Goal: Task Accomplishment & Management: Use online tool/utility

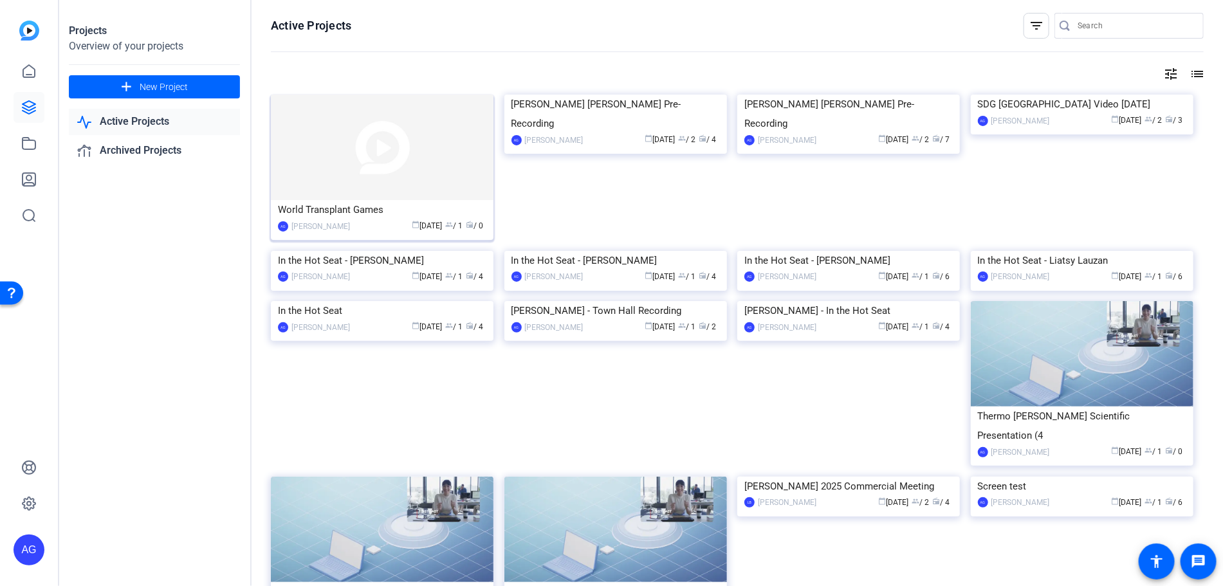
click at [325, 233] on mat-card-content "World Transplant Games AG Amber Gabrenas calendar_today Sep 25 group / 1 radio …" at bounding box center [382, 221] width 229 height 43
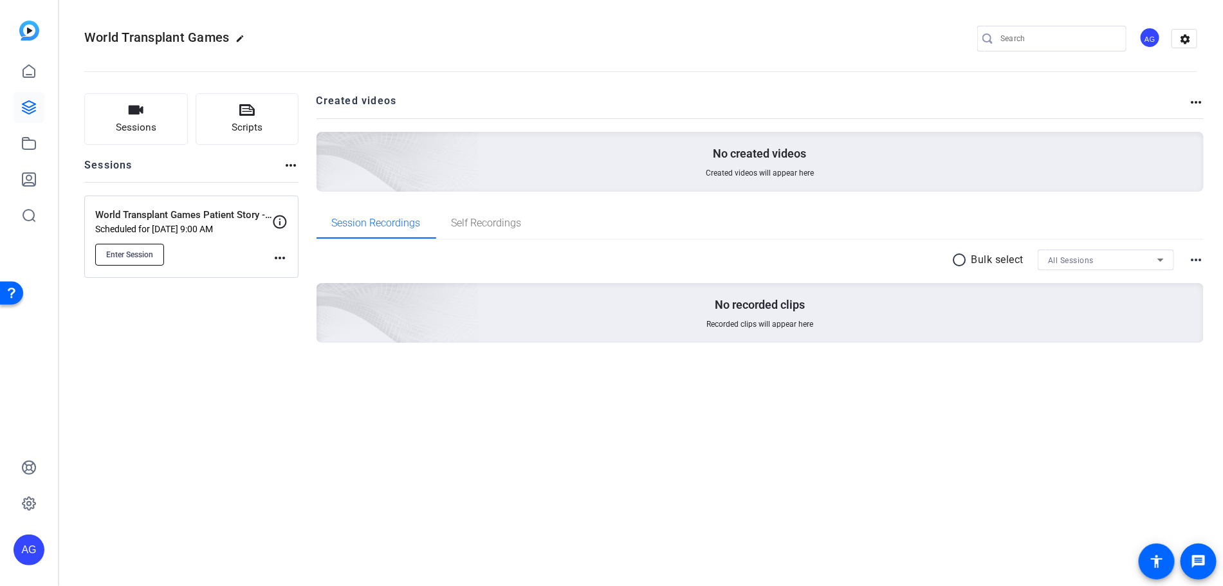
click at [140, 254] on span "Enter Session" at bounding box center [129, 255] width 47 height 10
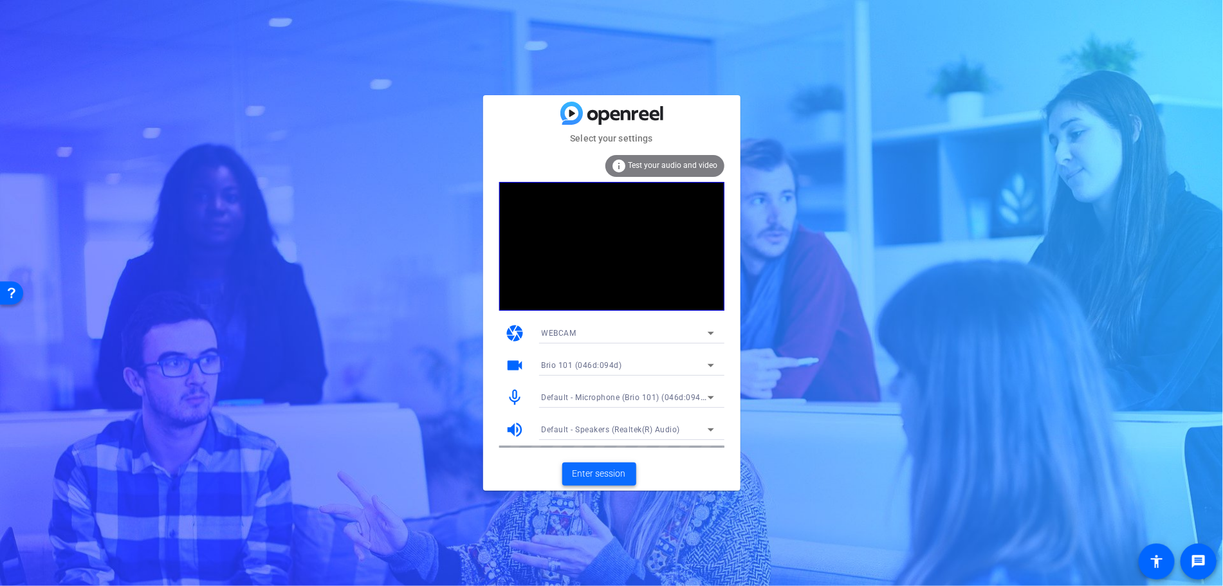
click at [606, 477] on span "Enter session" at bounding box center [598, 474] width 53 height 14
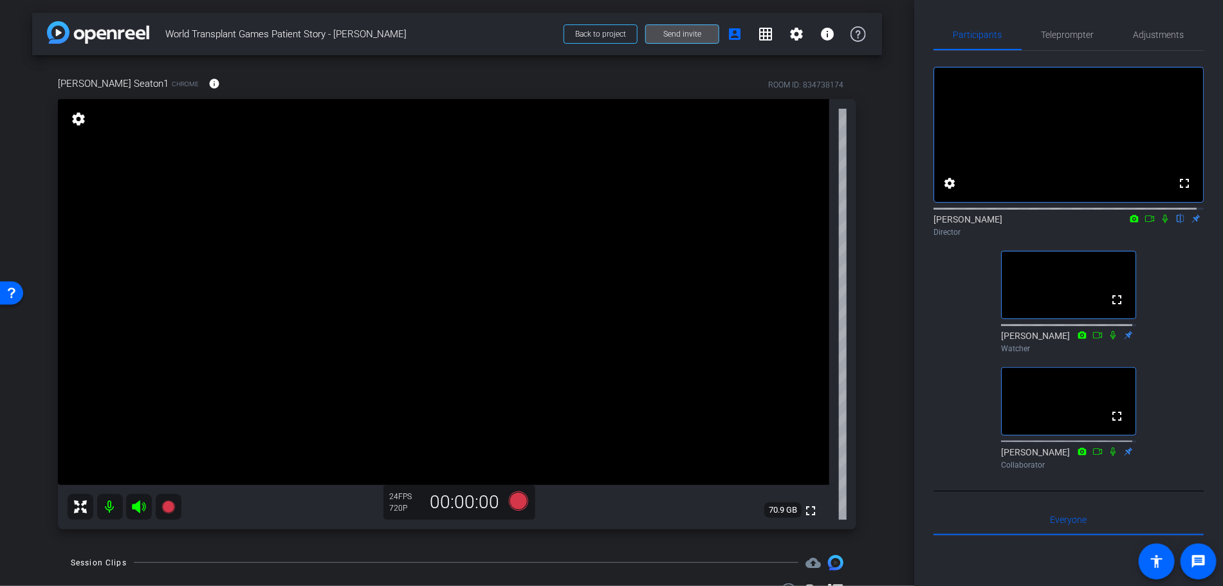
click at [686, 39] on span at bounding box center [682, 34] width 73 height 31
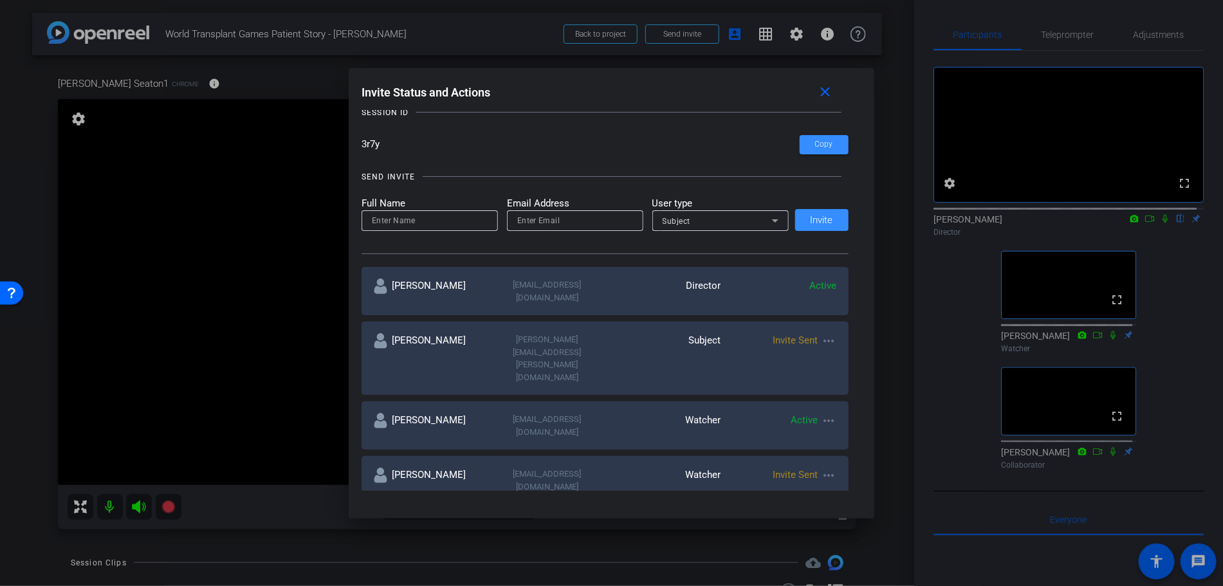
scroll to position [116, 0]
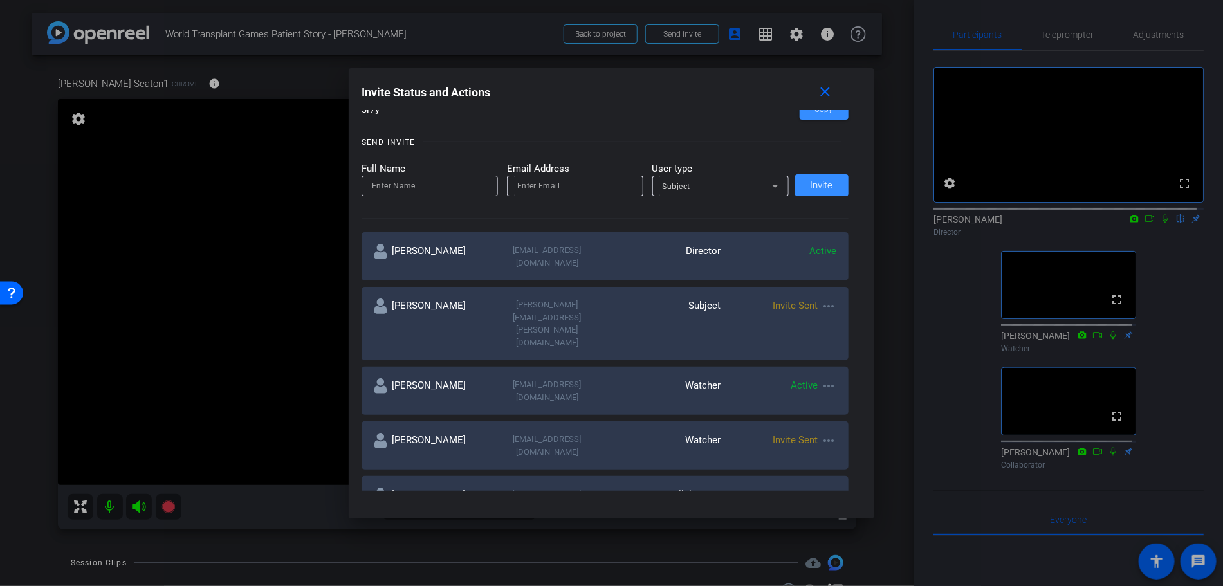
click at [821, 433] on mat-icon "more_horiz" at bounding box center [828, 440] width 15 height 15
click at [851, 417] on span "Re-Send Invite" at bounding box center [876, 421] width 96 height 15
click at [828, 91] on mat-icon "close" at bounding box center [825, 92] width 16 height 16
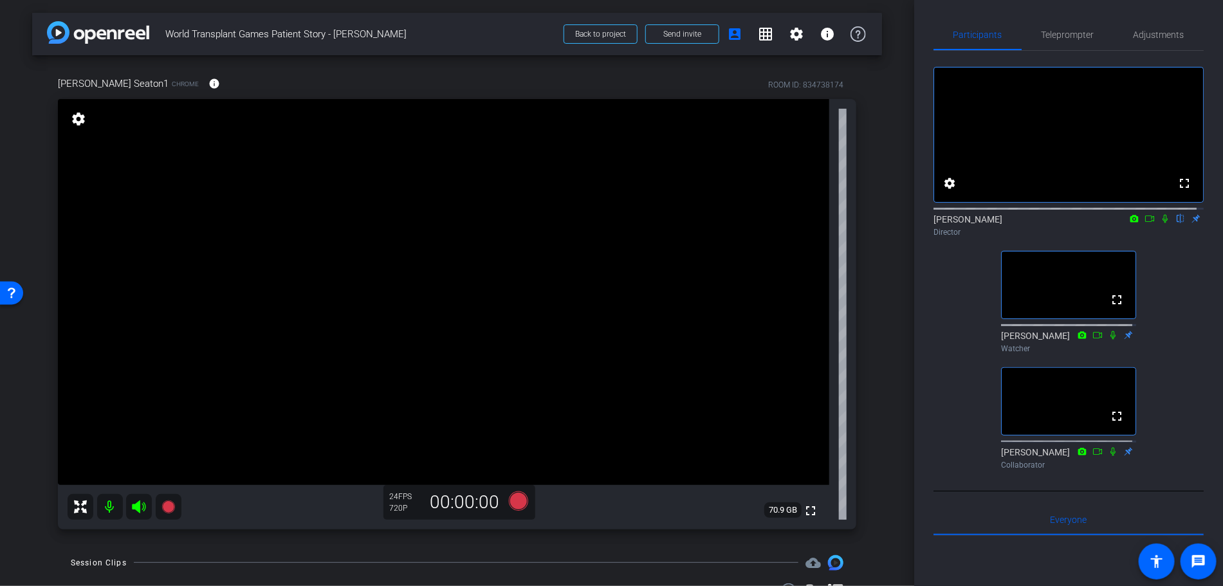
click at [1161, 223] on icon at bounding box center [1165, 218] width 10 height 9
click at [1136, 32] on span "Adjustments" at bounding box center [1158, 34] width 51 height 9
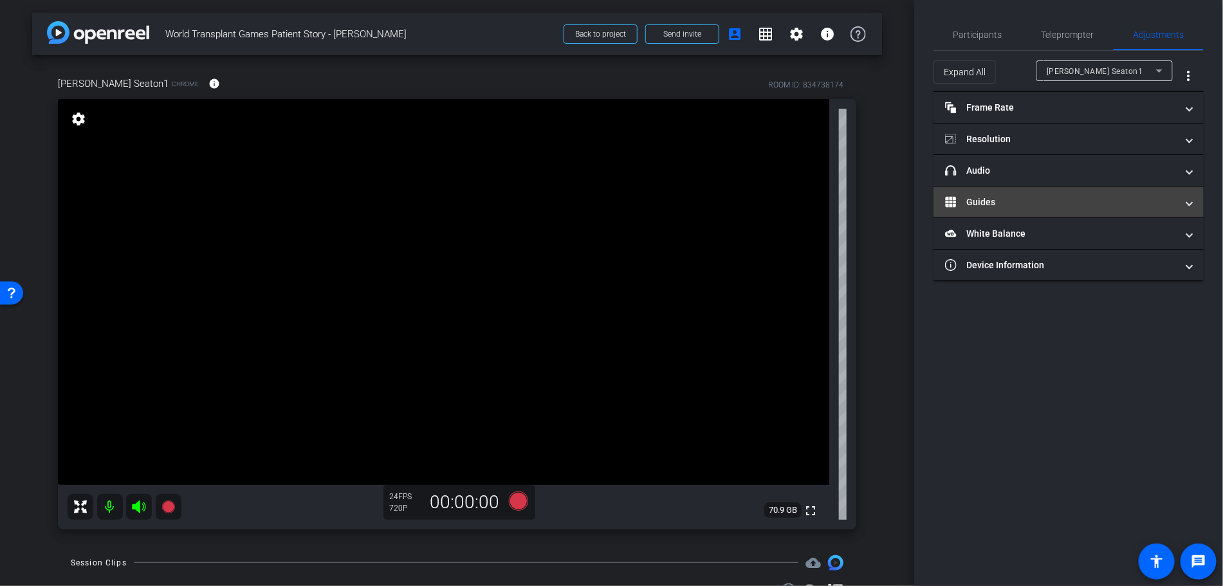
click at [1062, 196] on mat-panel-title "Guides" at bounding box center [1061, 203] width 232 height 14
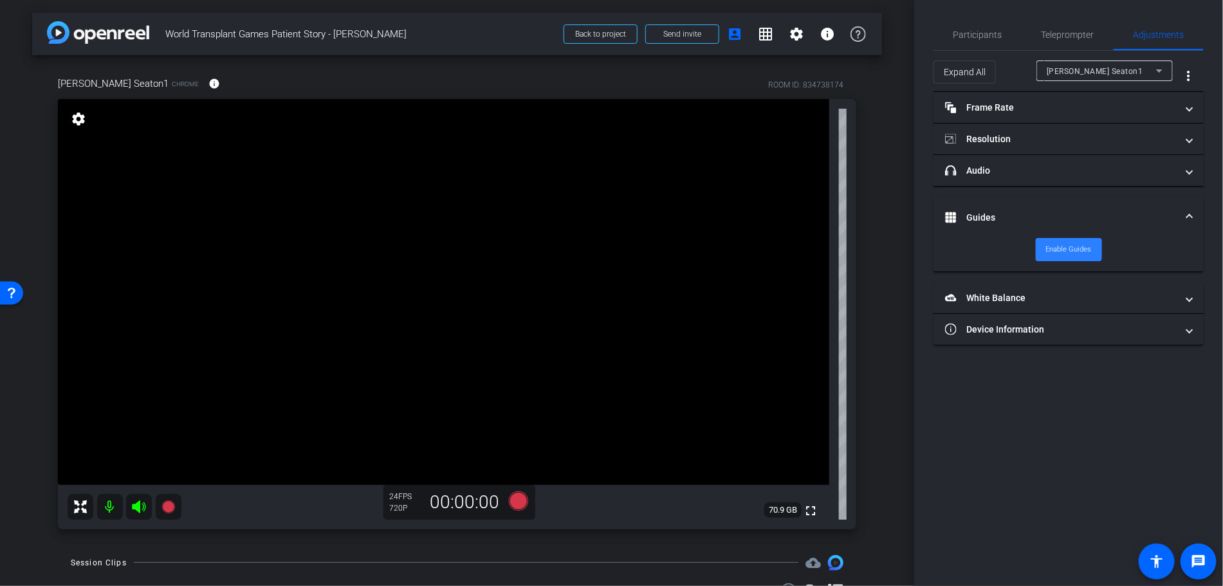
click at [1061, 246] on span "Enable Guides" at bounding box center [1069, 249] width 46 height 19
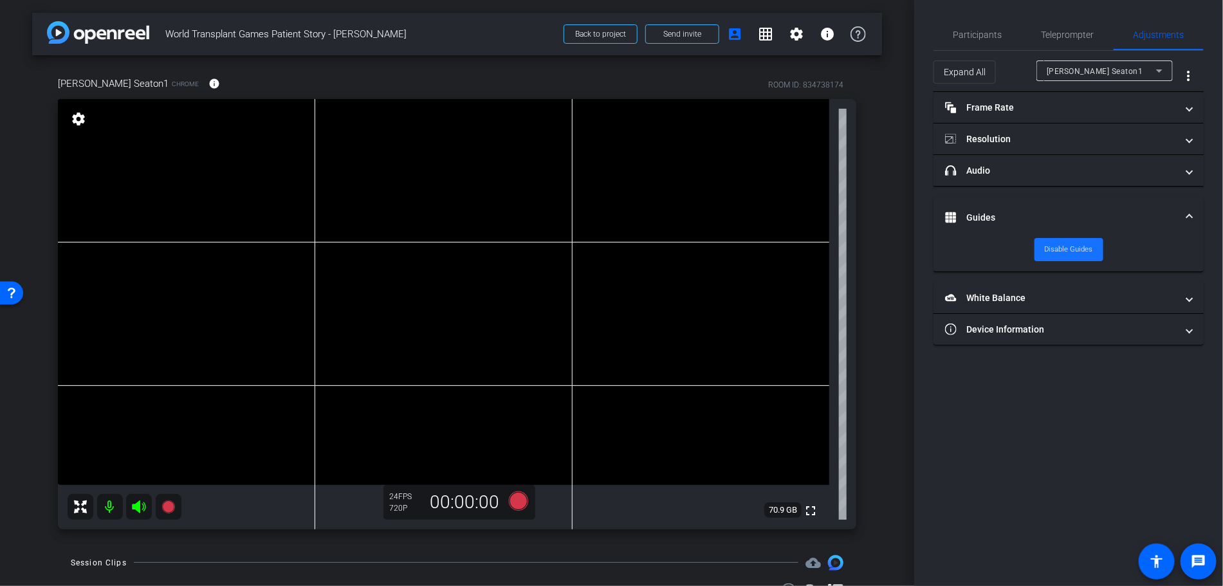
click at [1061, 246] on span "Disable Guides" at bounding box center [1068, 249] width 48 height 19
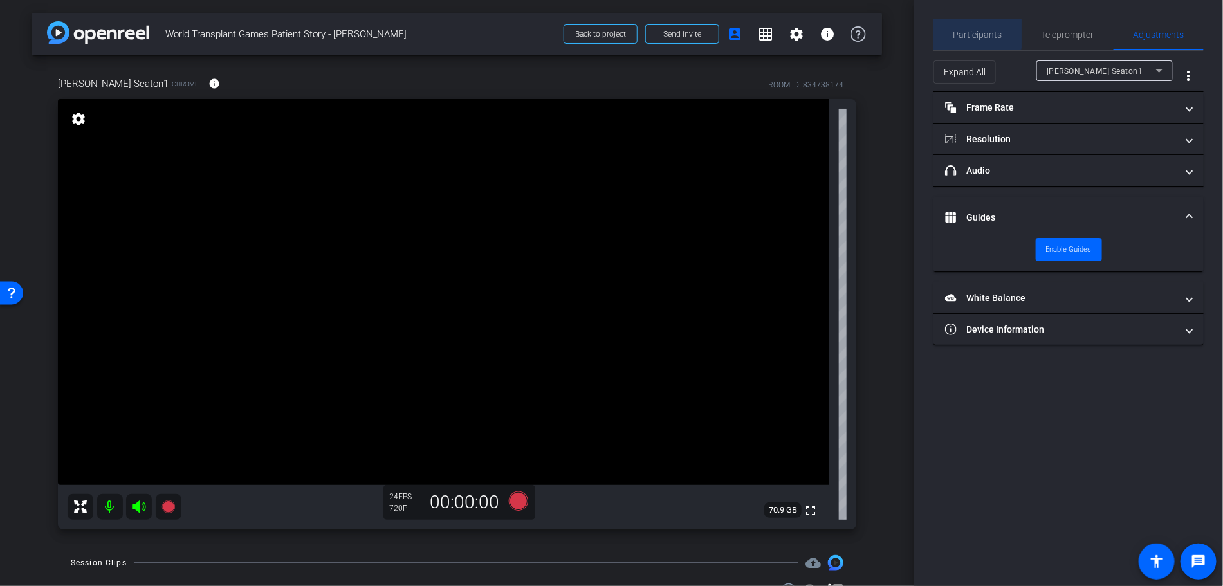
click at [976, 31] on span "Participants" at bounding box center [977, 34] width 49 height 9
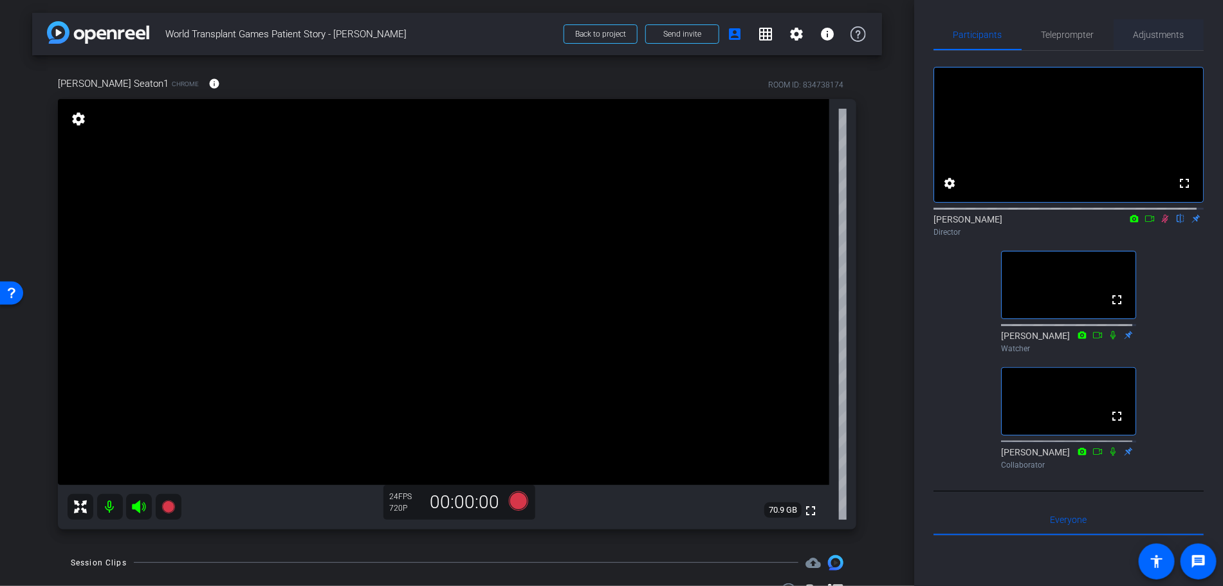
click at [1167, 39] on span "Adjustments" at bounding box center [1158, 34] width 51 height 31
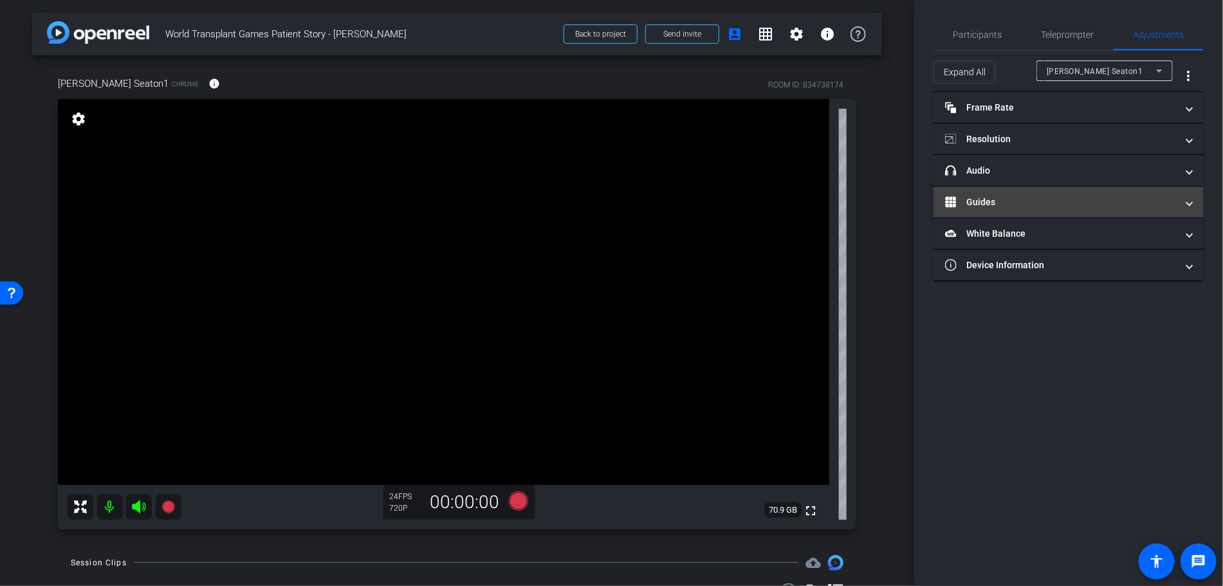
click at [1032, 206] on mat-panel-title "Guides" at bounding box center [1061, 203] width 232 height 14
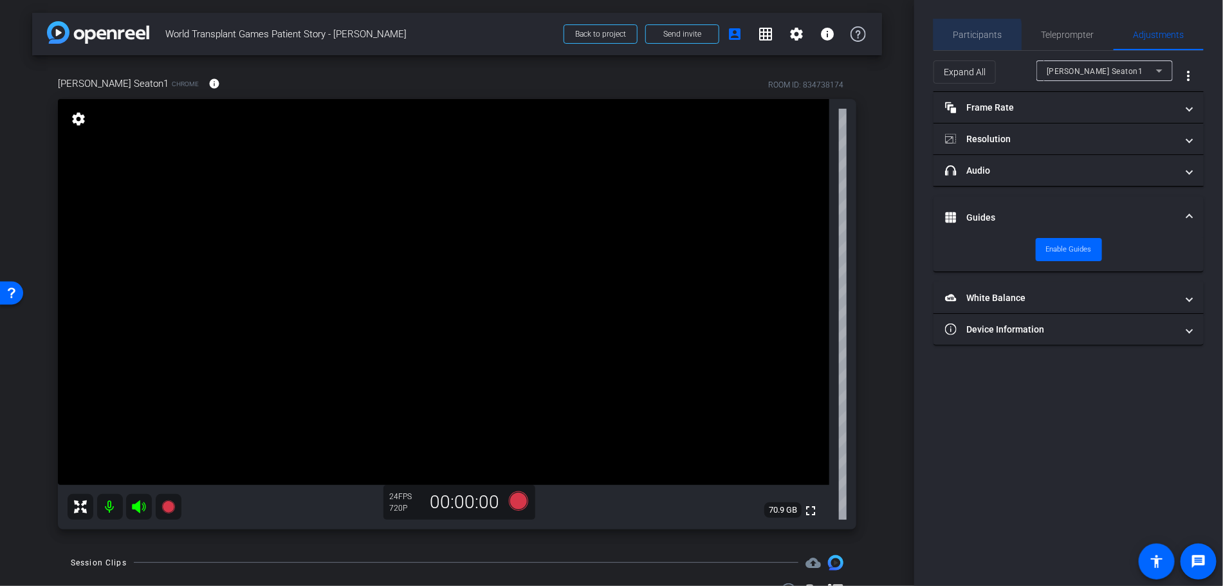
click at [965, 37] on span "Participants" at bounding box center [977, 34] width 49 height 9
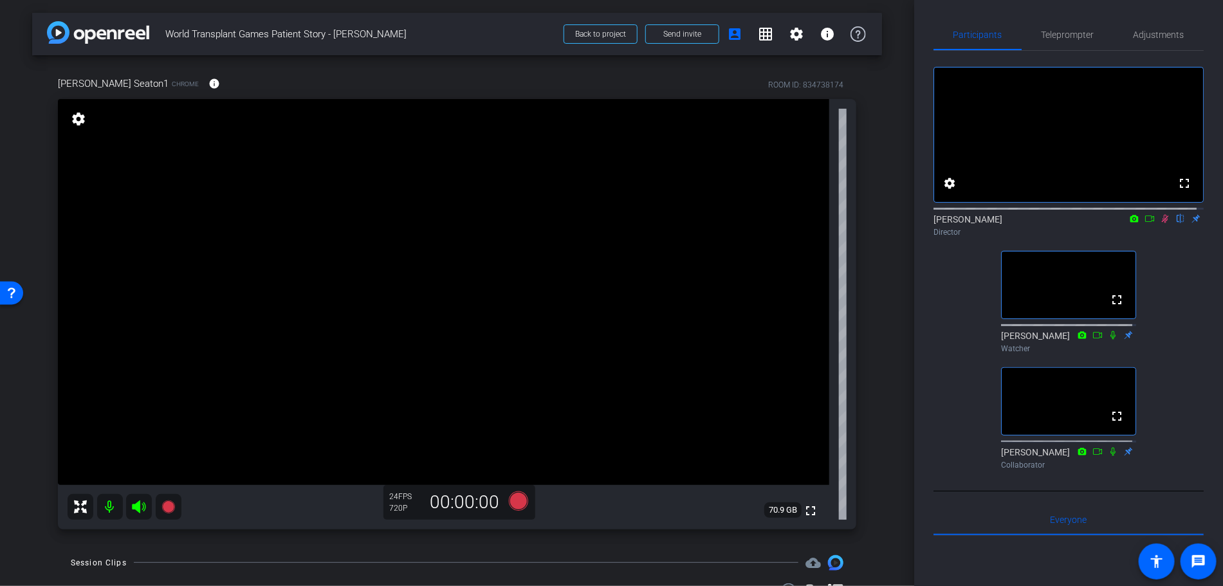
click at [1161, 223] on icon at bounding box center [1164, 219] width 7 height 8
click at [1164, 35] on span "Adjustments" at bounding box center [1158, 34] width 51 height 9
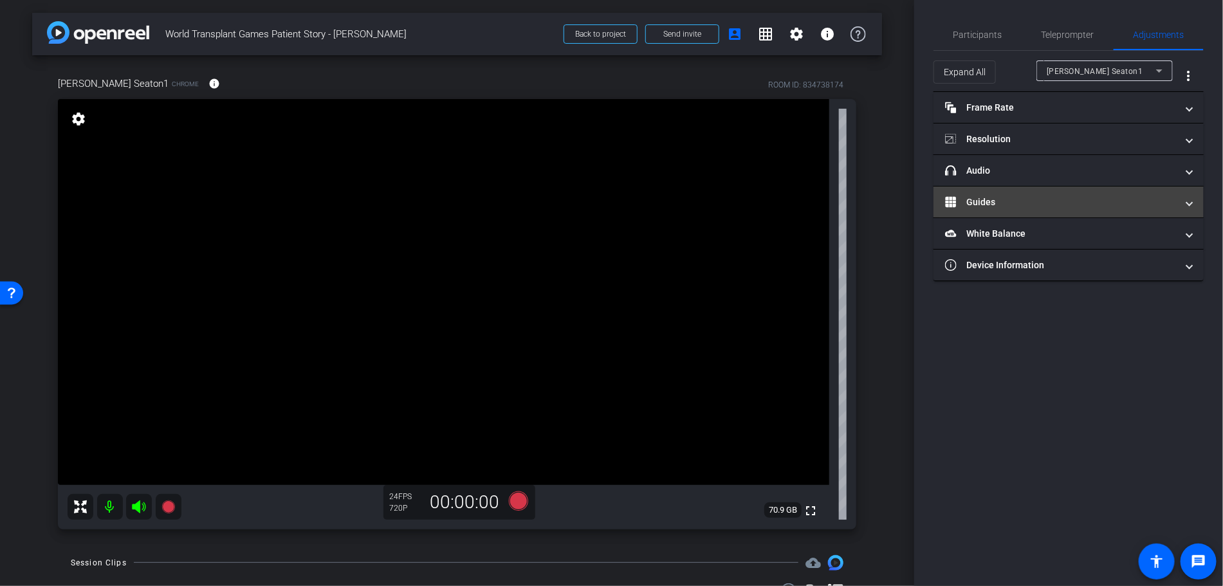
click at [1035, 207] on mat-panel-title "Guides" at bounding box center [1061, 203] width 232 height 14
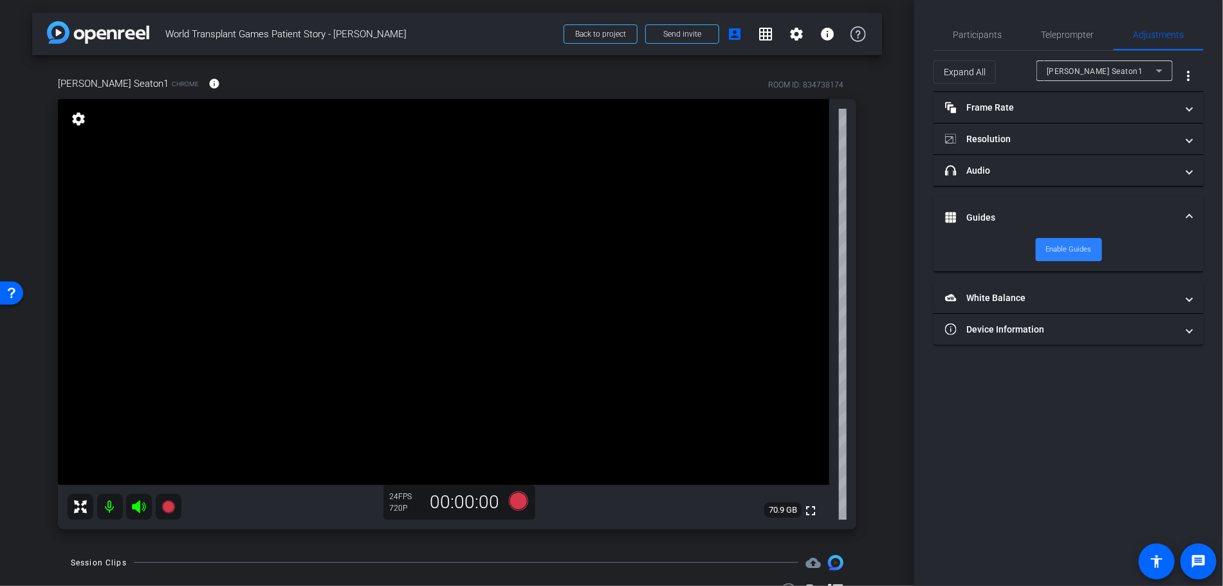
click at [1066, 252] on span "Enable Guides" at bounding box center [1069, 249] width 46 height 19
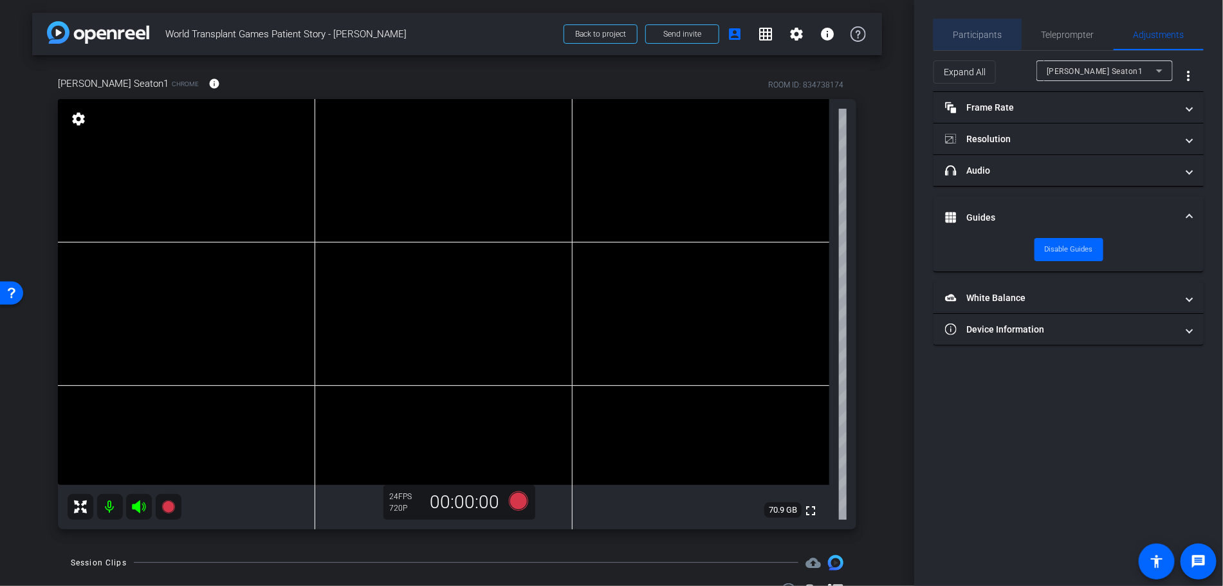
click at [974, 30] on span "Participants" at bounding box center [977, 34] width 49 height 9
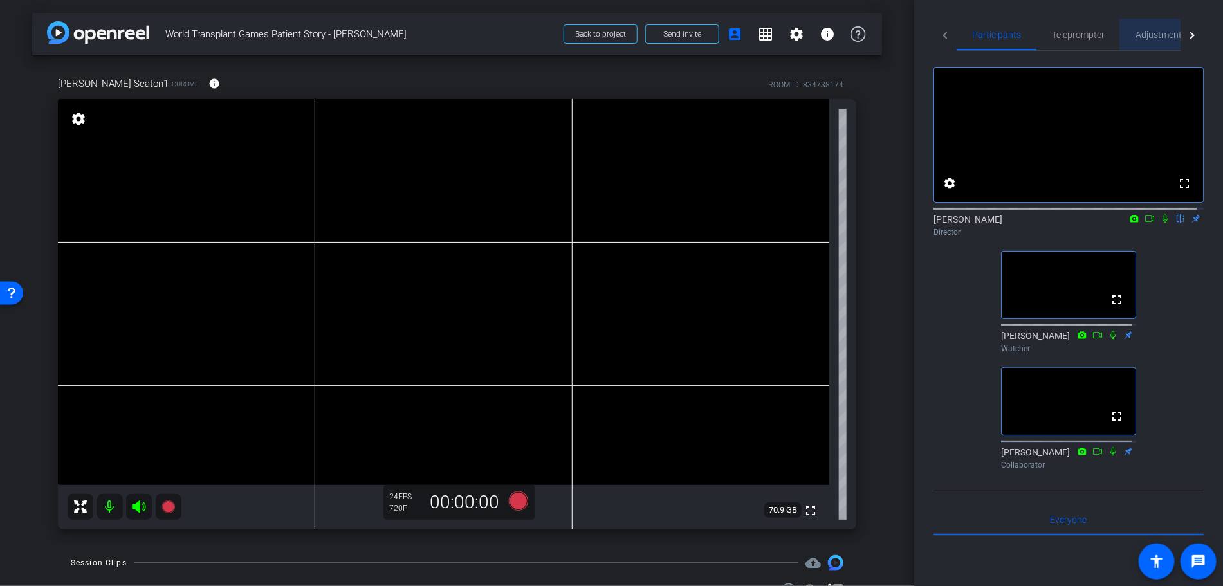
click at [1163, 30] on span "Adjustments" at bounding box center [1160, 34] width 51 height 9
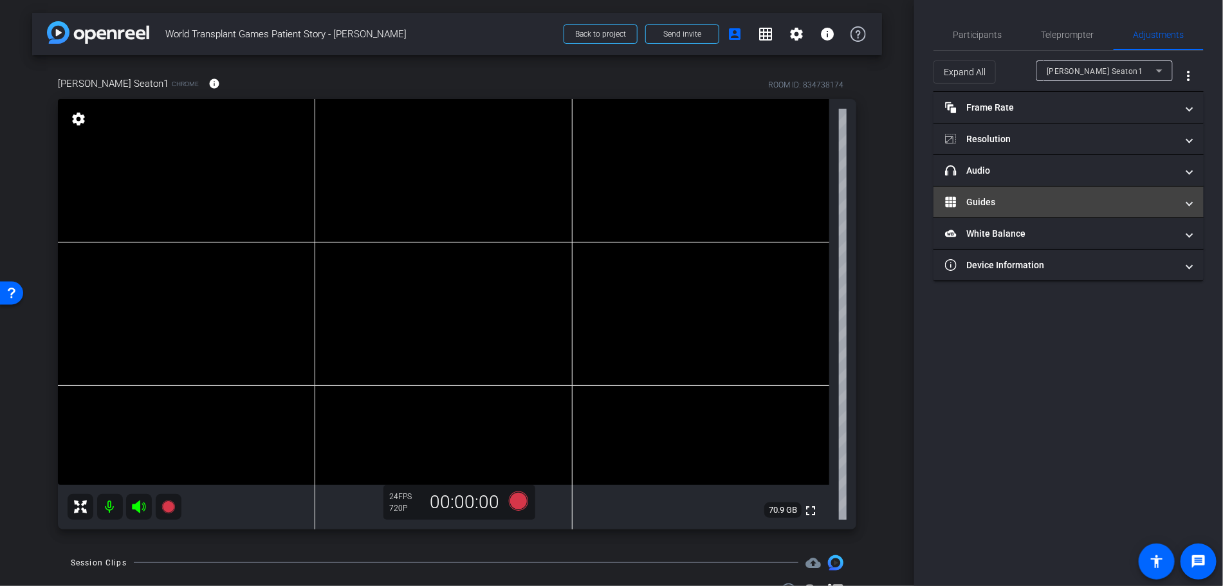
click at [1032, 203] on mat-panel-title "Guides" at bounding box center [1061, 203] width 232 height 14
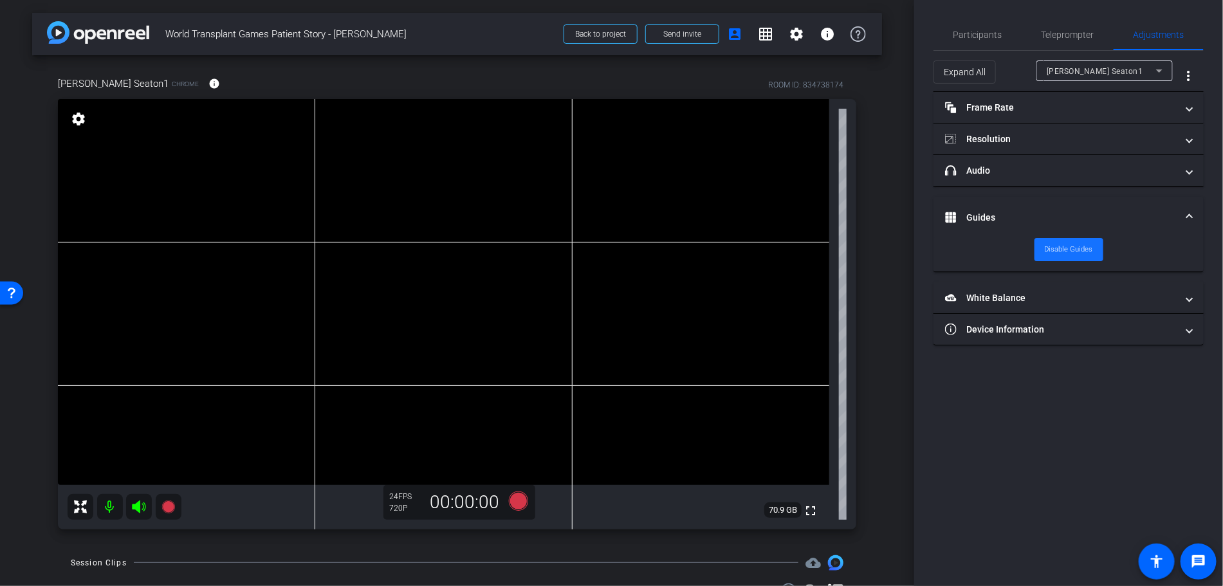
click at [1068, 253] on span "Disable Guides" at bounding box center [1068, 249] width 48 height 19
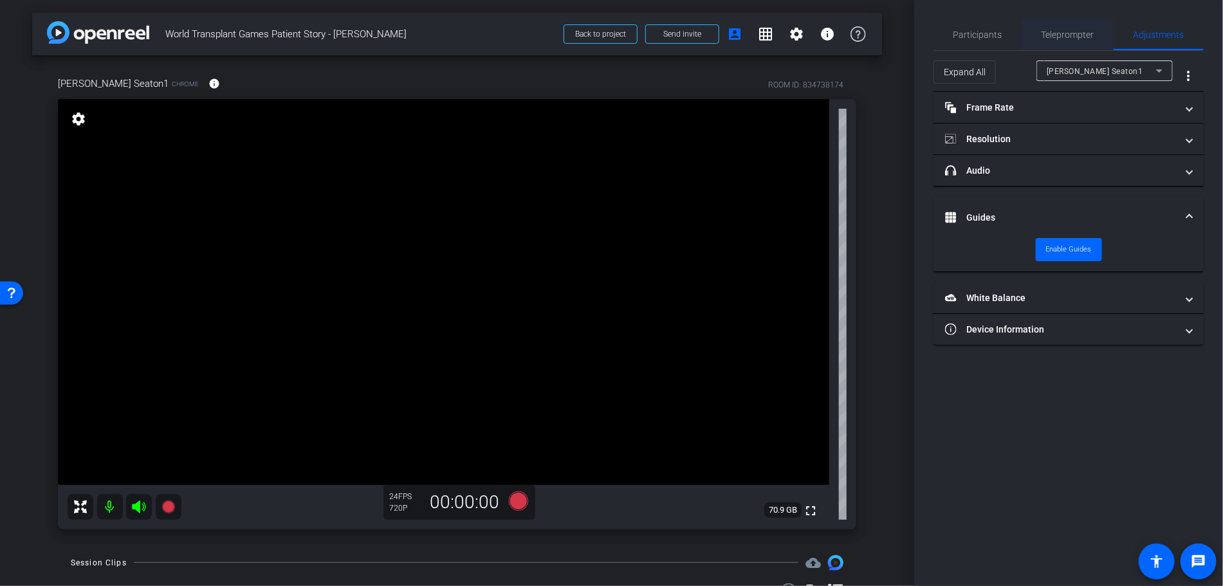
click at [1054, 32] on span "Teleprompter" at bounding box center [1067, 34] width 53 height 9
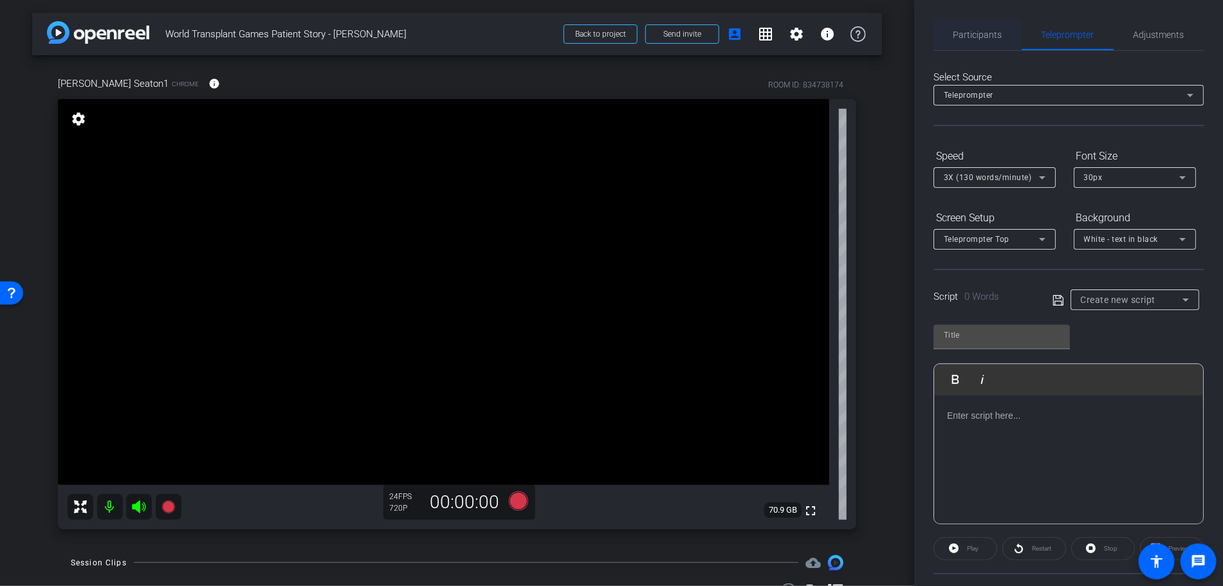
click at [957, 35] on span "Participants" at bounding box center [977, 34] width 49 height 9
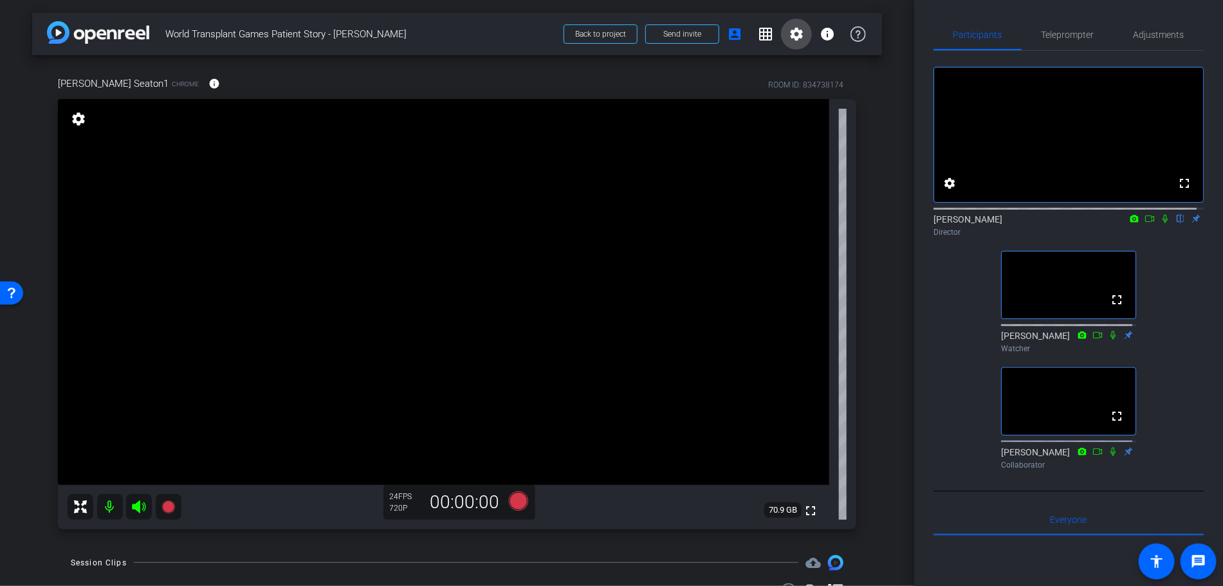
click at [799, 30] on span at bounding box center [796, 34] width 31 height 31
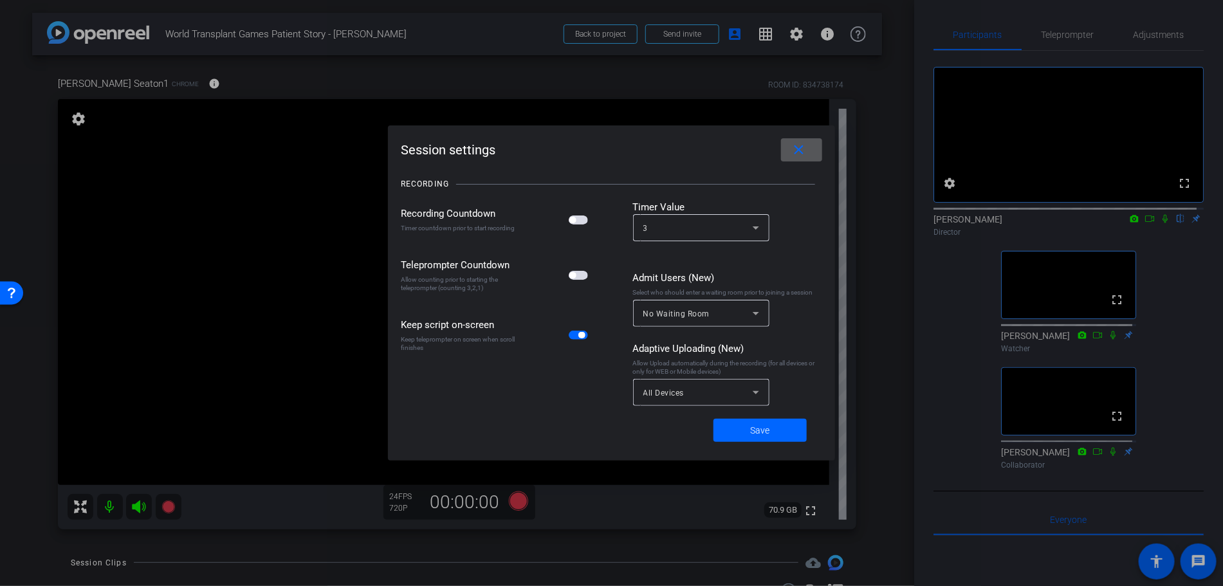
click at [579, 228] on div "Recording Countdown Timer countdown prior to start recording" at bounding box center [496, 219] width 190 height 39
click at [579, 215] on span "button" at bounding box center [578, 219] width 19 height 9
click at [753, 429] on span "Save" at bounding box center [760, 431] width 19 height 14
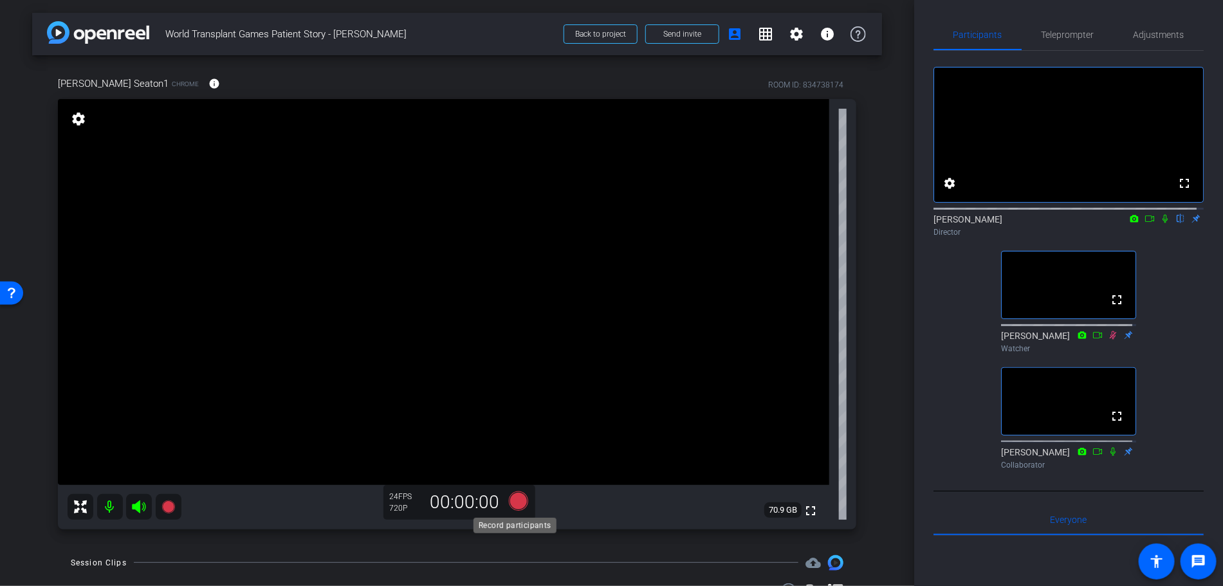
click at [516, 500] on icon at bounding box center [517, 500] width 19 height 19
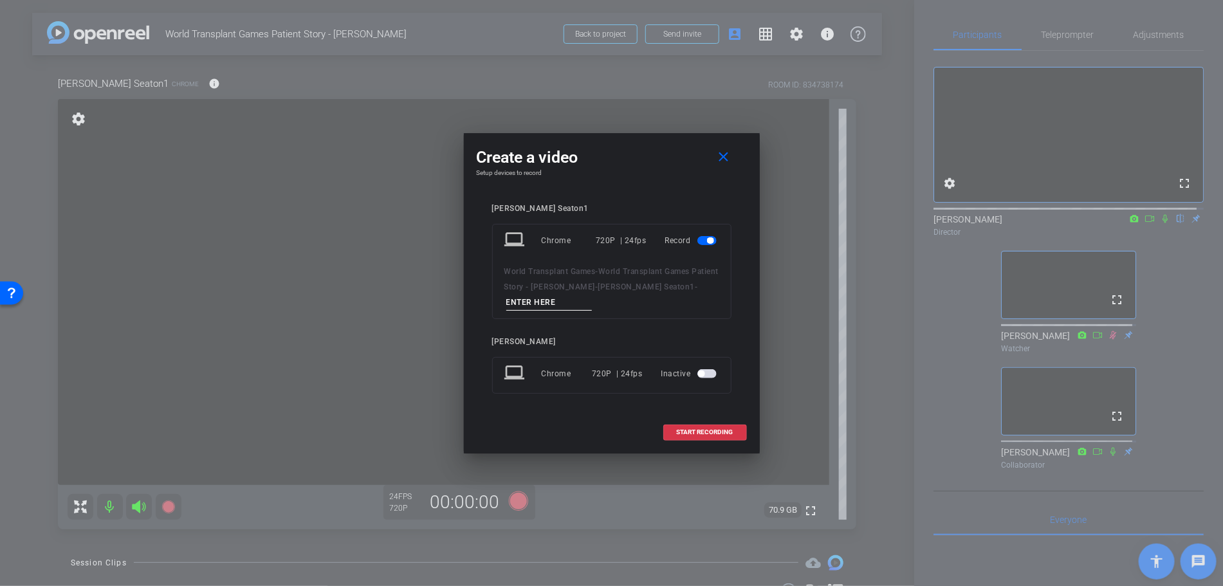
click at [540, 280] on div "World Transplant Games - World Transplant Games Patient Story - [PERSON_NAME] -…" at bounding box center [611, 287] width 215 height 47
click at [540, 296] on input at bounding box center [549, 303] width 86 height 16
type input "[PERSON_NAME] Take 1"
click at [693, 426] on span at bounding box center [705, 432] width 82 height 31
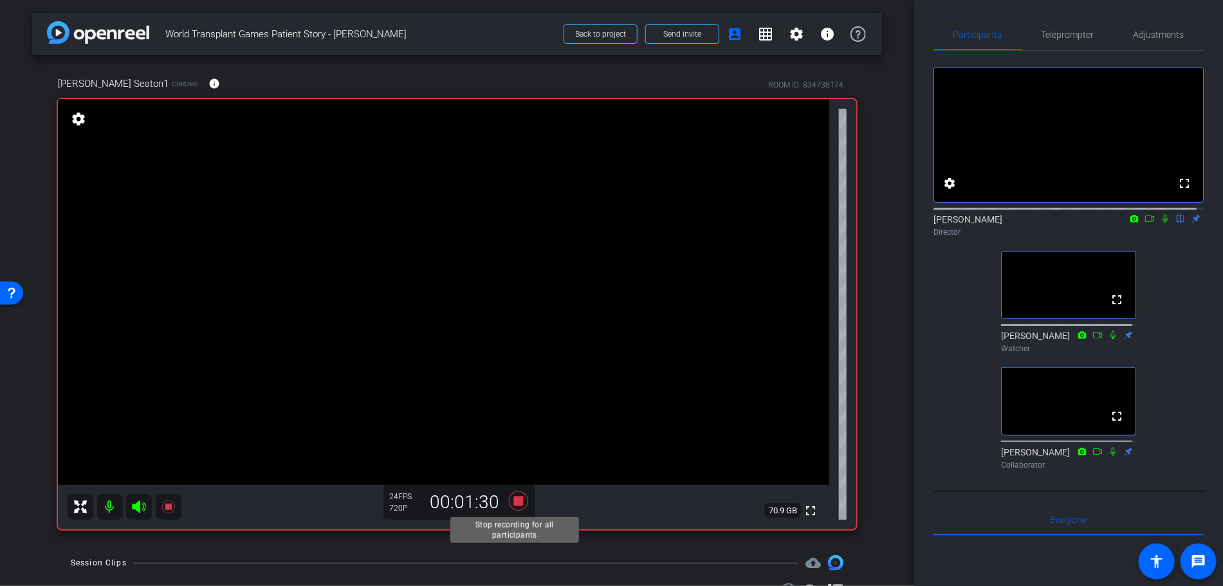
click at [519, 502] on icon at bounding box center [517, 500] width 19 height 19
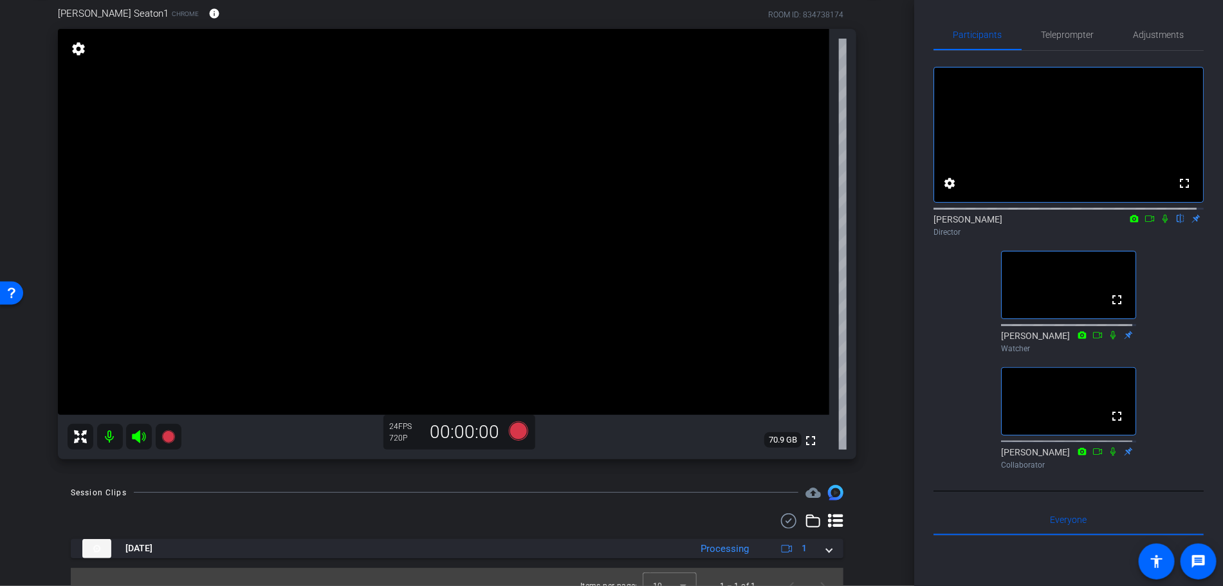
scroll to position [87, 0]
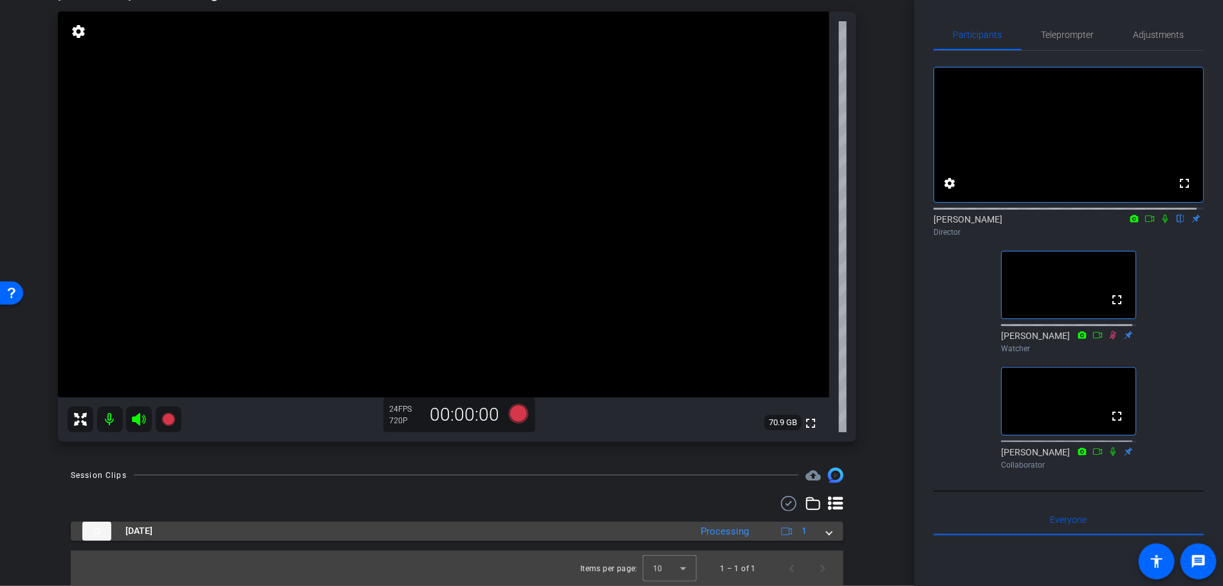
click at [823, 538] on mat-expansion-panel-header "[DATE] Processing 1" at bounding box center [457, 531] width 772 height 19
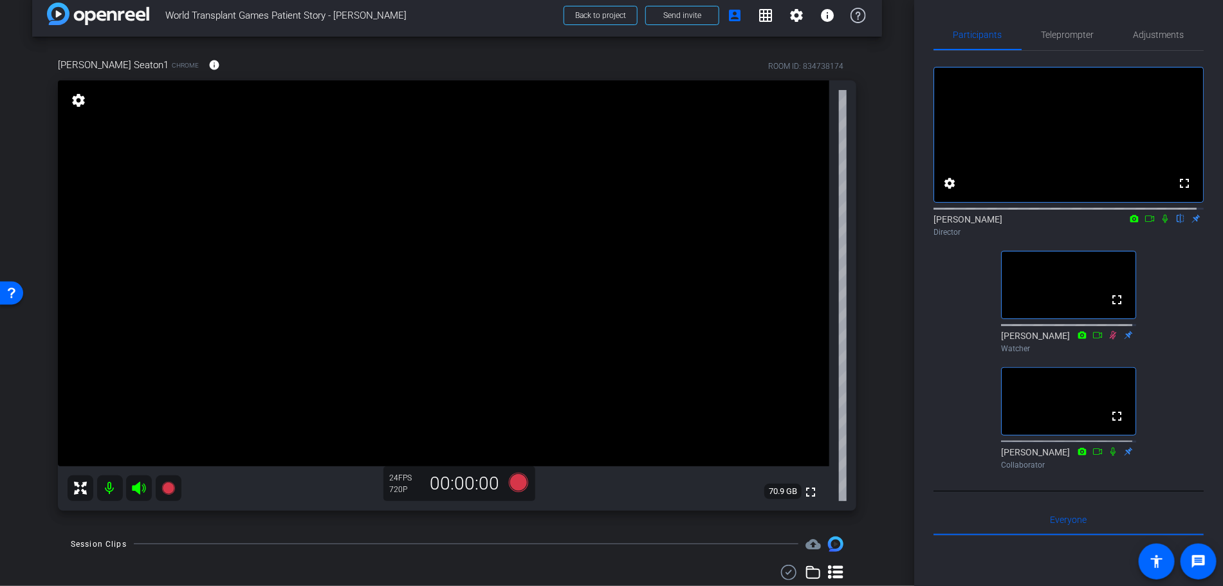
scroll to position [18, 0]
click at [515, 489] on icon at bounding box center [517, 482] width 19 height 19
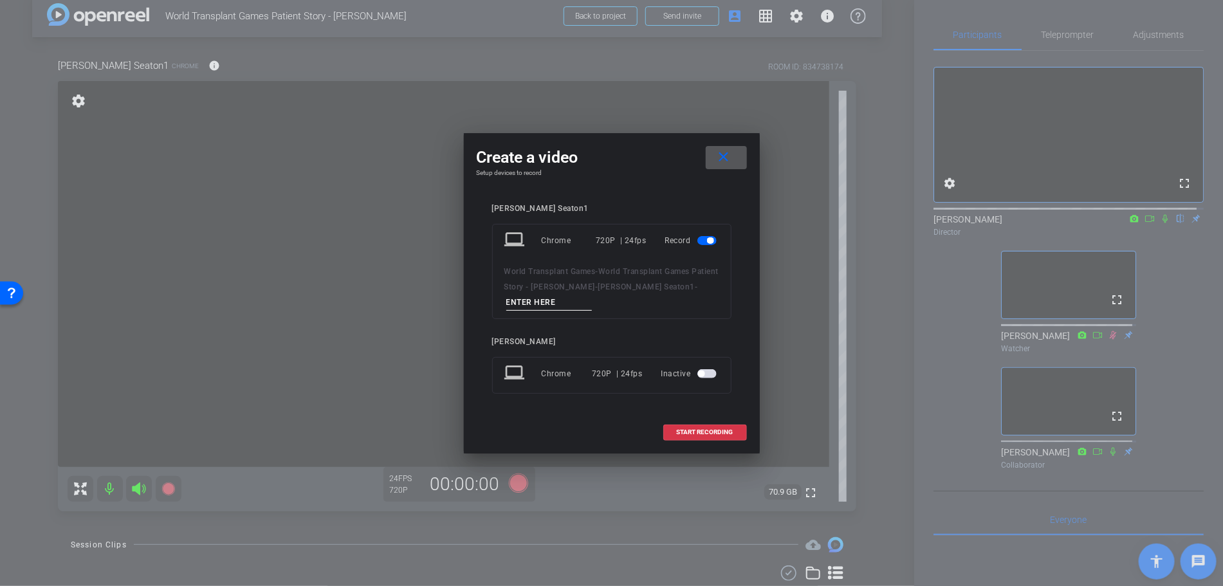
click at [543, 292] on div "World Transplant Games - World Transplant Games Patient Story - [PERSON_NAME] -…" at bounding box center [611, 287] width 215 height 47
click at [543, 296] on input at bounding box center [549, 303] width 86 height 16
type input "[PERSON_NAME] take 2"
click at [710, 435] on span "START RECORDING" at bounding box center [705, 432] width 57 height 6
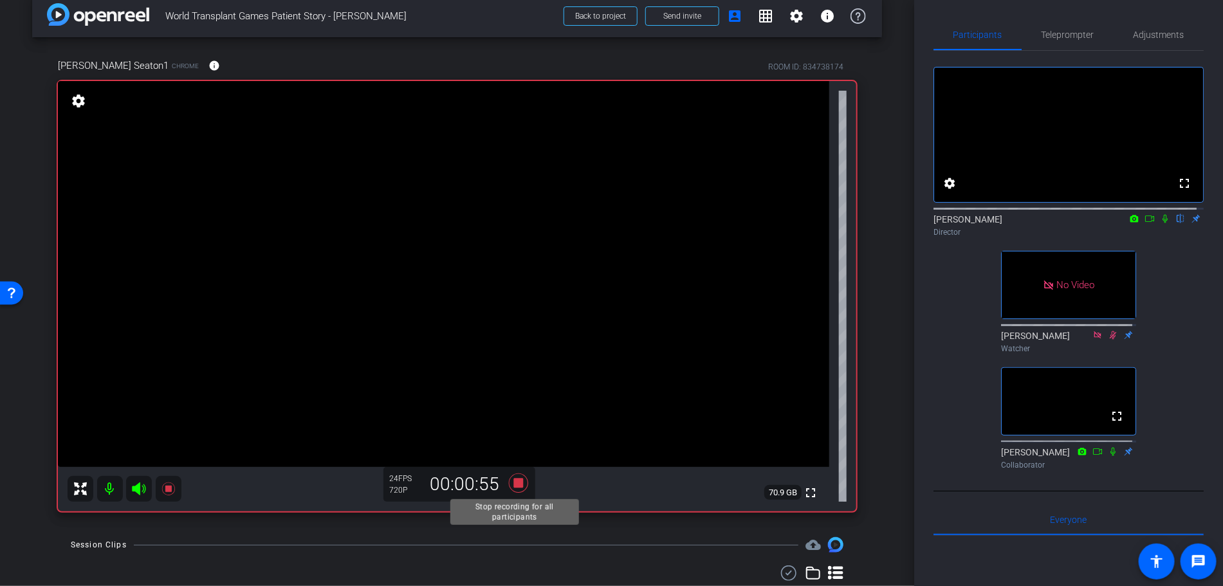
click at [511, 484] on icon at bounding box center [517, 482] width 19 height 19
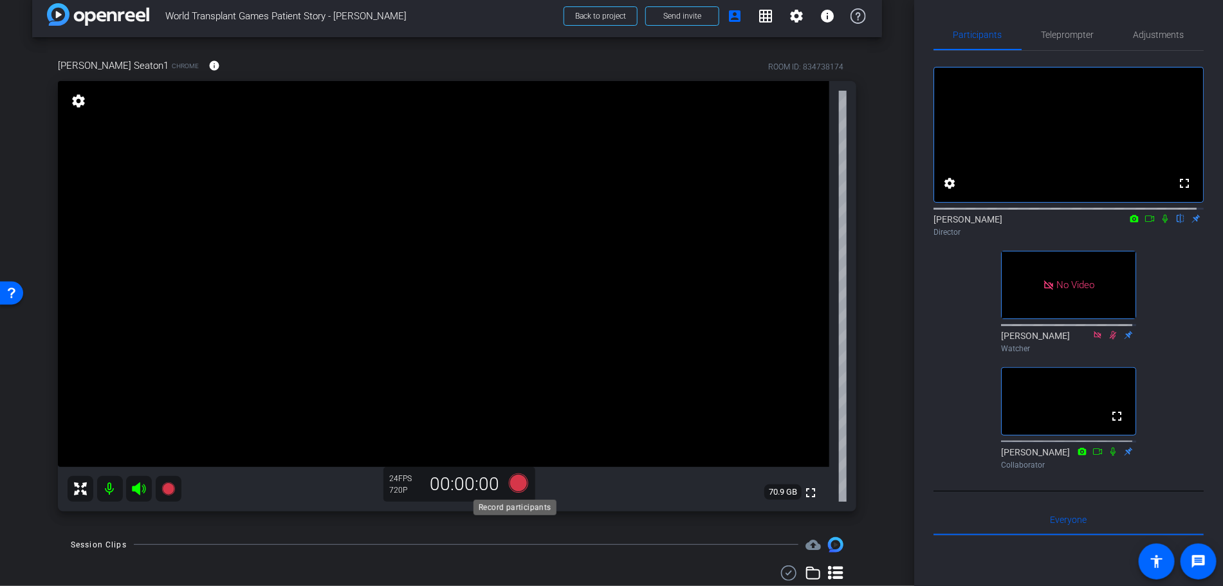
click at [513, 486] on icon at bounding box center [517, 482] width 19 height 19
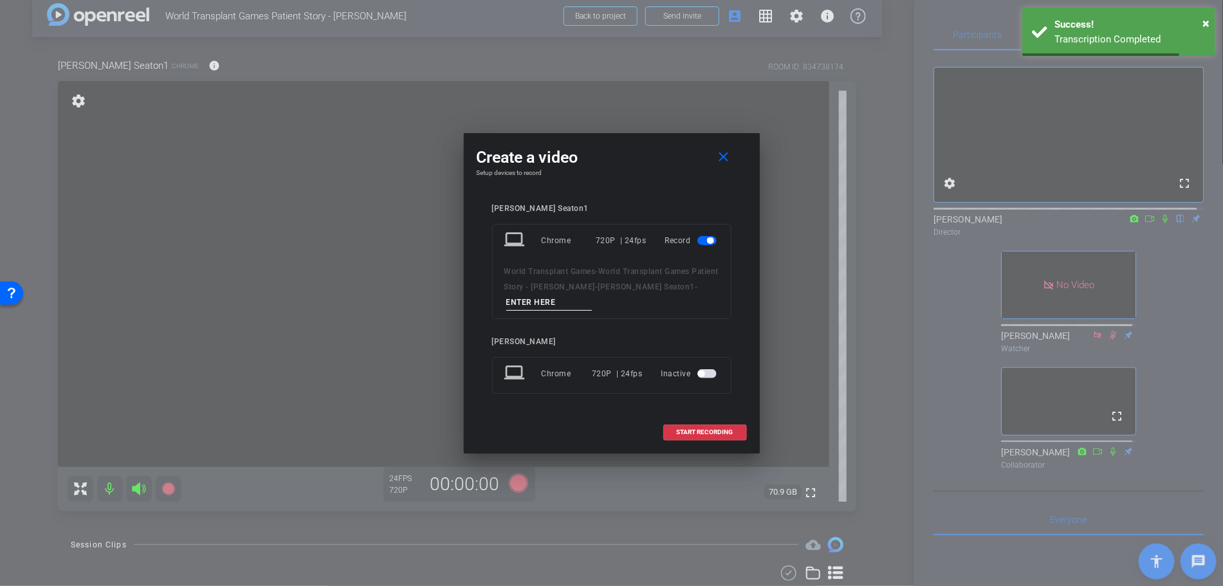
click at [533, 308] on input at bounding box center [549, 303] width 86 height 16
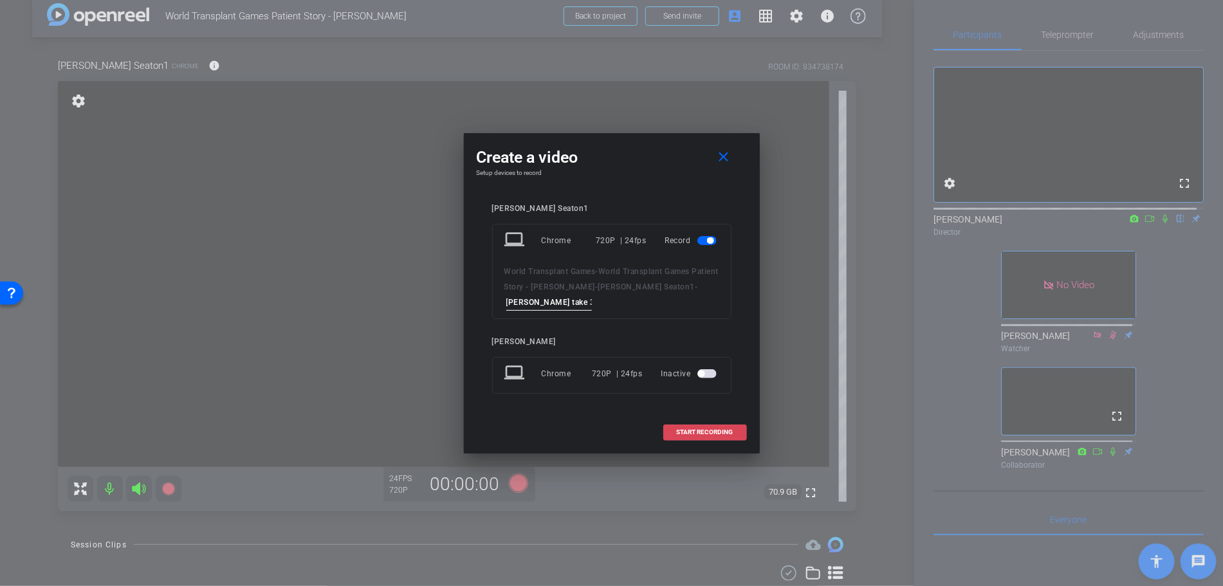
type input "[PERSON_NAME] take 3"
click at [701, 433] on span "START RECORDING" at bounding box center [705, 432] width 57 height 6
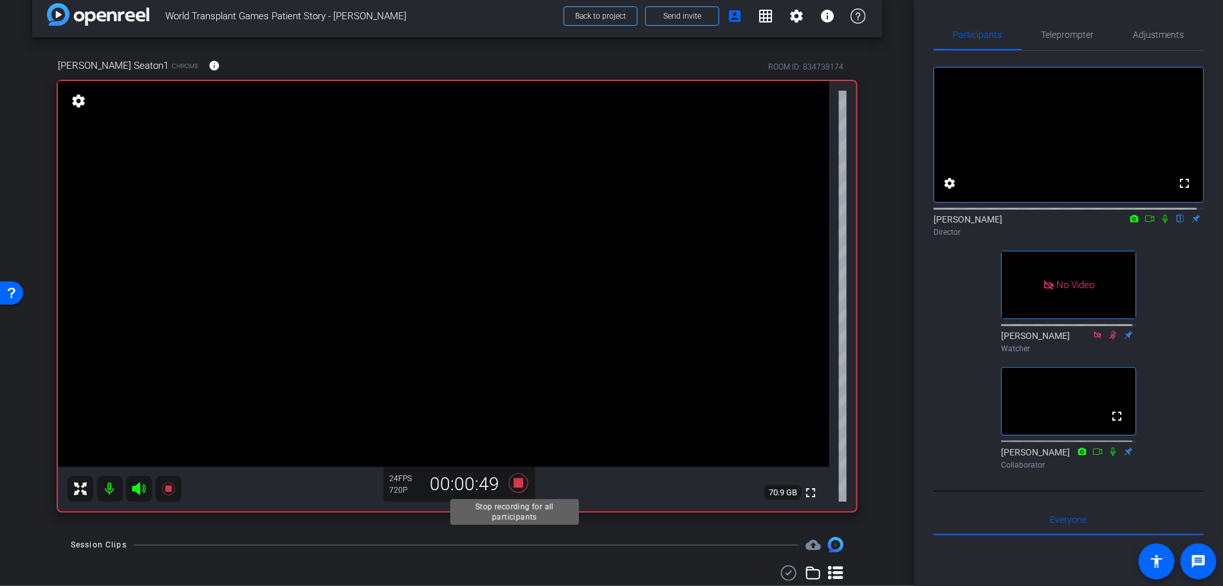
click at [517, 483] on icon at bounding box center [517, 482] width 19 height 19
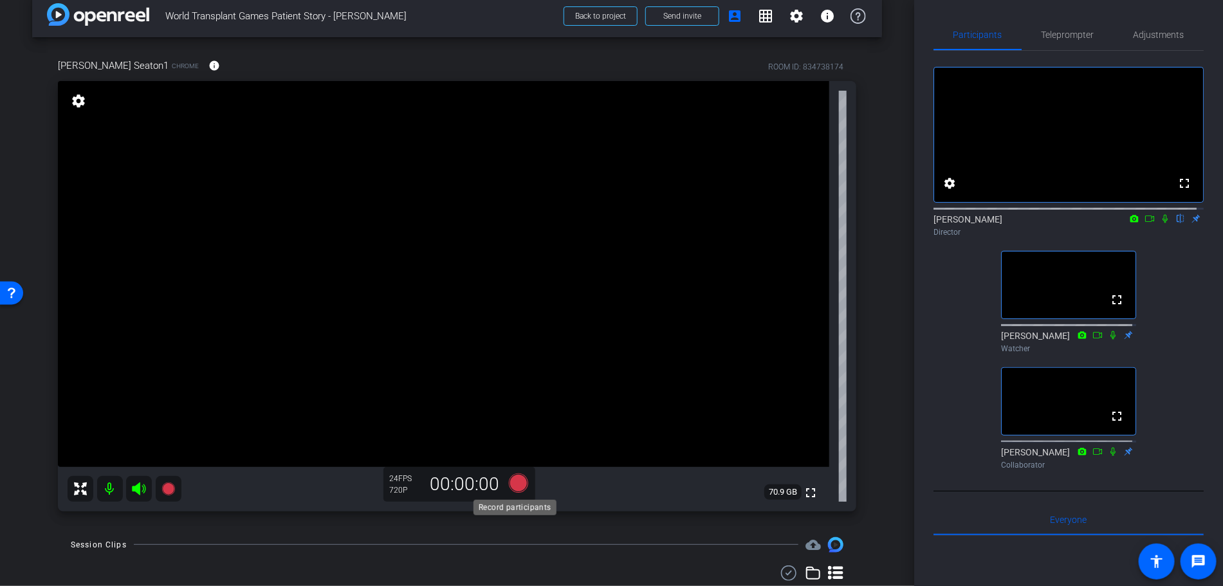
click at [513, 486] on icon at bounding box center [517, 482] width 19 height 19
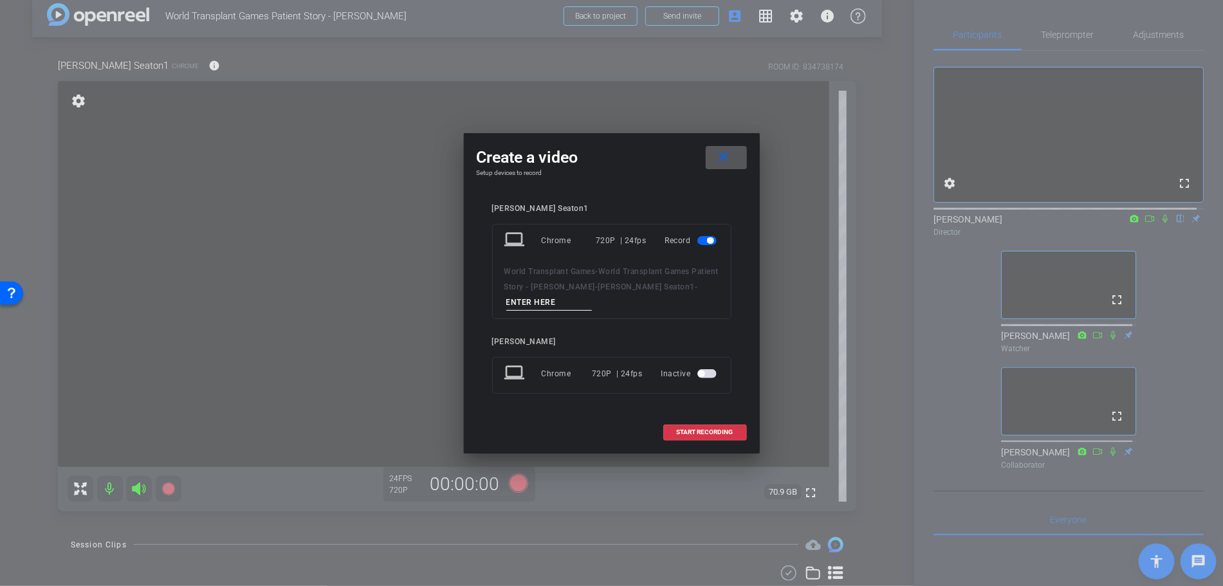
click at [527, 305] on input at bounding box center [549, 303] width 86 height 16
type input "Take 4"
click at [678, 442] on span at bounding box center [705, 432] width 82 height 31
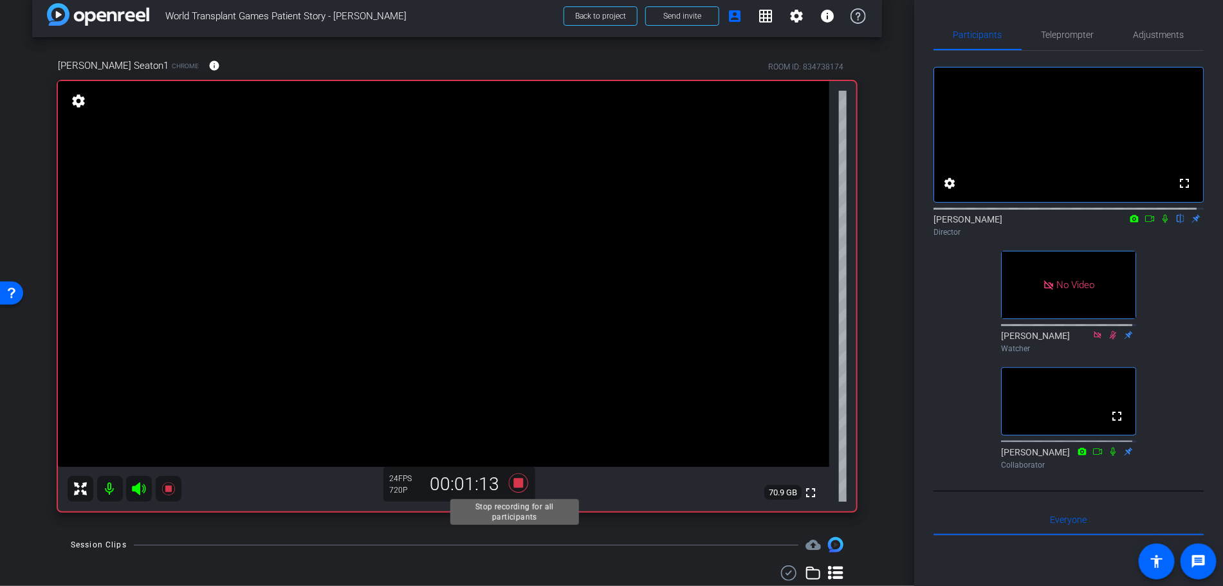
click at [509, 480] on icon at bounding box center [518, 482] width 31 height 23
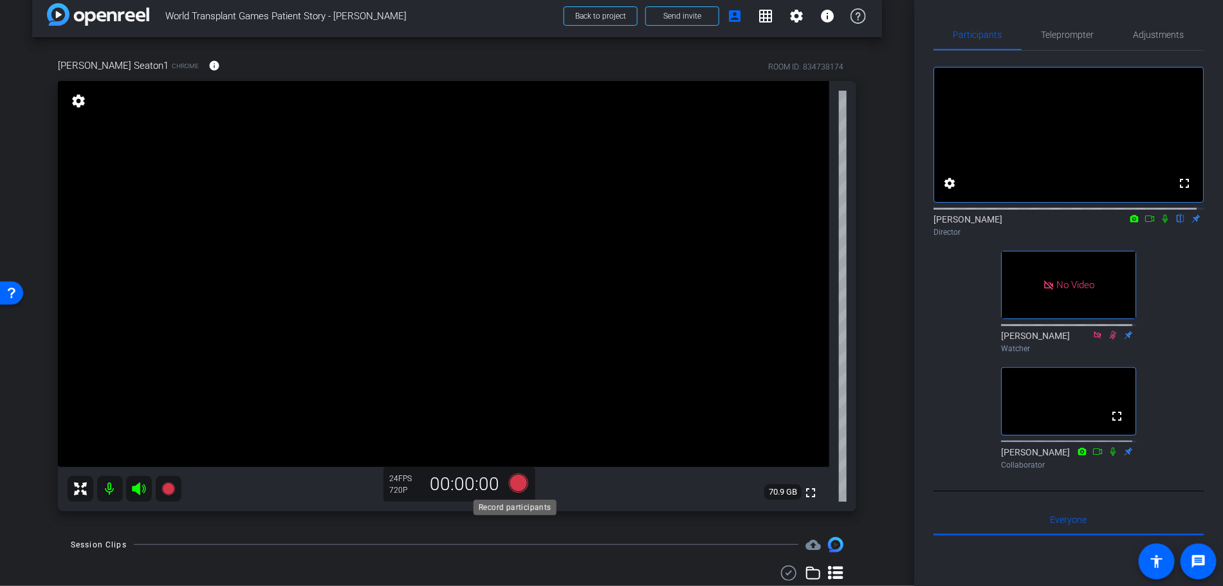
click at [514, 484] on icon at bounding box center [517, 482] width 19 height 19
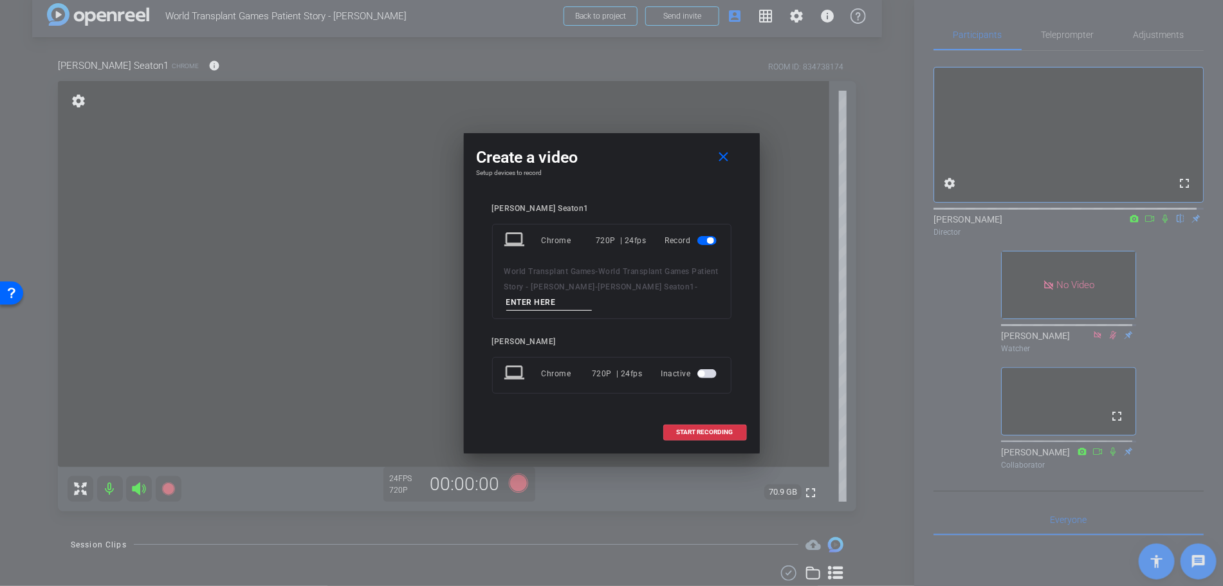
click at [568, 293] on div "World Transplant Games - World Transplant Games Patient Story - [PERSON_NAME] -…" at bounding box center [611, 287] width 215 height 47
click at [570, 304] on input at bounding box center [549, 303] width 86 height 16
type input "[PERSON_NAME] Take 5"
click at [718, 438] on span at bounding box center [705, 432] width 82 height 31
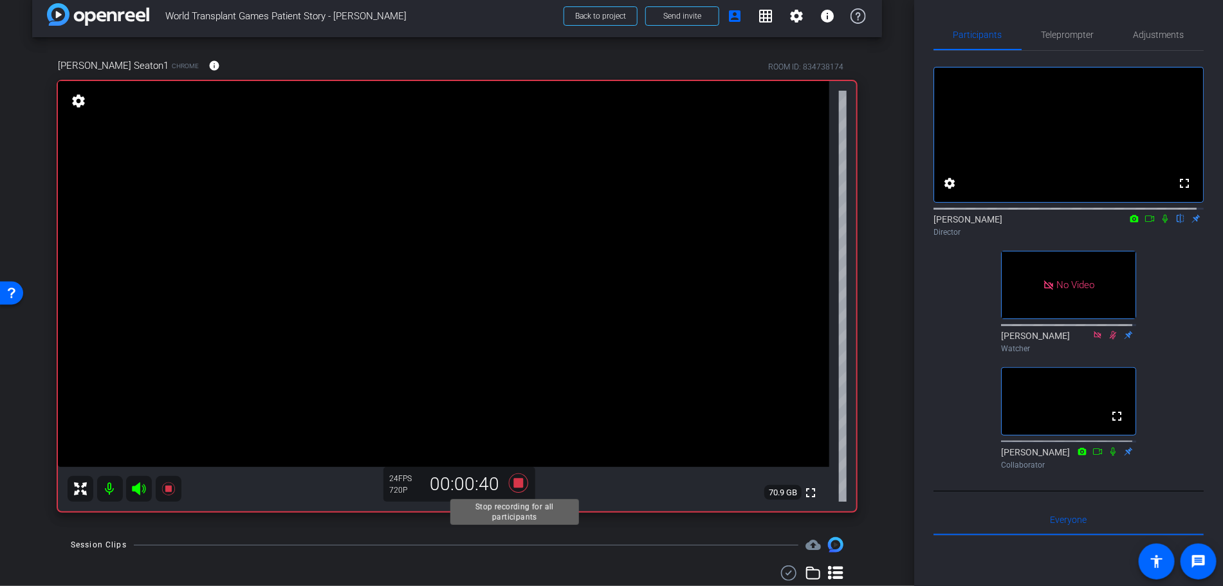
click at [518, 486] on icon at bounding box center [517, 482] width 19 height 19
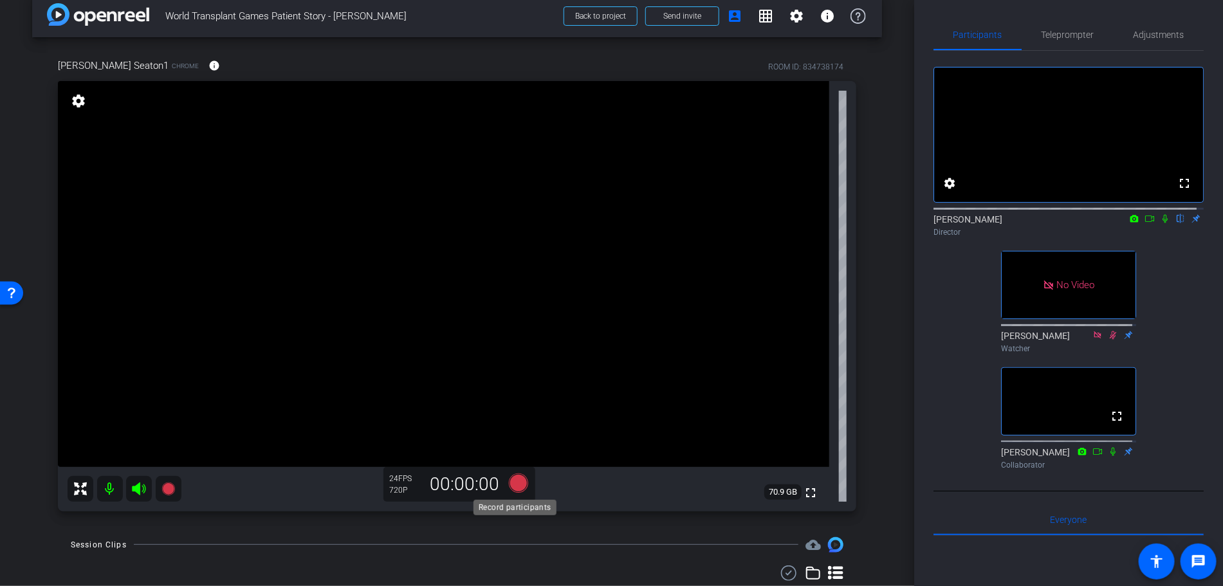
click at [514, 480] on icon at bounding box center [517, 482] width 19 height 19
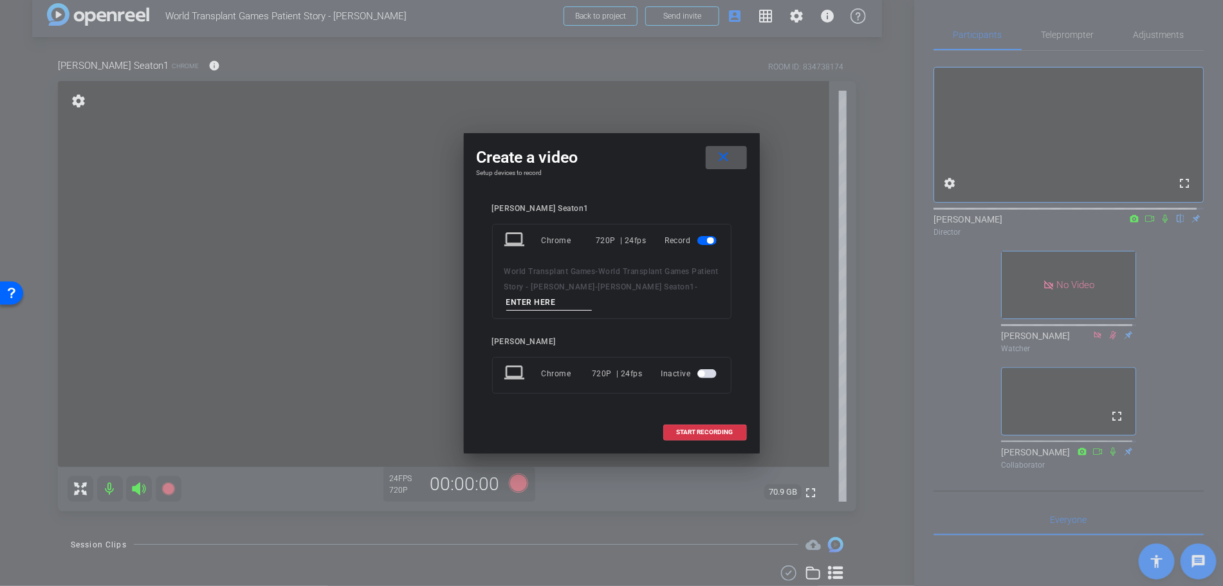
click at [534, 302] on input at bounding box center [549, 303] width 86 height 16
type input "Take 6"
click at [715, 423] on span at bounding box center [705, 432] width 82 height 31
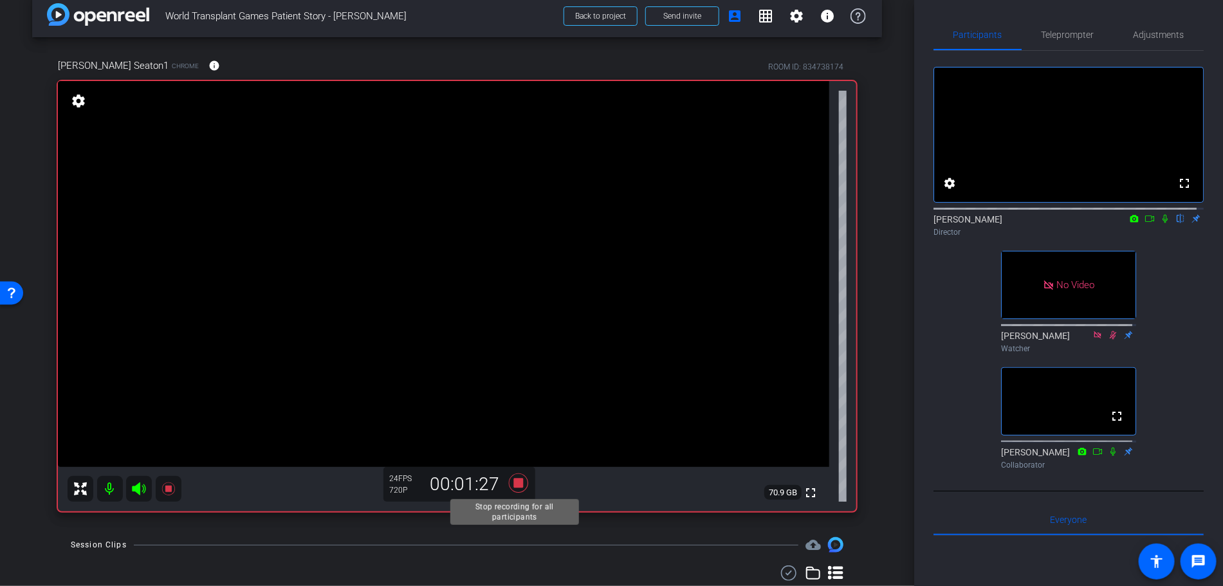
click at [514, 480] on icon at bounding box center [517, 482] width 19 height 19
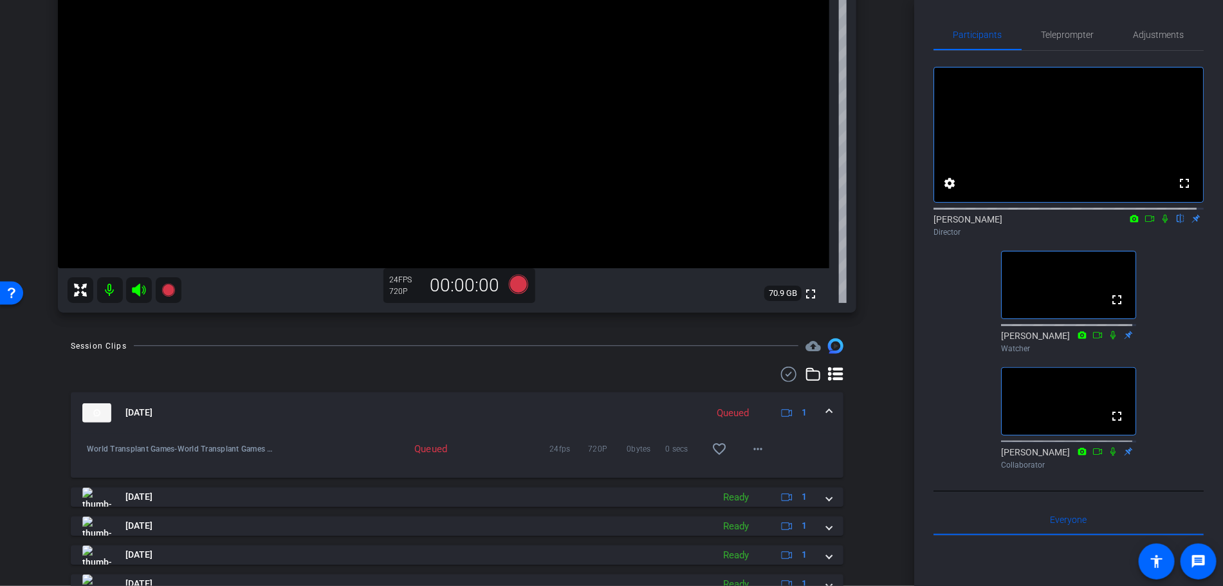
scroll to position [215, 0]
click at [757, 449] on mat-icon "more_horiz" at bounding box center [757, 449] width 15 height 15
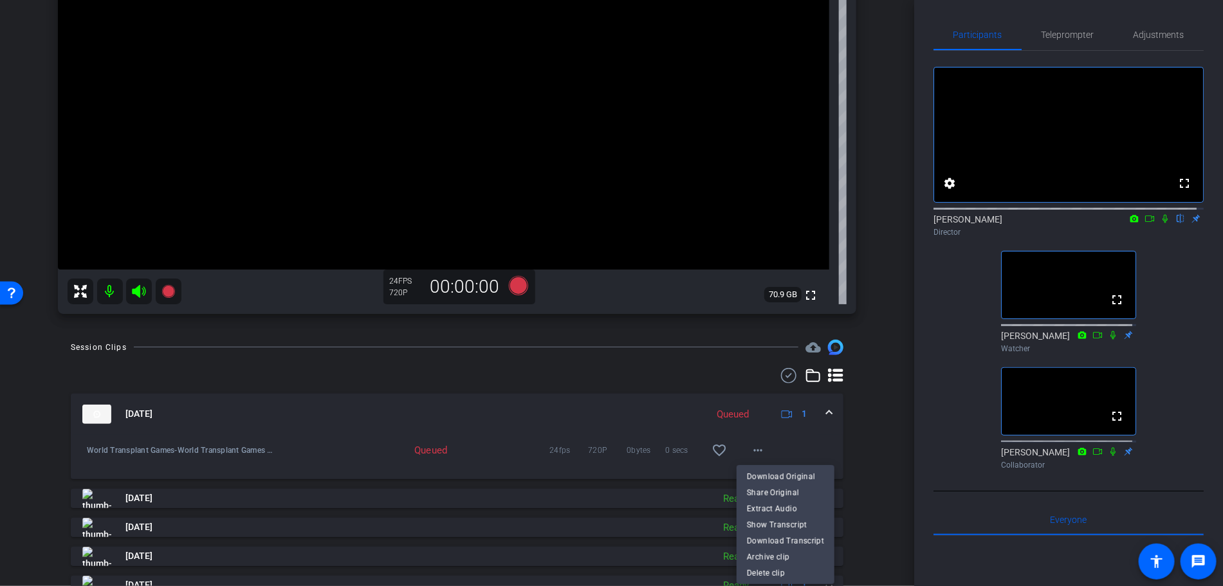
click at [757, 448] on div at bounding box center [611, 293] width 1223 height 586
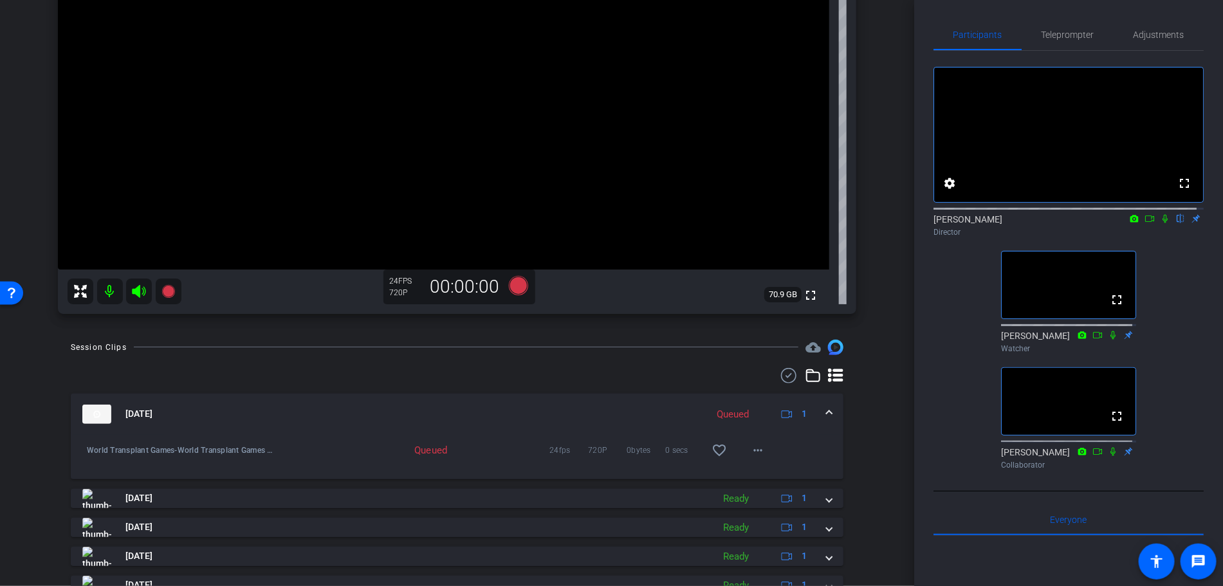
click at [824, 440] on div "World Transplant Games-World Transplant Games Patient Story - [PERSON_NAME]-[PE…" at bounding box center [456, 442] width 753 height 15
click at [826, 409] on span at bounding box center [828, 414] width 5 height 14
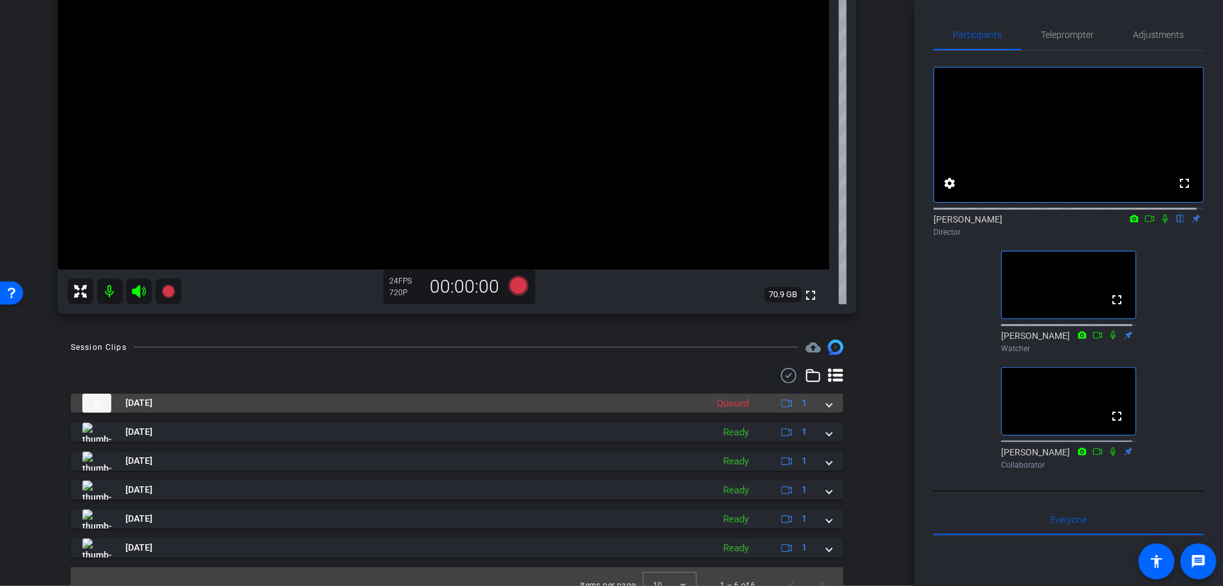
click at [826, 409] on span at bounding box center [828, 403] width 5 height 14
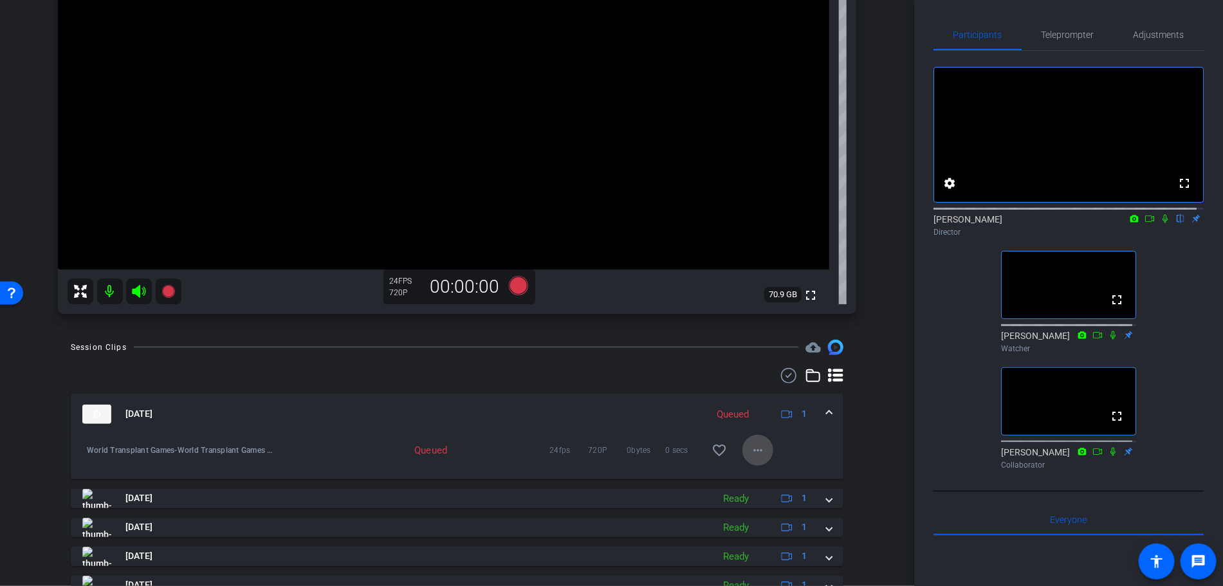
click at [760, 443] on span at bounding box center [757, 450] width 31 height 31
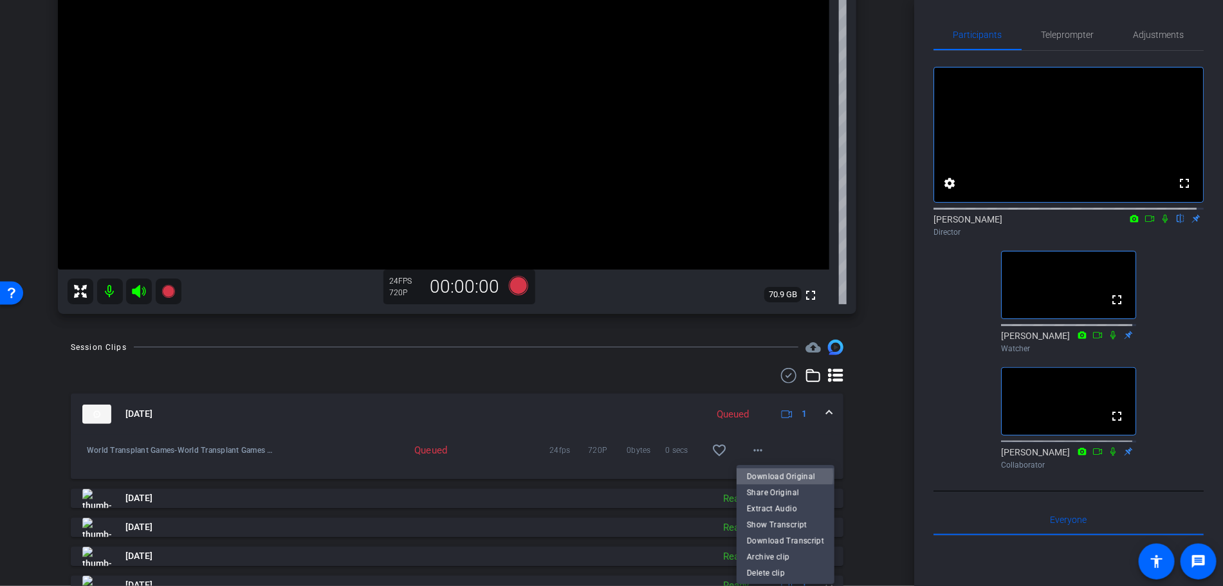
click at [771, 476] on span "Download Original" at bounding box center [785, 476] width 77 height 15
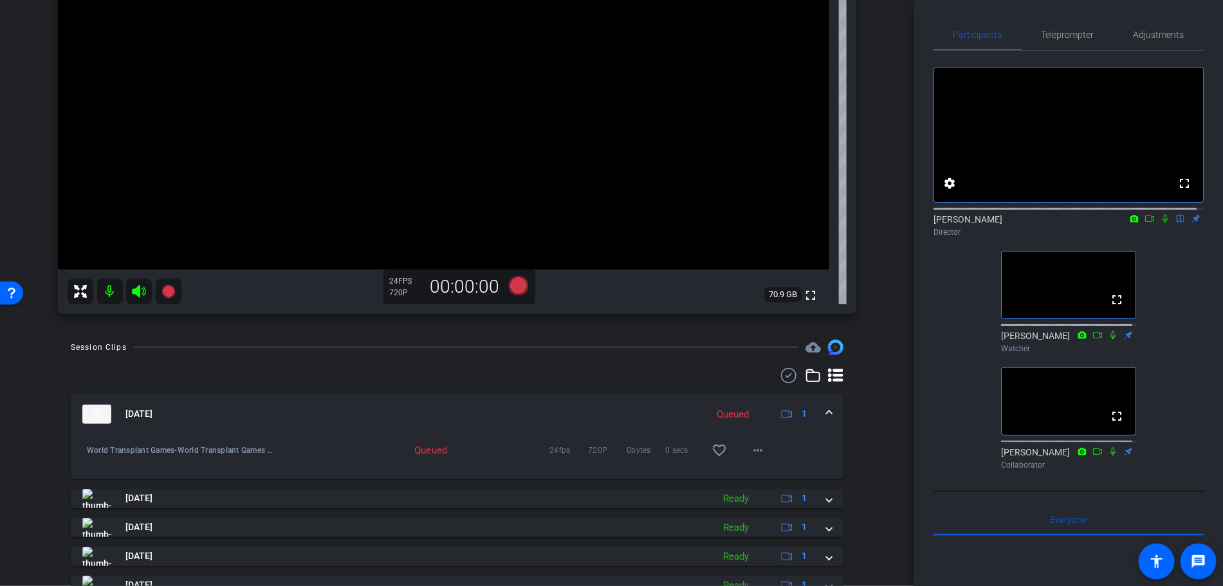
click at [818, 414] on div "[DATE] Queued 1" at bounding box center [454, 414] width 744 height 19
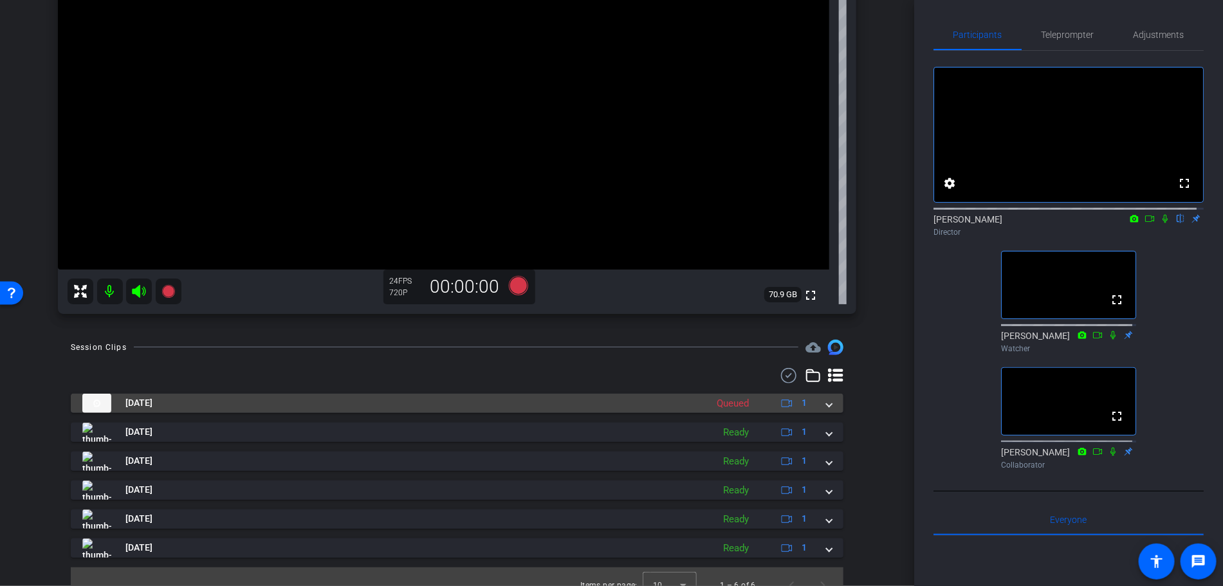
click at [733, 402] on div "Queued" at bounding box center [732, 403] width 45 height 15
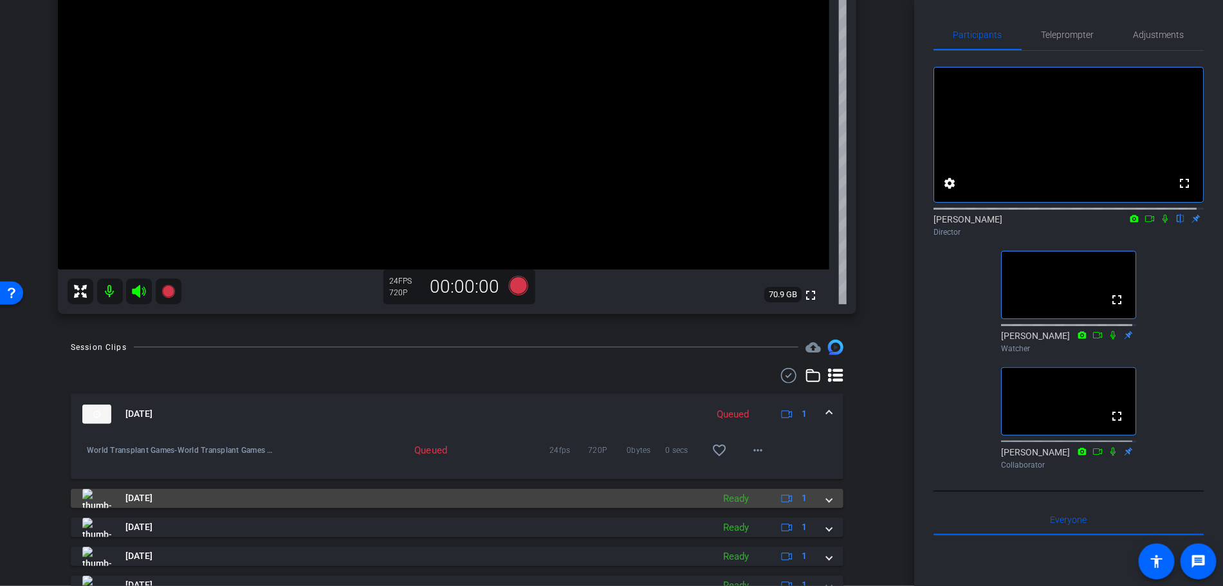
click at [824, 502] on mat-expansion-panel-header "[DATE] Ready 1" at bounding box center [457, 498] width 772 height 19
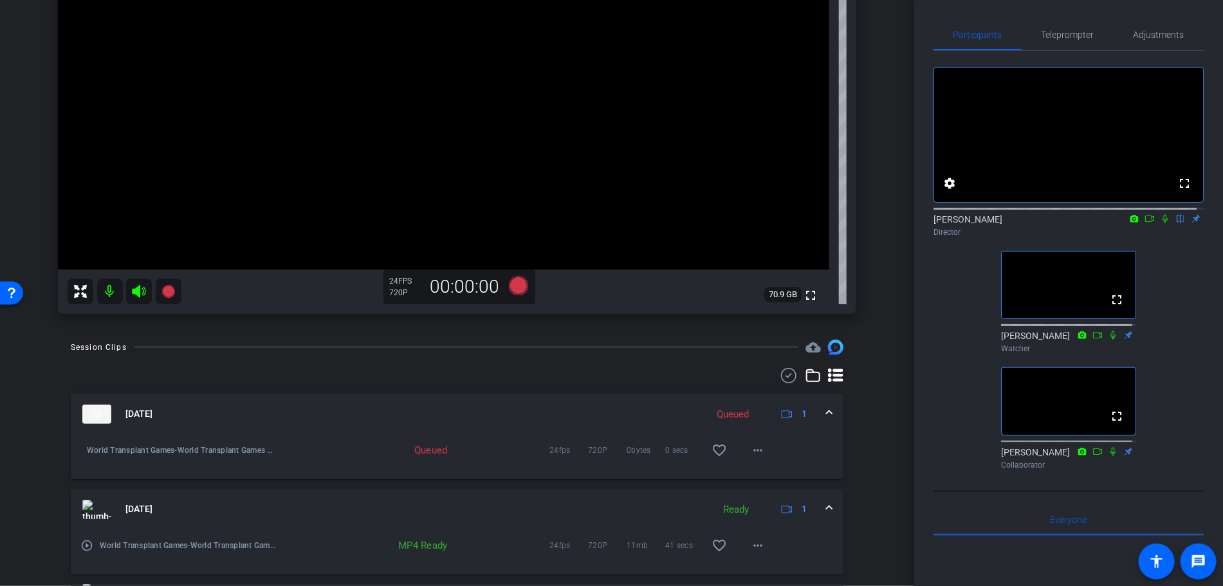
scroll to position [365, 0]
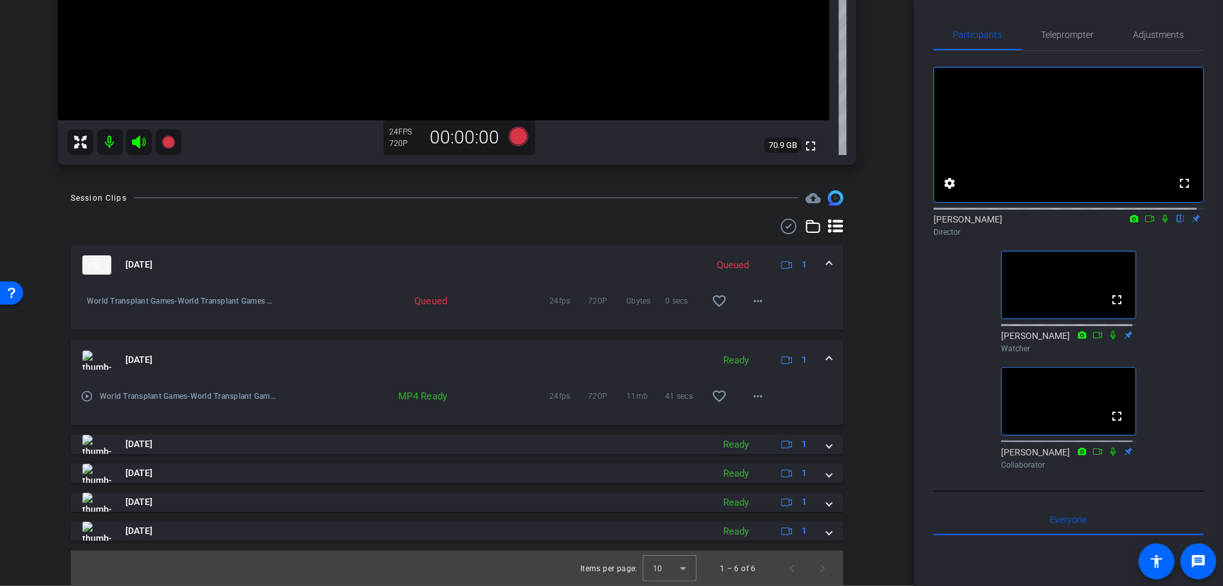
click at [573, 454] on div "[DATE] Queued 1 World Transplant Games-World Transplant Games Patient Story - […" at bounding box center [457, 392] width 772 height 296
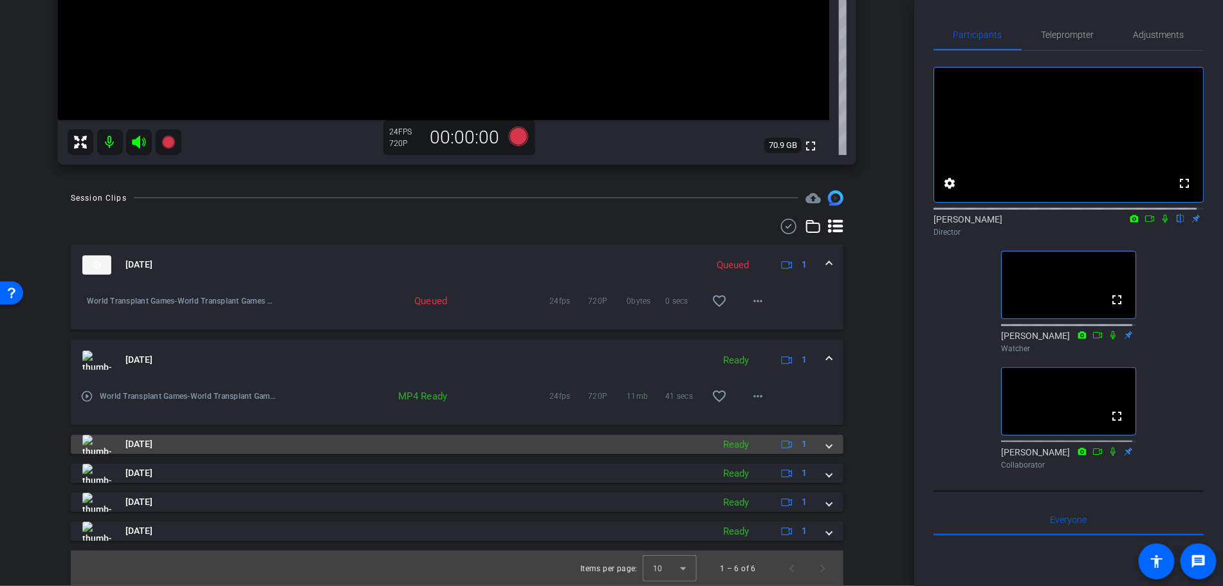
click at [569, 446] on mat-panel-title "[DATE]" at bounding box center [394, 444] width 624 height 19
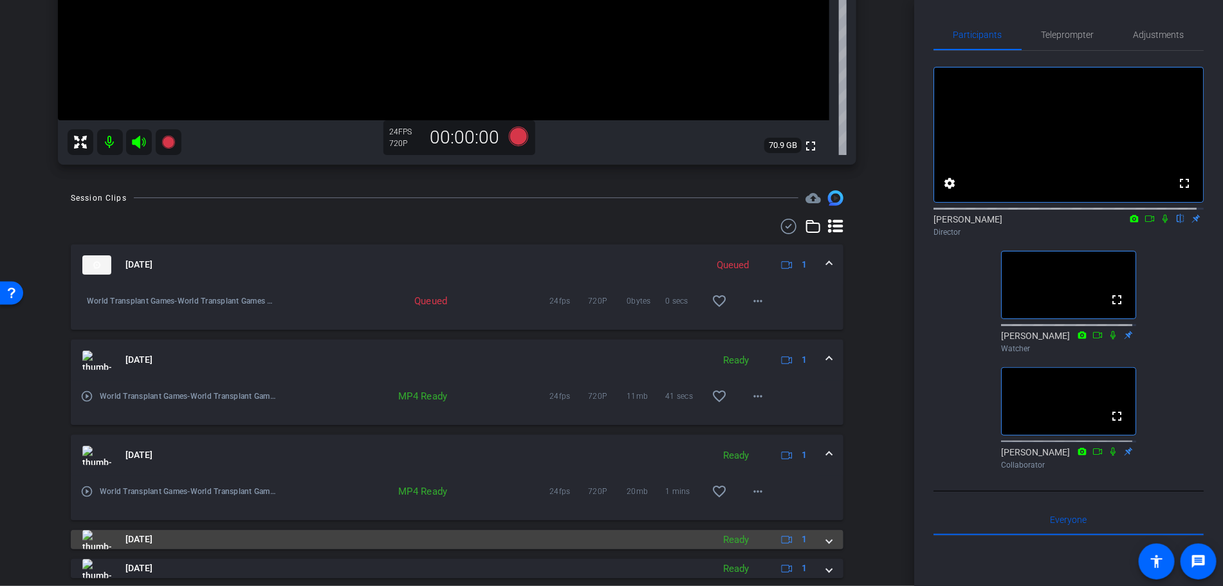
click at [593, 534] on mat-panel-title "[DATE]" at bounding box center [394, 539] width 624 height 19
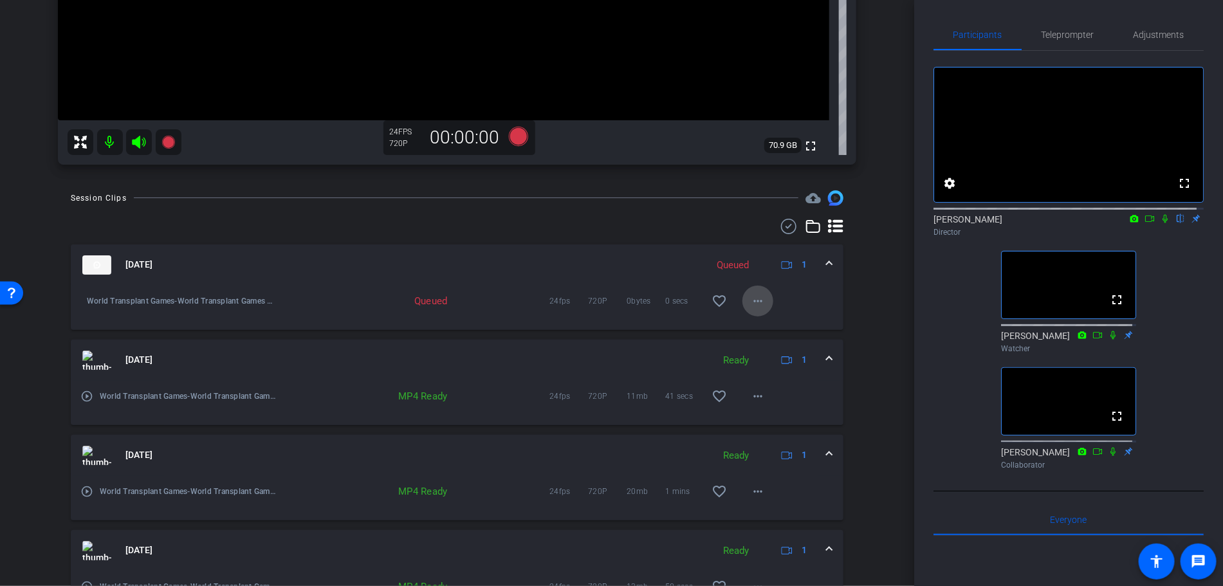
click at [750, 304] on mat-icon "more_horiz" at bounding box center [757, 300] width 15 height 15
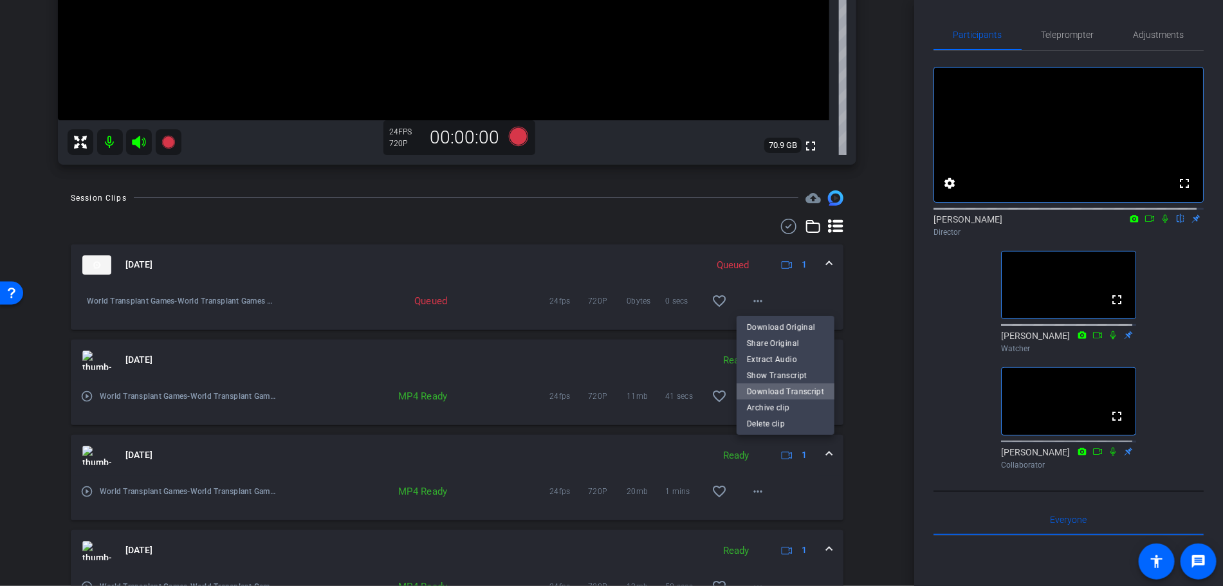
click at [823, 391] on button "Download Transcript" at bounding box center [785, 391] width 98 height 16
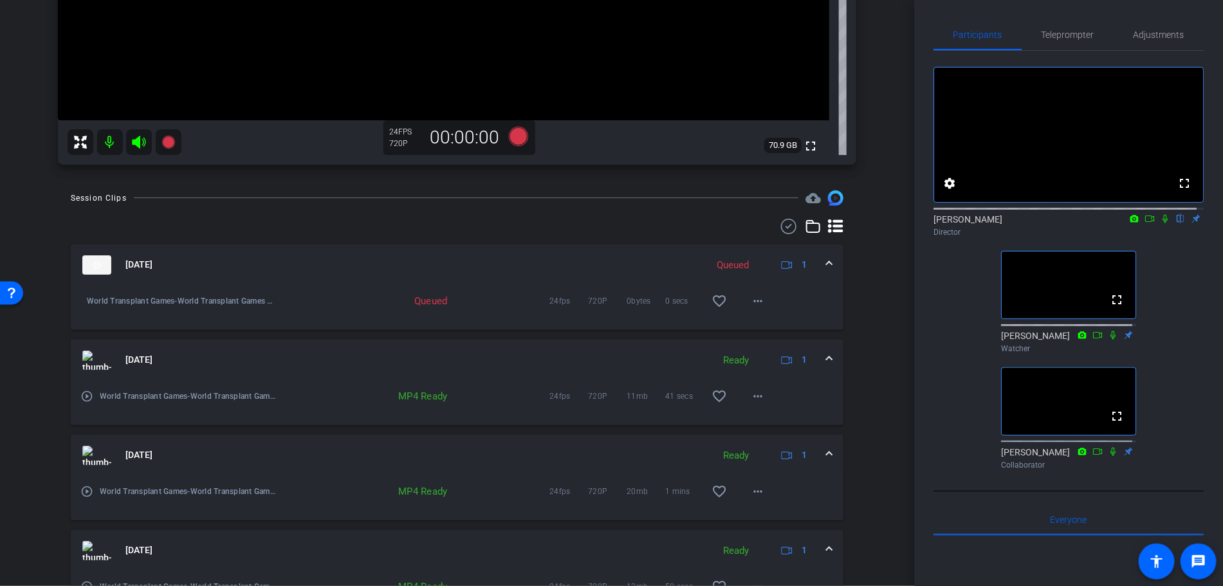
click at [876, 314] on div "arrow_back World Transplant Games Patient Story - [PERSON_NAME] Back to project…" at bounding box center [457, 293] width 914 height 586
click at [905, 305] on div "arrow_back World Transplant Games Patient Story - [PERSON_NAME] Back to project…" at bounding box center [457, 293] width 914 height 586
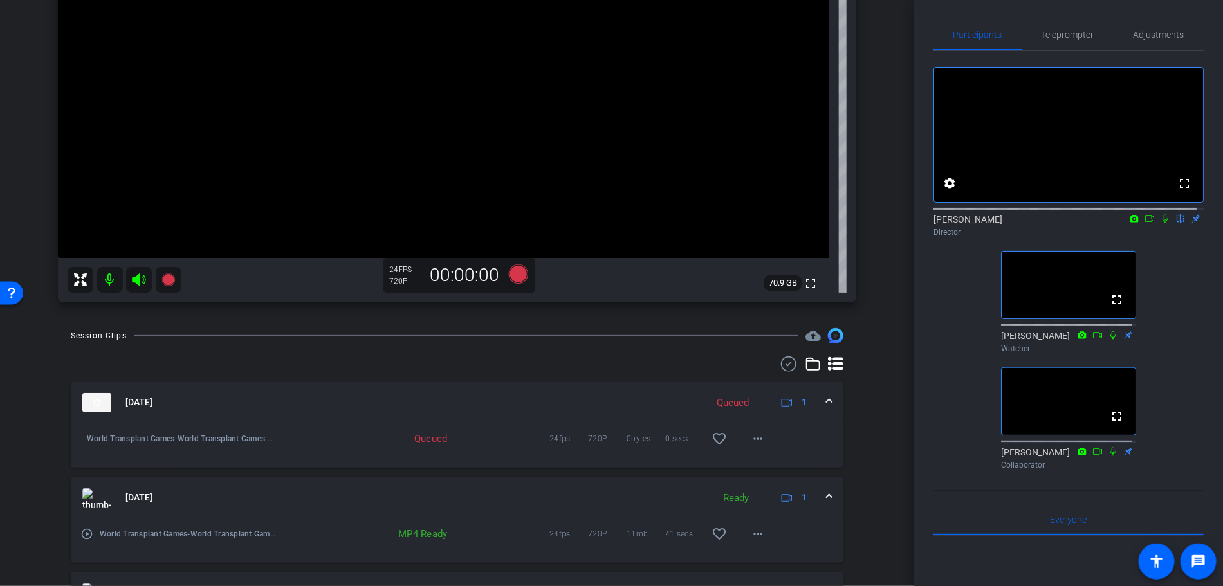
scroll to position [232, 0]
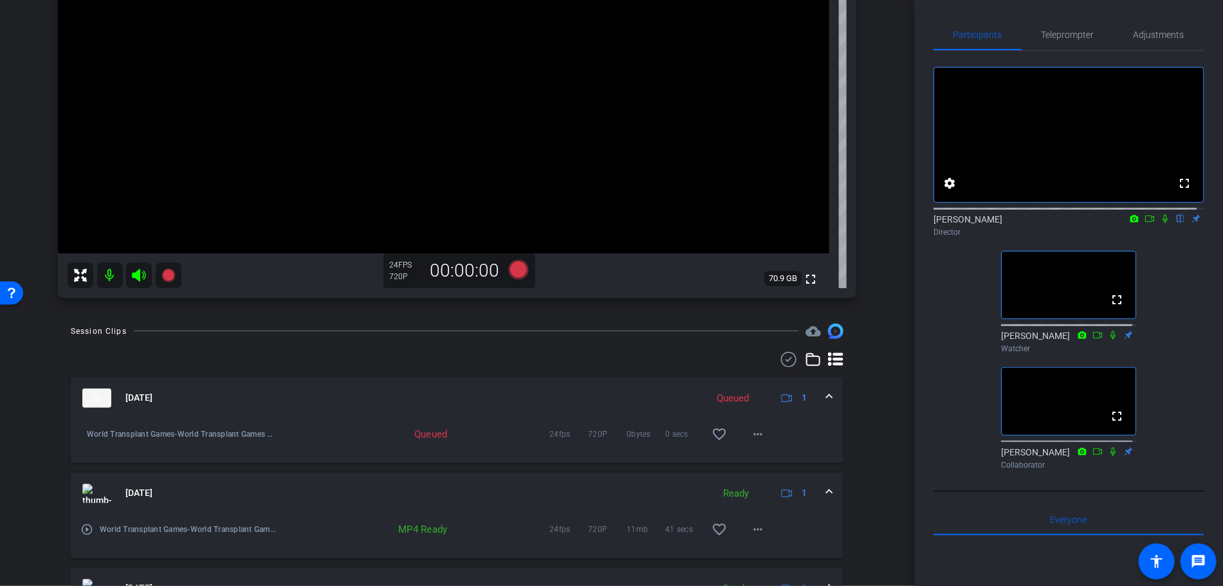
click at [828, 333] on img at bounding box center [835, 330] width 15 height 15
click at [832, 357] on icon at bounding box center [835, 359] width 15 height 15
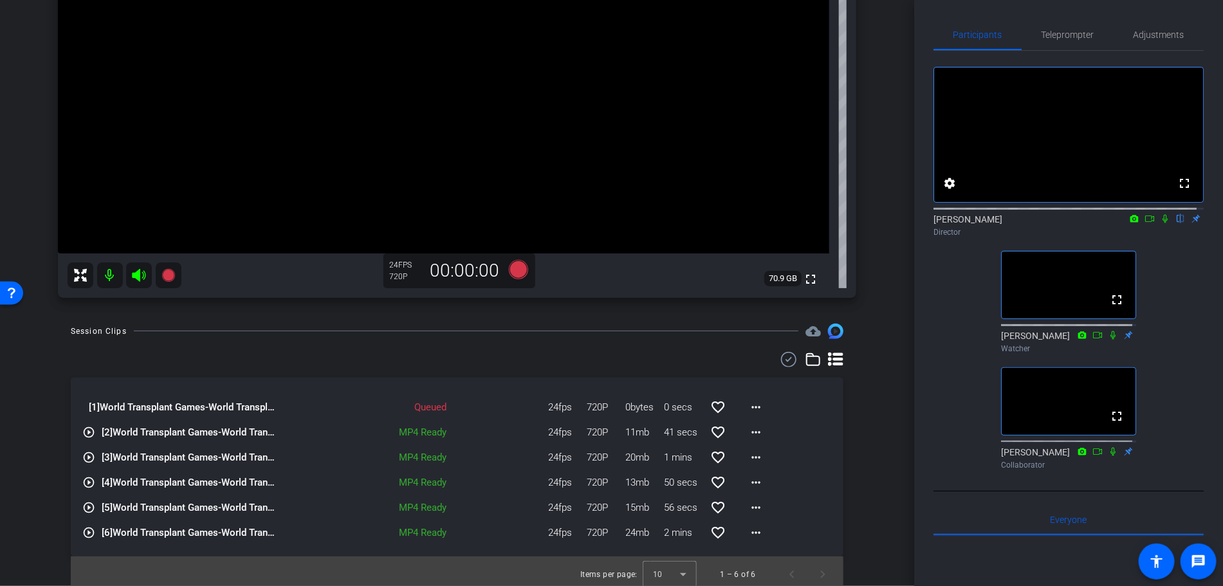
click at [830, 357] on icon at bounding box center [835, 359] width 15 height 15
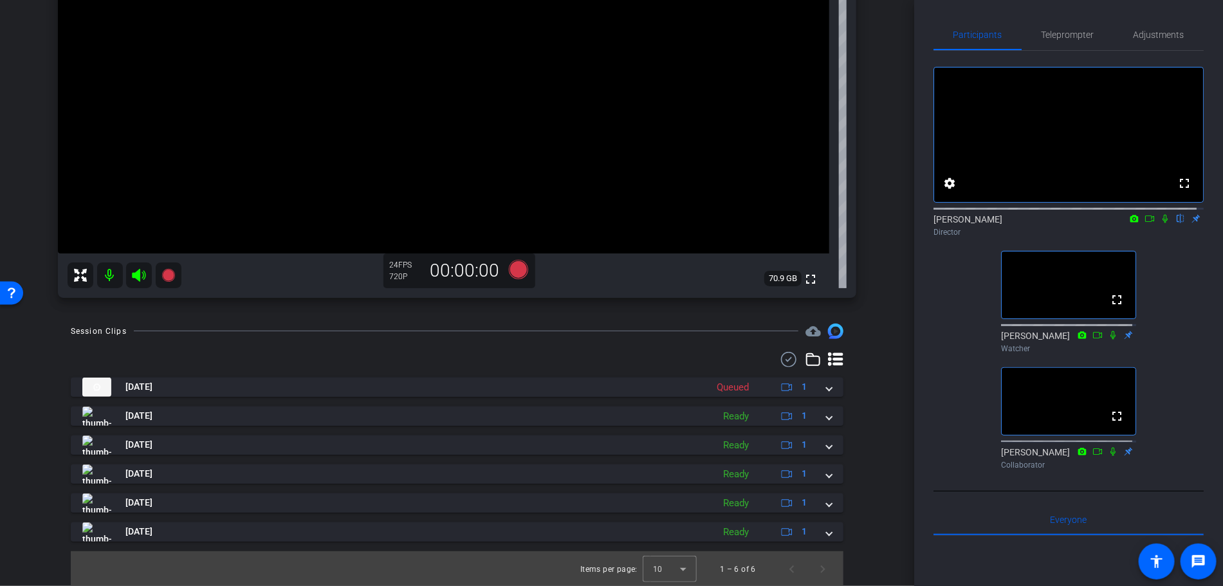
click at [830, 356] on icon at bounding box center [835, 359] width 15 height 15
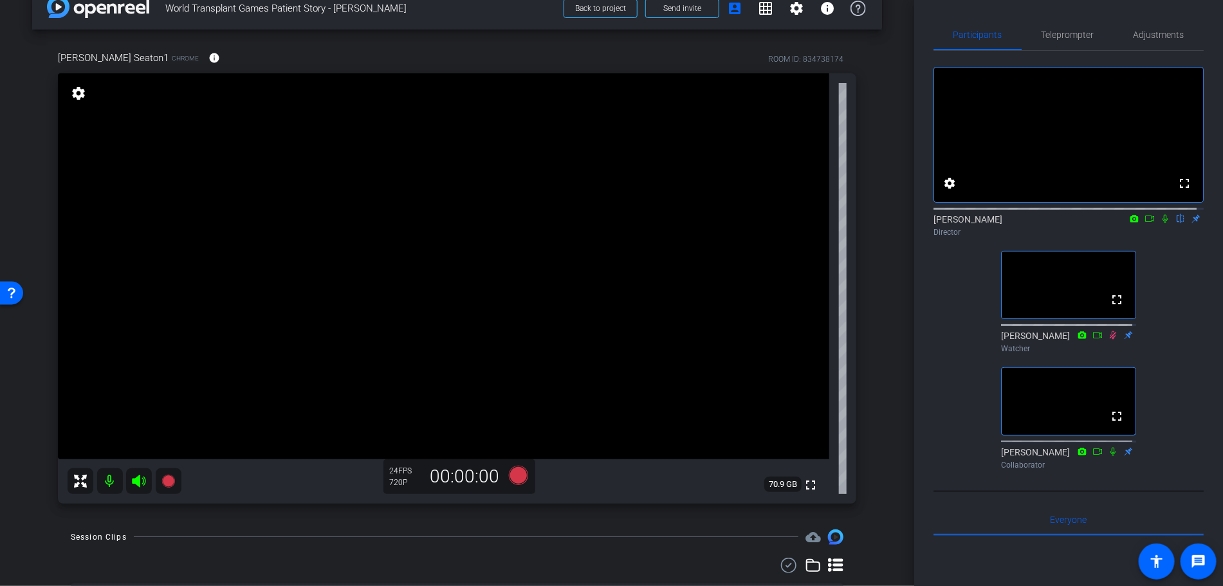
scroll to position [0, 0]
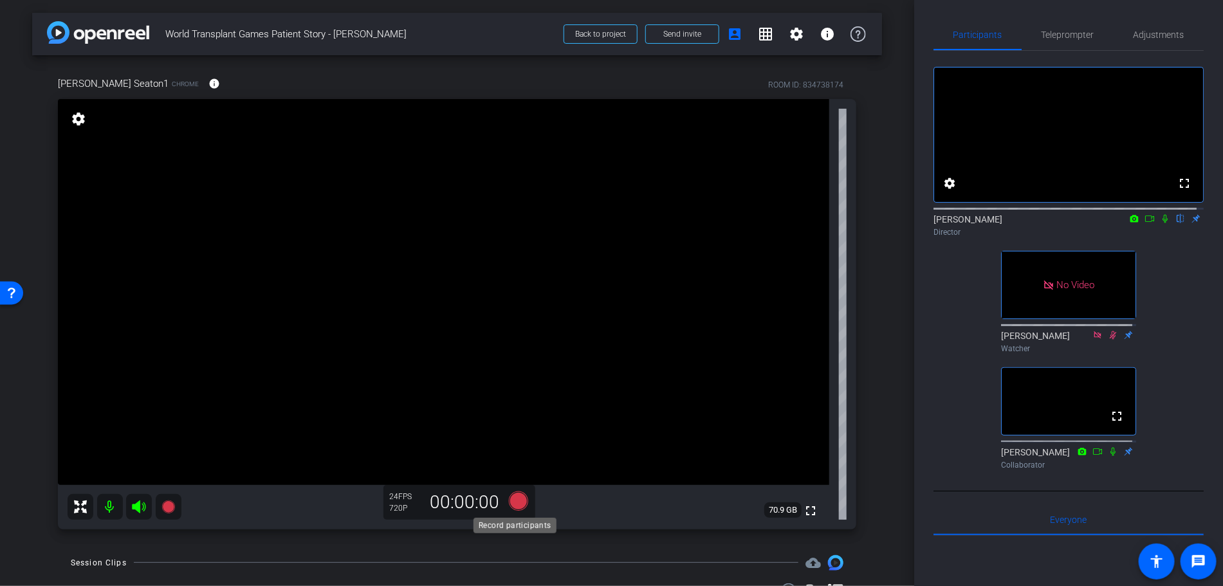
click at [511, 501] on icon at bounding box center [517, 500] width 19 height 19
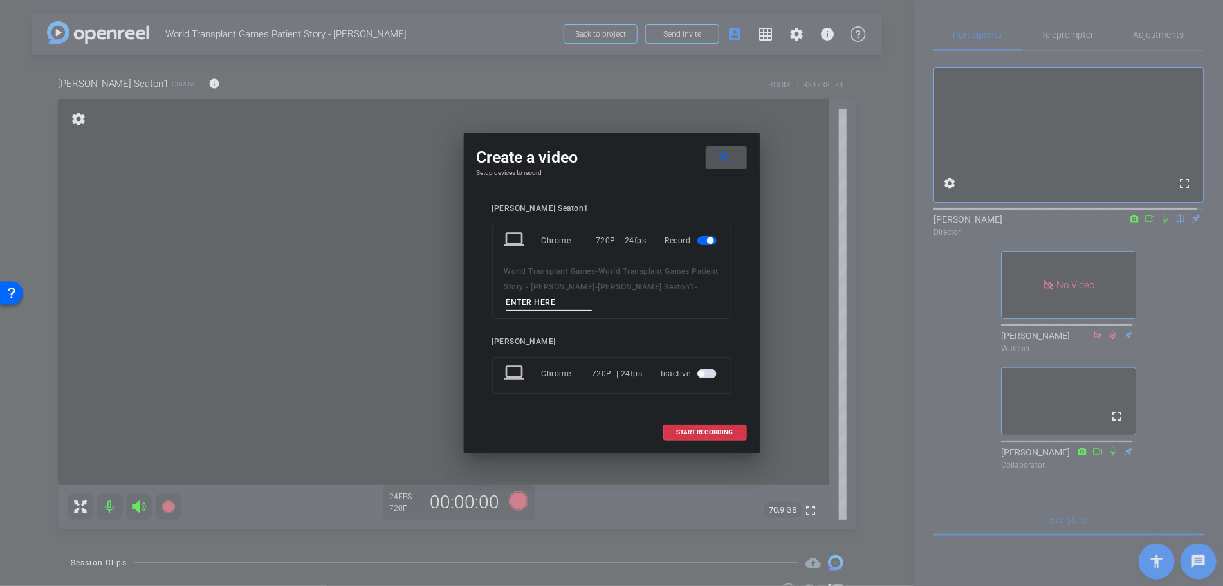
click at [530, 305] on input at bounding box center [549, 303] width 86 height 16
type input "Take 7"
click at [715, 434] on span "START RECORDING" at bounding box center [705, 432] width 57 height 6
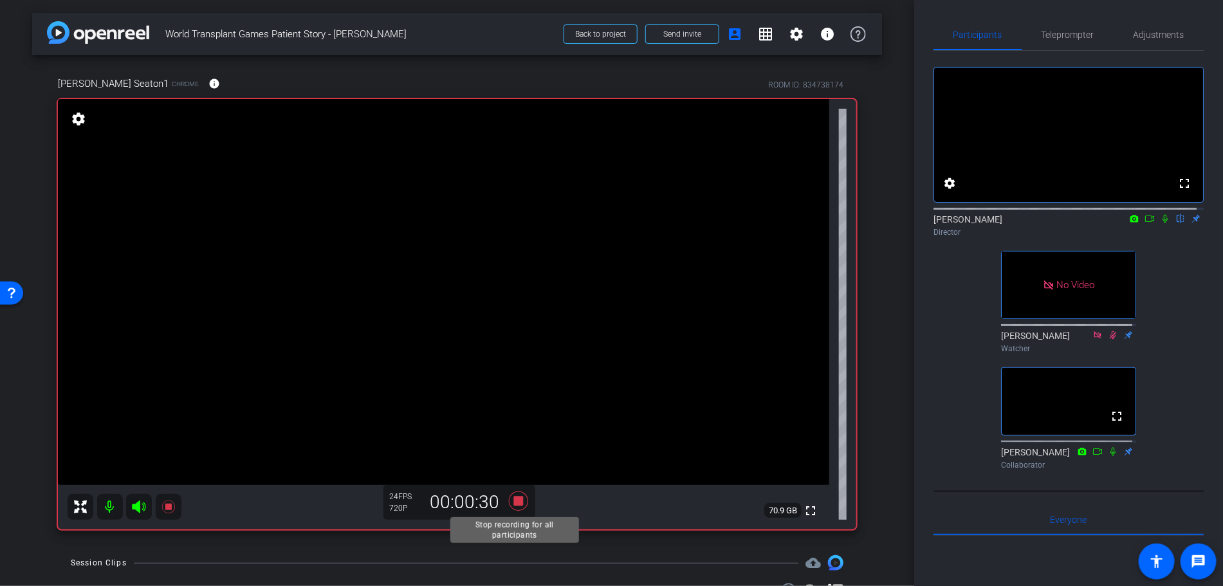
click at [520, 507] on icon at bounding box center [518, 500] width 31 height 23
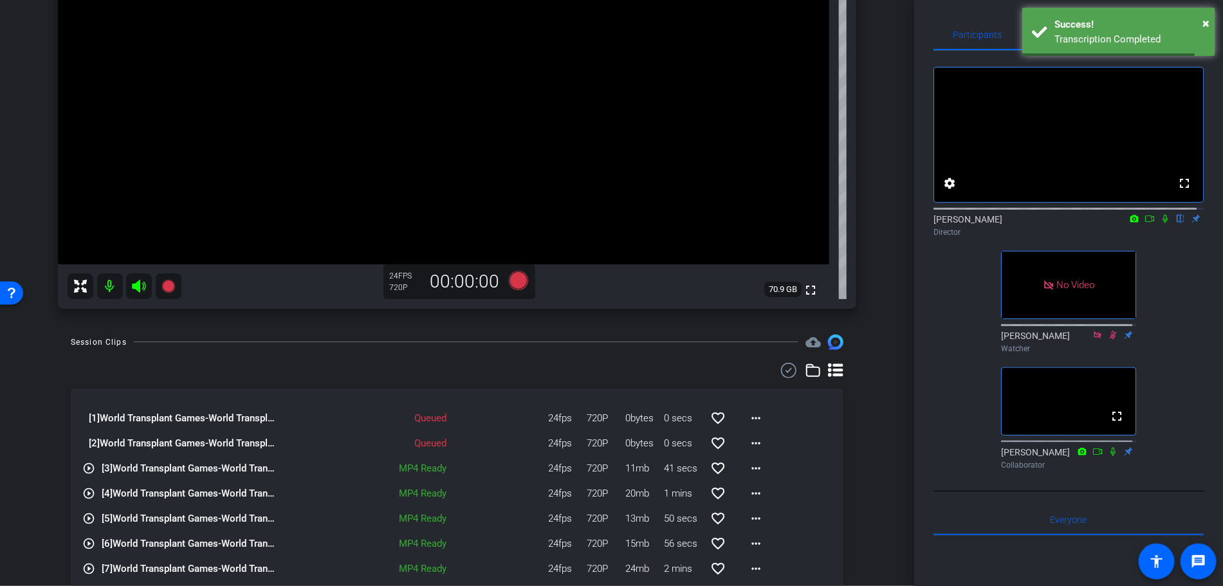
scroll to position [262, 0]
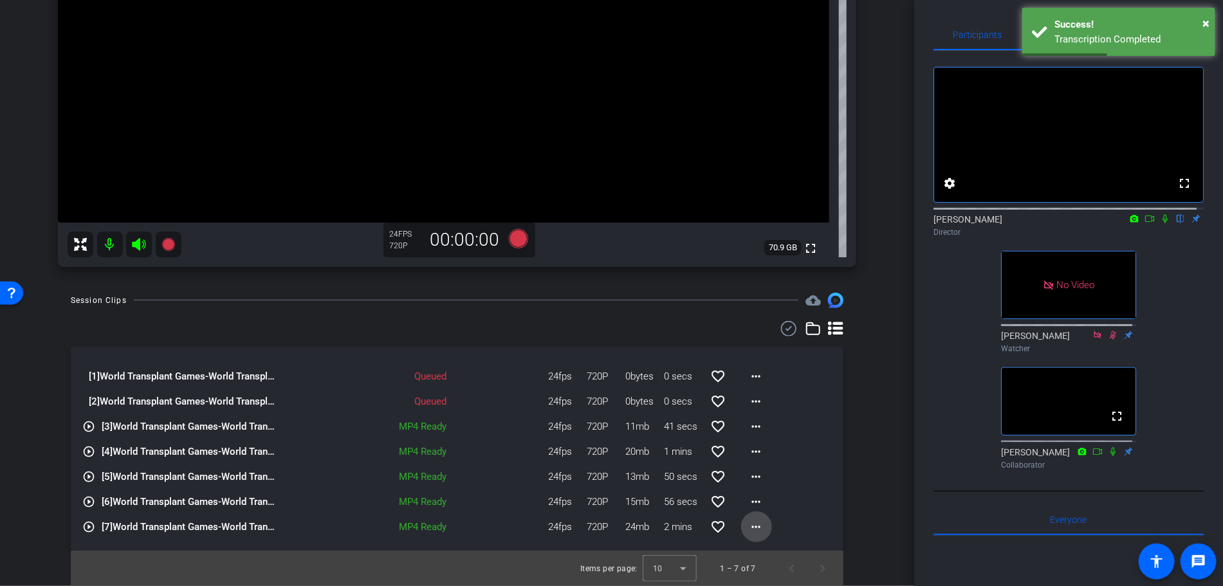
click at [749, 523] on mat-icon "more_horiz" at bounding box center [756, 526] width 15 height 15
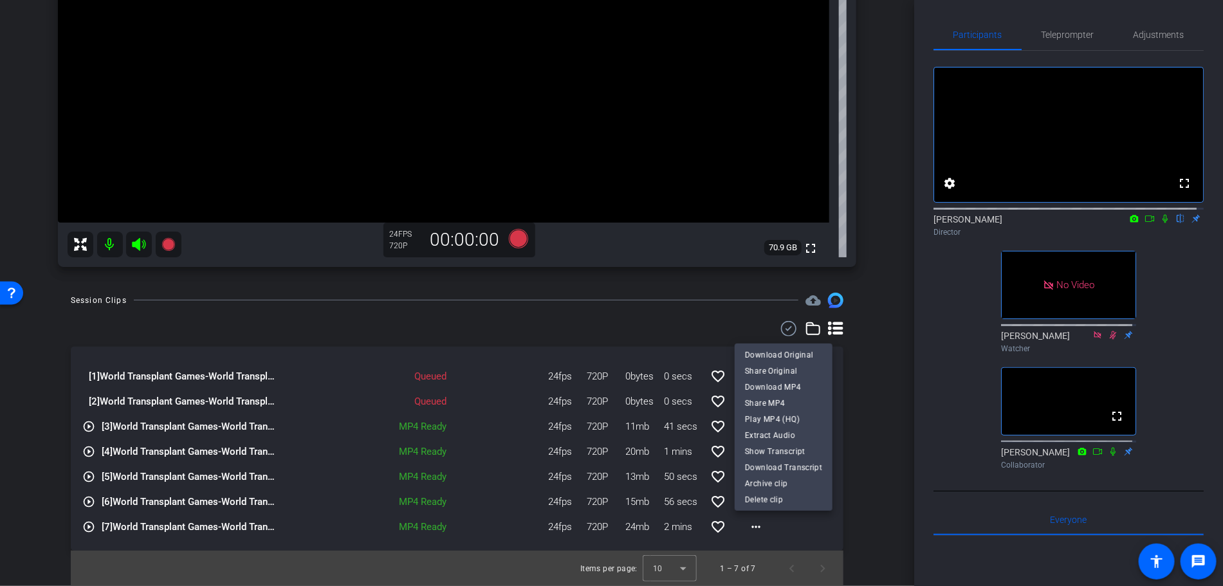
click at [746, 524] on div at bounding box center [611, 293] width 1223 height 586
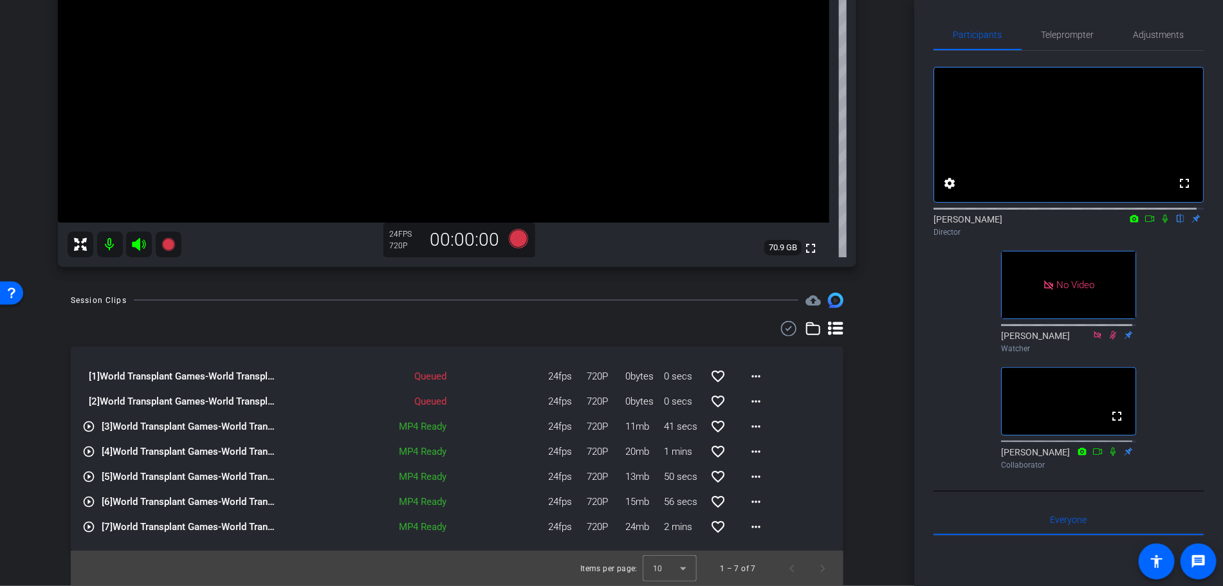
click at [832, 507] on div "[1] World Transplant Games-World Transplant Games Patient Story - [PERSON_NAME]…" at bounding box center [457, 449] width 772 height 204
click at [749, 404] on mat-icon "more_horiz" at bounding box center [756, 401] width 15 height 15
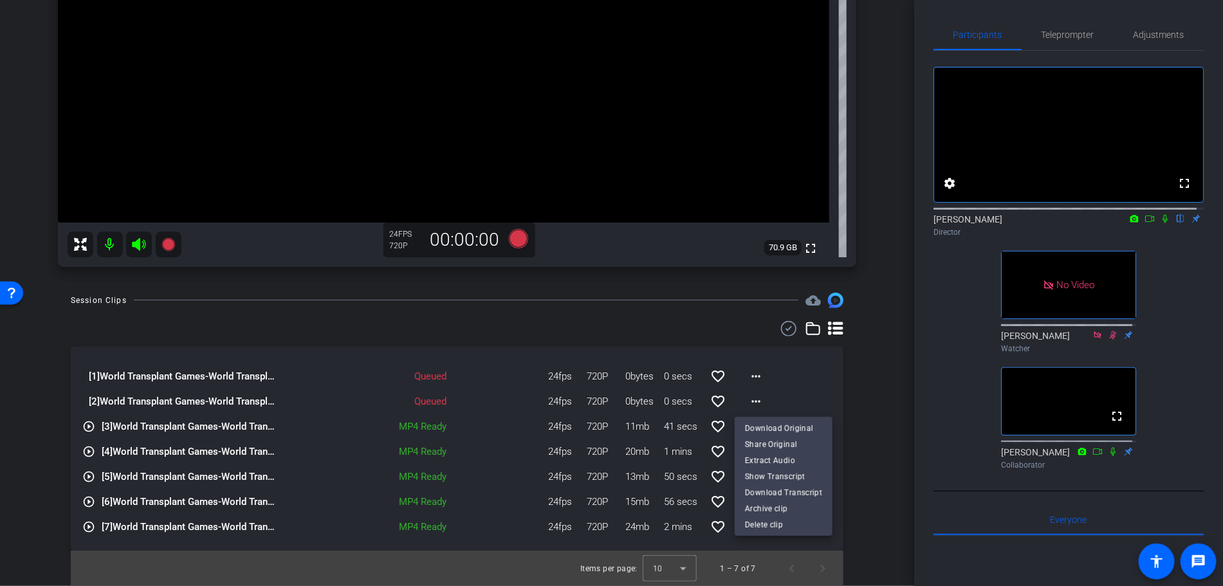
click at [716, 547] on div at bounding box center [611, 293] width 1223 height 586
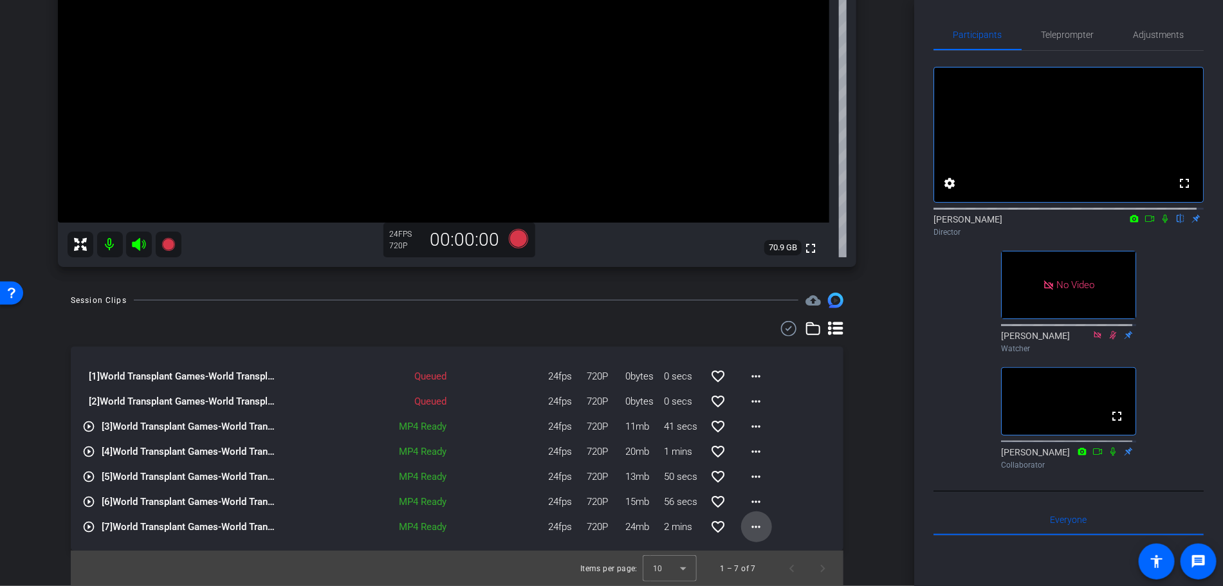
click at [749, 530] on mat-icon "more_horiz" at bounding box center [756, 526] width 15 height 15
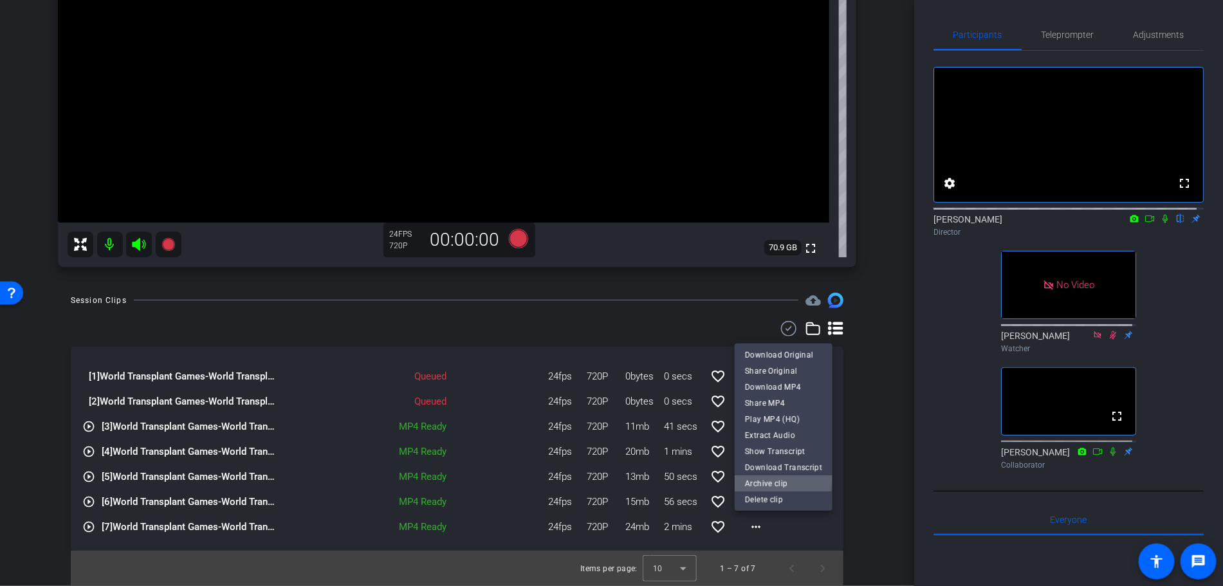
click at [758, 480] on span "Archive clip" at bounding box center [783, 483] width 77 height 15
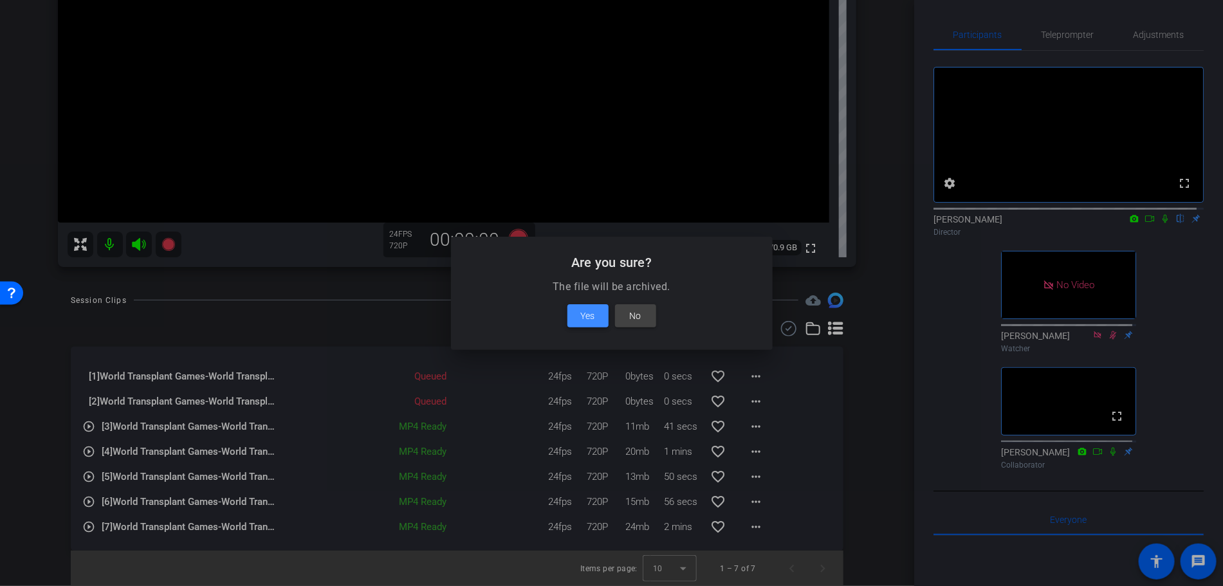
click at [577, 315] on span at bounding box center [587, 315] width 41 height 31
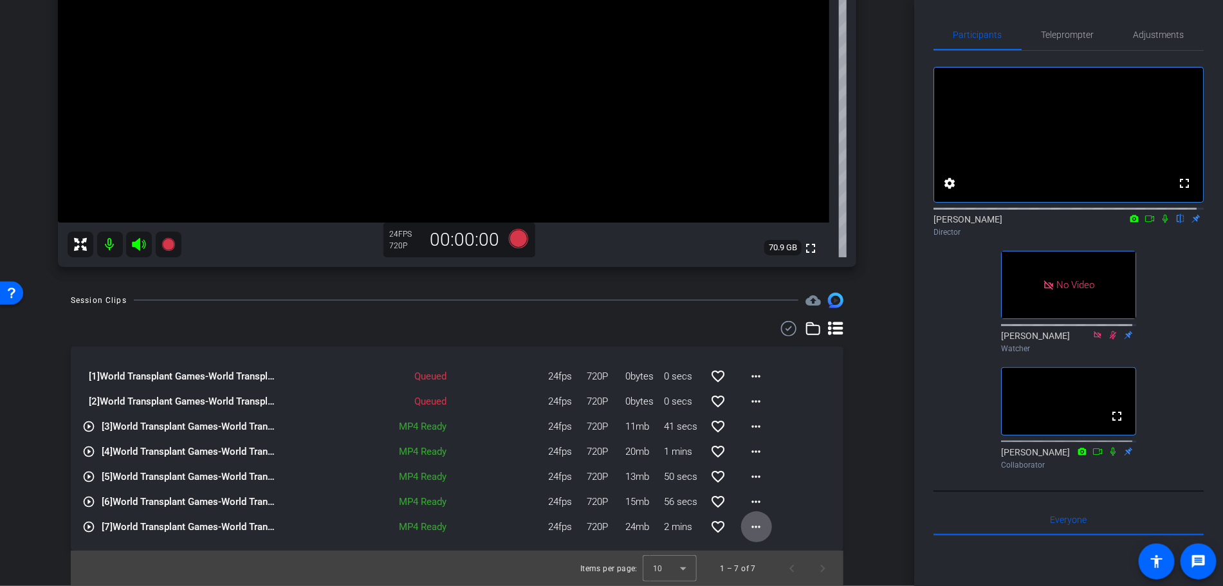
scroll to position [237, 0]
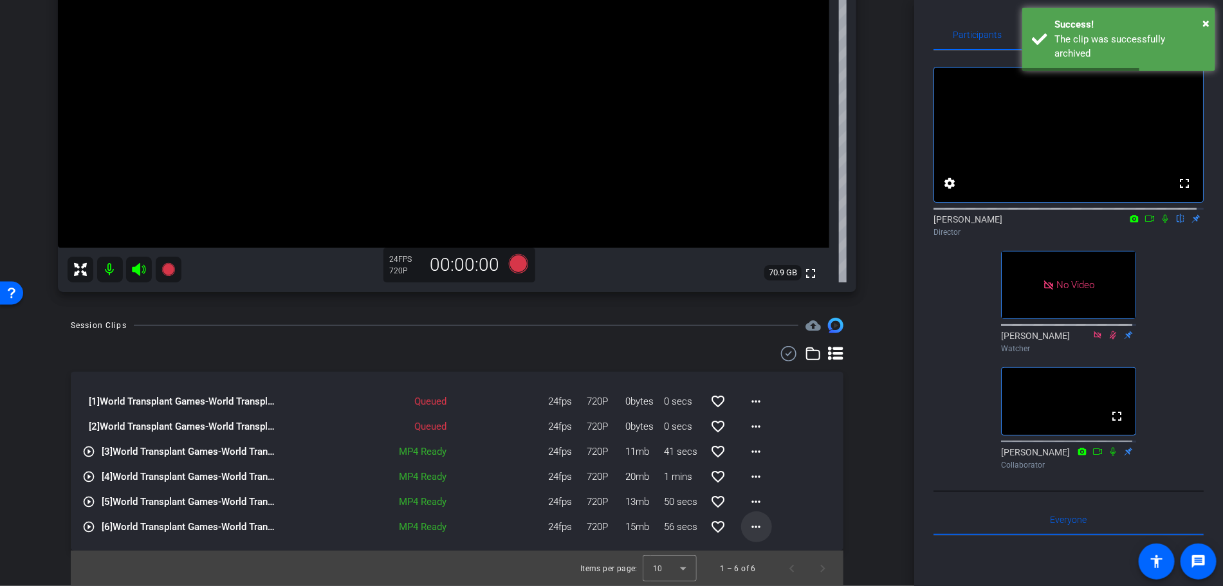
click at [749, 524] on mat-icon "more_horiz" at bounding box center [756, 526] width 15 height 15
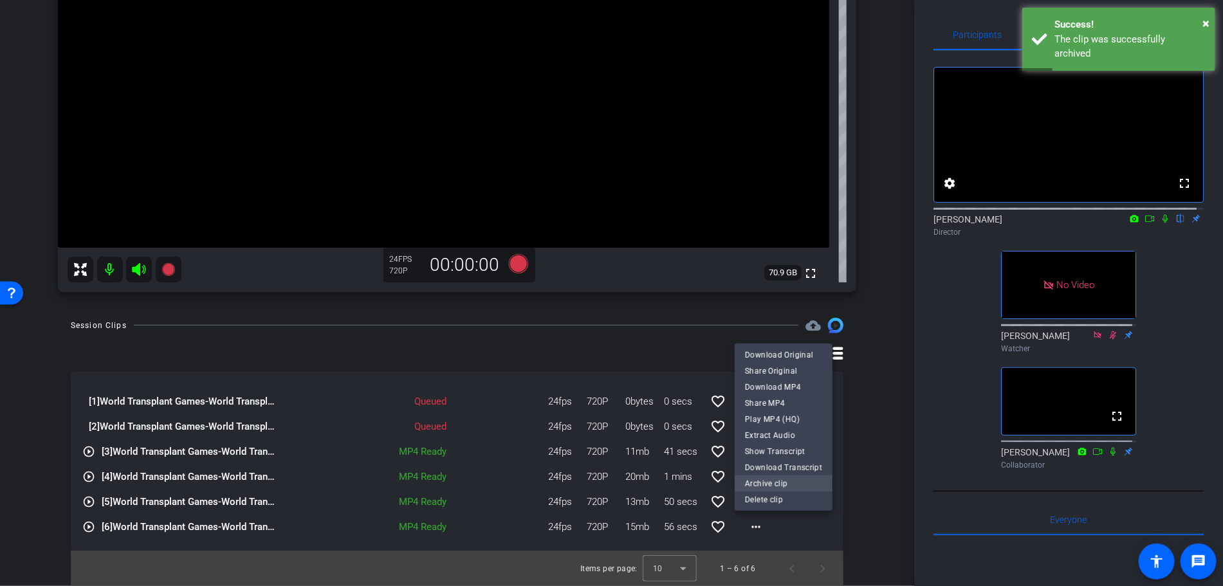
click at [755, 482] on span "Archive clip" at bounding box center [783, 483] width 77 height 15
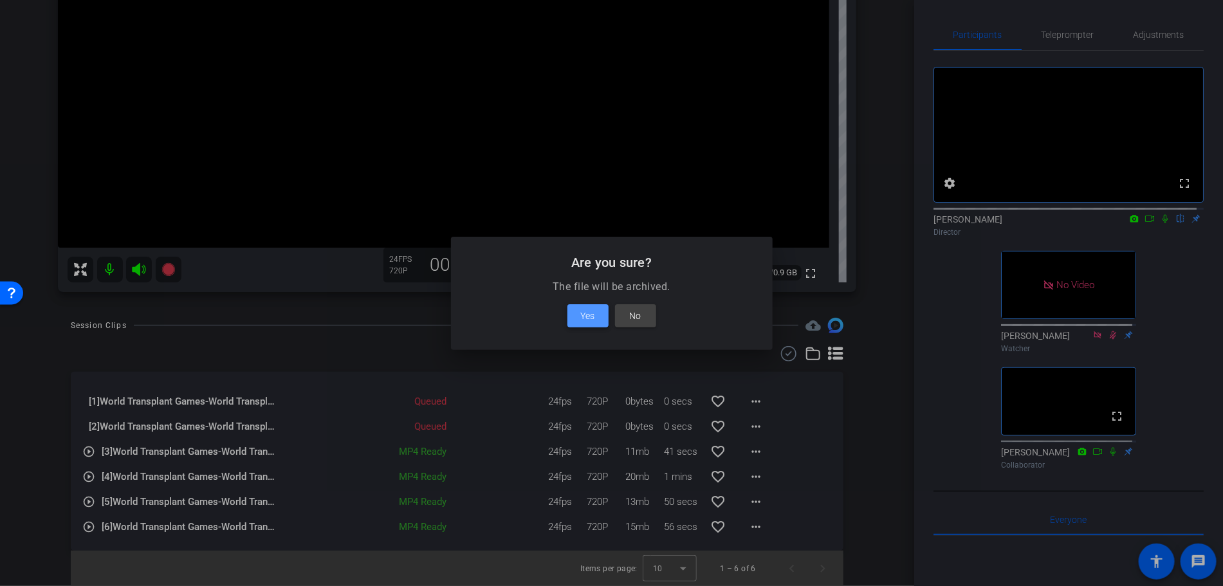
click at [582, 314] on span "Yes" at bounding box center [588, 315] width 14 height 15
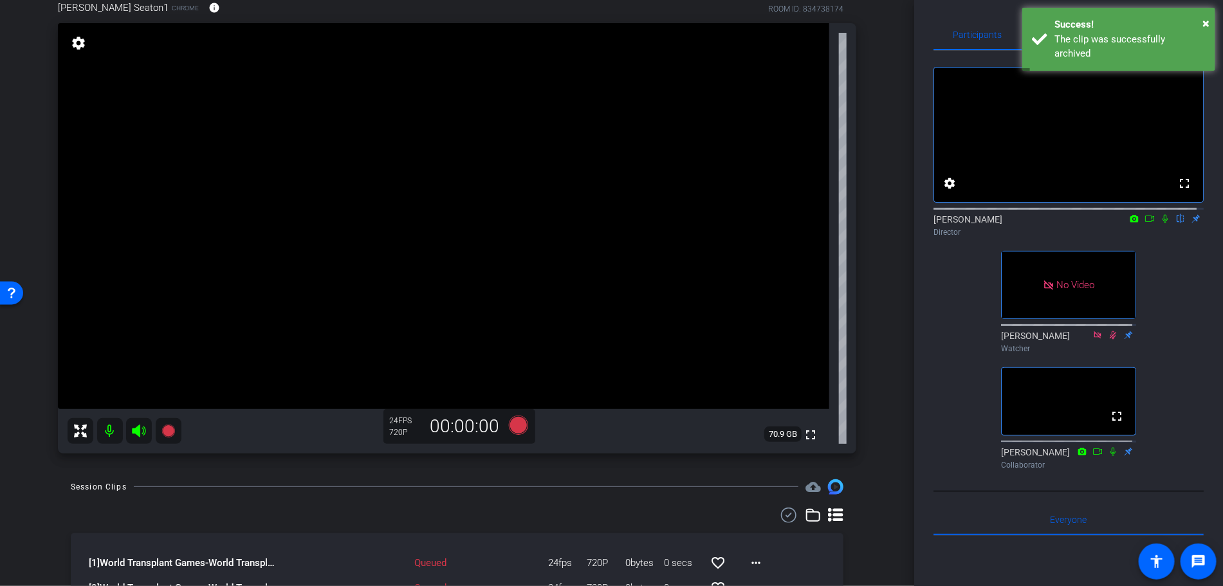
scroll to position [0, 0]
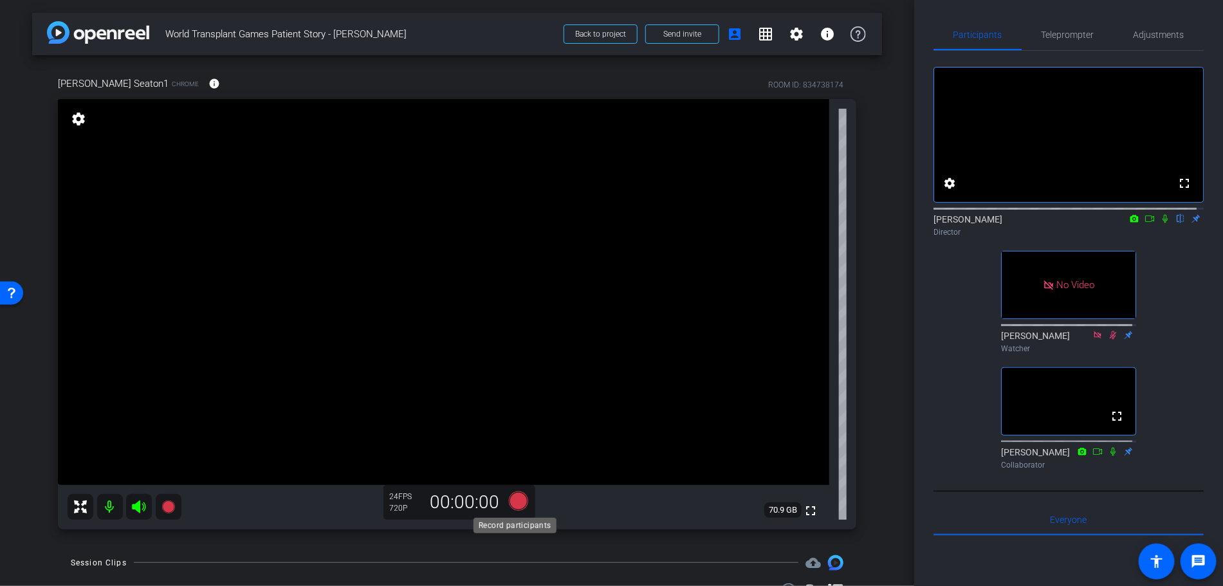
click at [513, 503] on icon at bounding box center [517, 500] width 19 height 19
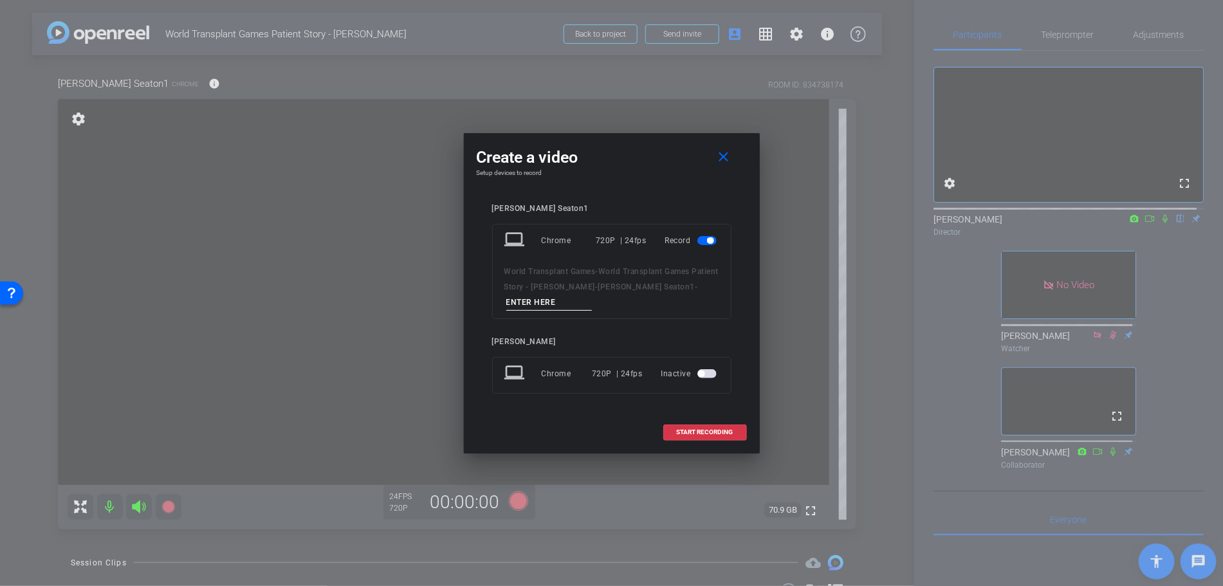
click at [511, 302] on input at bounding box center [549, 303] width 86 height 16
type input "TAke 8"
click at [701, 429] on span "START RECORDING" at bounding box center [705, 432] width 57 height 6
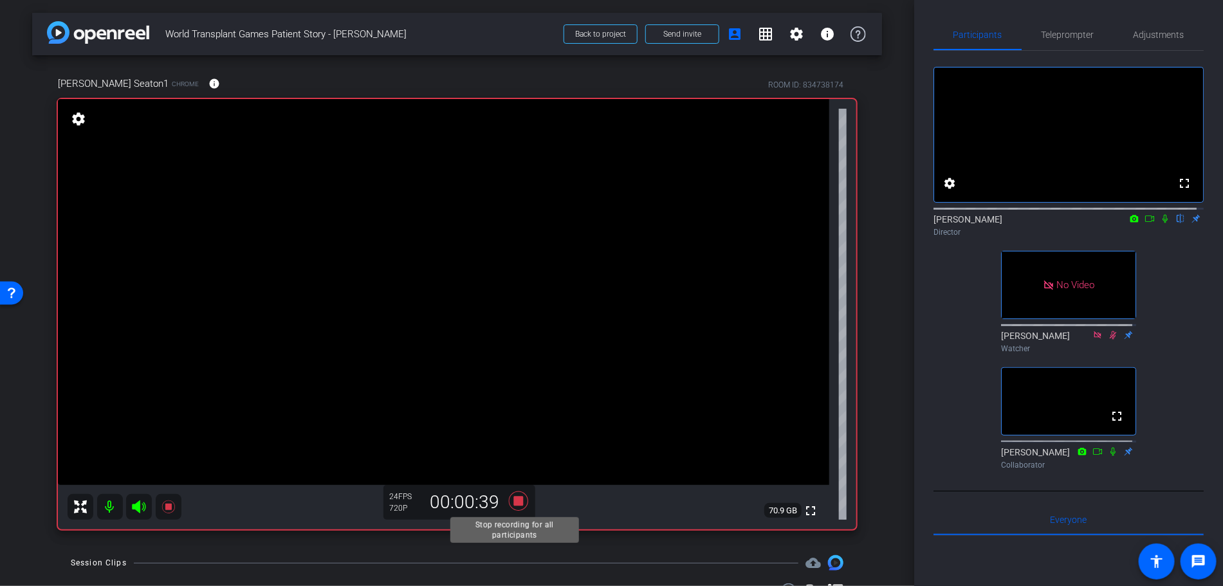
click at [511, 500] on icon at bounding box center [517, 500] width 19 height 19
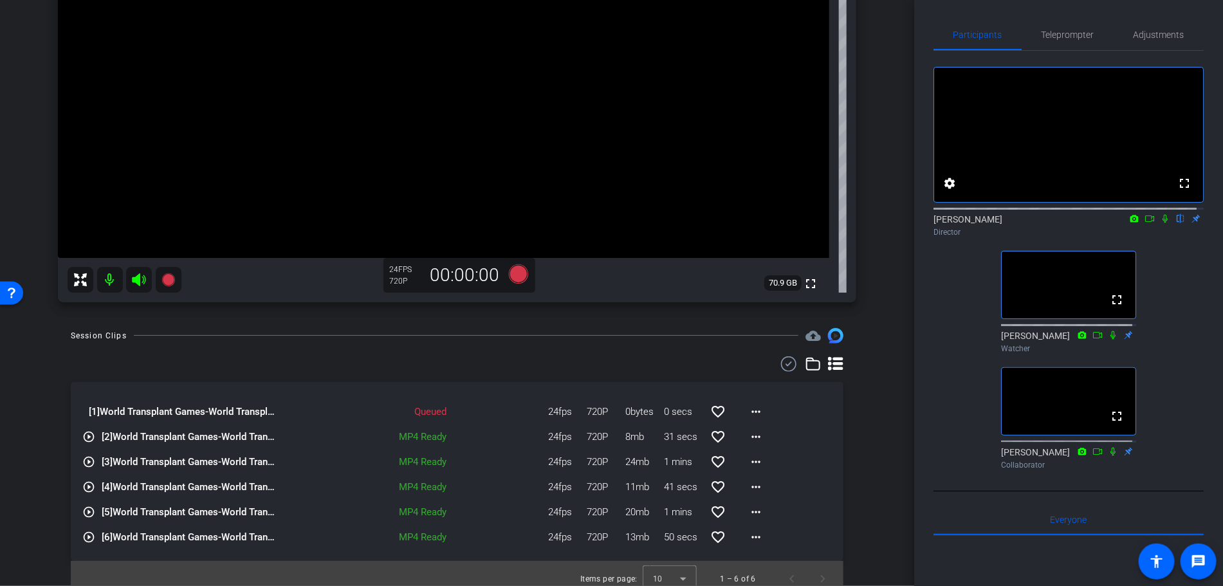
scroll to position [237, 0]
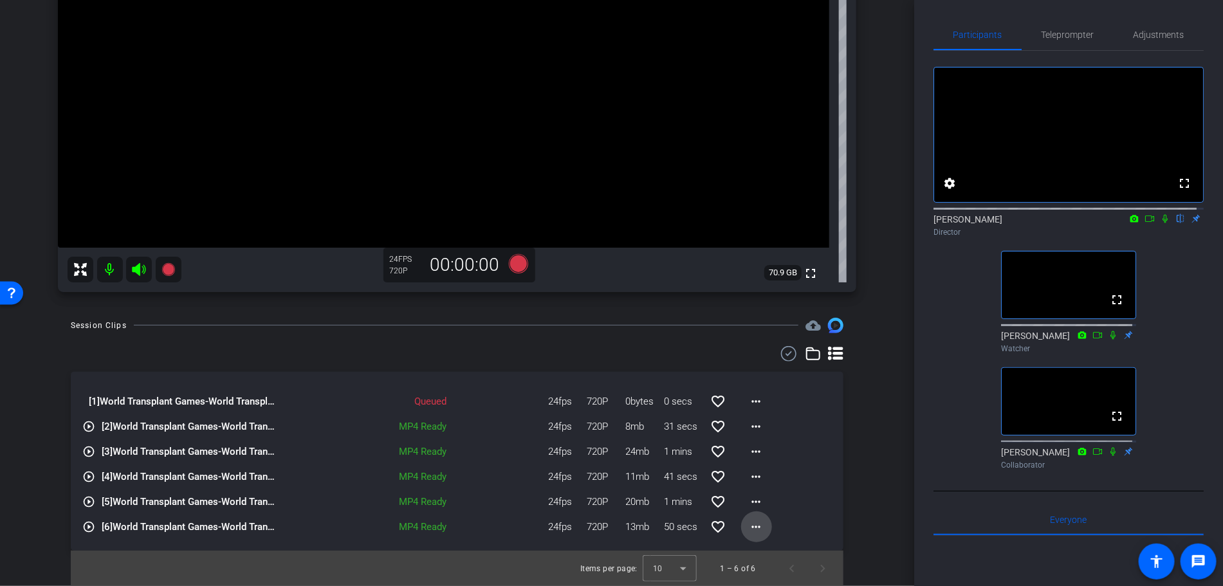
click at [750, 527] on mat-icon "more_horiz" at bounding box center [756, 526] width 15 height 15
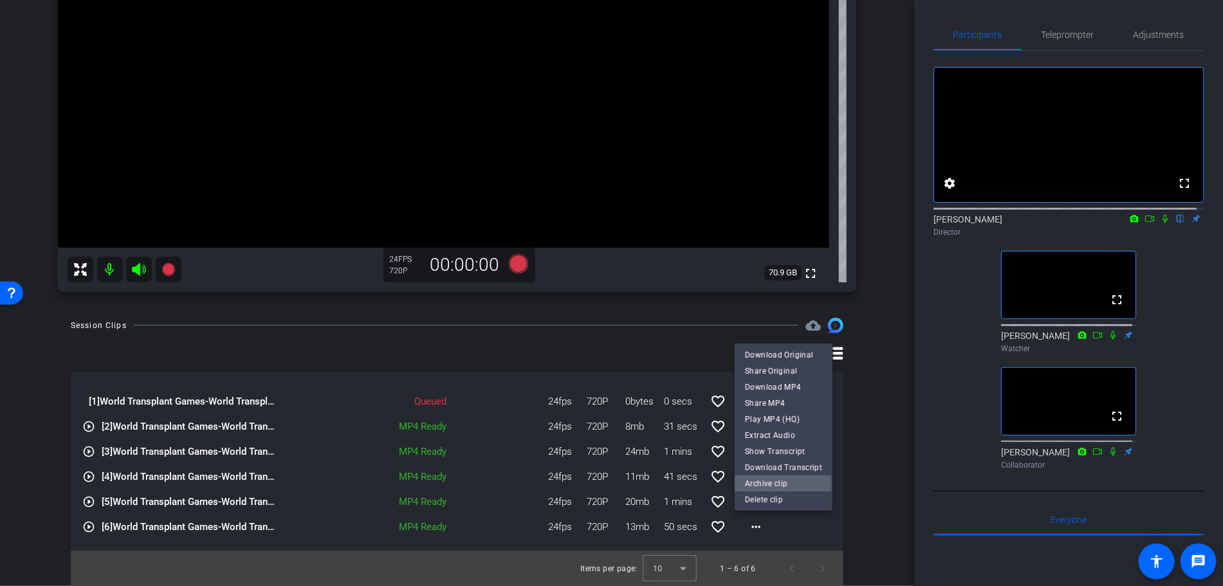
click at [774, 486] on span "Archive clip" at bounding box center [783, 483] width 77 height 15
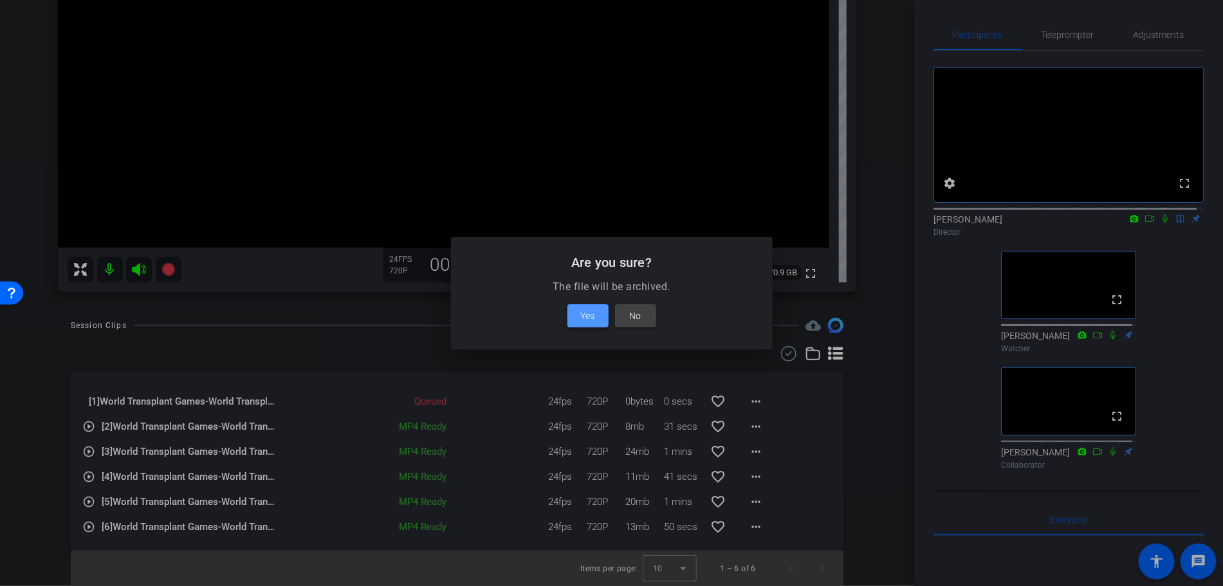
click at [573, 305] on span at bounding box center [587, 315] width 41 height 31
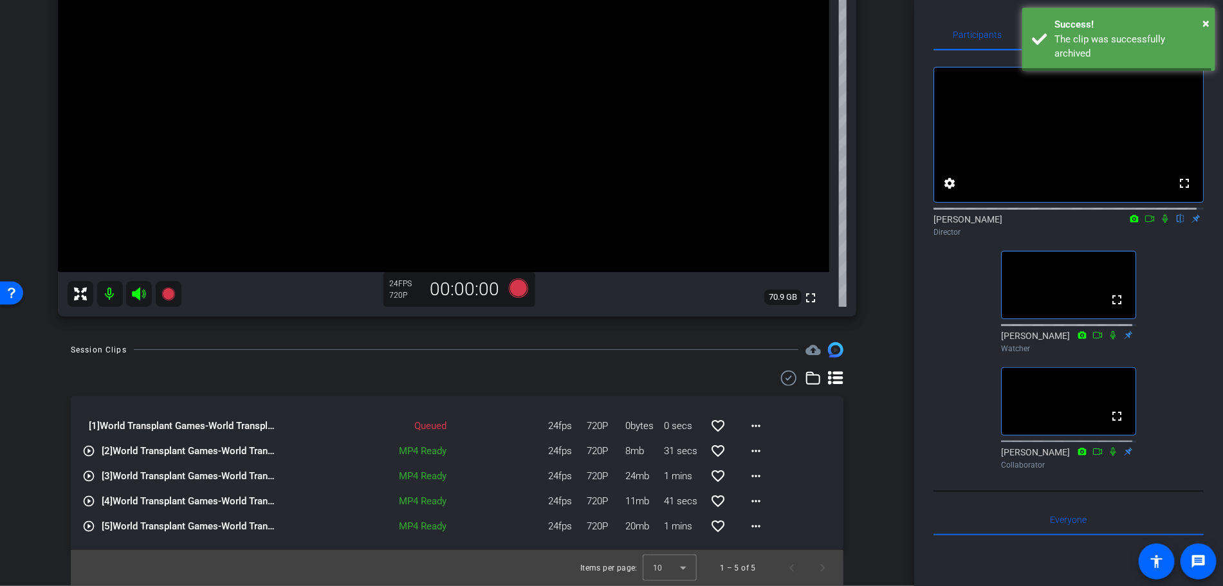
scroll to position [212, 0]
click at [749, 526] on mat-icon "more_horiz" at bounding box center [756, 526] width 15 height 15
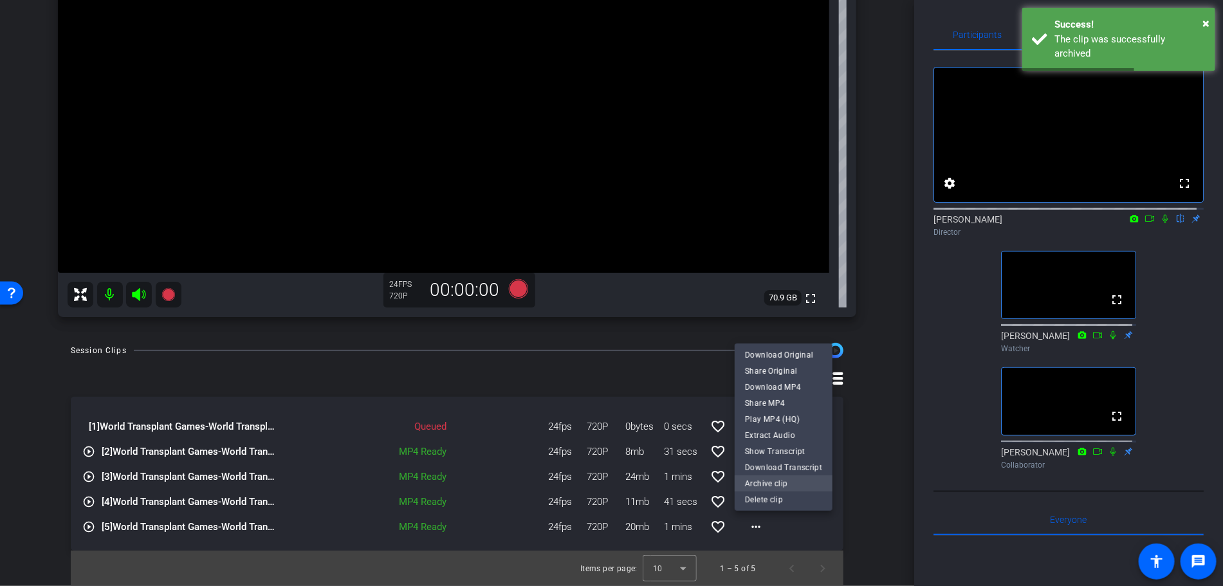
click at [763, 484] on span "Archive clip" at bounding box center [783, 483] width 77 height 15
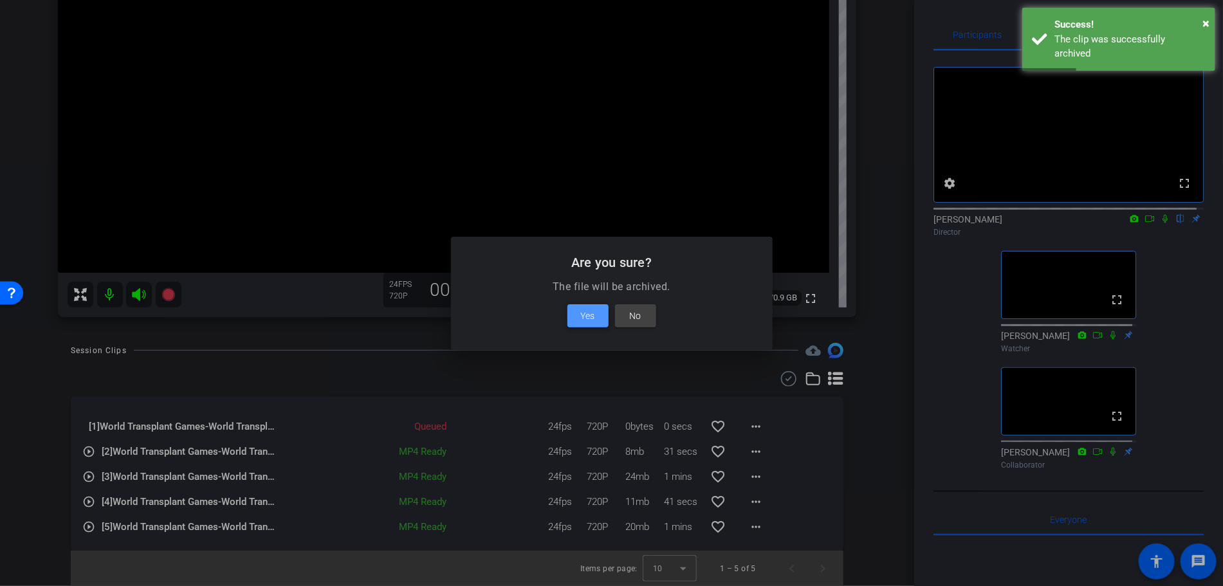
click at [590, 322] on span "Yes" at bounding box center [588, 315] width 14 height 15
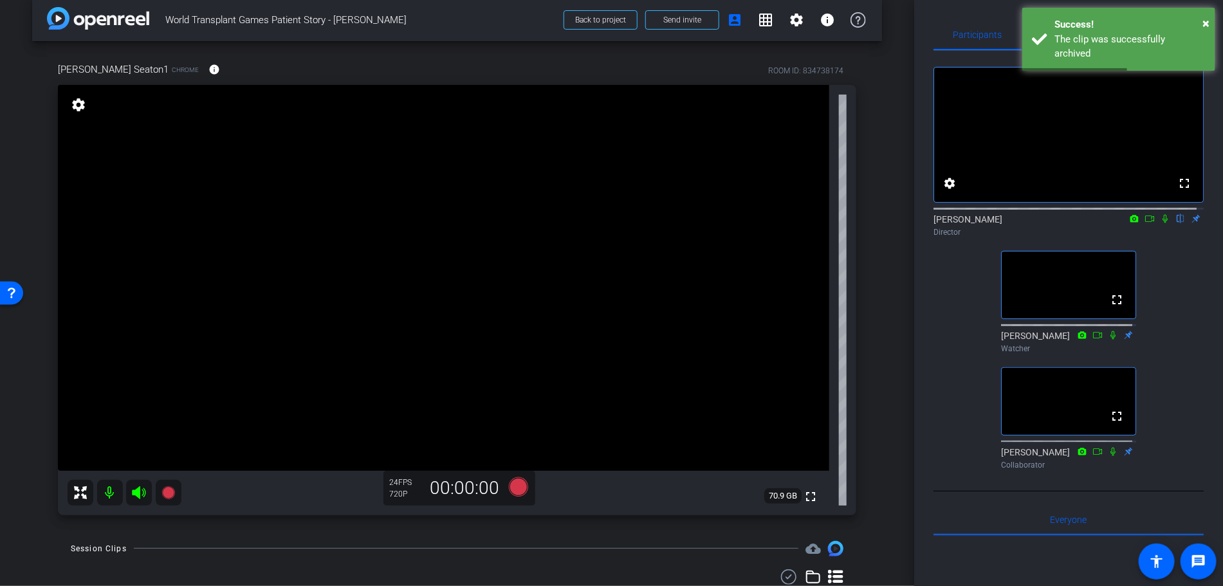
scroll to position [18, 0]
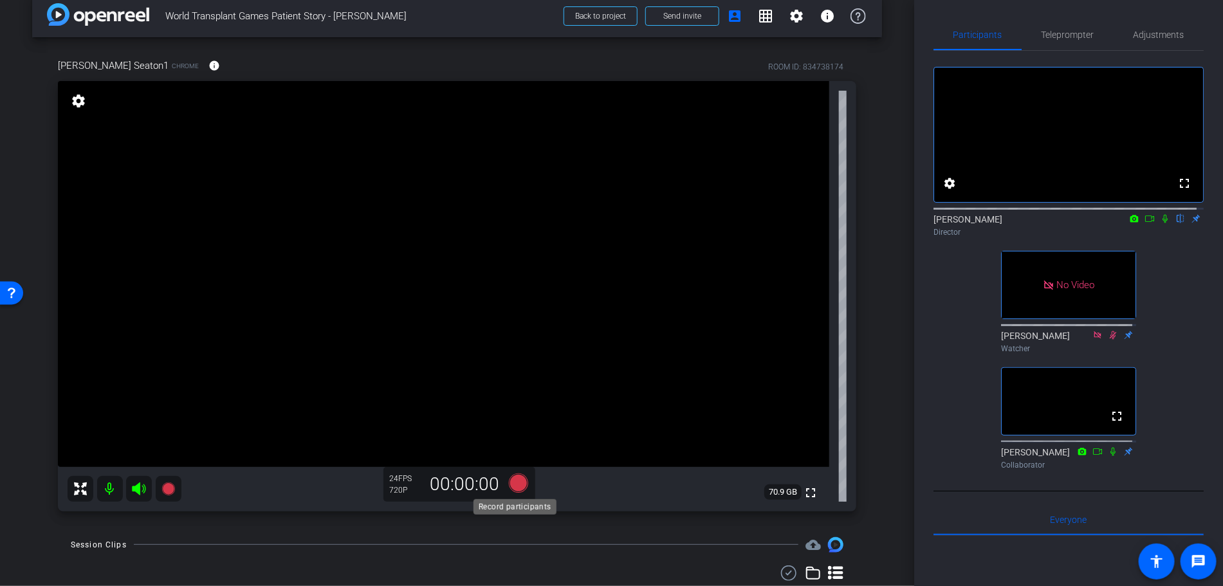
click at [516, 480] on icon at bounding box center [517, 482] width 19 height 19
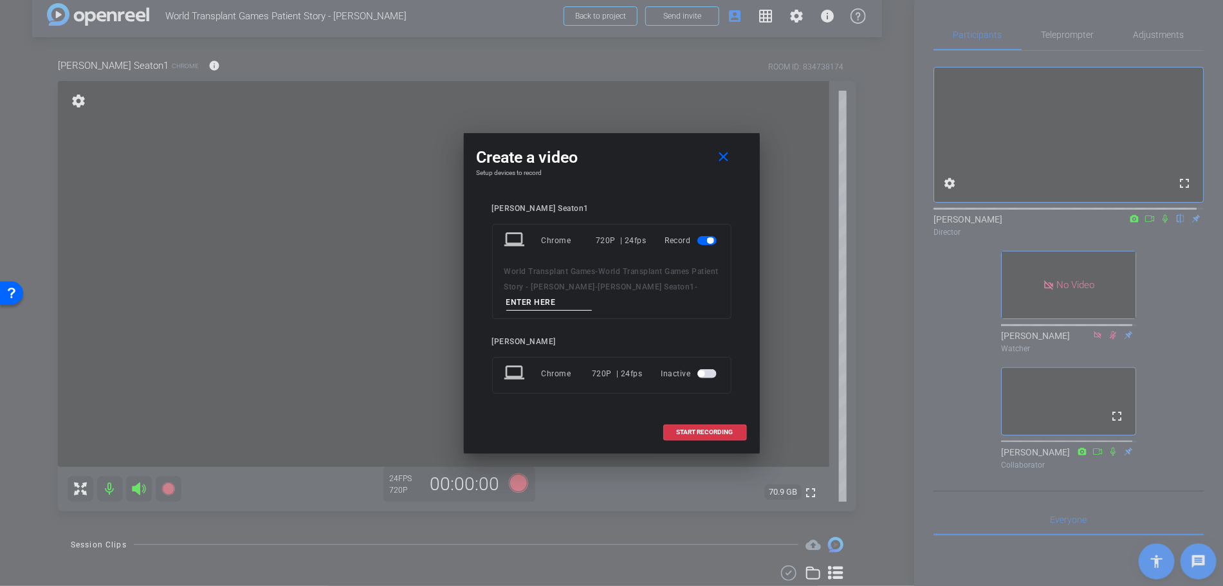
click at [534, 304] on input at bounding box center [549, 303] width 86 height 16
type input "Take 9"
click at [687, 431] on span "START RECORDING" at bounding box center [705, 432] width 57 height 6
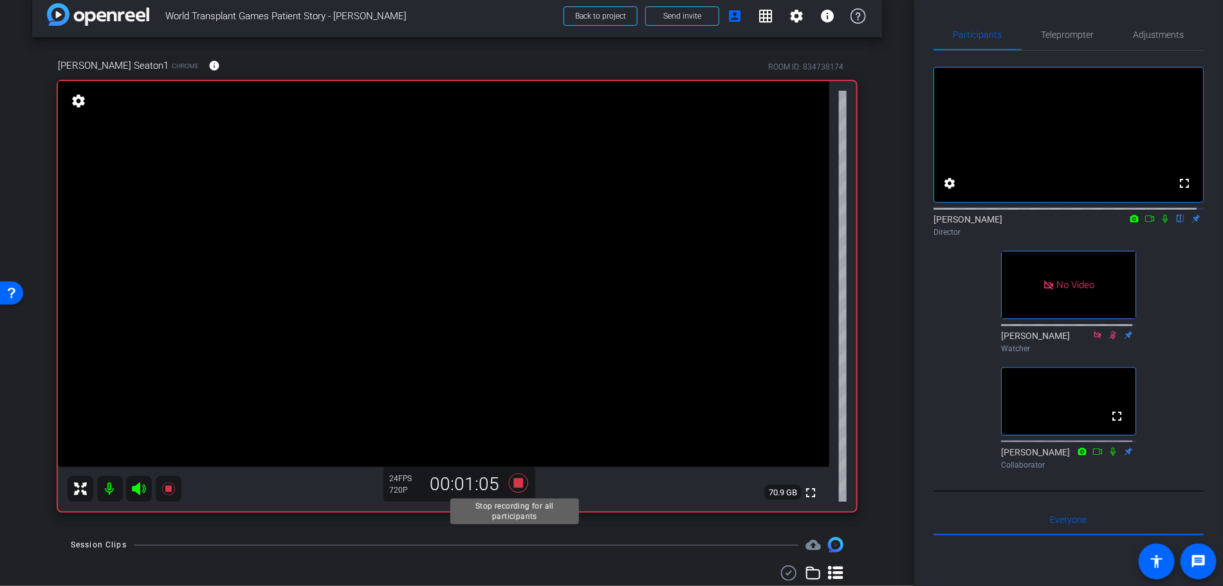
click at [514, 480] on icon at bounding box center [517, 482] width 19 height 19
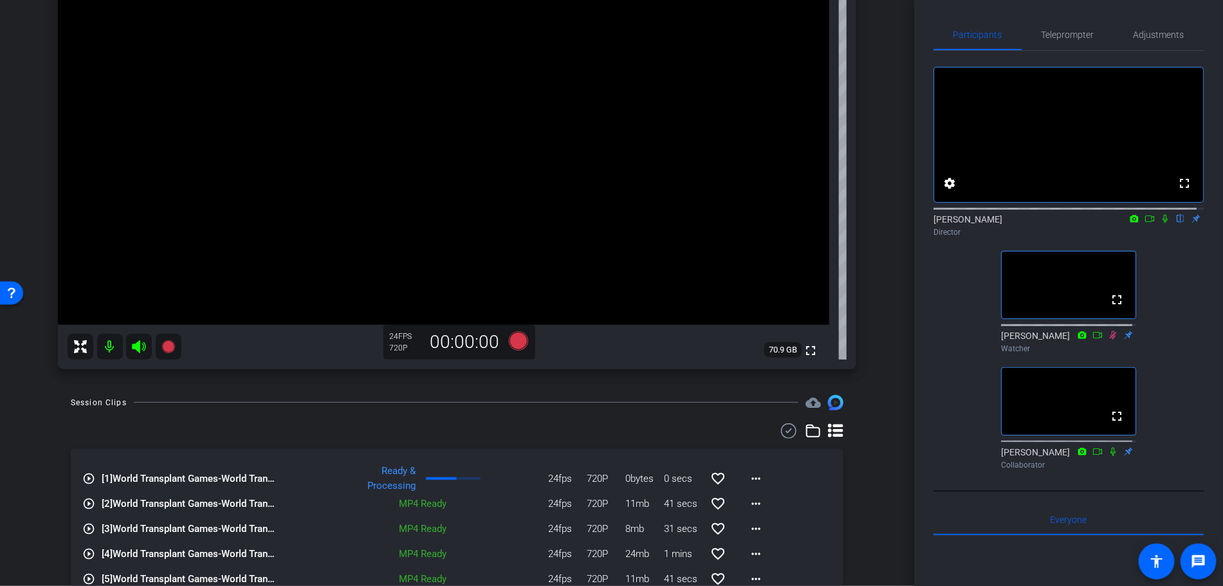
scroll to position [212, 0]
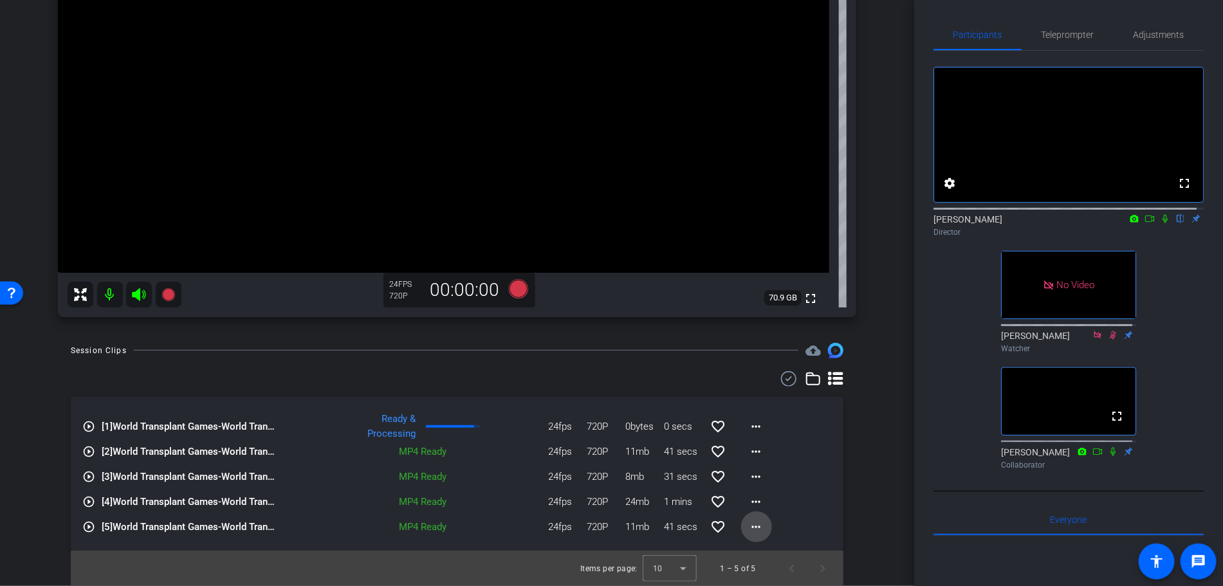
click at [741, 529] on span at bounding box center [756, 526] width 31 height 31
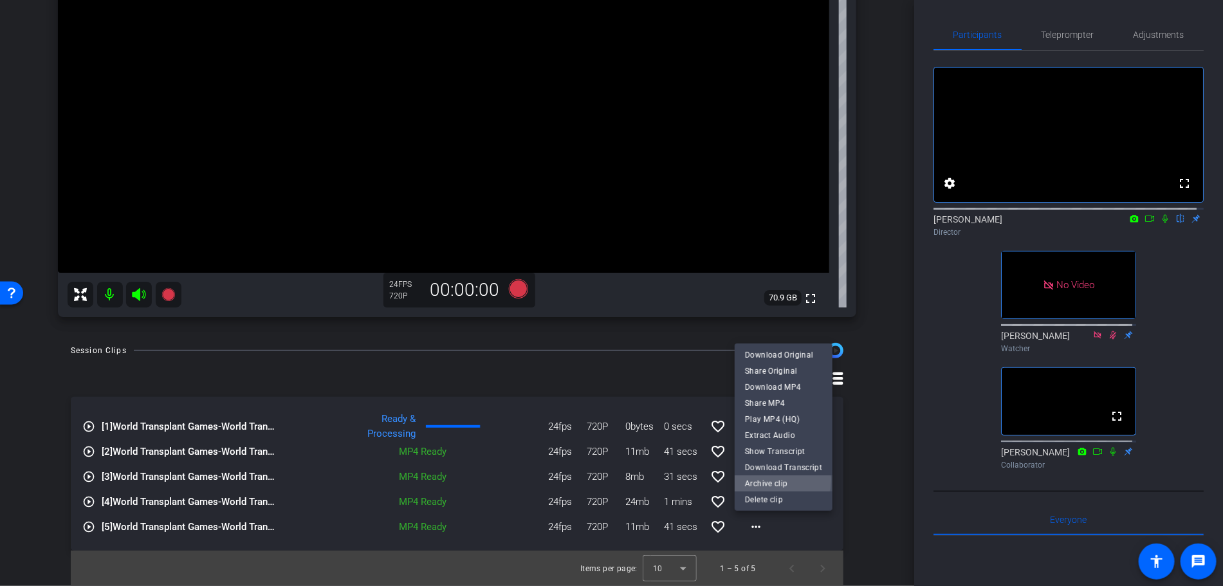
click at [751, 480] on span "Archive clip" at bounding box center [783, 483] width 77 height 15
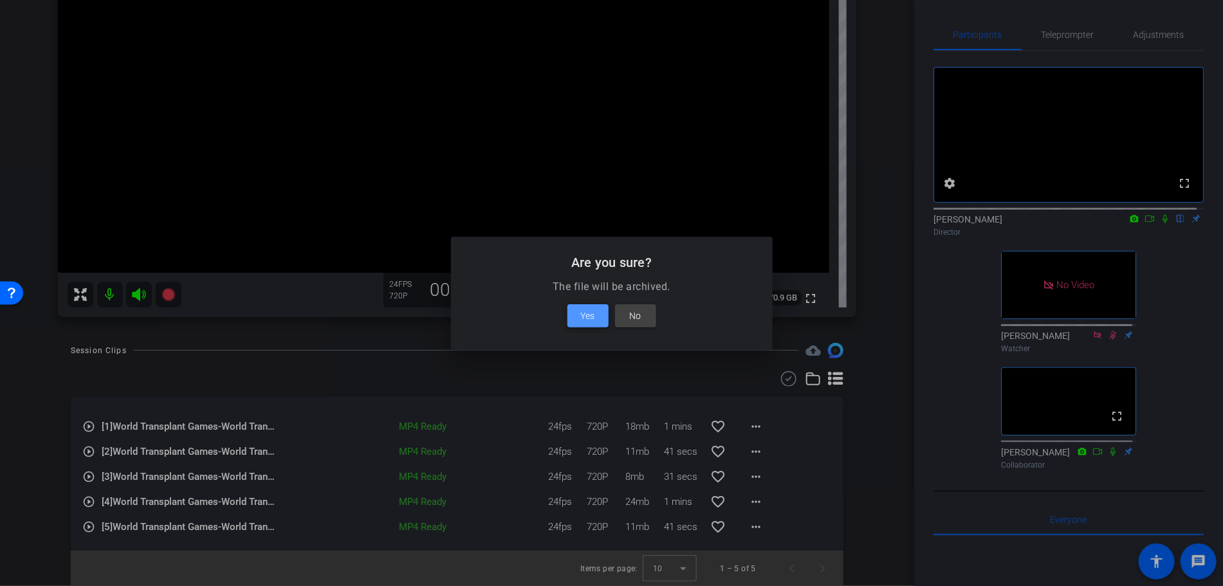
click at [588, 313] on span "Yes" at bounding box center [588, 315] width 14 height 15
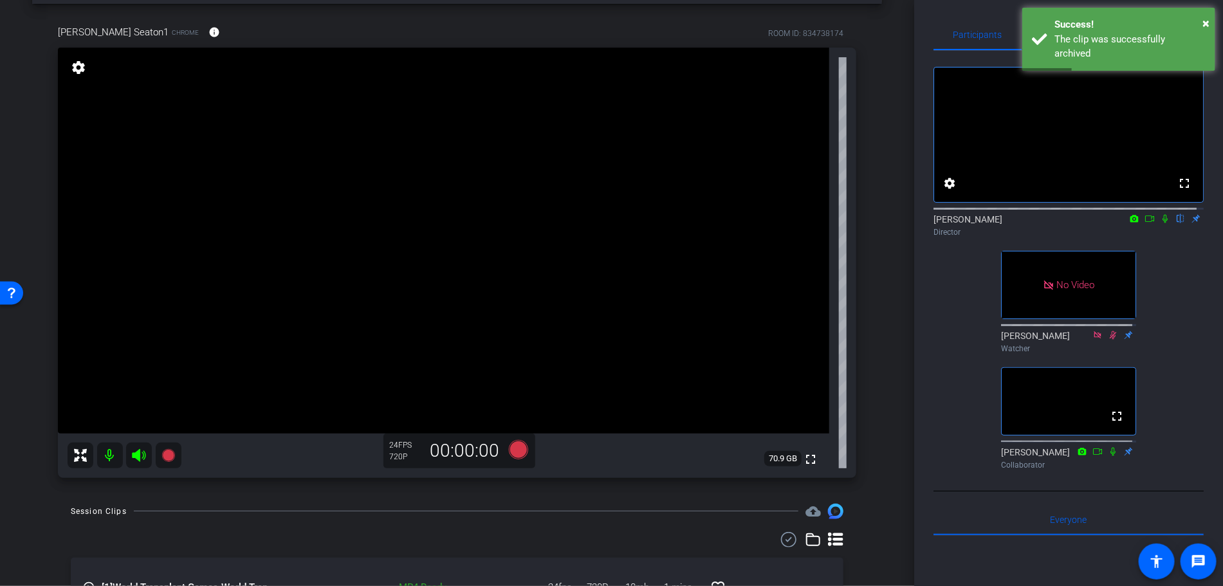
scroll to position [53, 0]
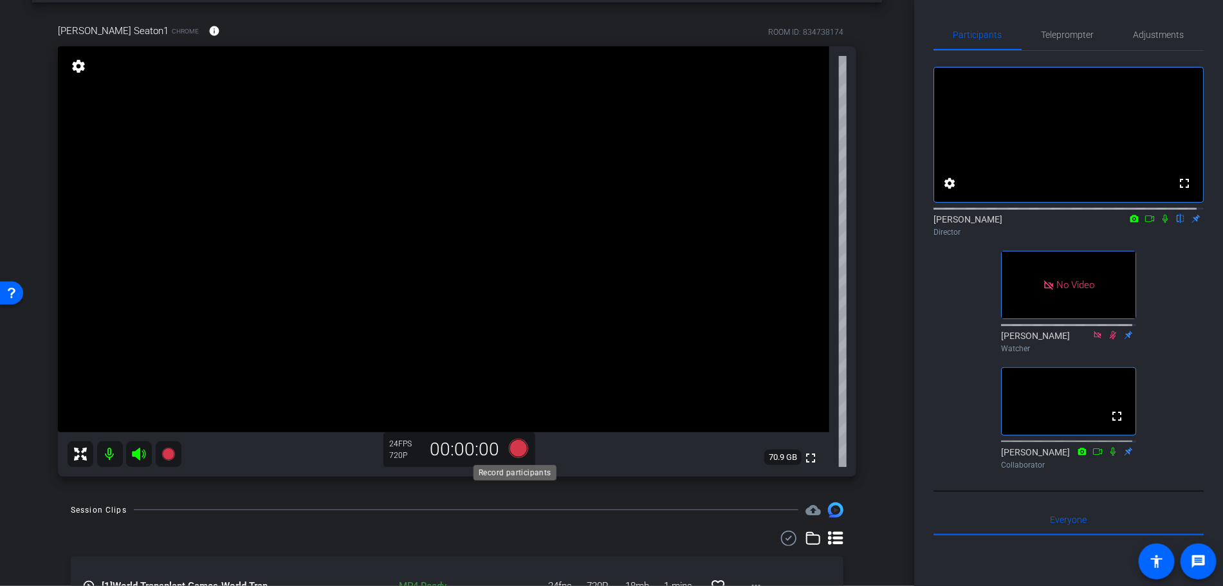
click at [516, 449] on icon at bounding box center [517, 447] width 19 height 19
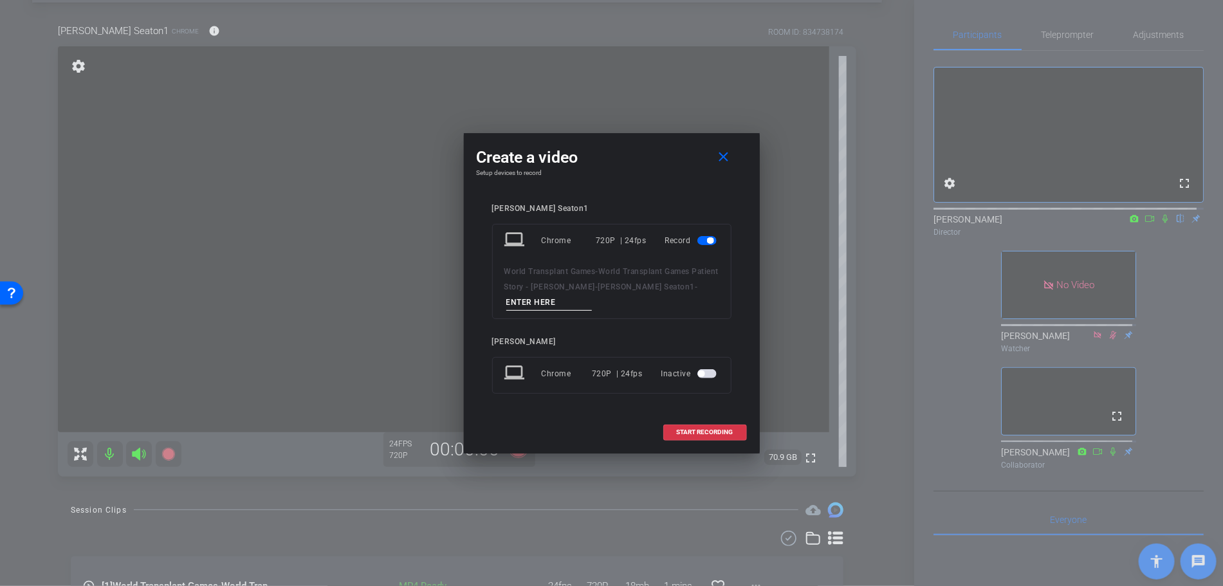
click at [513, 305] on input at bounding box center [549, 303] width 86 height 16
click at [513, 305] on input "t" at bounding box center [549, 303] width 86 height 16
type input "take 10"
click at [692, 431] on span "START RECORDING" at bounding box center [705, 432] width 57 height 6
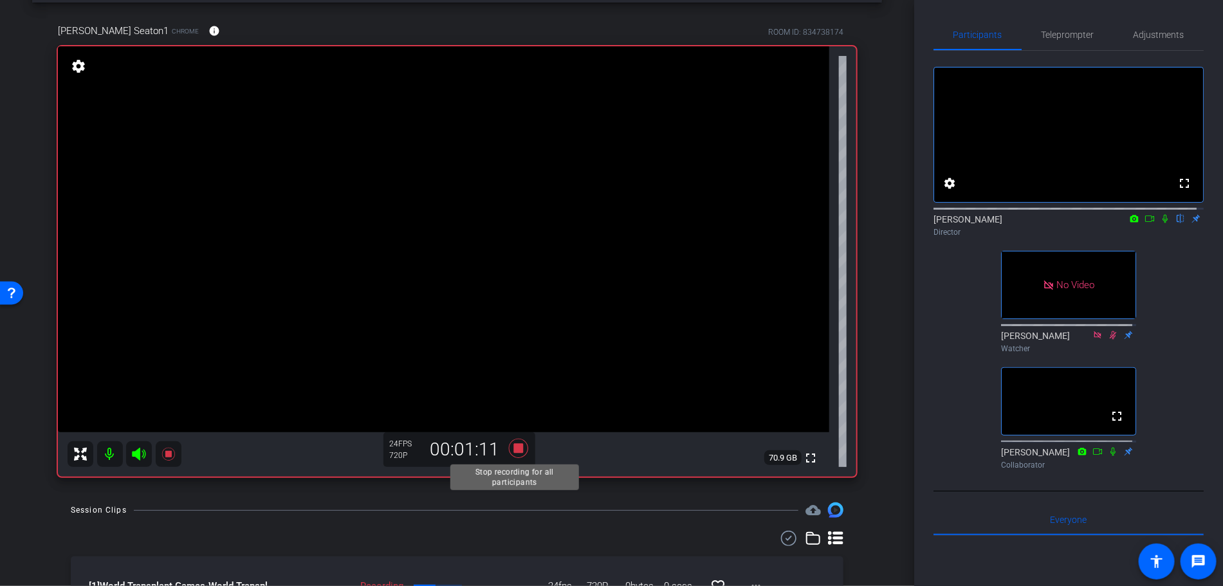
click at [518, 442] on icon at bounding box center [518, 448] width 31 height 23
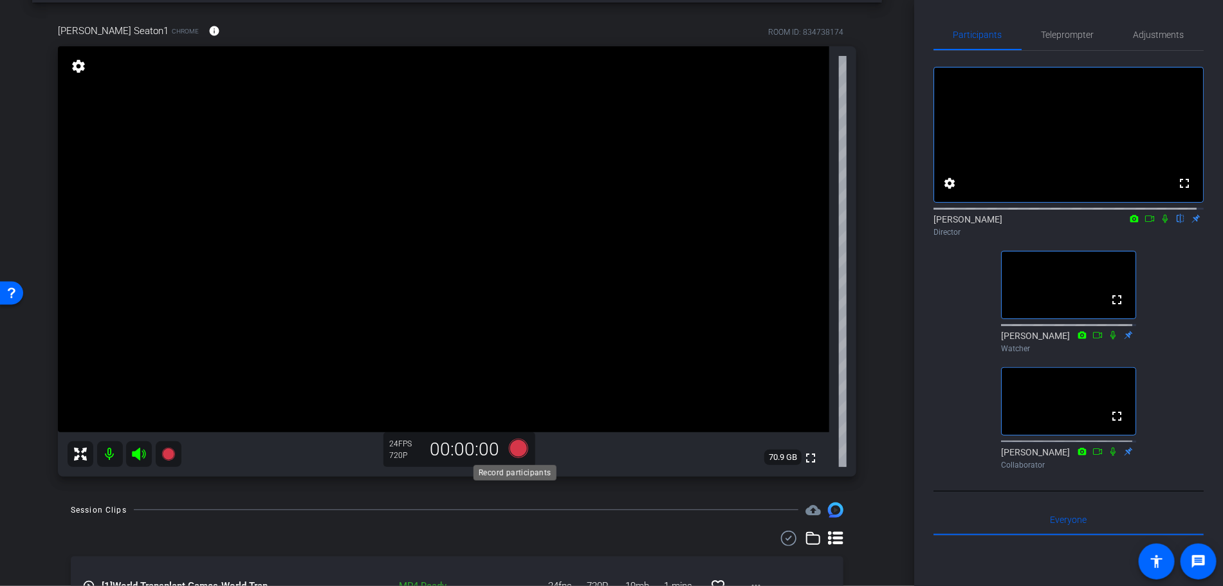
click at [515, 450] on icon at bounding box center [517, 447] width 19 height 19
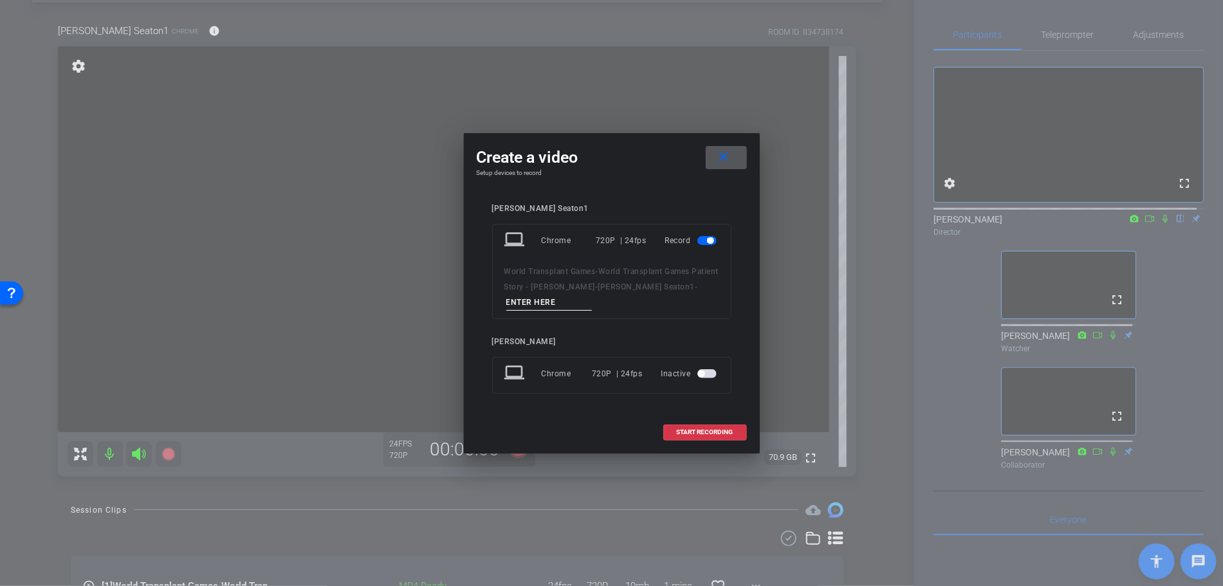
click at [509, 299] on input at bounding box center [549, 303] width 86 height 16
type input "t"
type input "Take 11"
click at [715, 429] on span "START RECORDING" at bounding box center [705, 432] width 57 height 6
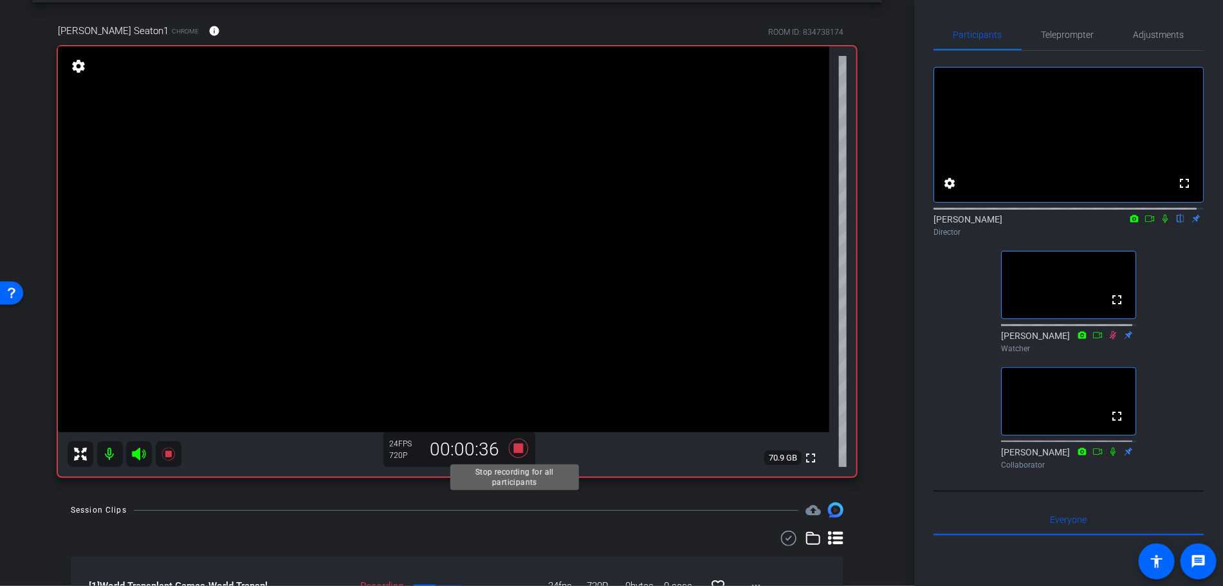
click at [518, 451] on icon at bounding box center [517, 448] width 19 height 19
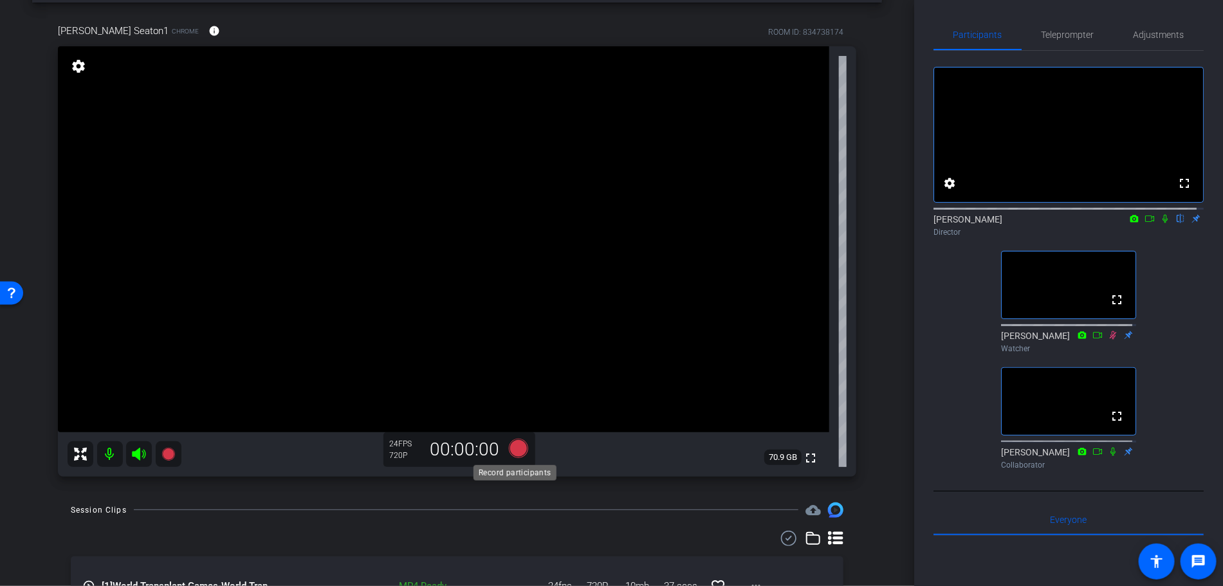
click at [514, 454] on icon at bounding box center [517, 447] width 19 height 19
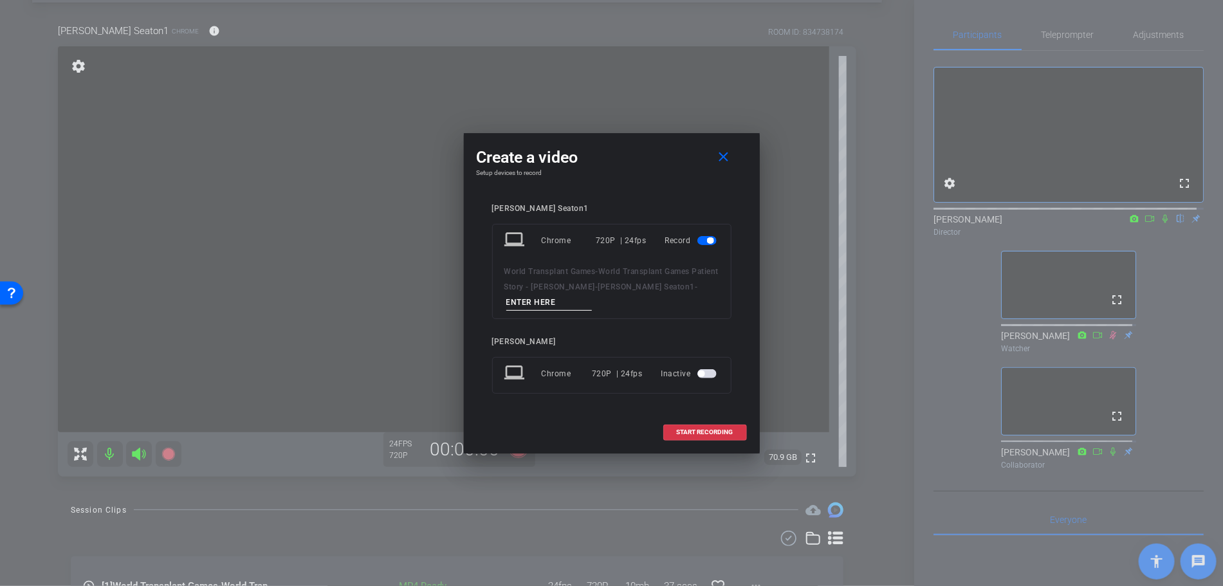
click at [556, 302] on input at bounding box center [549, 303] width 86 height 16
type input "take 12"
click at [723, 433] on span "START RECORDING" at bounding box center [705, 432] width 57 height 6
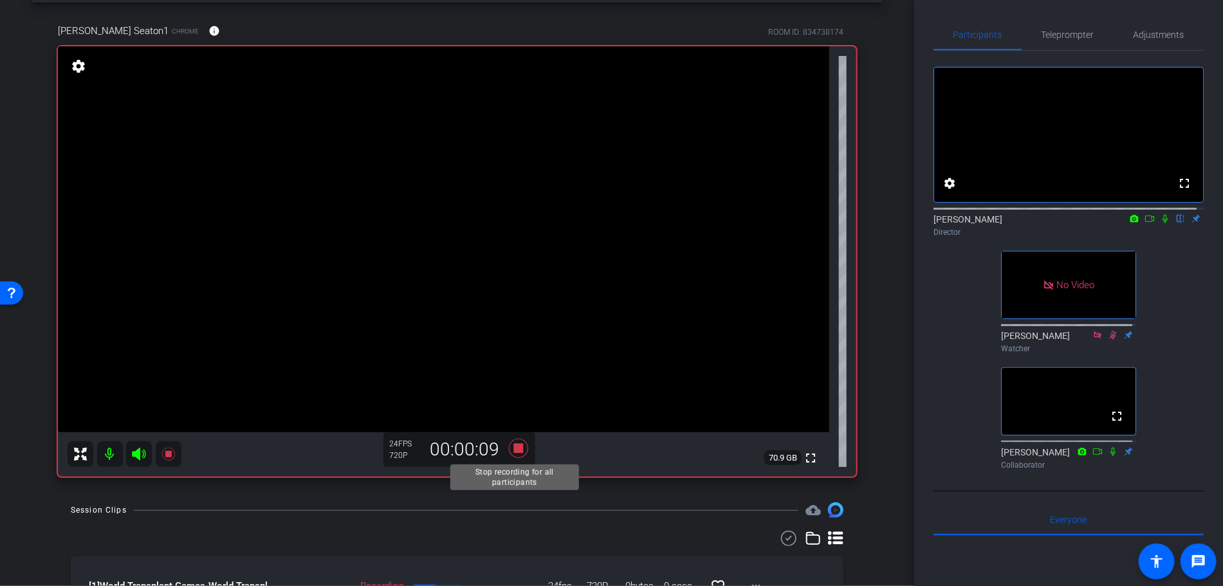
click at [521, 446] on icon at bounding box center [518, 448] width 31 height 23
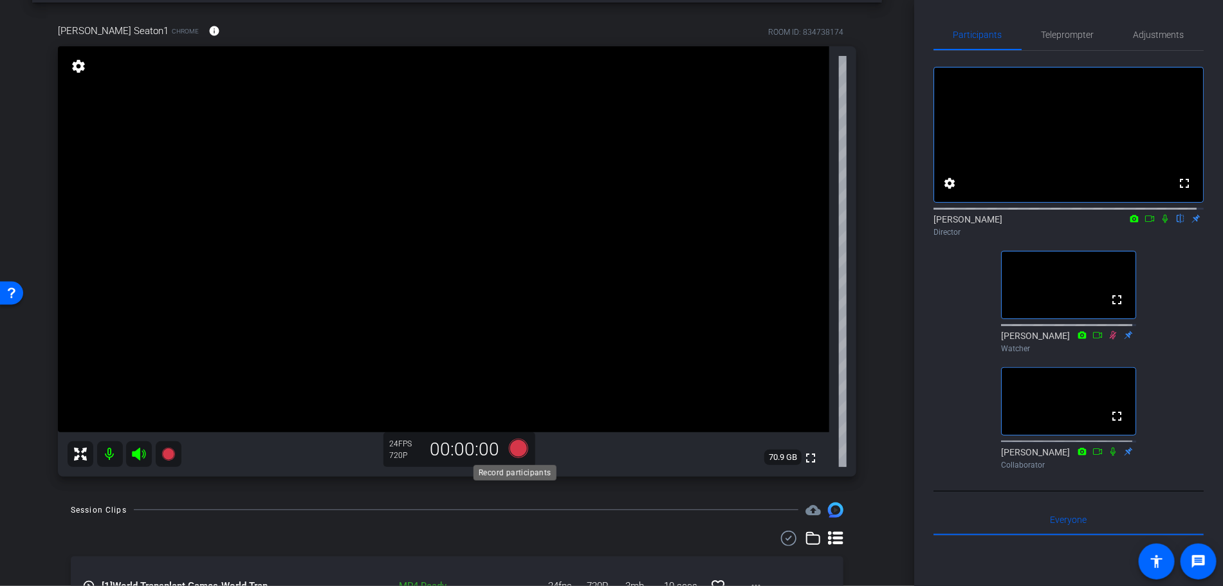
click at [510, 447] on icon at bounding box center [517, 447] width 19 height 19
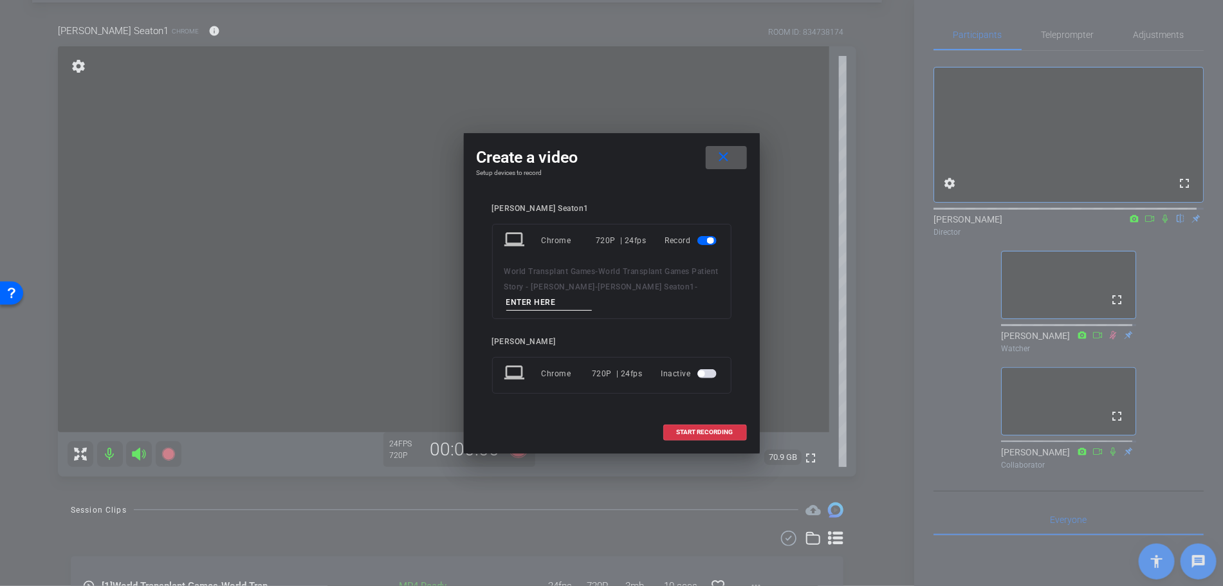
click at [522, 304] on input at bounding box center [549, 303] width 86 height 16
type input "Take 12"
click at [722, 430] on span "START RECORDING" at bounding box center [705, 432] width 57 height 6
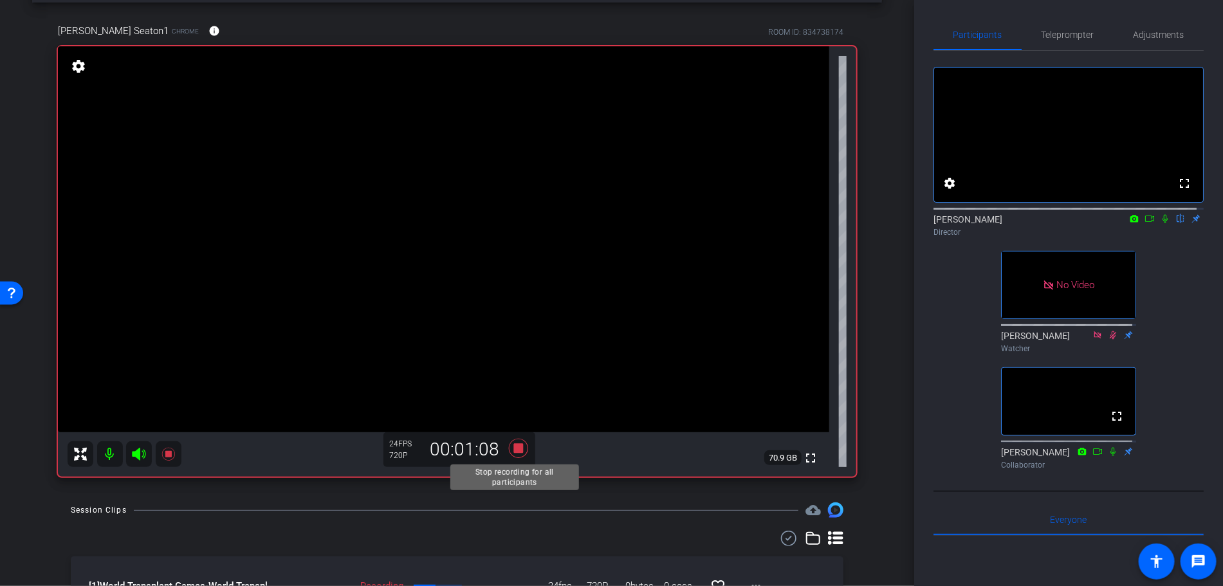
click at [509, 451] on icon at bounding box center [518, 448] width 31 height 23
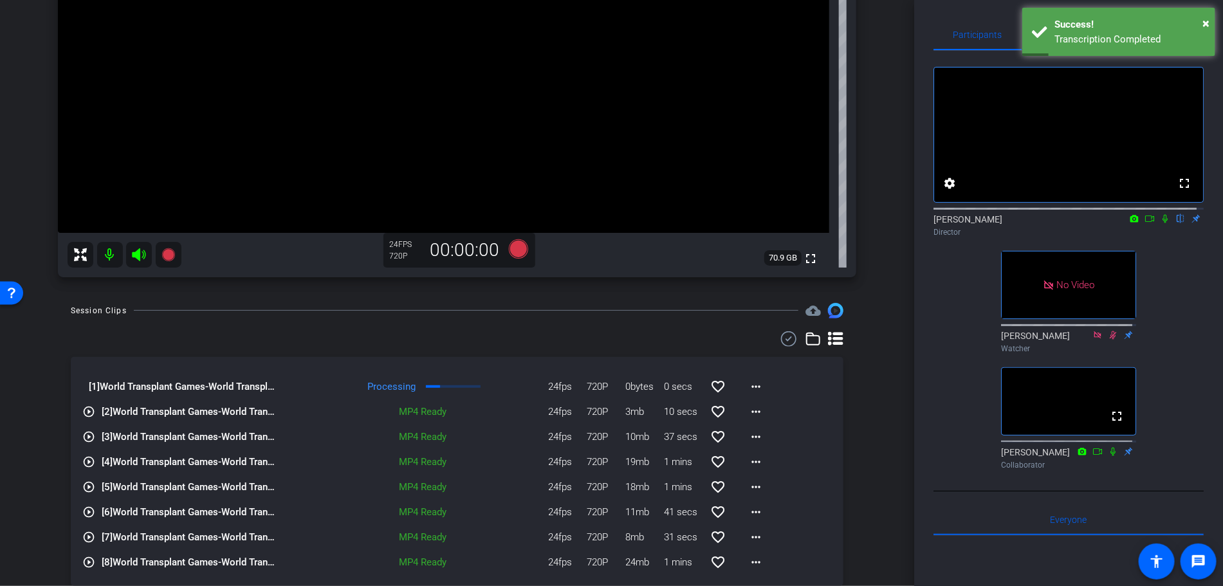
scroll to position [286, 0]
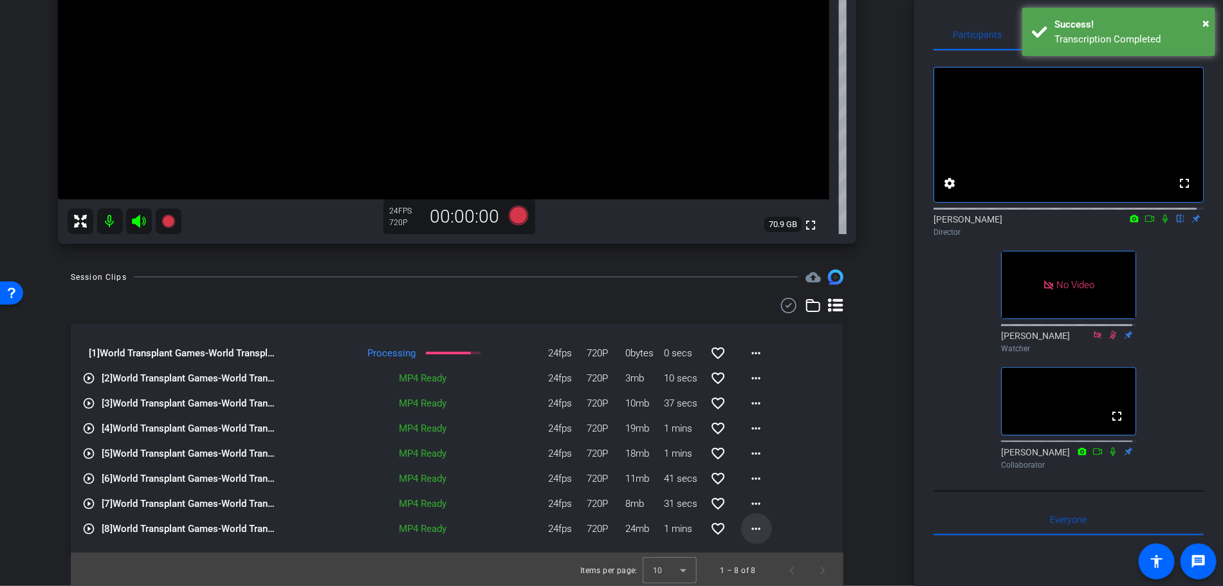
click at [757, 531] on mat-icon "more_horiz" at bounding box center [756, 528] width 15 height 15
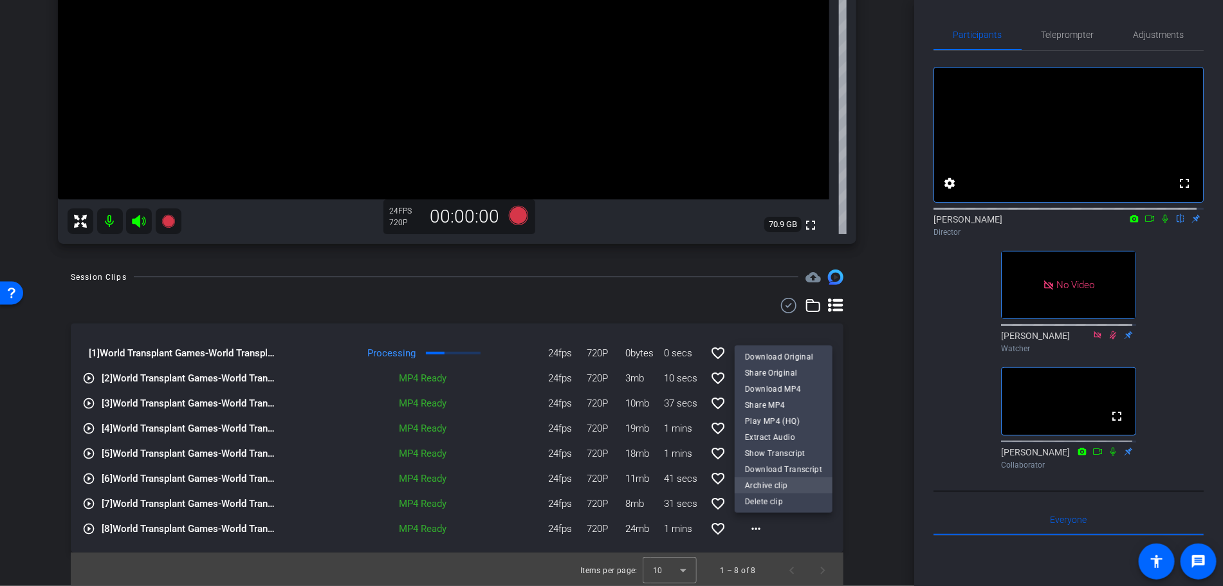
click at [772, 486] on span "Archive clip" at bounding box center [783, 485] width 77 height 15
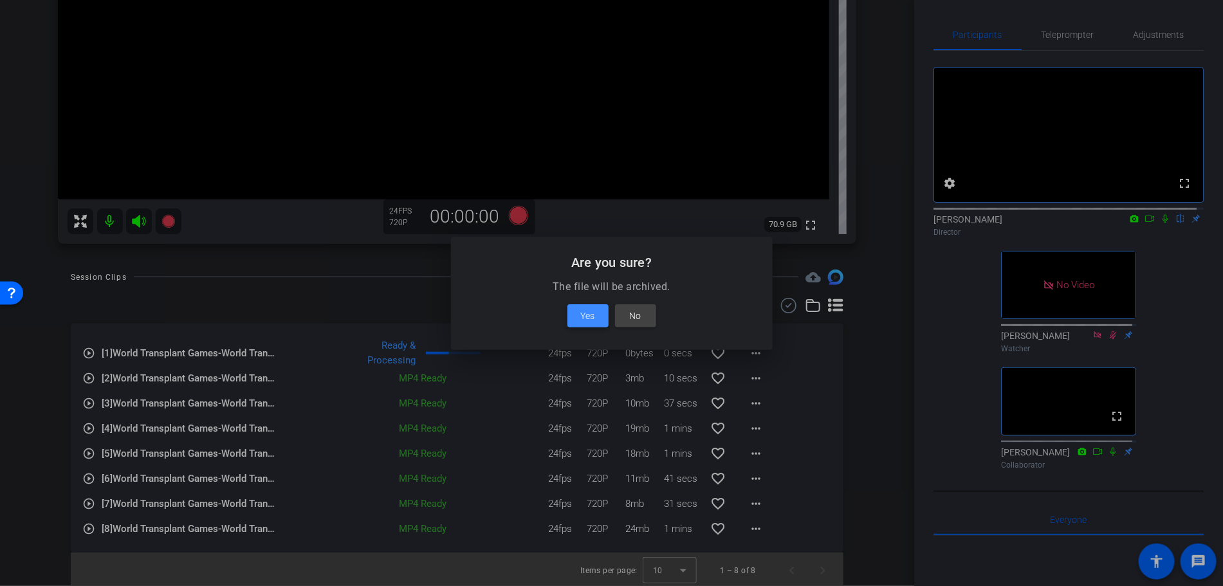
click at [594, 314] on span "Yes" at bounding box center [588, 315] width 14 height 15
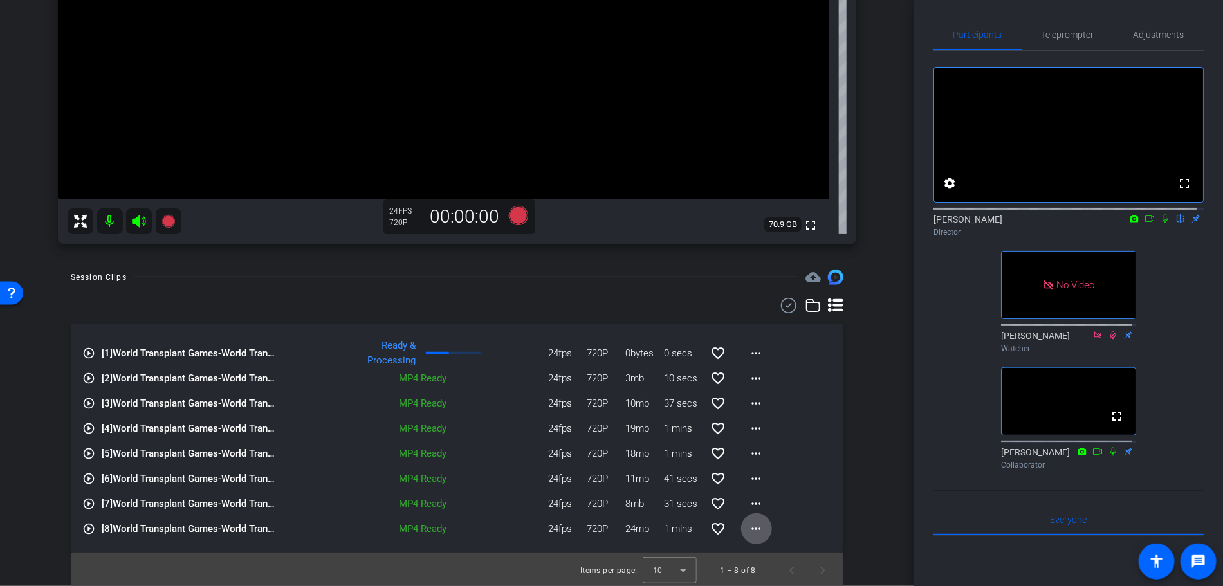
scroll to position [262, 0]
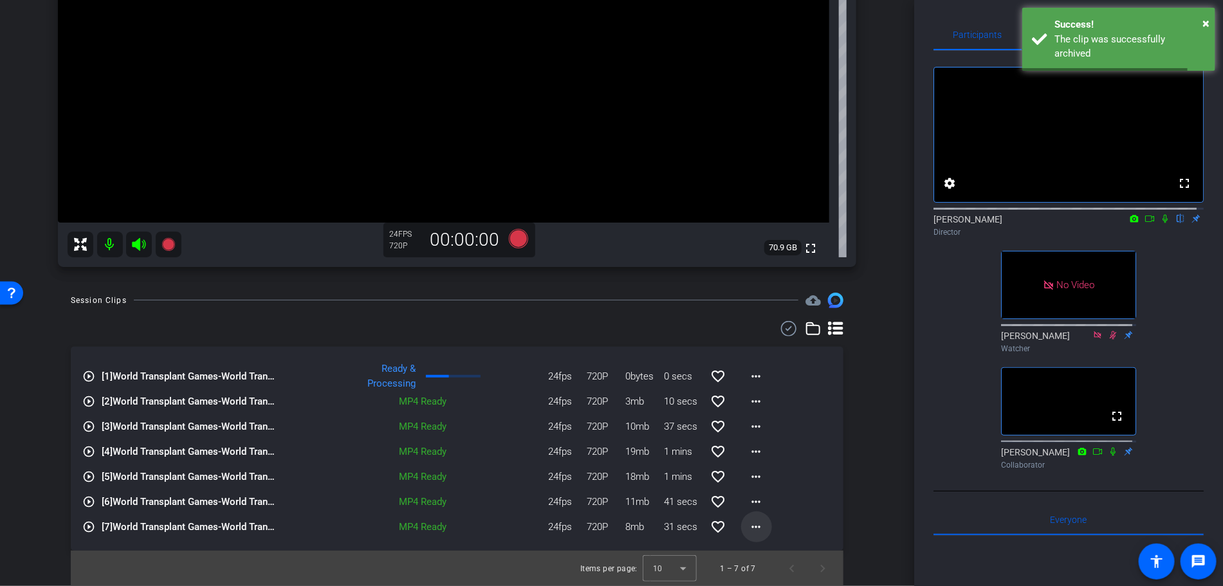
click at [751, 529] on mat-icon "more_horiz" at bounding box center [756, 526] width 15 height 15
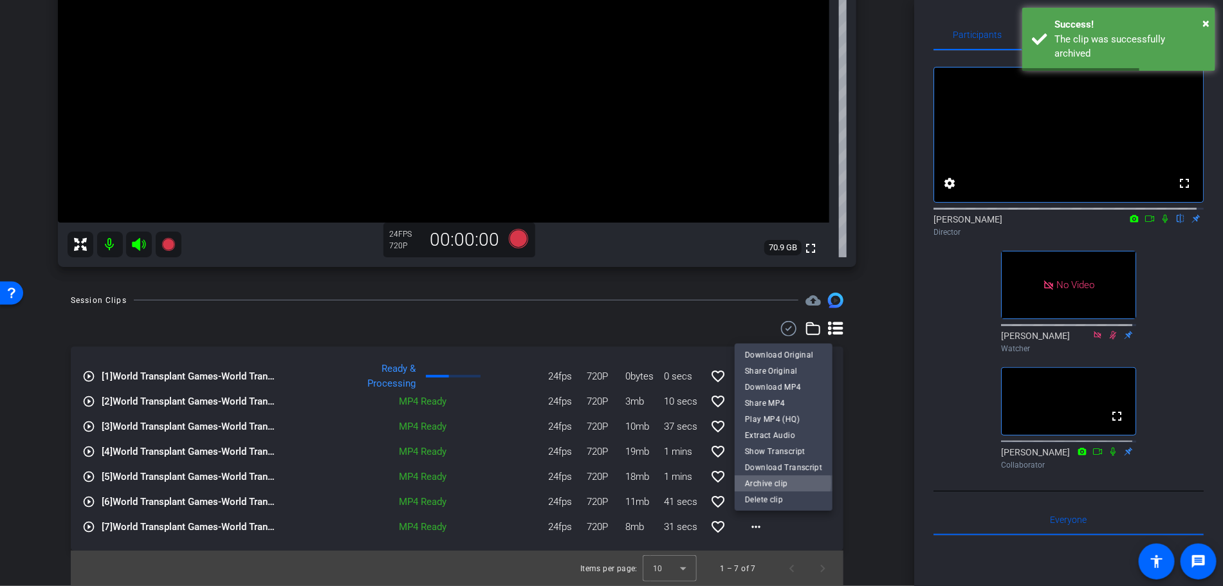
click at [774, 484] on span "Archive clip" at bounding box center [783, 483] width 77 height 15
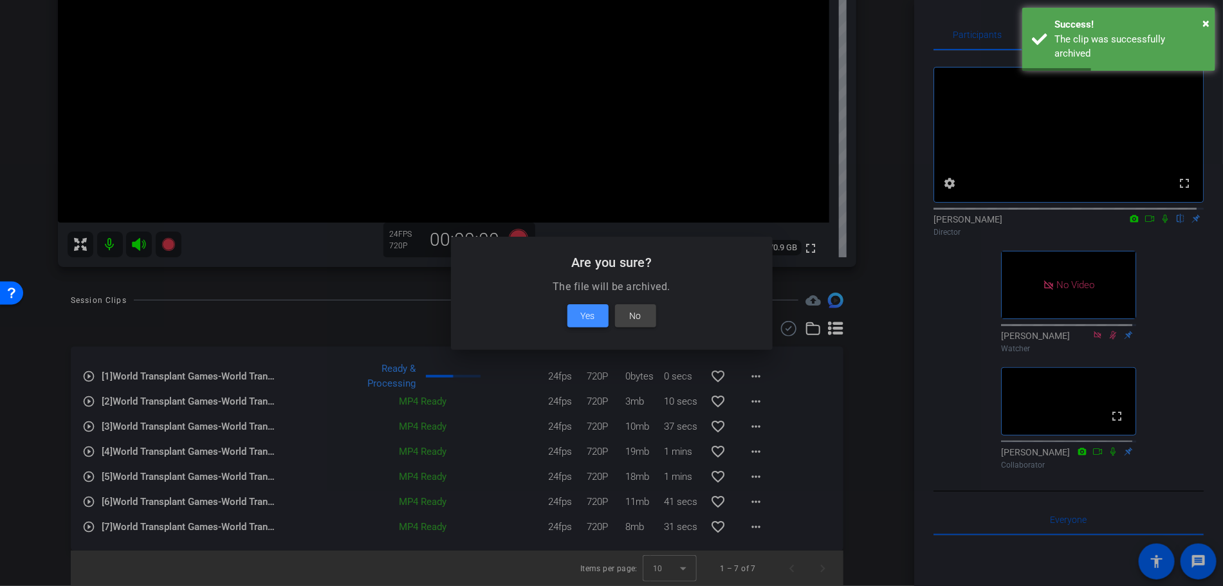
click at [581, 315] on span "Yes" at bounding box center [588, 315] width 14 height 15
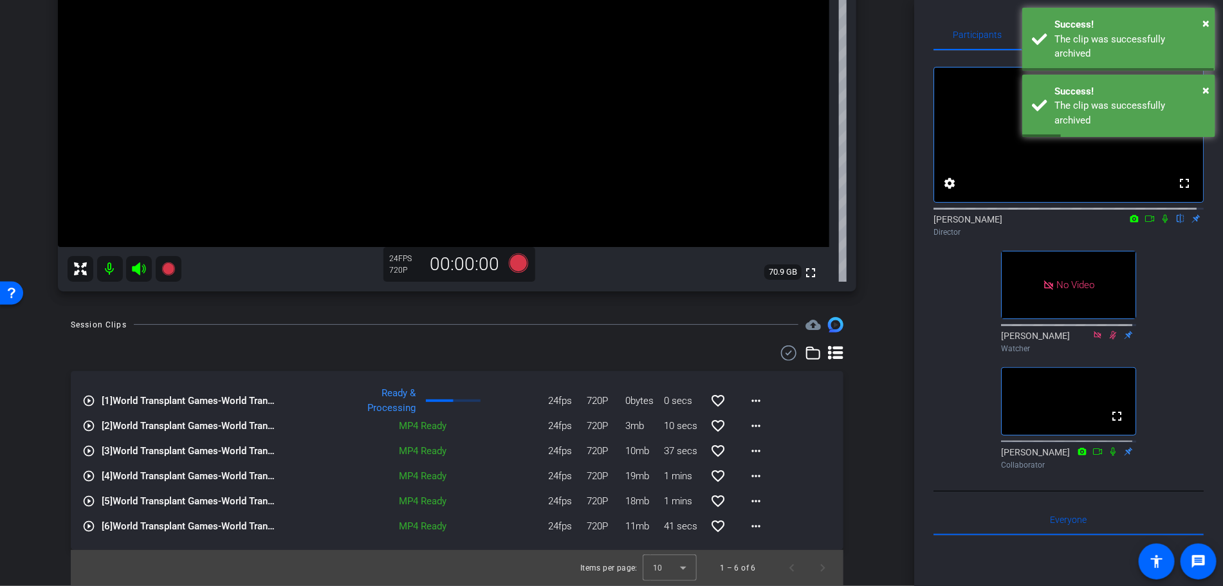
scroll to position [237, 0]
click at [749, 525] on mat-icon "more_horiz" at bounding box center [756, 526] width 15 height 15
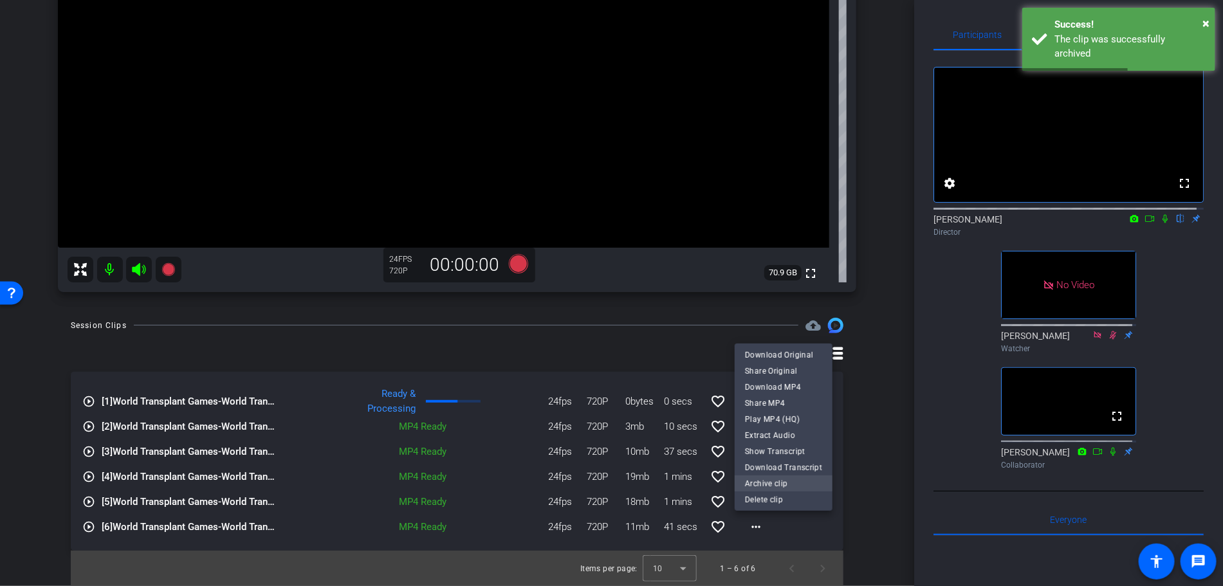
click at [754, 481] on span "Archive clip" at bounding box center [783, 483] width 77 height 15
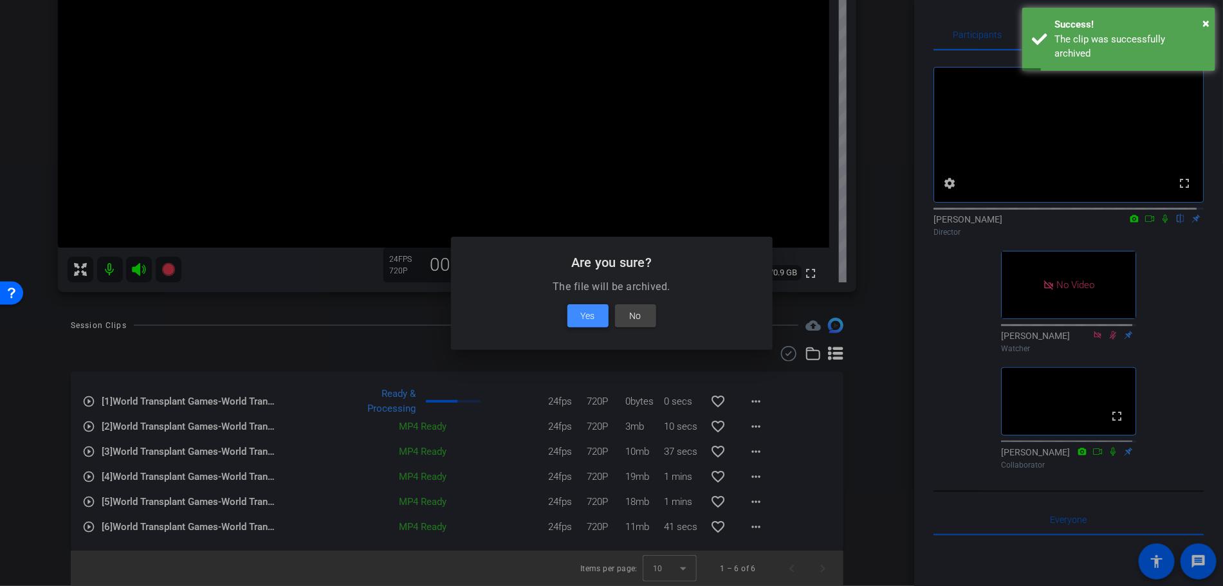
click at [601, 310] on span at bounding box center [587, 315] width 41 height 31
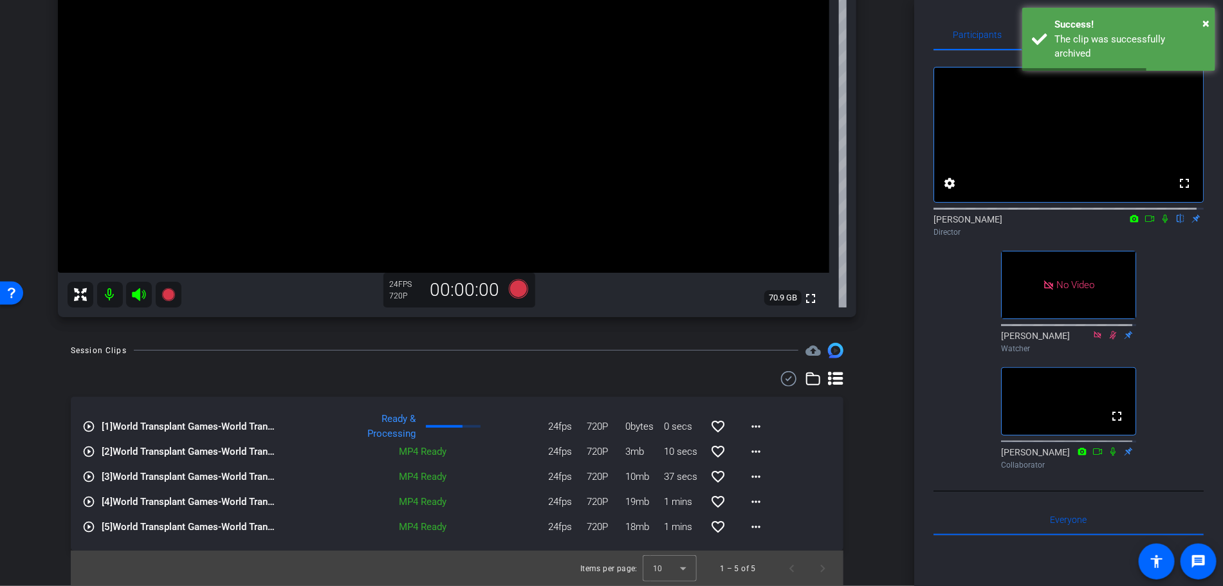
scroll to position [0, 0]
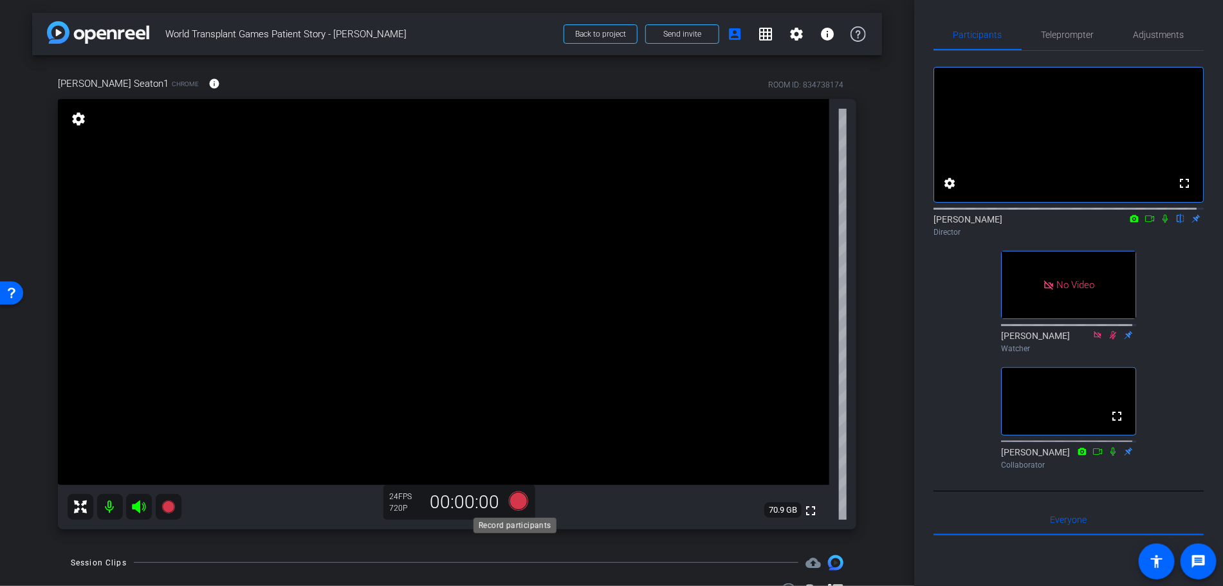
click at [514, 502] on icon at bounding box center [517, 500] width 19 height 19
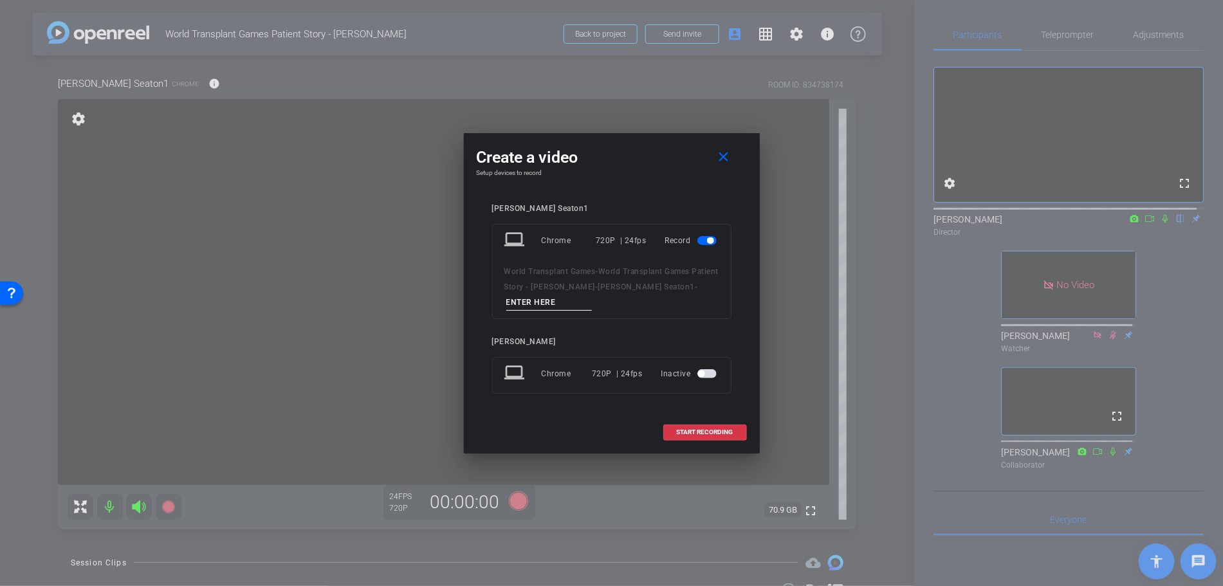
click at [554, 308] on input at bounding box center [549, 303] width 86 height 16
type input "Take 13"
click at [694, 427] on span at bounding box center [705, 432] width 82 height 31
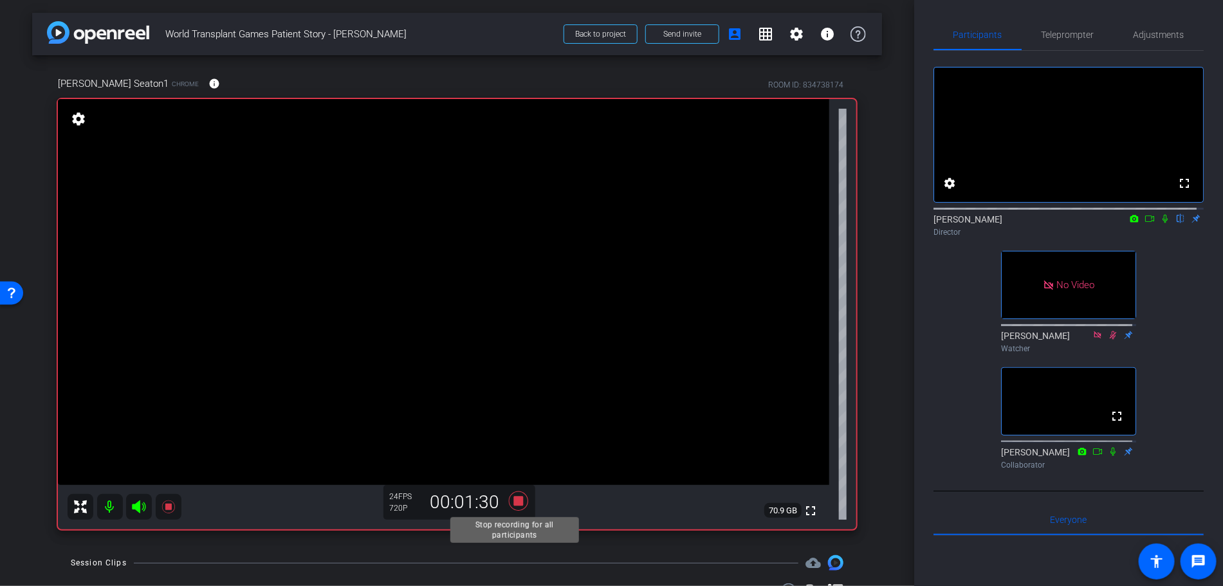
click at [511, 506] on icon at bounding box center [518, 500] width 31 height 23
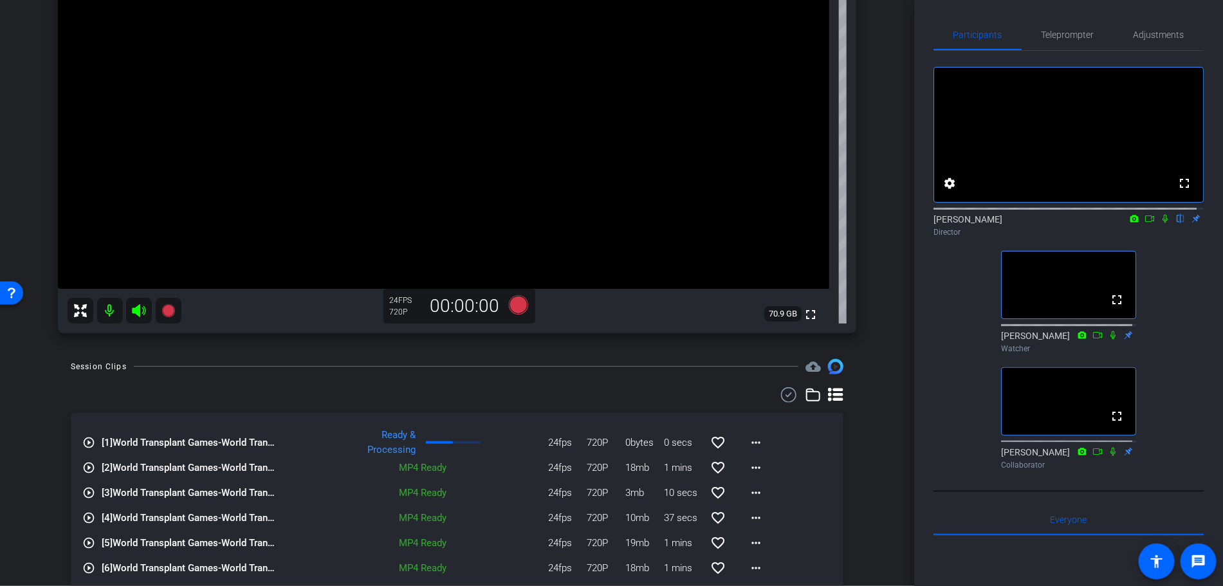
scroll to position [209, 0]
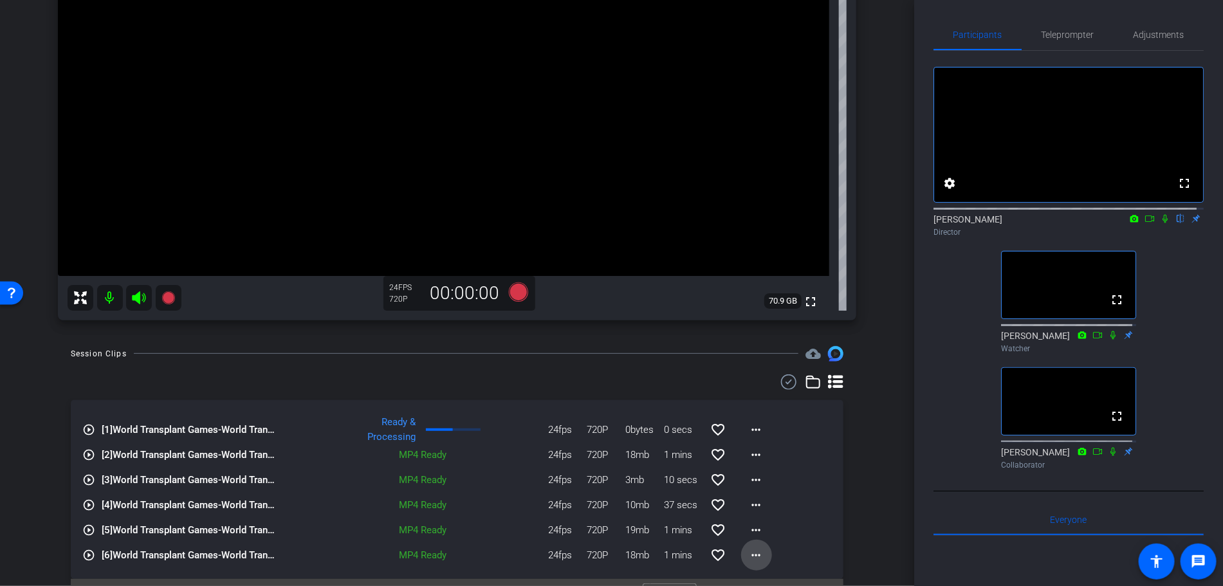
click at [741, 549] on span at bounding box center [756, 555] width 31 height 31
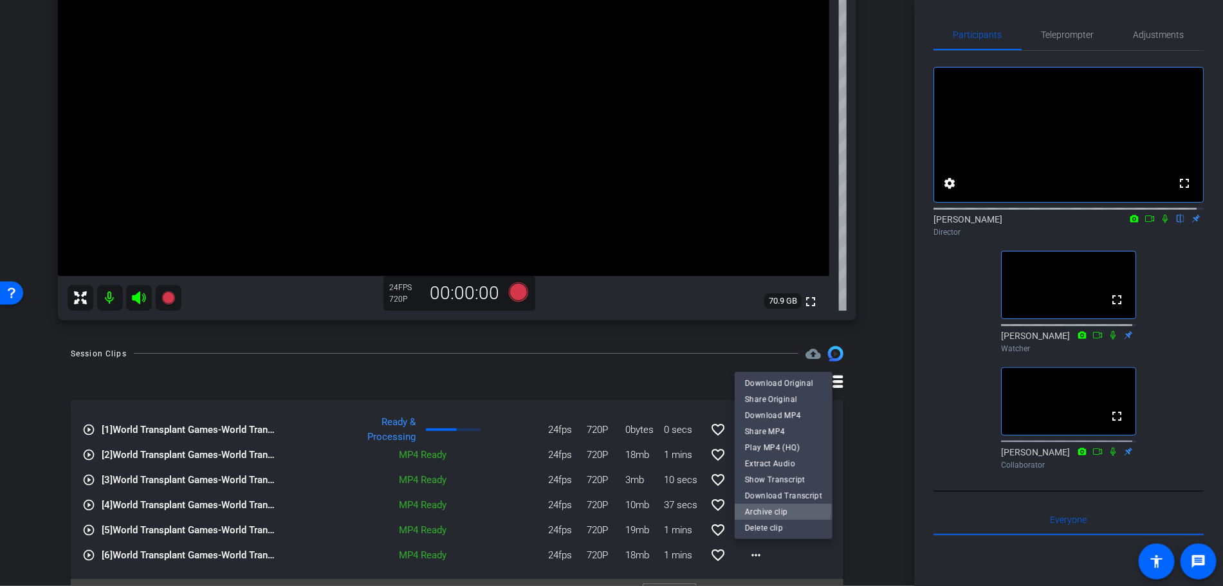
click at [774, 509] on span "Archive clip" at bounding box center [783, 511] width 77 height 15
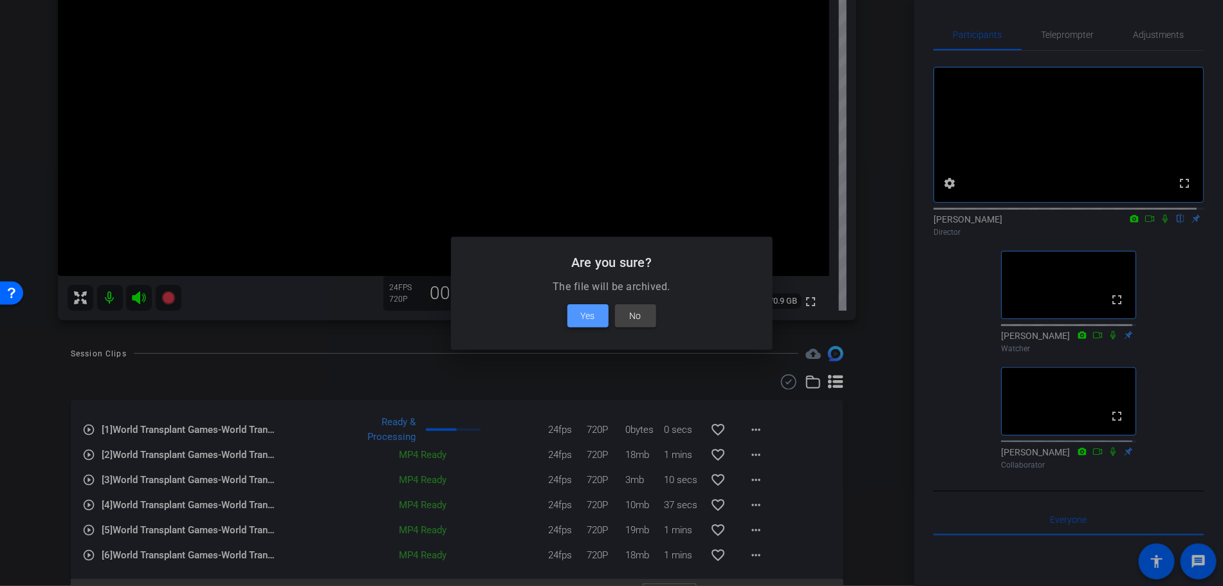
click at [581, 310] on span "Yes" at bounding box center [588, 315] width 14 height 15
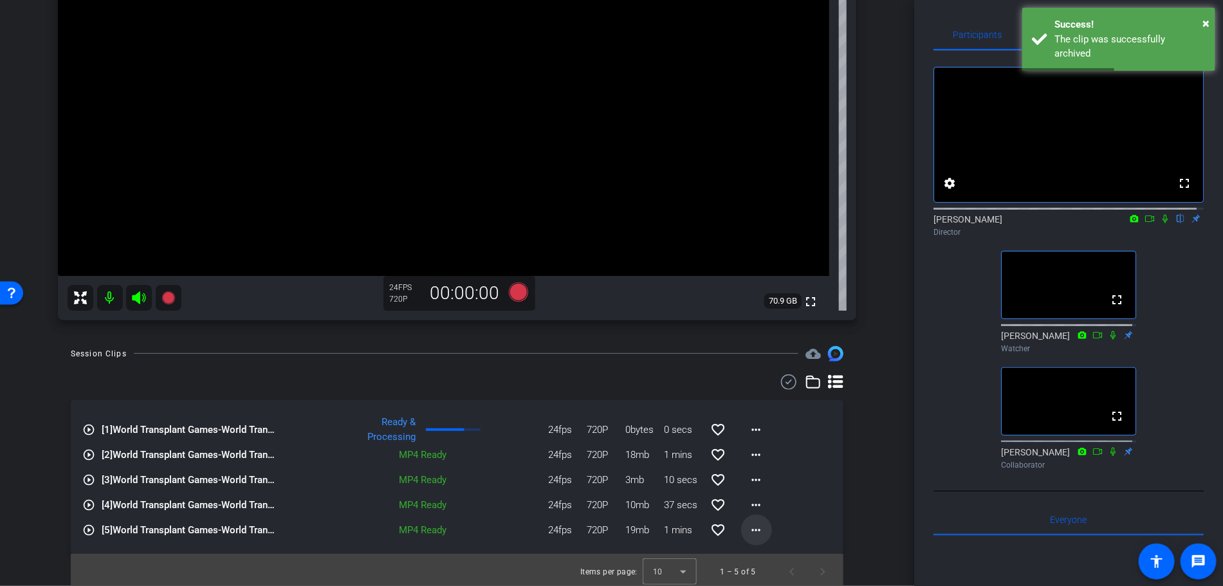
click at [749, 525] on mat-icon "more_horiz" at bounding box center [756, 529] width 15 height 15
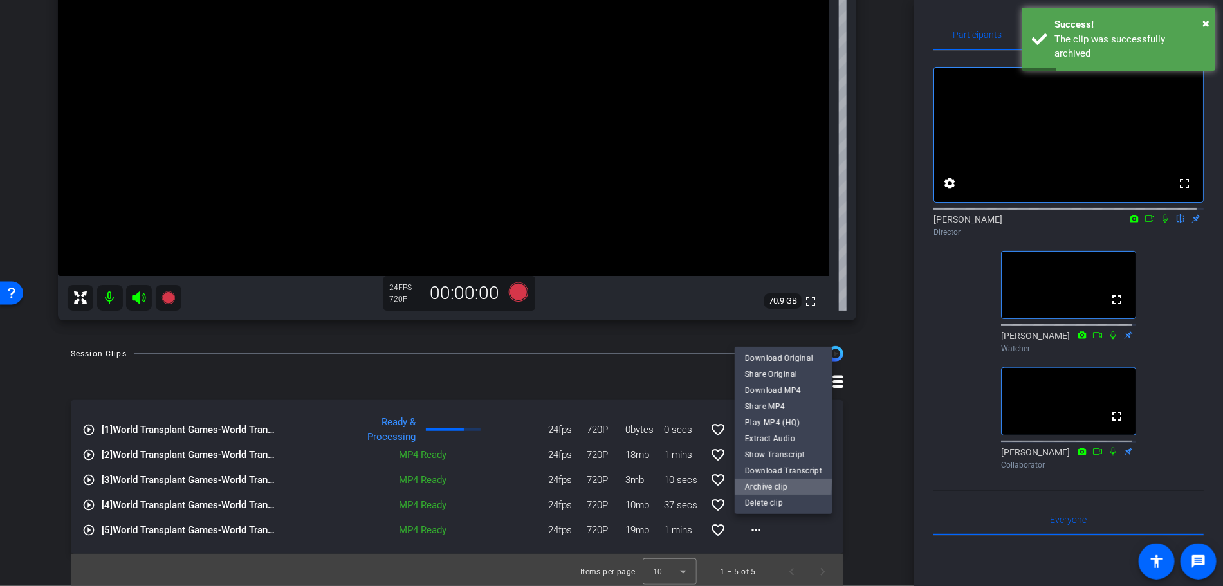
click at [747, 481] on span "Archive clip" at bounding box center [783, 485] width 77 height 15
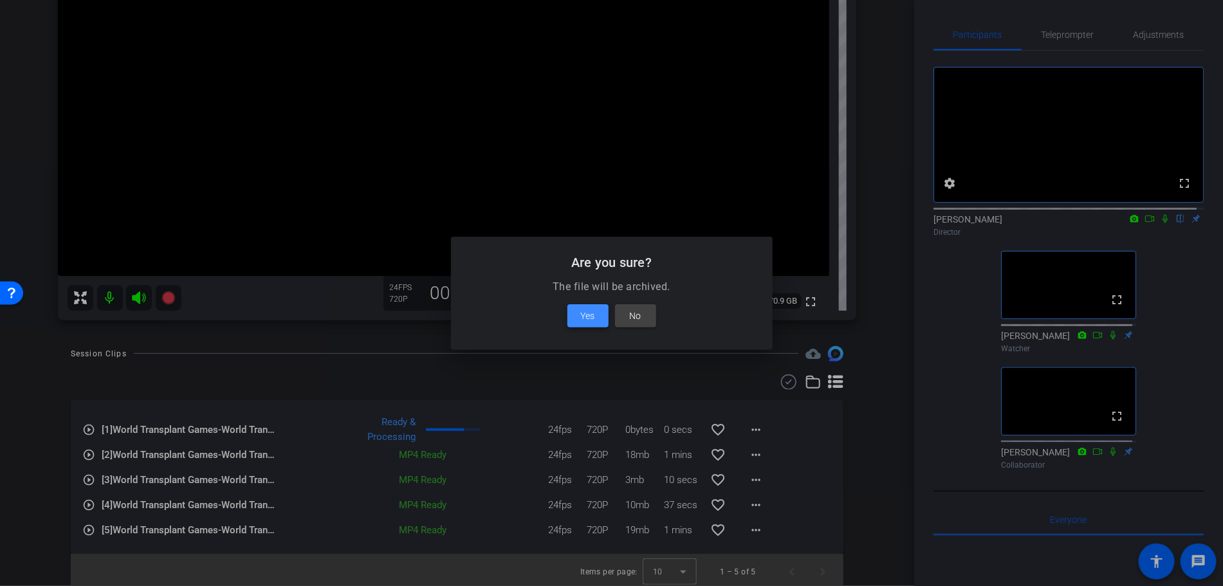
click at [591, 312] on span "Yes" at bounding box center [588, 315] width 14 height 15
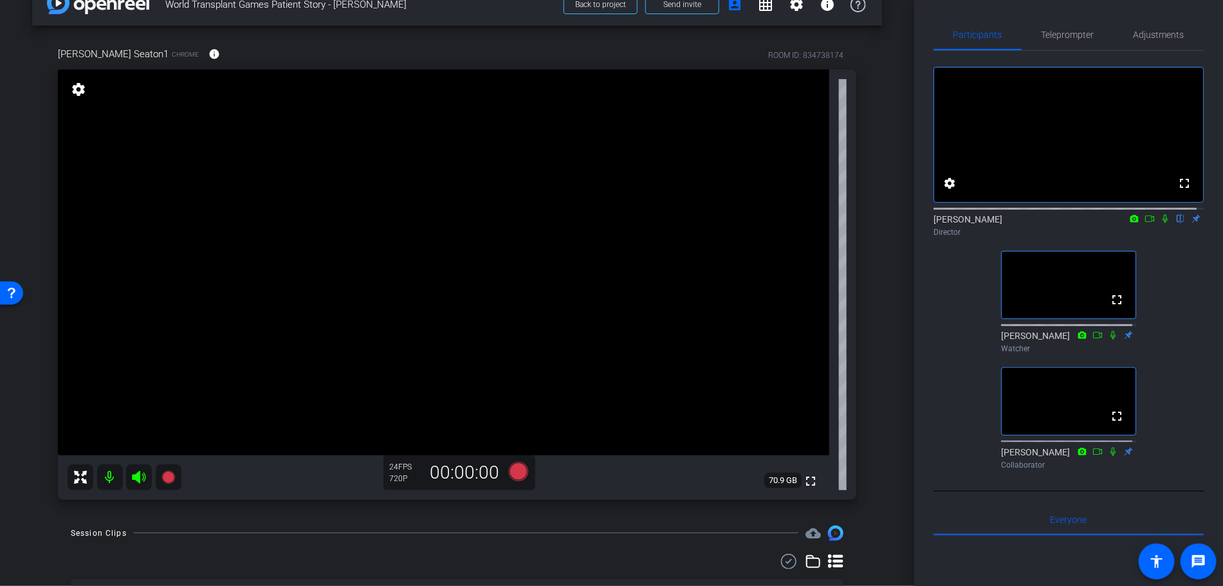
scroll to position [28, 0]
click at [513, 471] on icon at bounding box center [517, 471] width 19 height 19
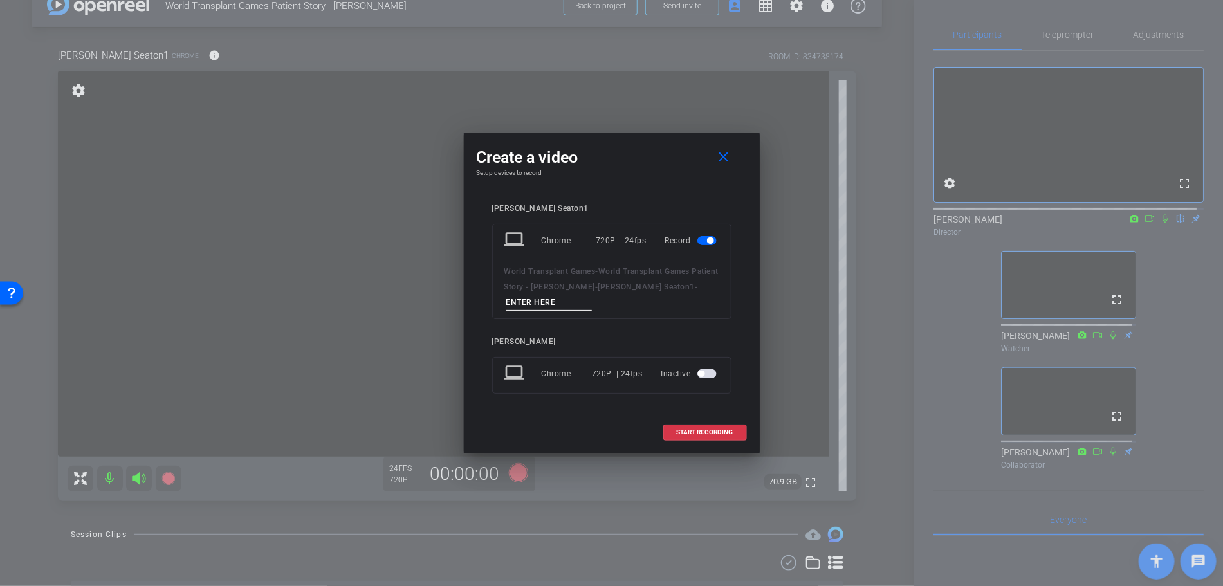
click at [553, 304] on input at bounding box center [549, 303] width 86 height 16
type input "Take 14"
click at [711, 434] on span "START RECORDING" at bounding box center [705, 432] width 57 height 6
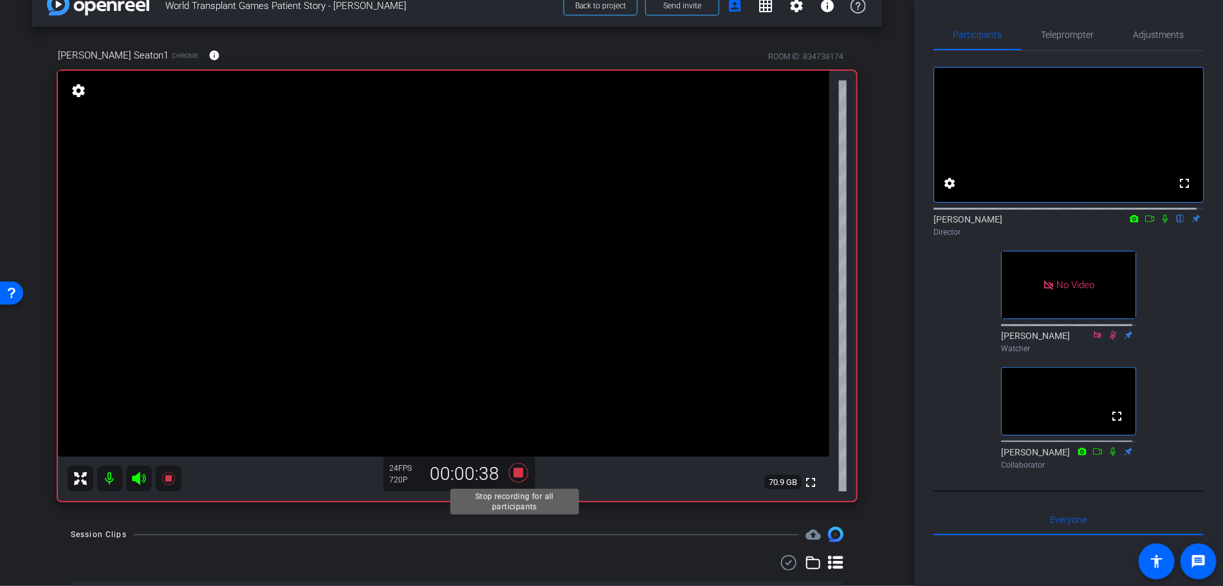
click at [510, 468] on icon at bounding box center [517, 472] width 19 height 19
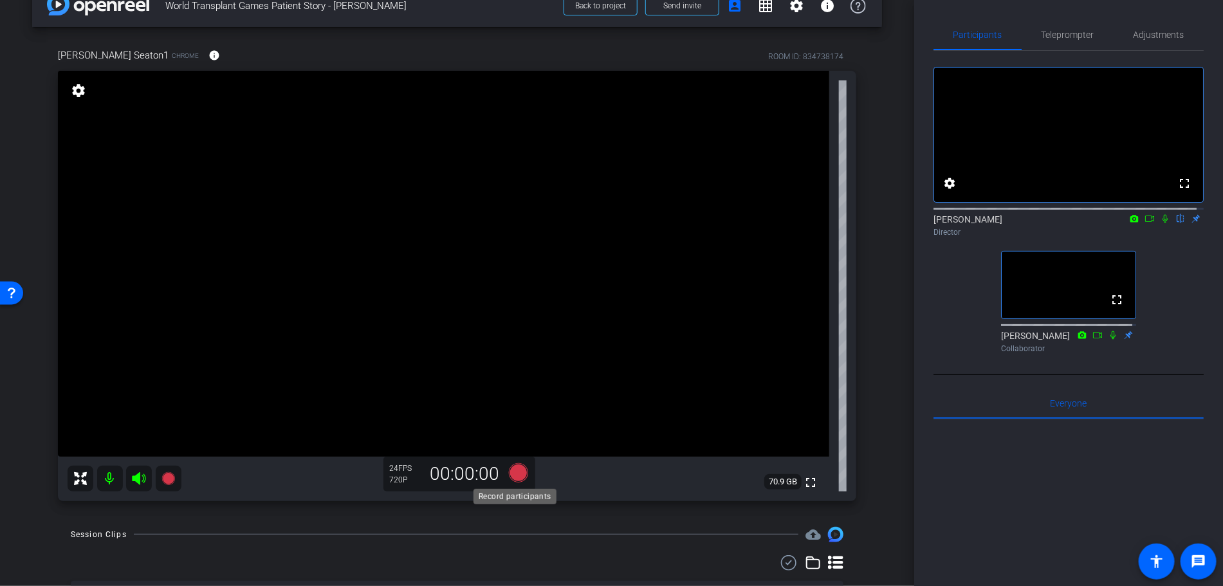
click at [510, 476] on icon at bounding box center [517, 471] width 19 height 19
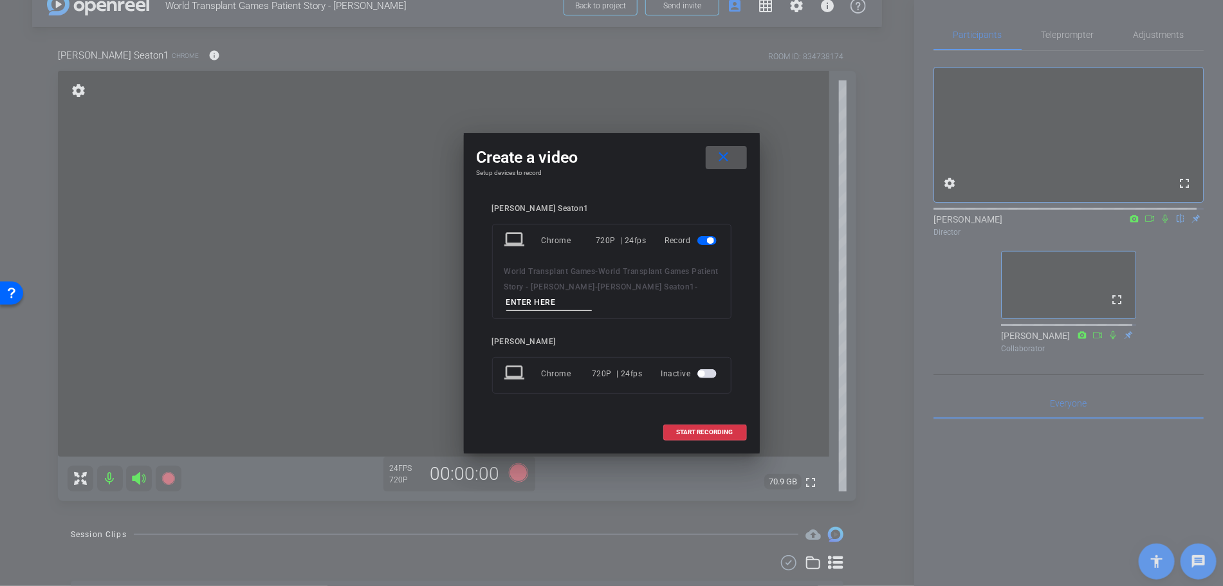
click at [542, 296] on input at bounding box center [549, 303] width 86 height 16
type input "Take 15"
click at [696, 429] on span "START RECORDING" at bounding box center [705, 432] width 57 height 6
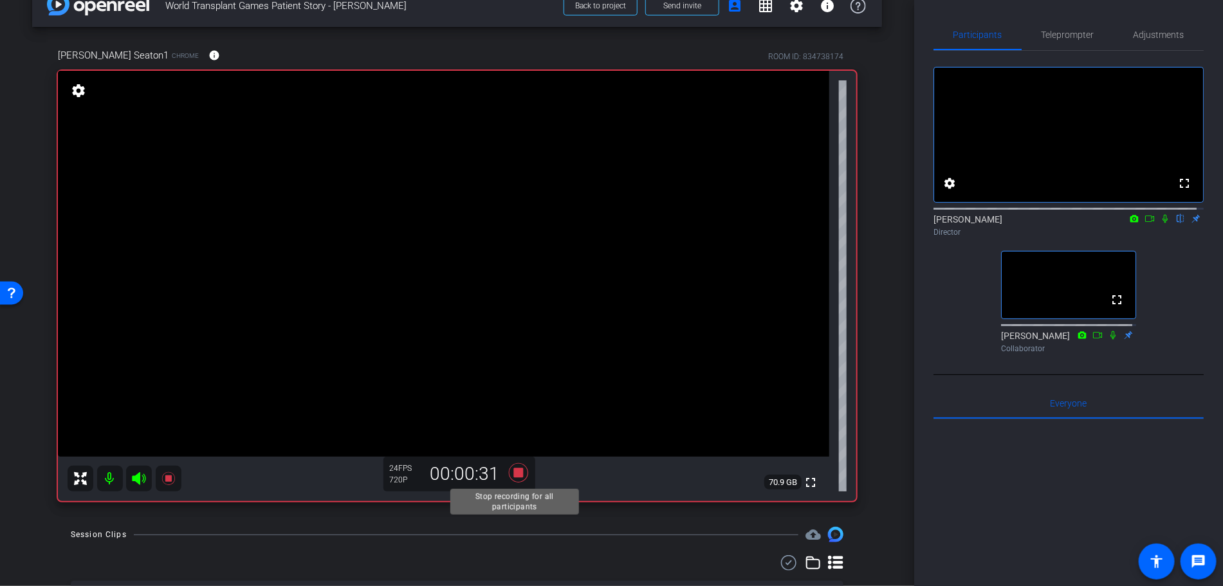
click at [517, 476] on icon at bounding box center [517, 472] width 19 height 19
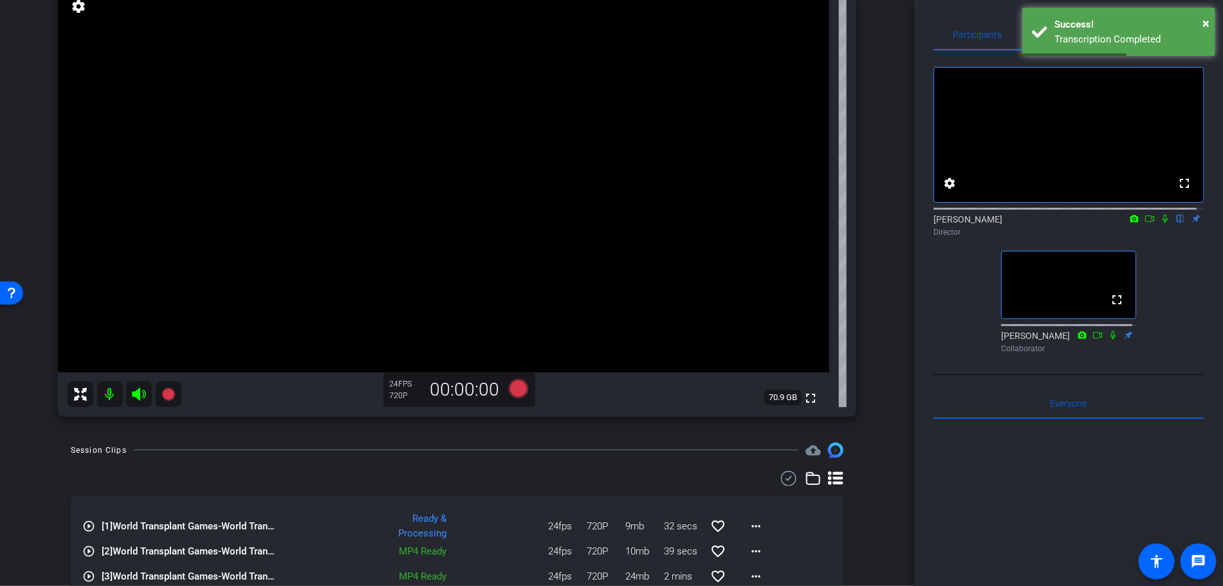
scroll to position [114, 0]
click at [518, 388] on icon at bounding box center [517, 385] width 19 height 19
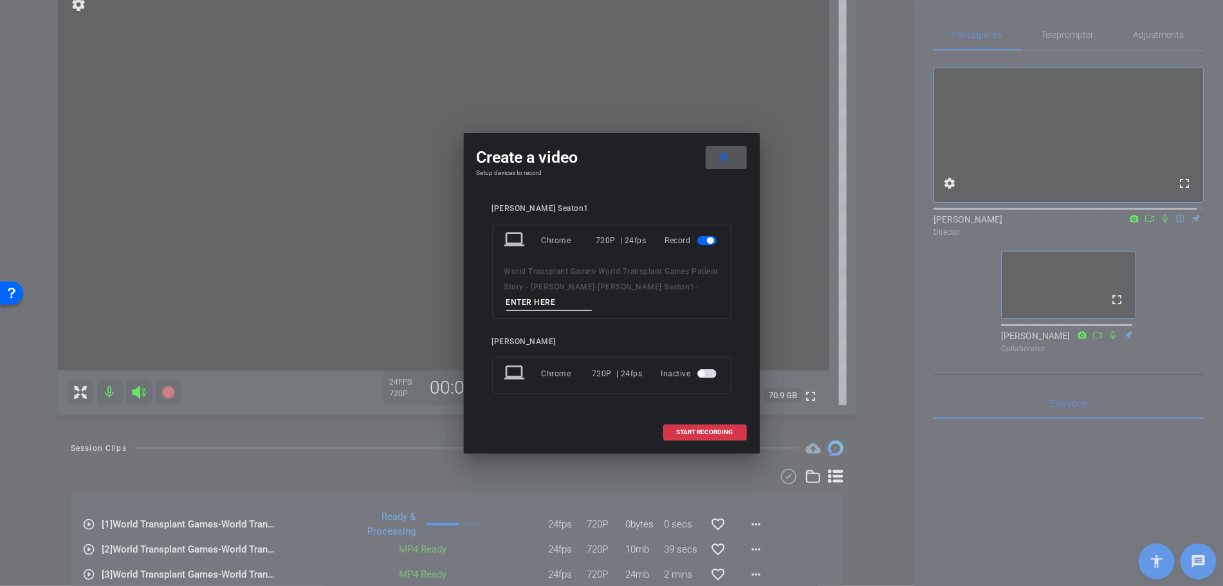
click at [540, 303] on input at bounding box center [549, 303] width 86 height 16
type input "Take 15"
click at [686, 429] on span "START RECORDING" at bounding box center [705, 432] width 57 height 6
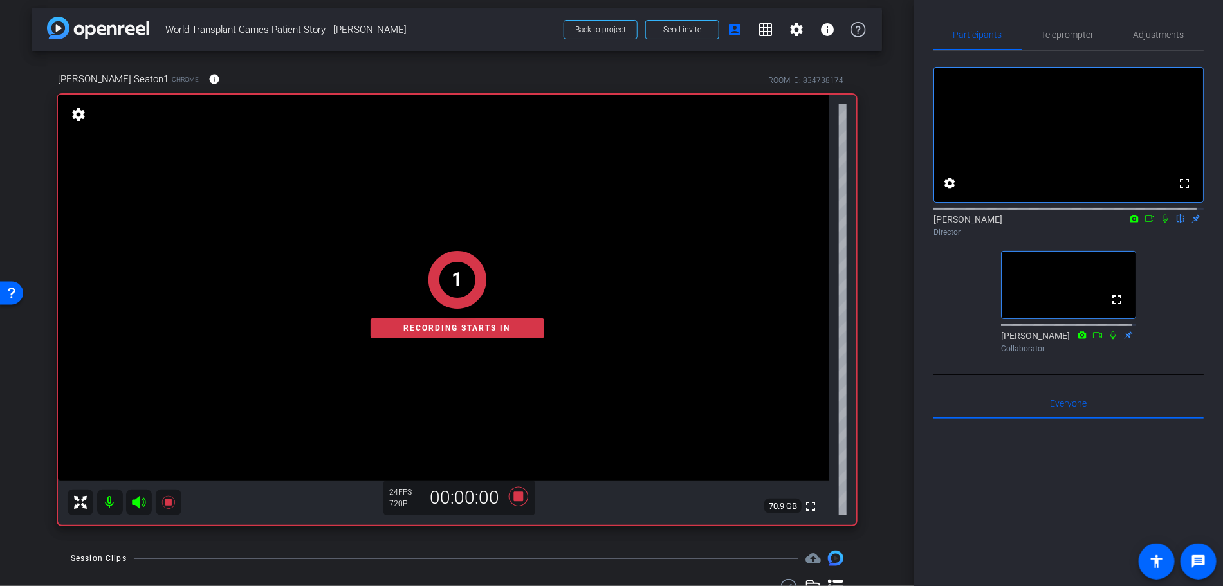
scroll to position [11, 0]
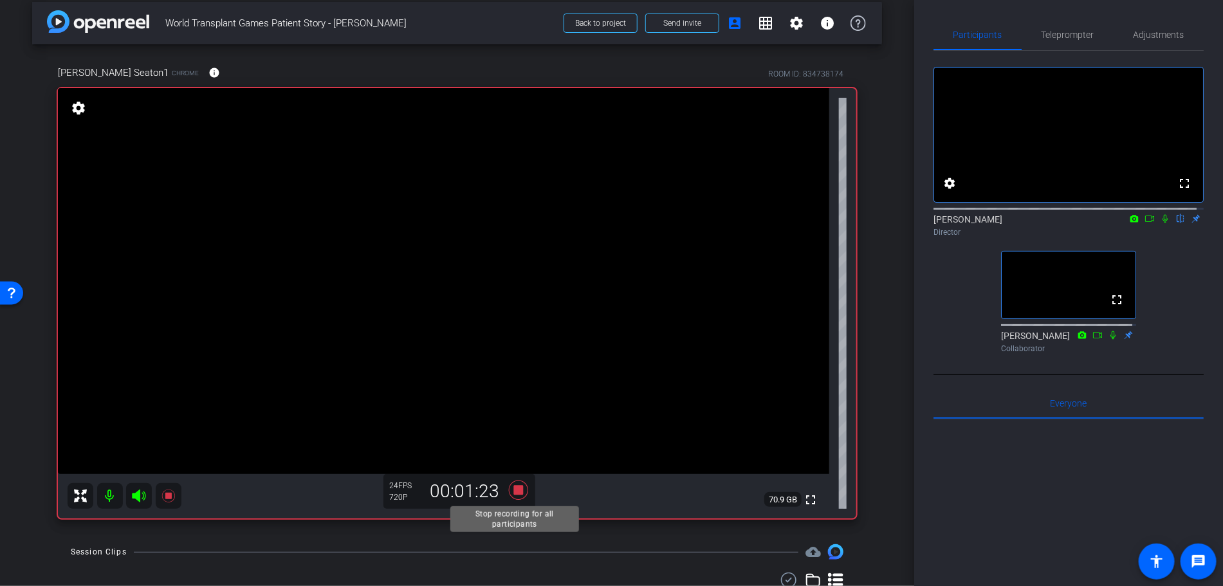
click at [513, 491] on icon at bounding box center [517, 489] width 19 height 19
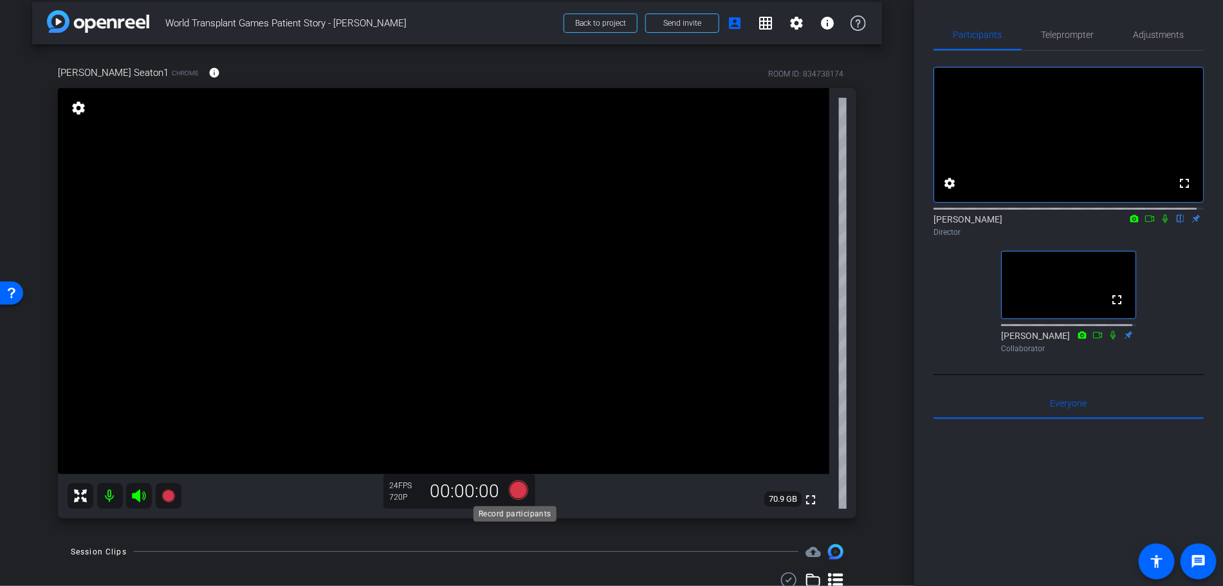
click at [513, 491] on icon at bounding box center [517, 489] width 19 height 19
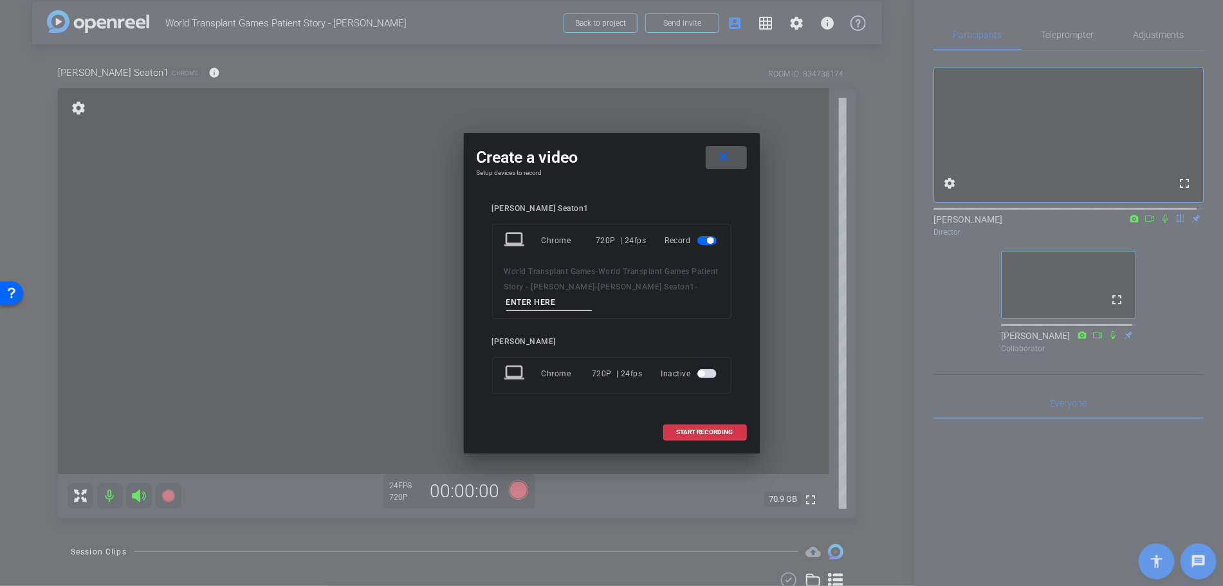
click at [559, 299] on input at bounding box center [549, 303] width 86 height 16
type input "Take 16"
click at [687, 431] on span "START RECORDING" at bounding box center [705, 432] width 57 height 6
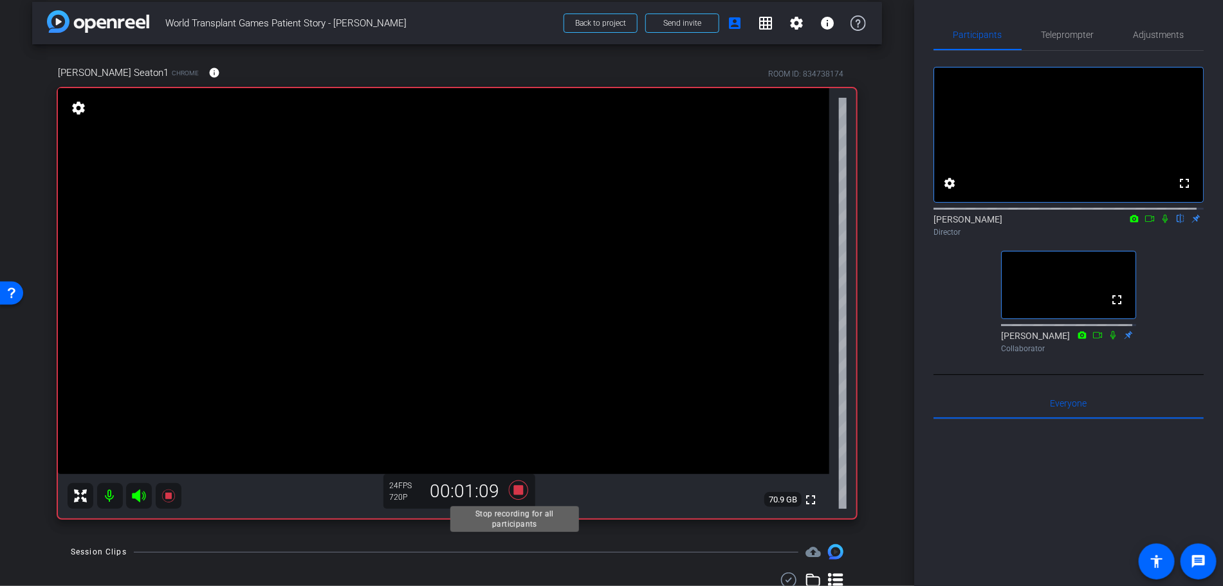
click at [513, 489] on icon at bounding box center [517, 489] width 19 height 19
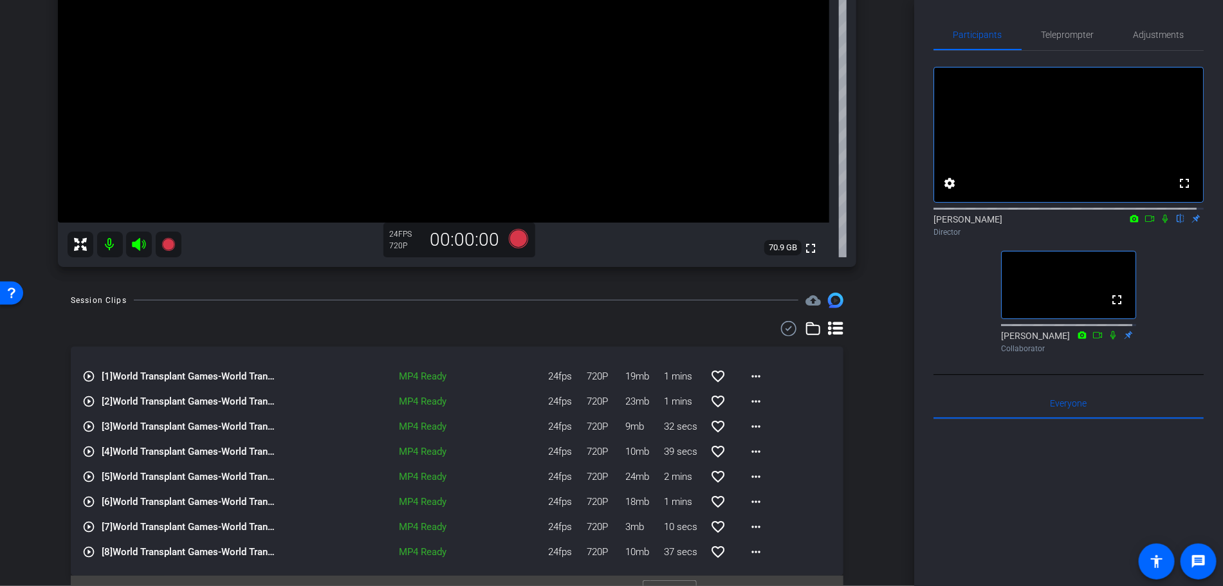
scroll to position [287, 0]
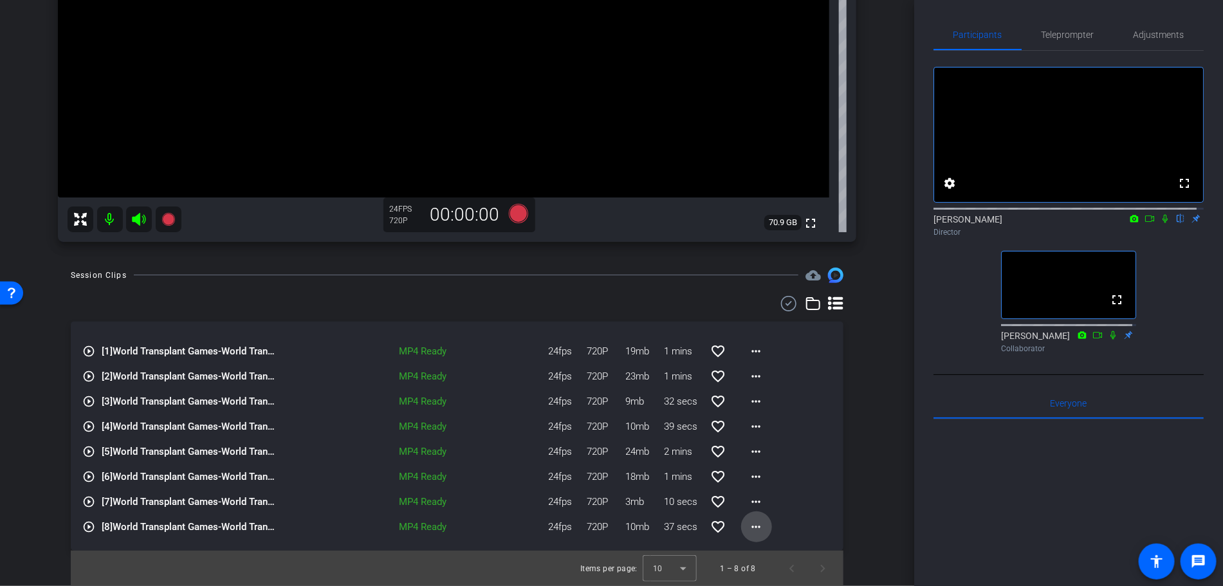
click at [749, 527] on mat-icon "more_horiz" at bounding box center [756, 526] width 15 height 15
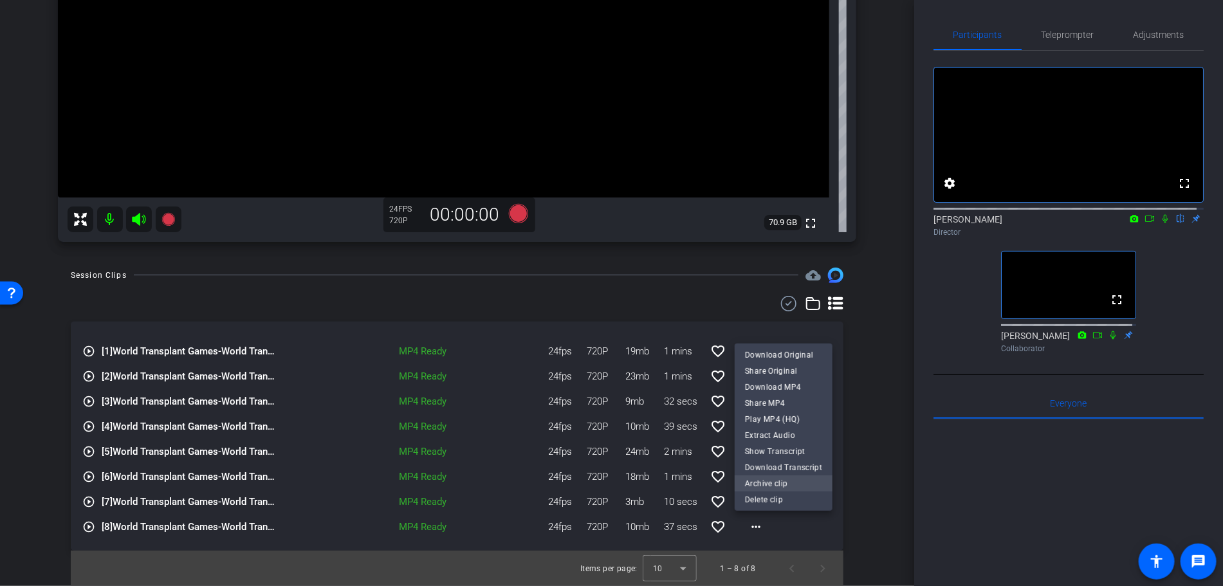
click at [758, 484] on span "Archive clip" at bounding box center [783, 483] width 77 height 15
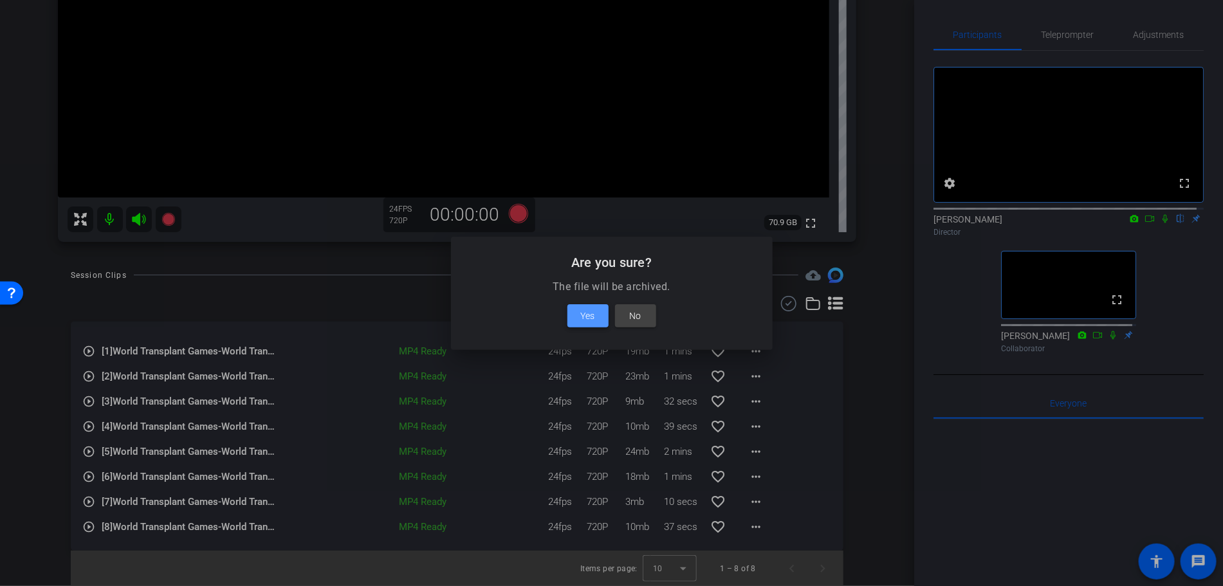
click at [577, 315] on span at bounding box center [587, 315] width 41 height 31
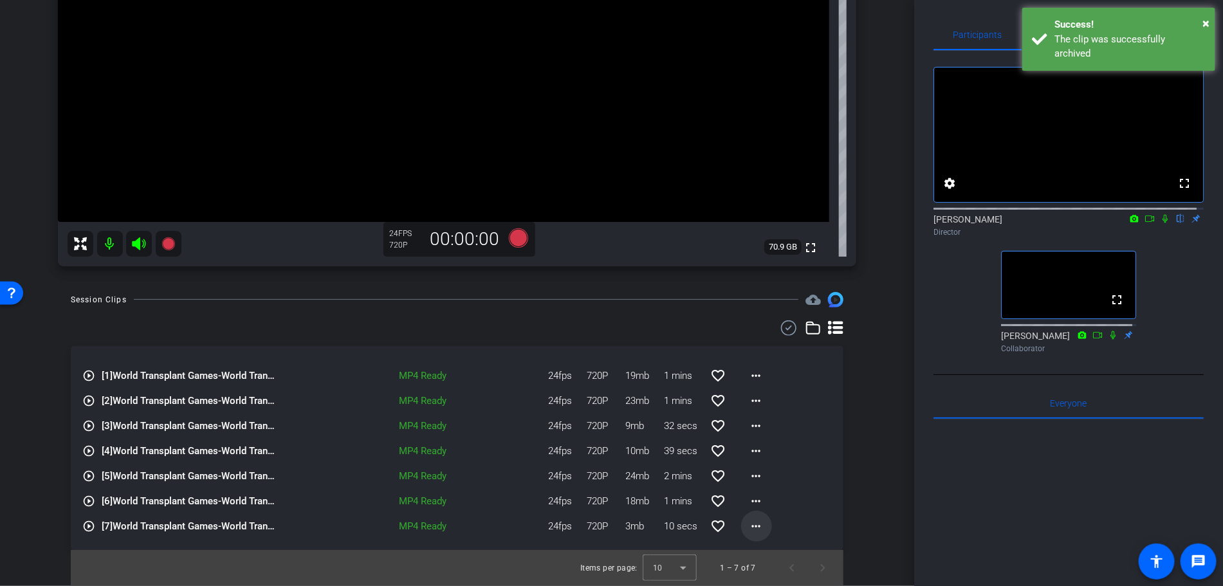
scroll to position [262, 0]
click at [749, 507] on mat-icon "more_horiz" at bounding box center [756, 501] width 15 height 15
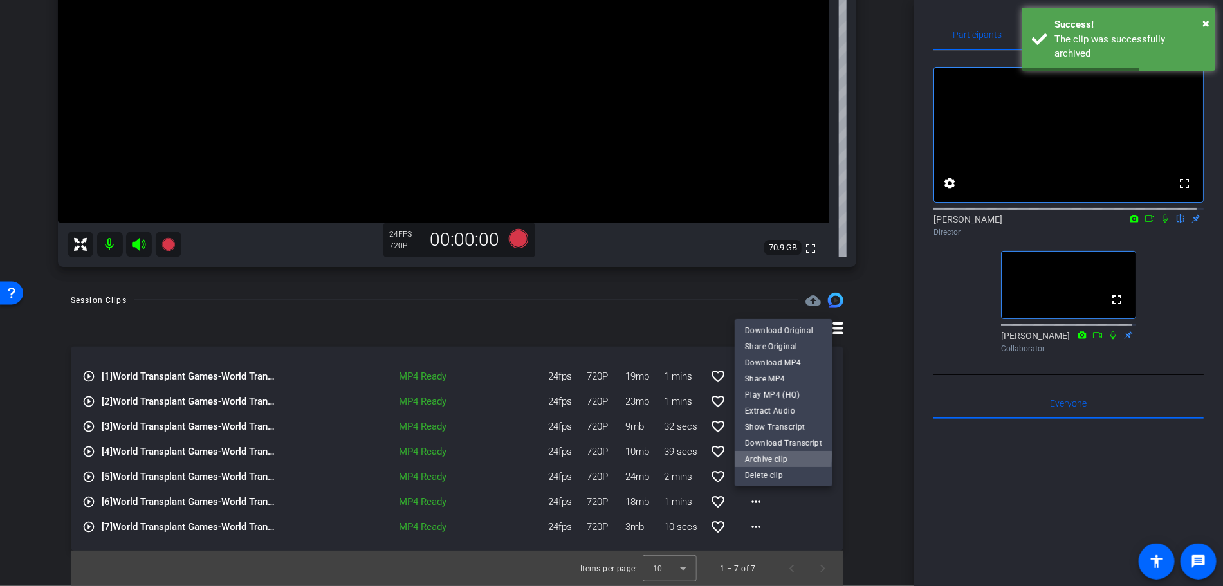
click at [757, 454] on span "Archive clip" at bounding box center [783, 458] width 77 height 15
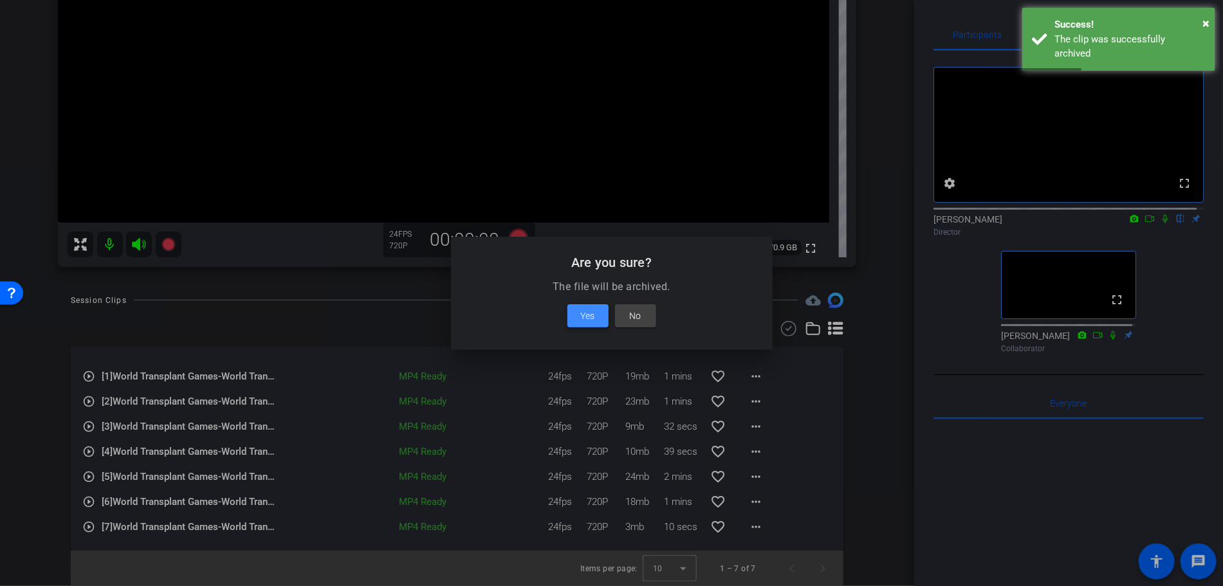
click at [585, 312] on span "Yes" at bounding box center [588, 315] width 14 height 15
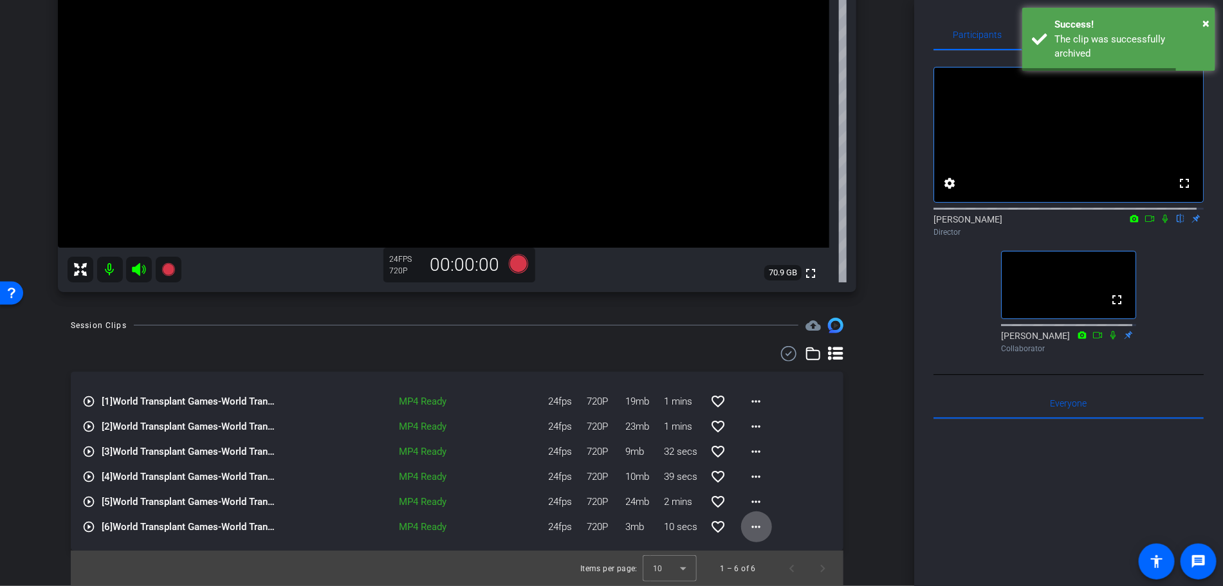
scroll to position [0, 0]
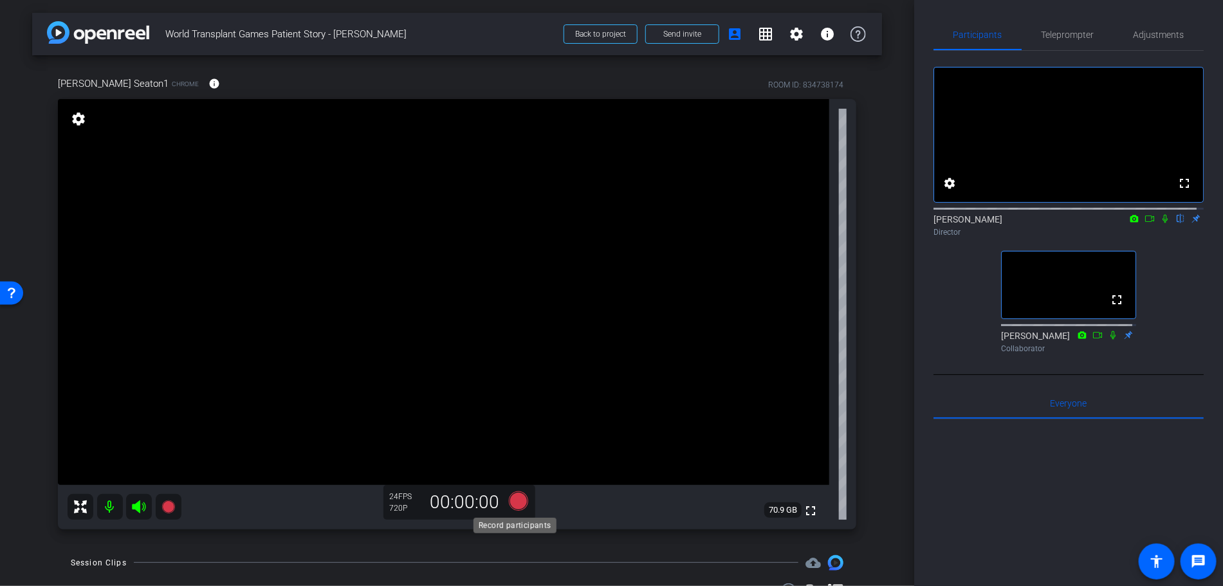
click at [514, 506] on icon at bounding box center [517, 500] width 19 height 19
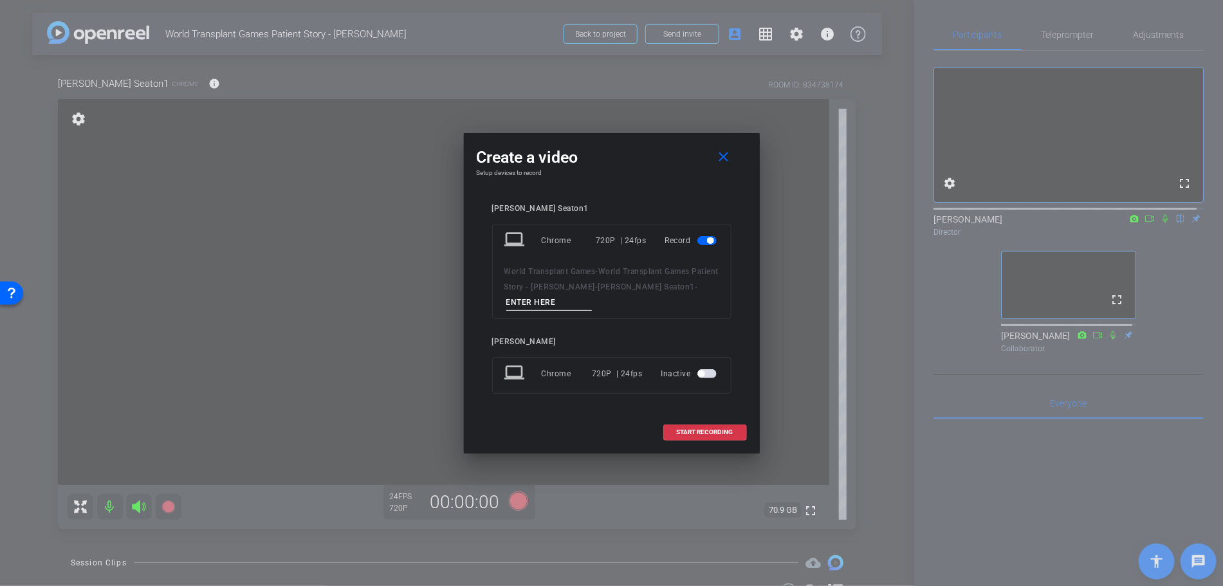
click at [532, 297] on input at bounding box center [549, 303] width 86 height 16
type input "Take 19"
click at [709, 434] on span "START RECORDING" at bounding box center [705, 432] width 57 height 6
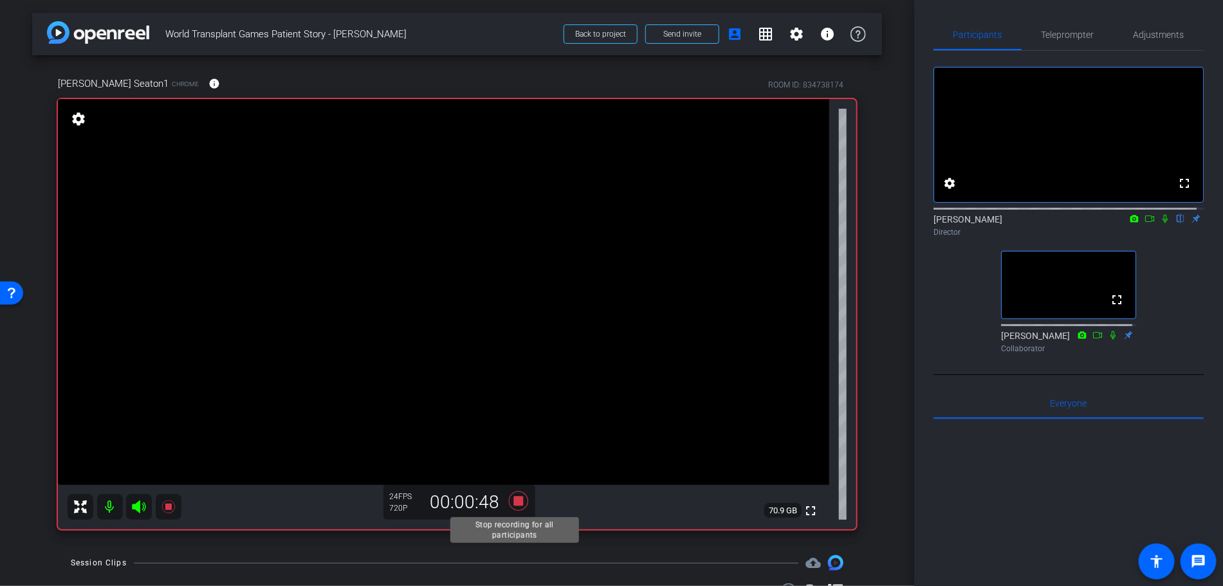
click at [512, 502] on icon at bounding box center [517, 500] width 19 height 19
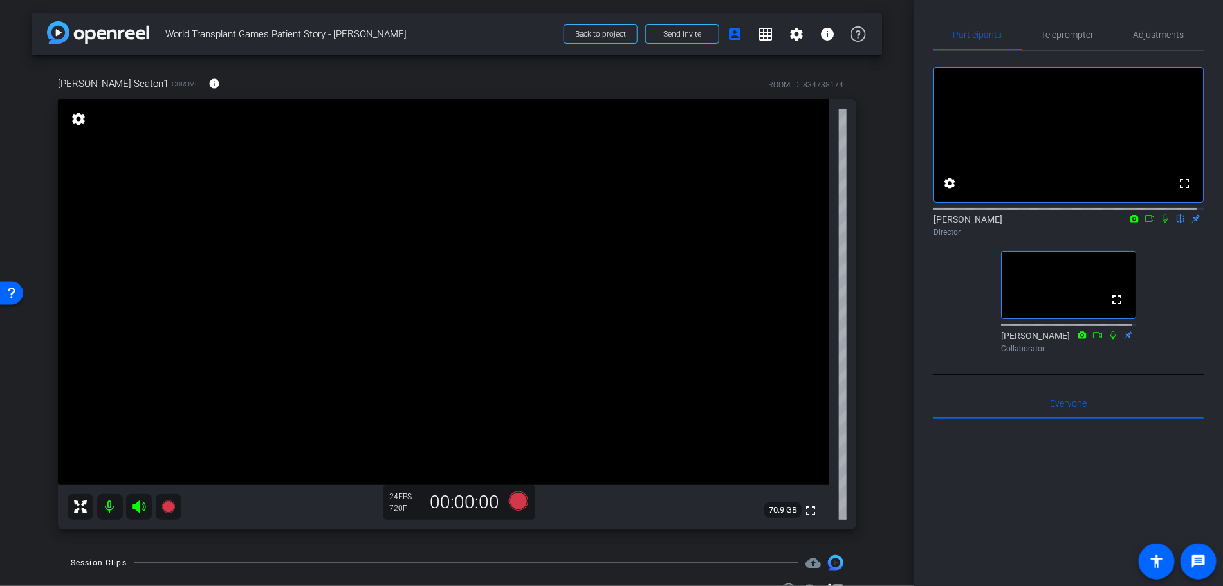
click at [471, 6] on div "arrow_back World Transplant Games Patient Story - [PERSON_NAME] Back to project…" at bounding box center [457, 293] width 914 height 586
click at [514, 503] on icon at bounding box center [517, 500] width 19 height 19
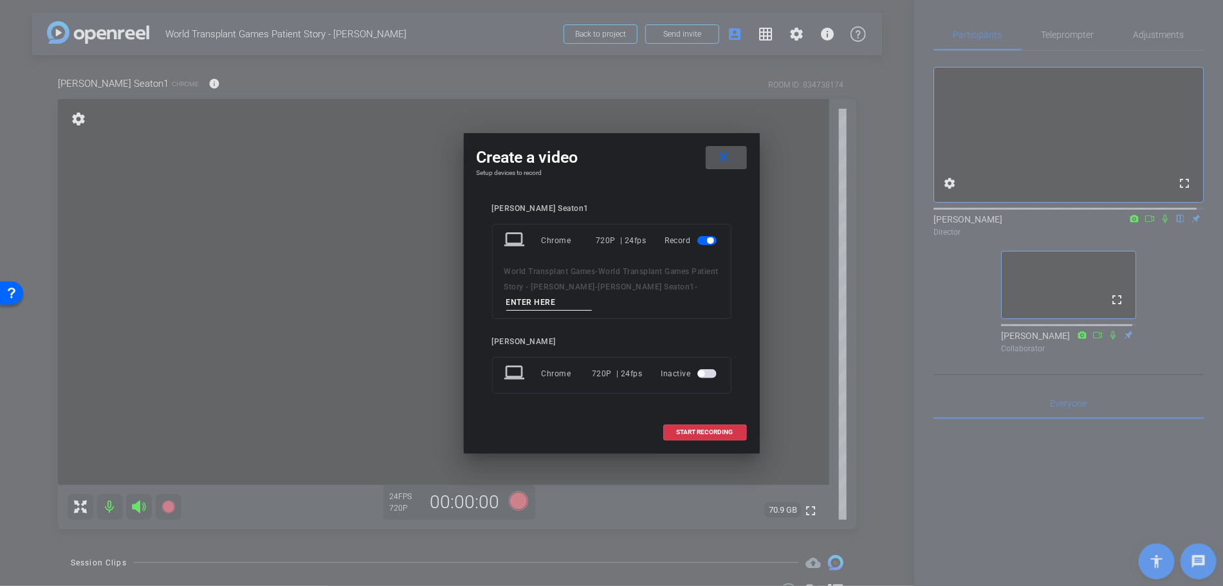
click at [536, 300] on input at bounding box center [549, 303] width 86 height 16
type input "Take 20"
click at [705, 430] on span "START RECORDING" at bounding box center [705, 432] width 57 height 6
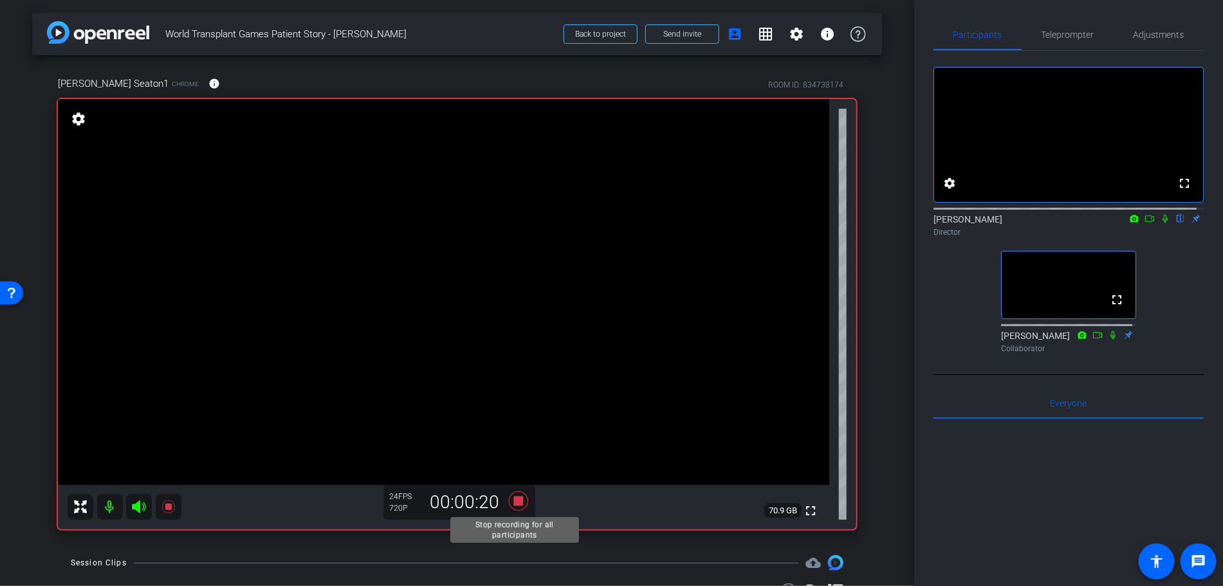
click at [509, 505] on icon at bounding box center [518, 500] width 31 height 23
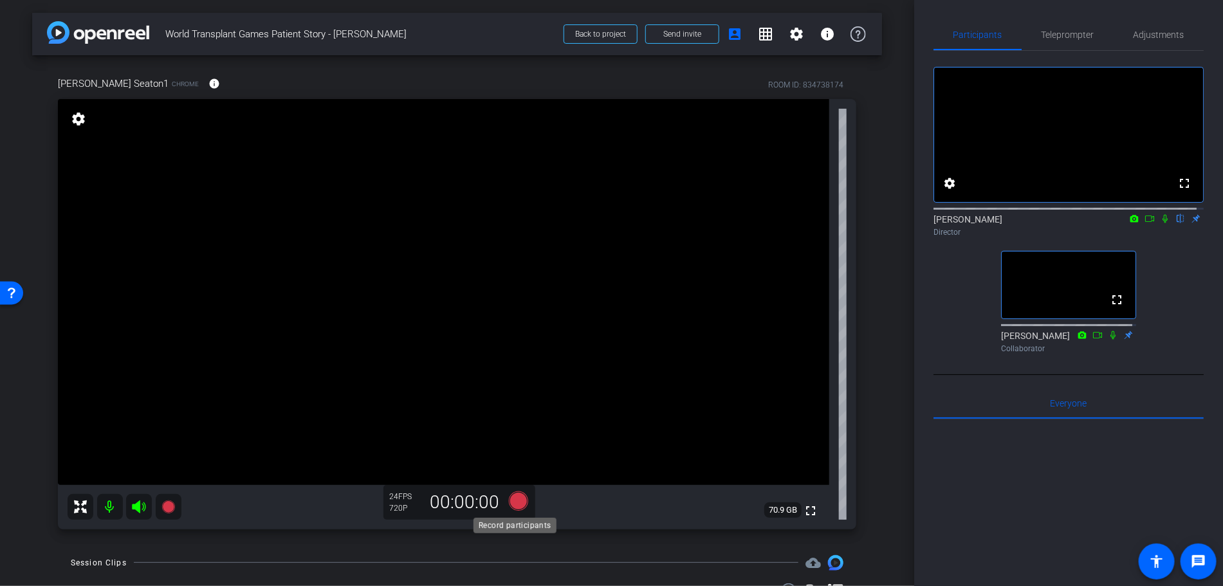
click at [509, 505] on icon at bounding box center [517, 500] width 19 height 19
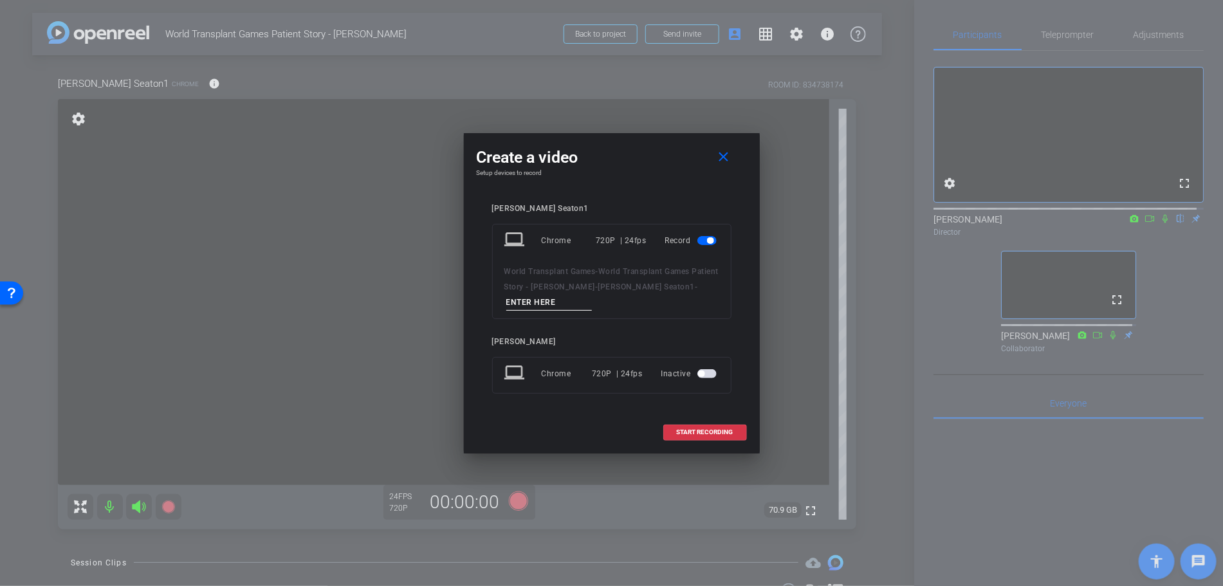
click at [549, 300] on input at bounding box center [549, 303] width 86 height 16
type input "TAke 21"
click at [705, 432] on span "START RECORDING" at bounding box center [705, 432] width 57 height 6
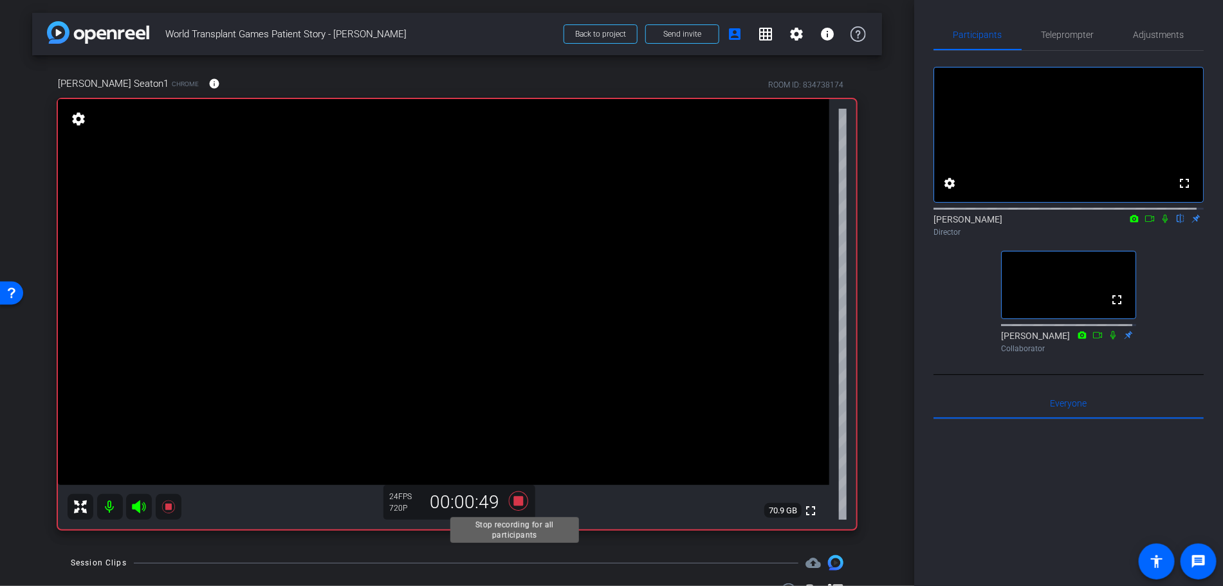
click at [516, 498] on icon at bounding box center [517, 500] width 19 height 19
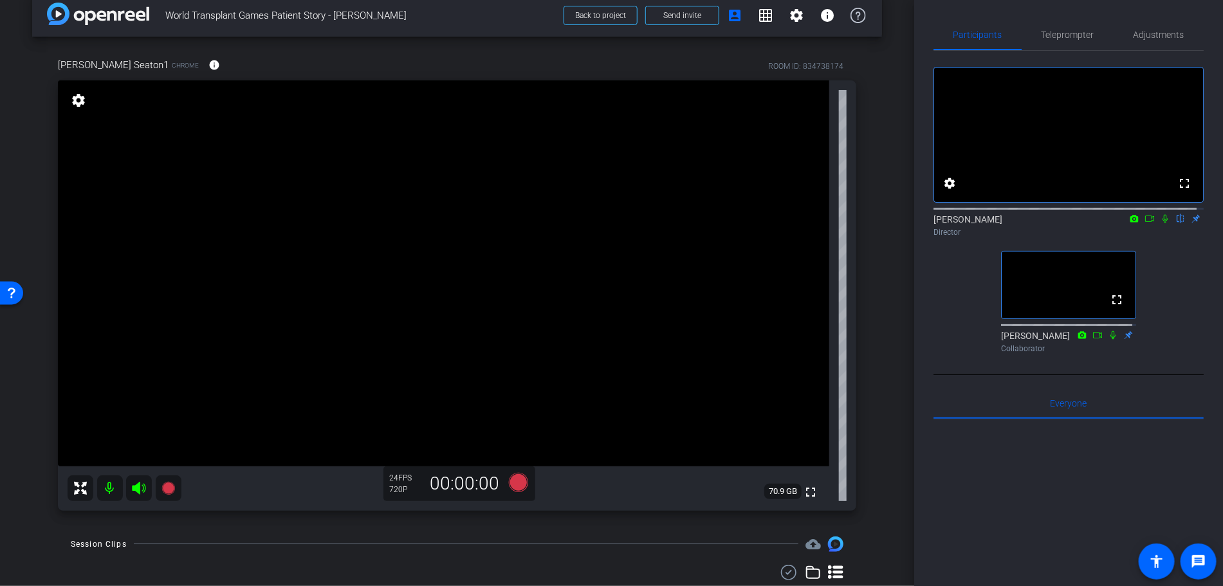
scroll to position [26, 0]
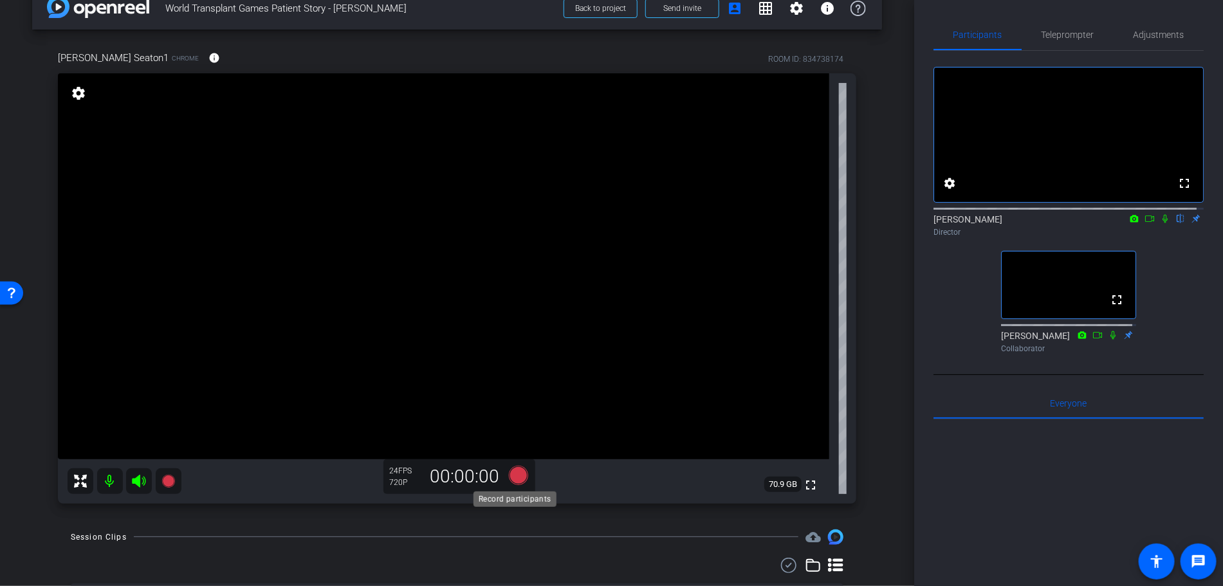
click at [514, 477] on icon at bounding box center [517, 474] width 19 height 19
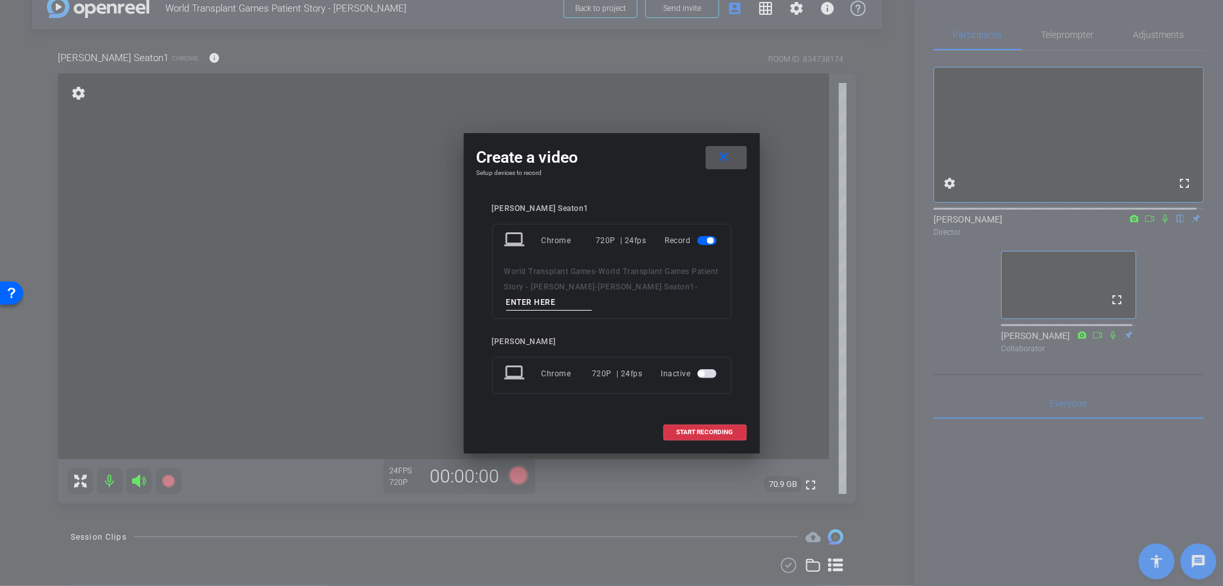
click at [514, 298] on input at bounding box center [549, 303] width 86 height 16
type input "TAke 22"
click at [736, 431] on span at bounding box center [705, 432] width 82 height 31
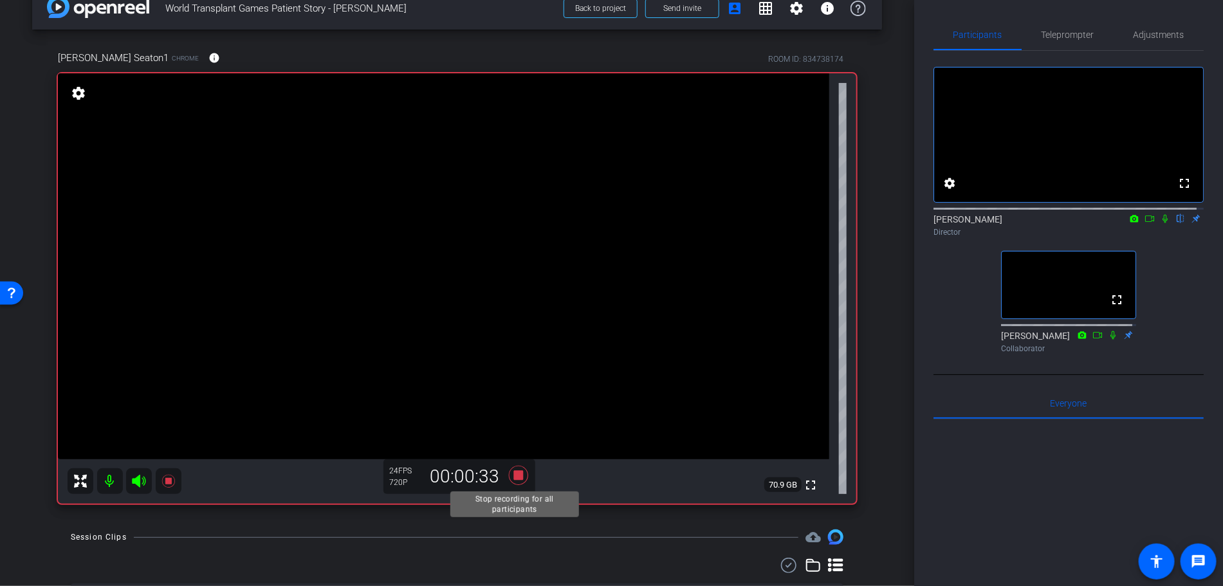
click at [514, 473] on icon at bounding box center [517, 475] width 19 height 19
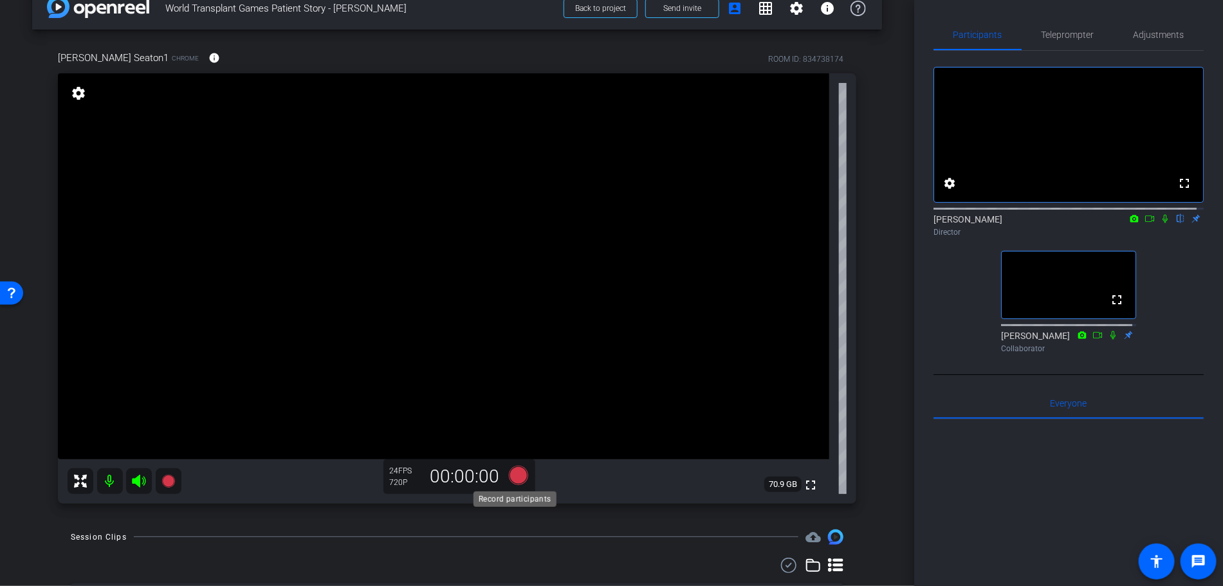
click at [514, 473] on icon at bounding box center [517, 474] width 19 height 19
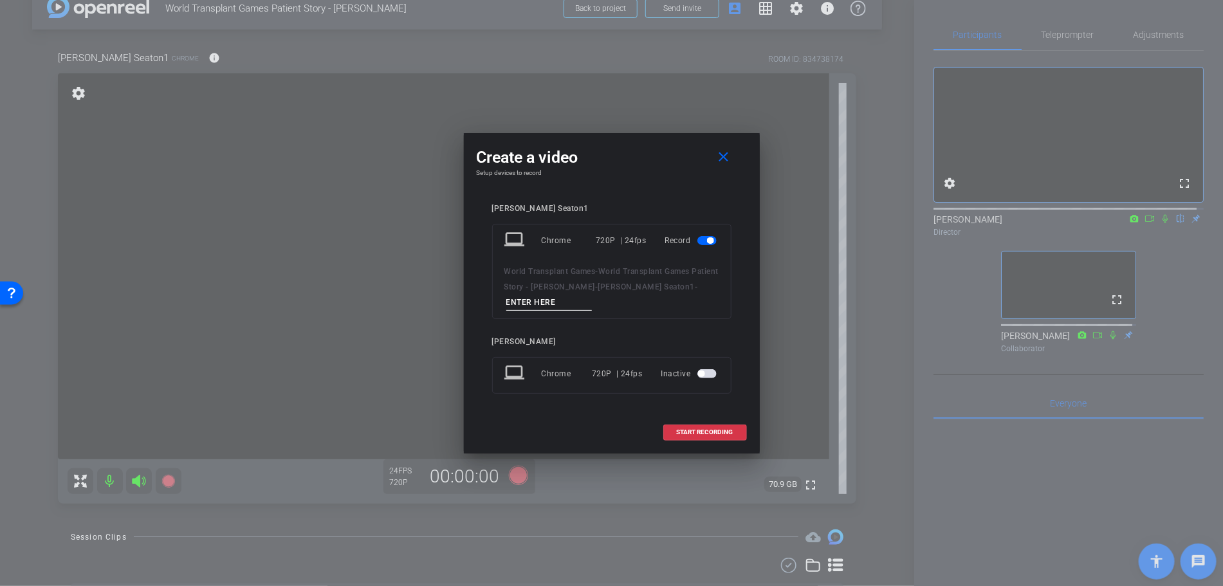
click at [518, 295] on input at bounding box center [549, 303] width 86 height 16
type input "Take 23"
click at [726, 431] on span "START RECORDING" at bounding box center [705, 432] width 57 height 6
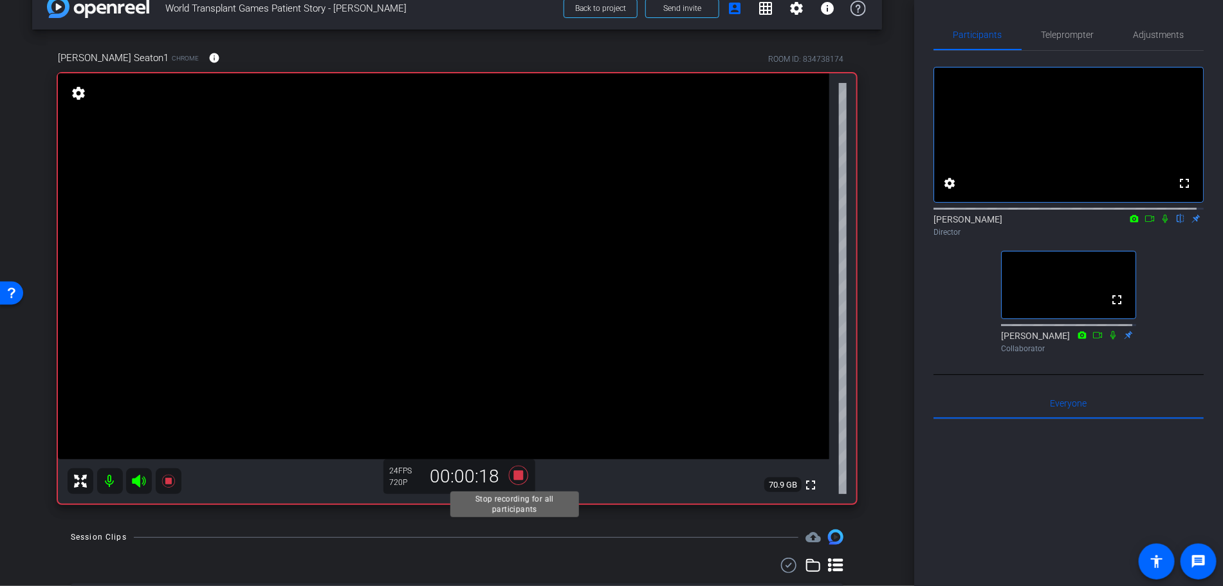
click at [524, 477] on icon at bounding box center [518, 475] width 31 height 23
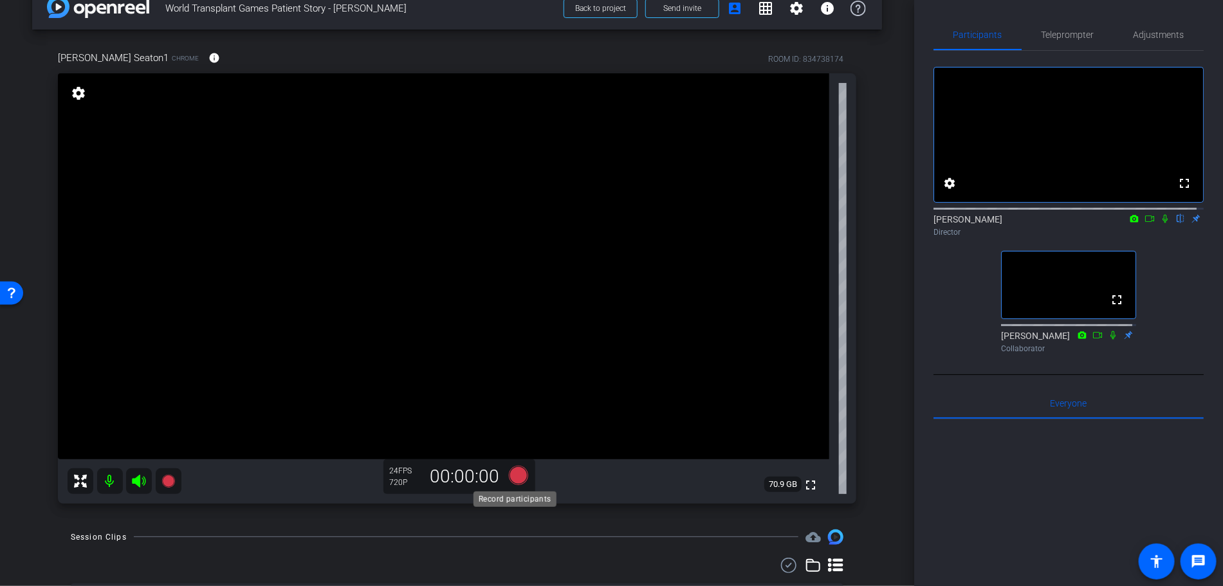
click at [516, 471] on icon at bounding box center [517, 474] width 19 height 19
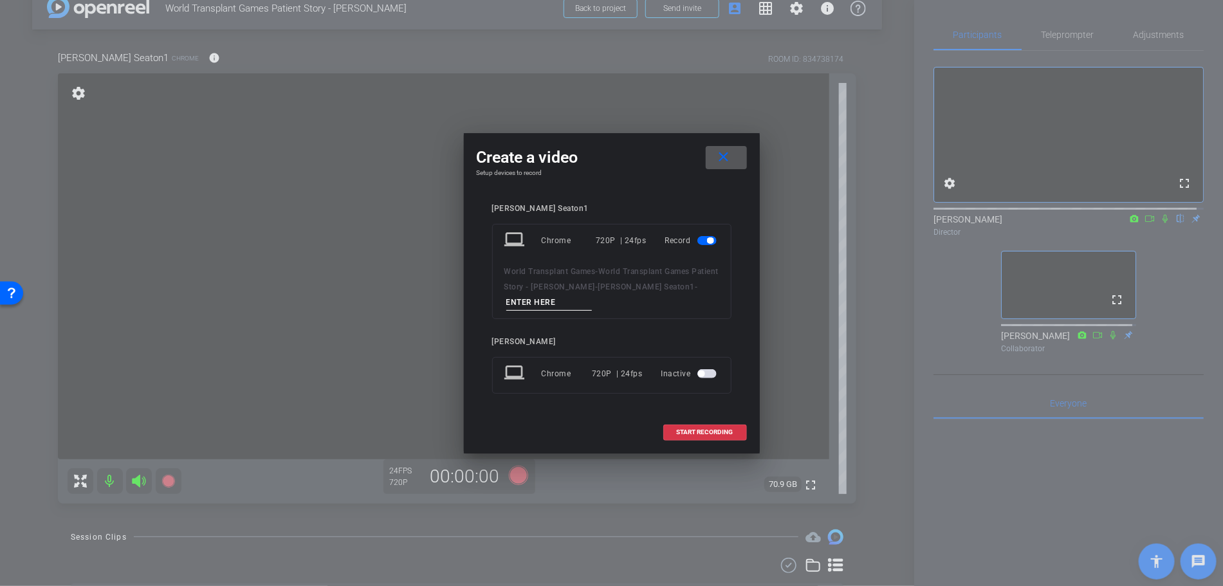
click at [551, 293] on div "World Transplant Games - World Transplant Games Patient Story - [PERSON_NAME] -…" at bounding box center [611, 287] width 215 height 47
click at [545, 305] on input at bounding box center [549, 303] width 86 height 16
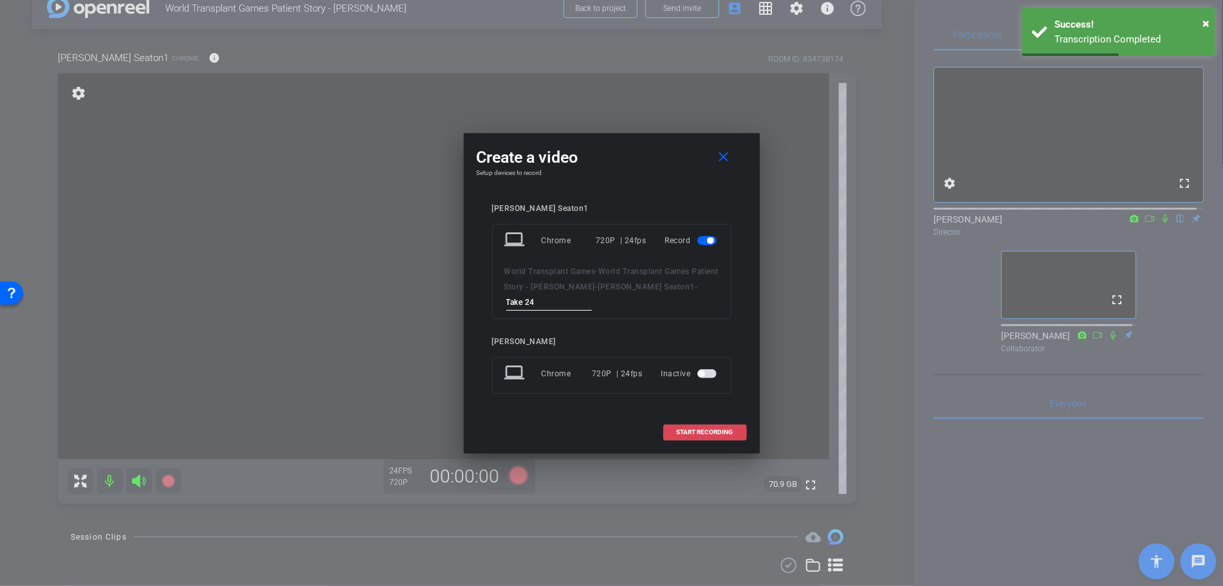
type input "Take 24"
click at [704, 427] on span at bounding box center [705, 432] width 82 height 31
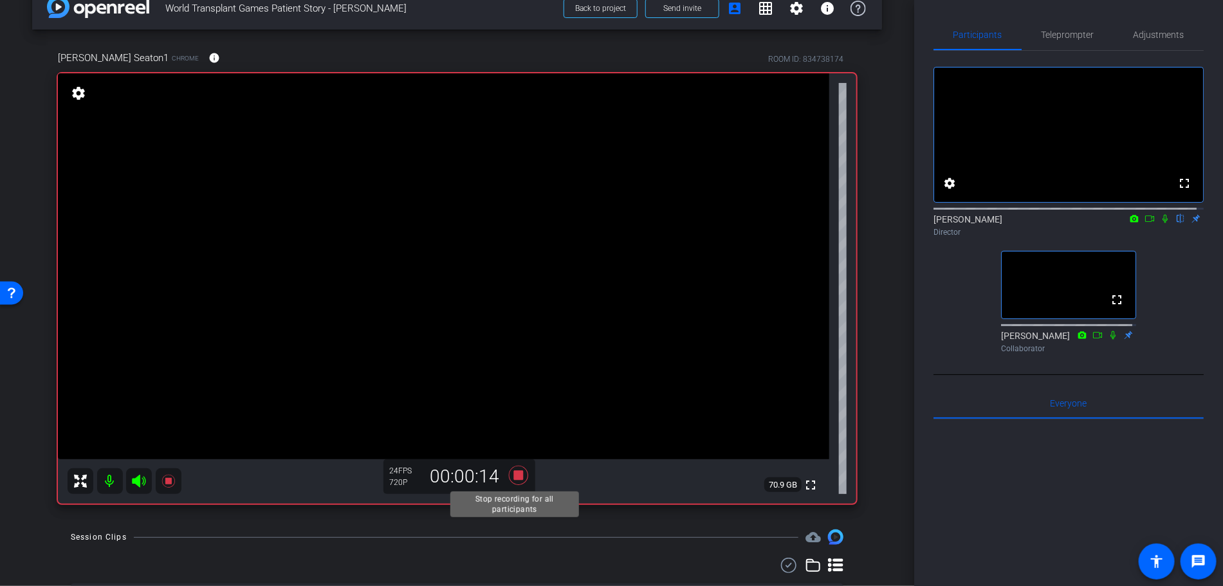
click at [509, 475] on icon at bounding box center [518, 475] width 31 height 23
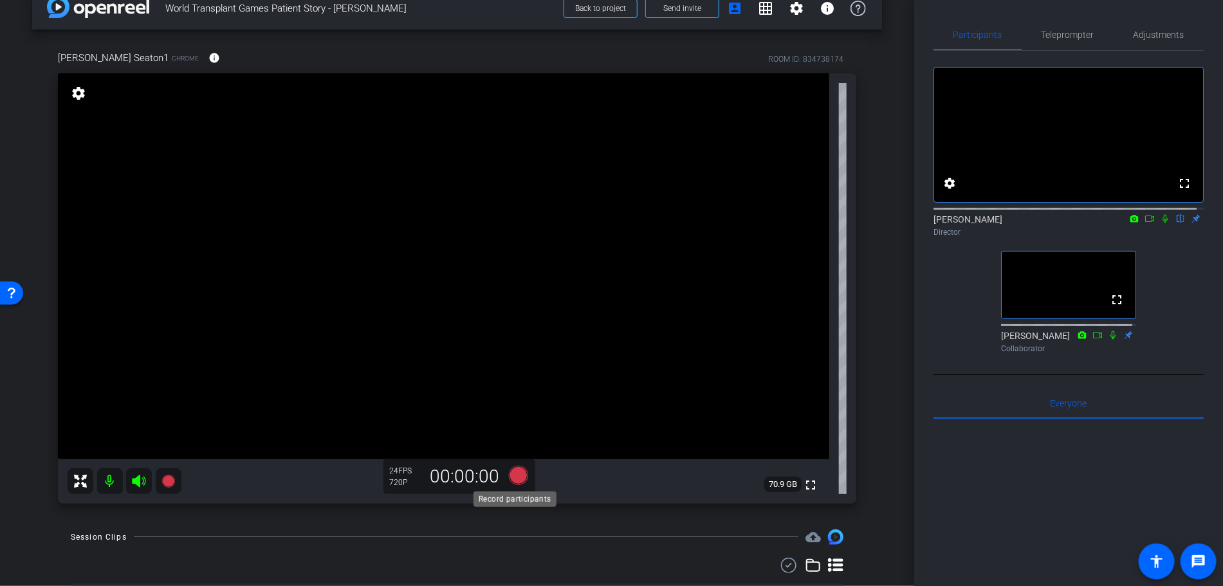
click at [516, 476] on icon at bounding box center [517, 474] width 19 height 19
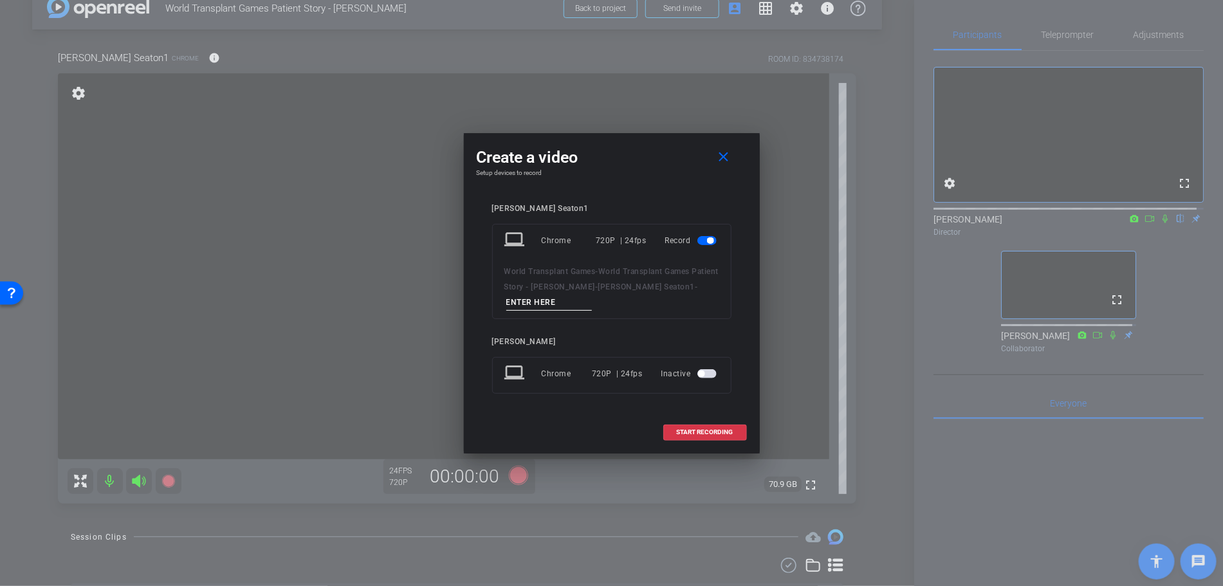
click at [514, 307] on input at bounding box center [549, 303] width 86 height 16
type input "Take 25"
click at [713, 430] on span "START RECORDING" at bounding box center [705, 432] width 57 height 6
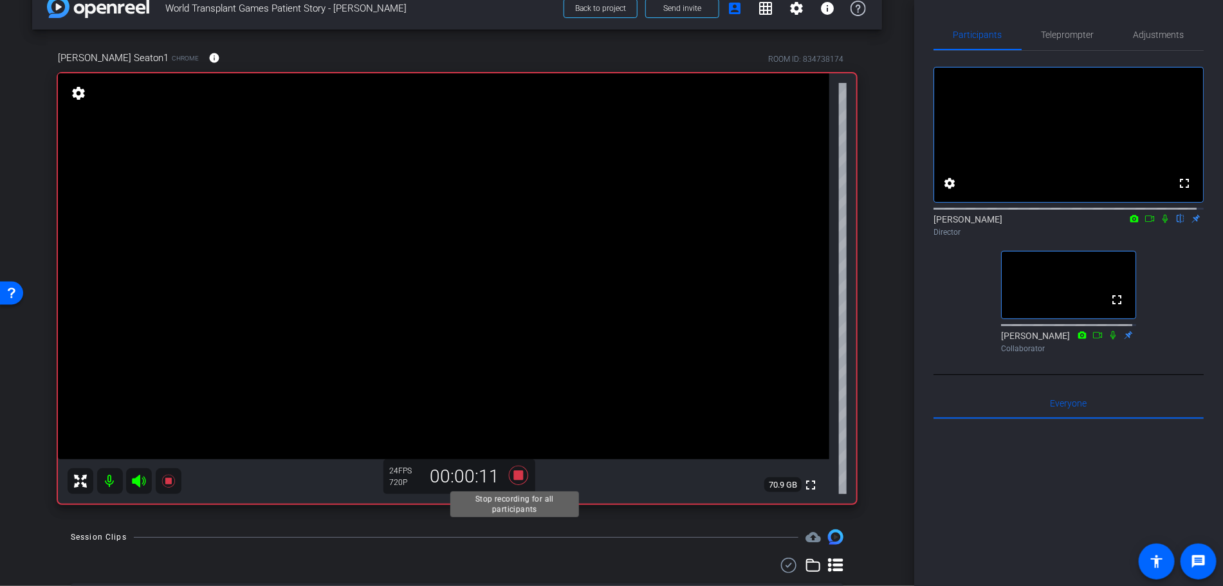
click at [509, 477] on icon at bounding box center [518, 475] width 31 height 23
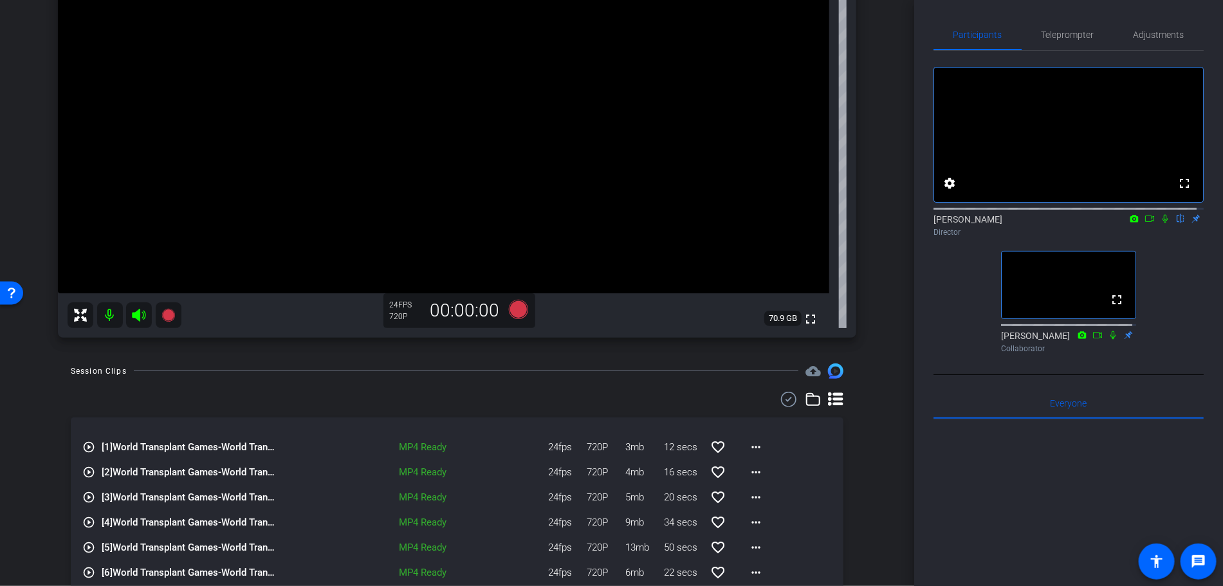
scroll to position [189, 0]
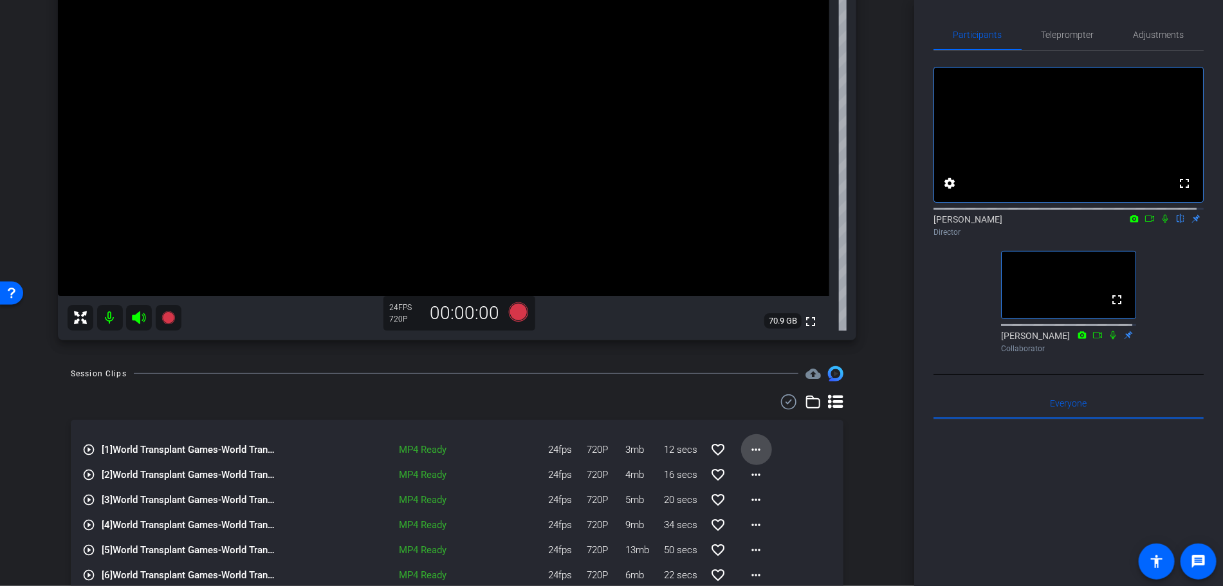
click at [754, 443] on mat-icon "more_horiz" at bounding box center [756, 449] width 15 height 15
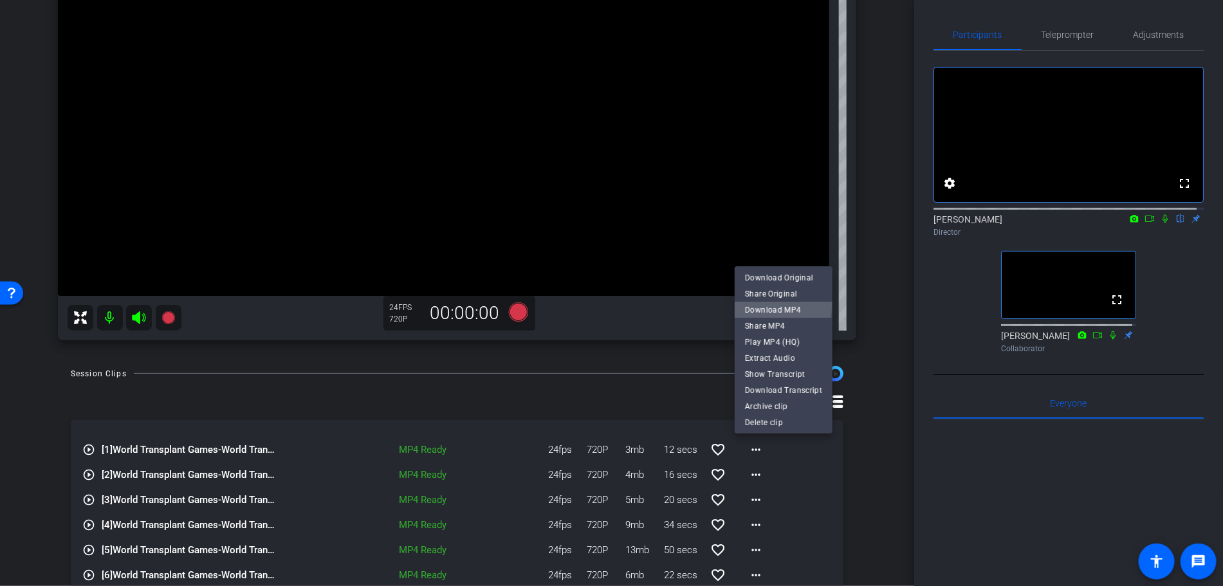
click at [761, 306] on span "Download MP4" at bounding box center [783, 309] width 77 height 15
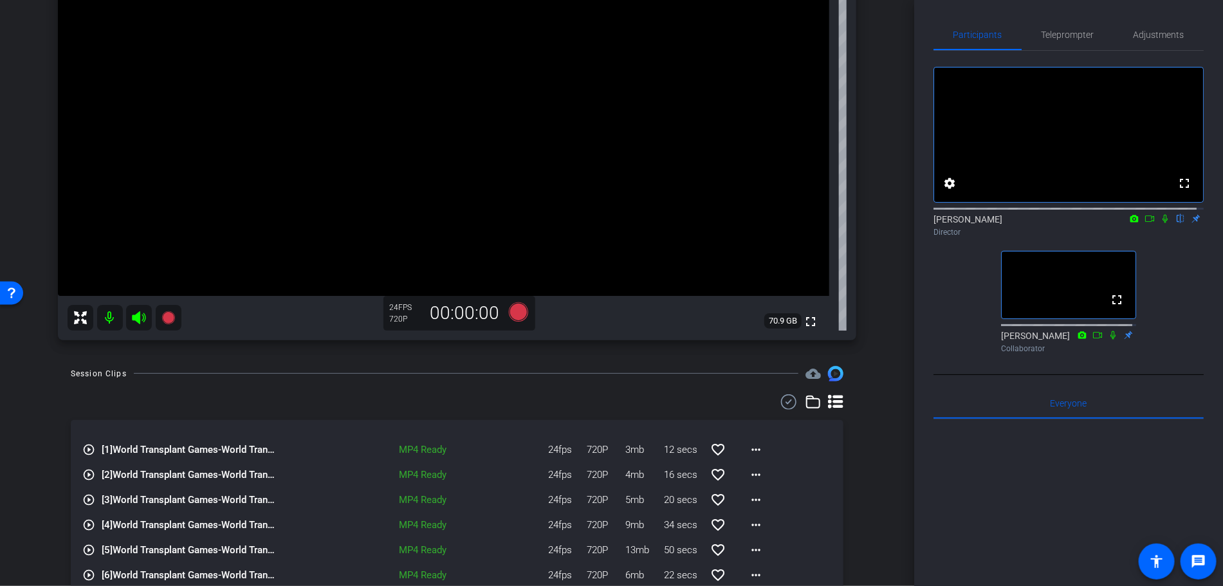
scroll to position [338, 0]
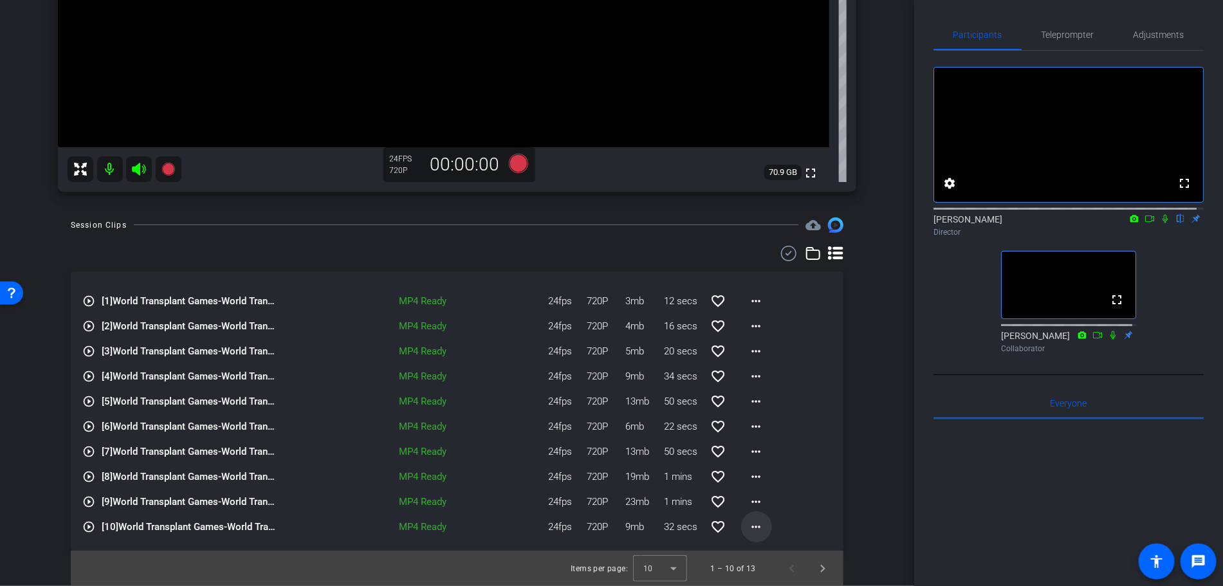
click at [762, 521] on span at bounding box center [756, 526] width 31 height 31
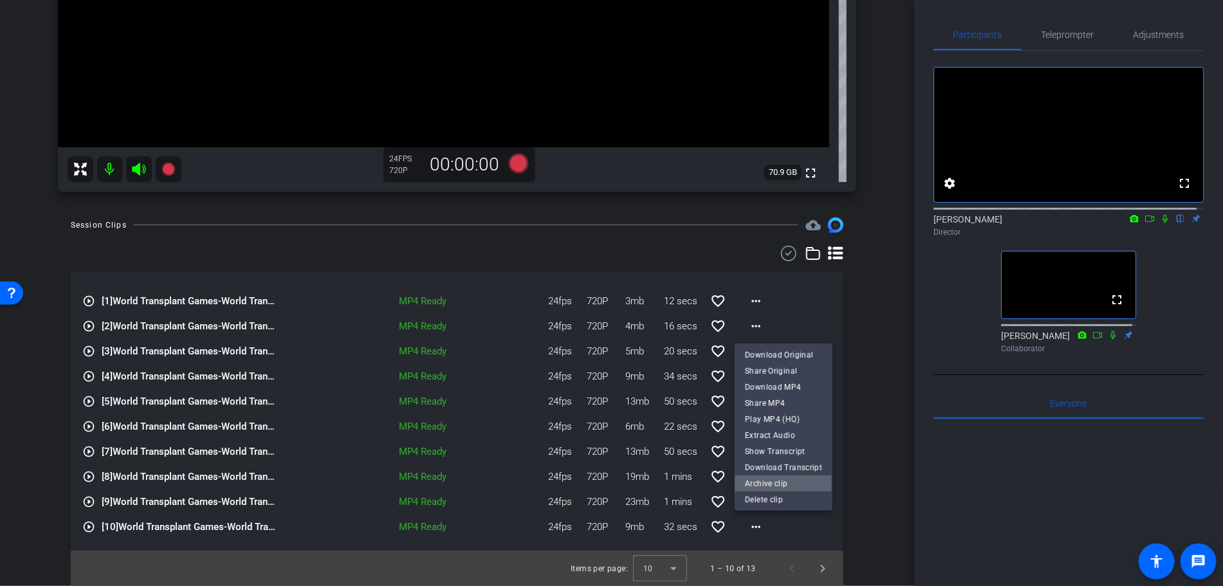
click at [756, 483] on span "Archive clip" at bounding box center [783, 483] width 77 height 15
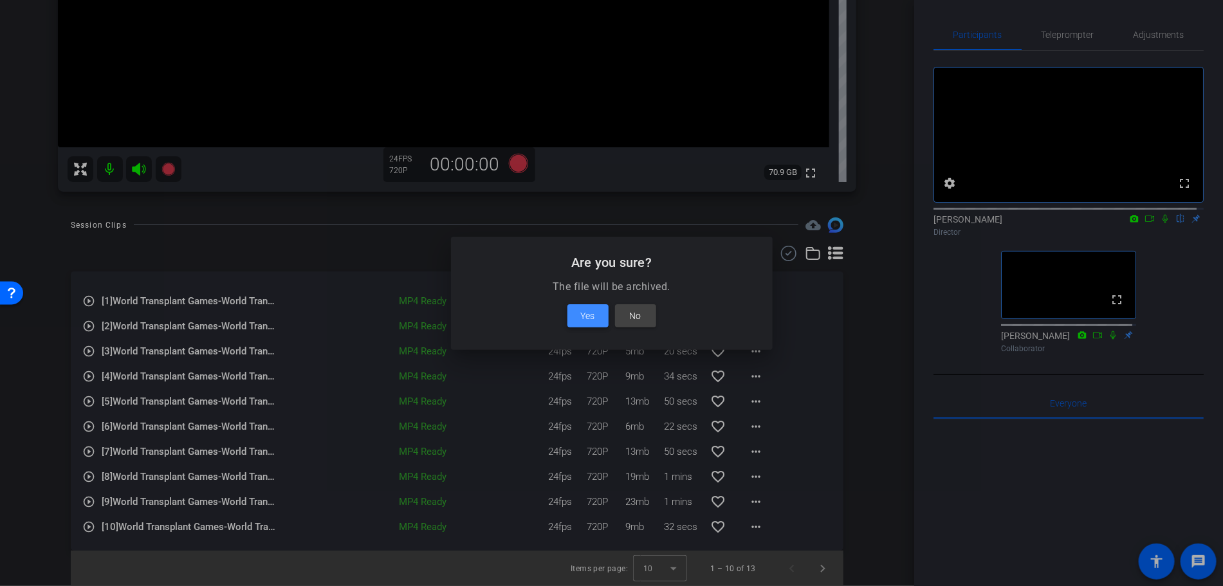
click at [577, 313] on span at bounding box center [587, 315] width 41 height 31
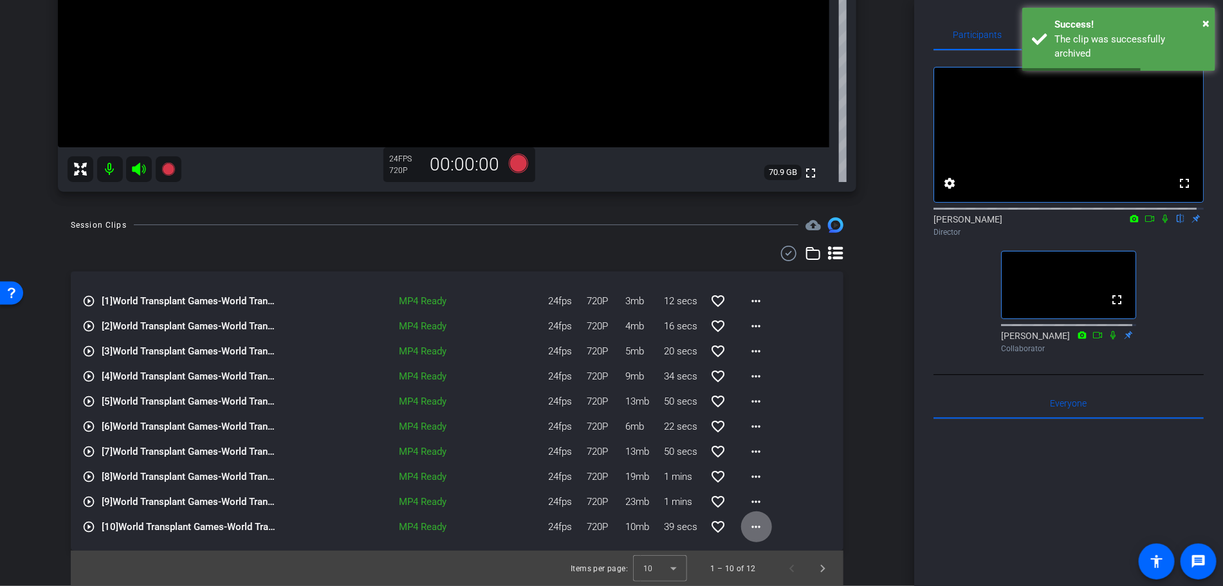
click at [749, 529] on mat-icon "more_horiz" at bounding box center [756, 526] width 15 height 15
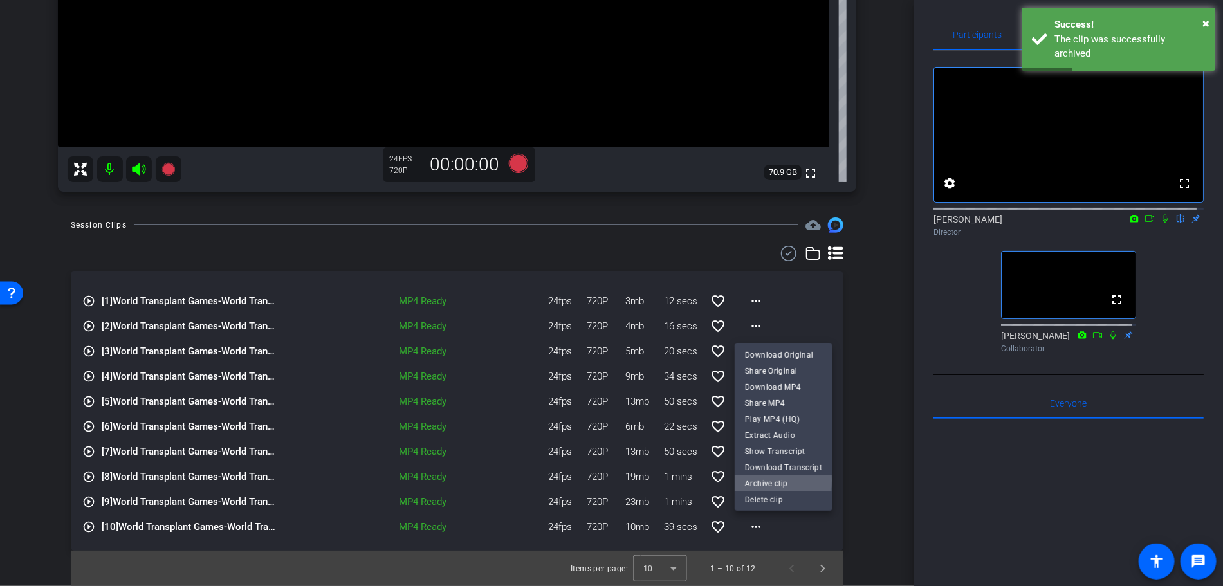
click at [769, 480] on span "Archive clip" at bounding box center [783, 483] width 77 height 15
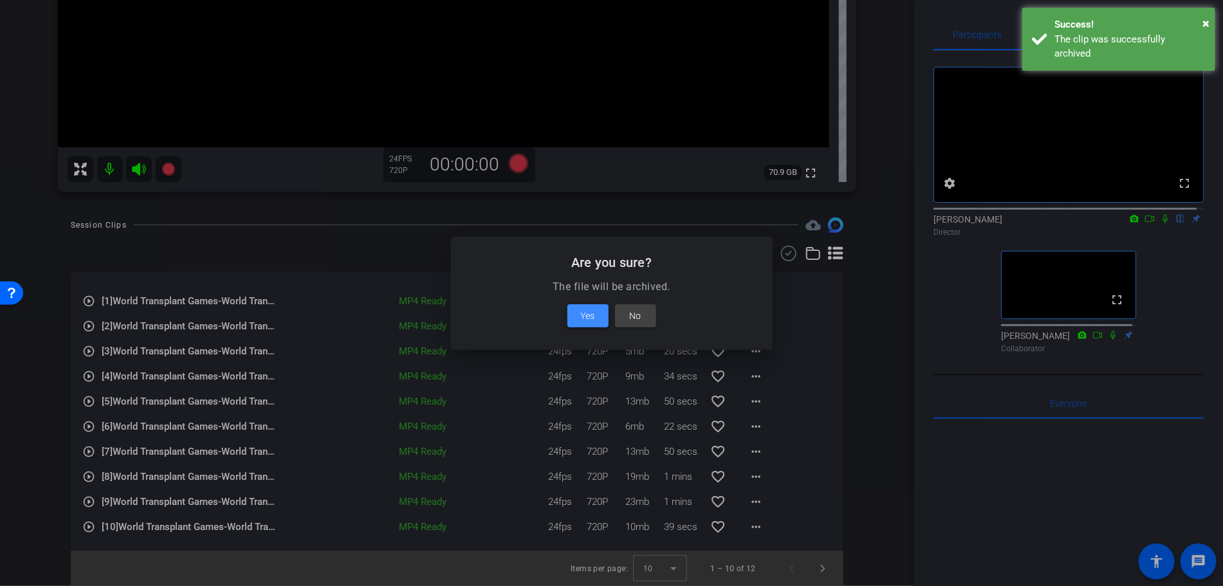
click at [590, 317] on span "Yes" at bounding box center [588, 315] width 14 height 15
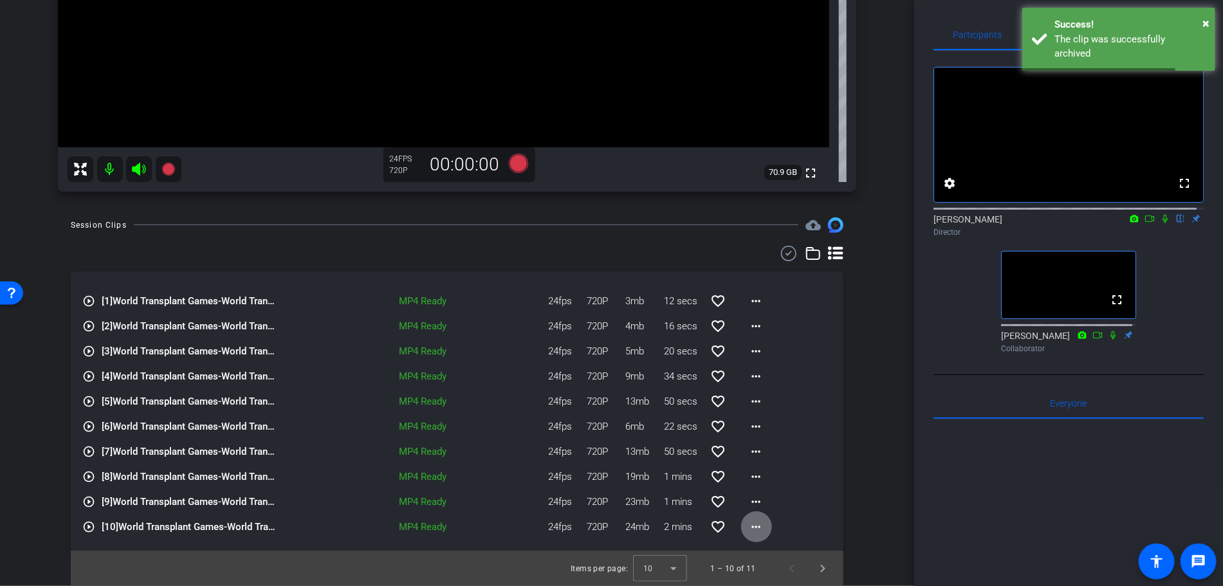
click at [755, 523] on mat-icon "more_horiz" at bounding box center [756, 526] width 15 height 15
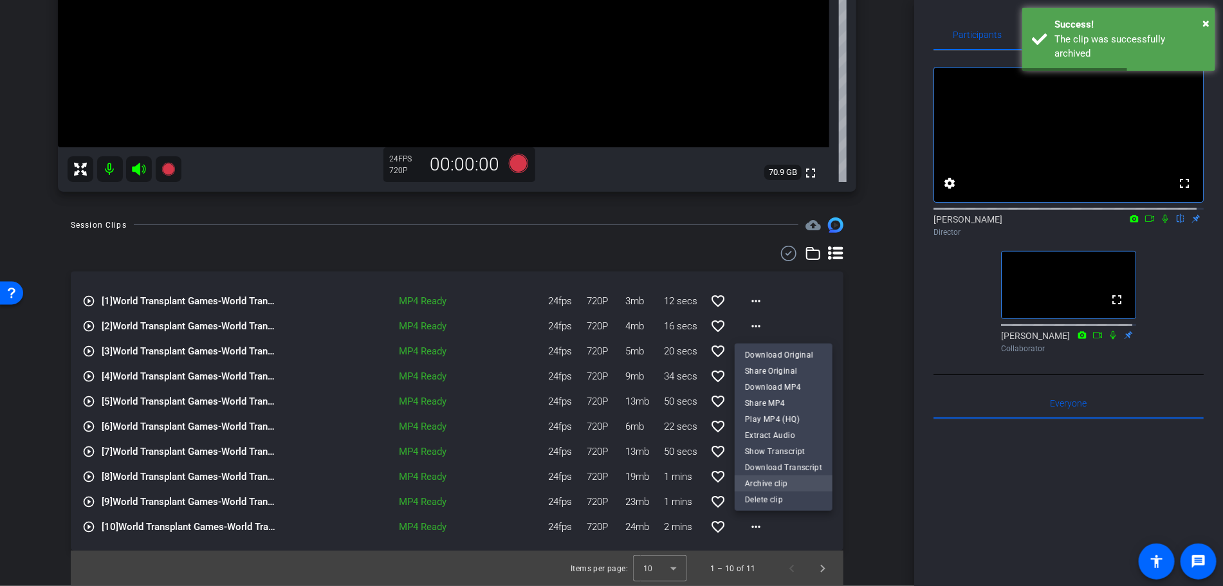
click at [753, 485] on span "Archive clip" at bounding box center [783, 483] width 77 height 15
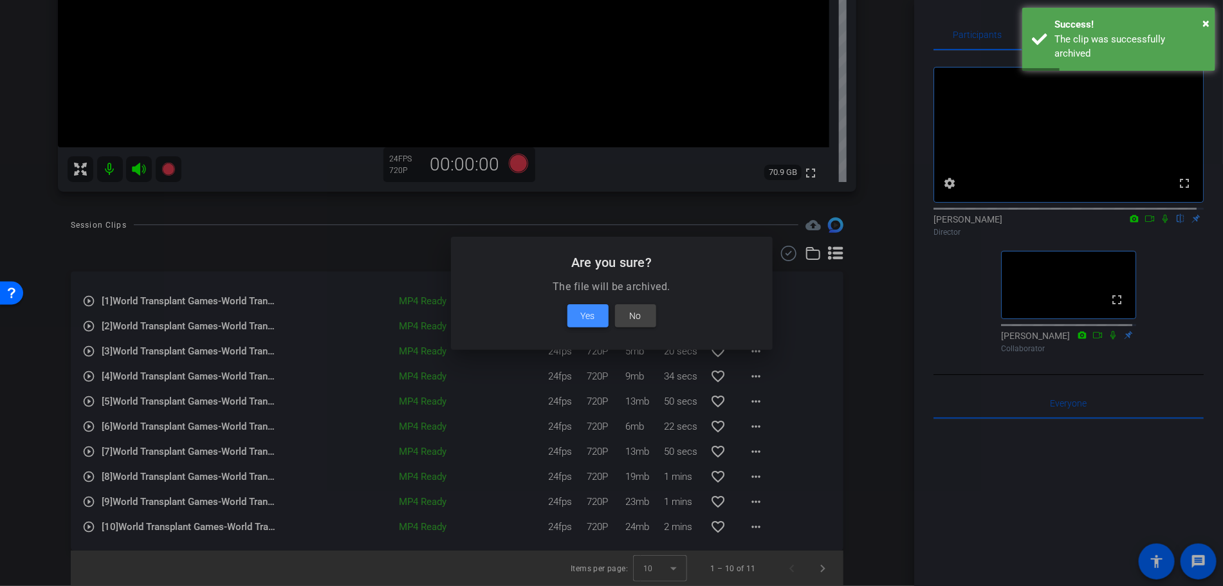
click at [598, 309] on span at bounding box center [587, 315] width 41 height 31
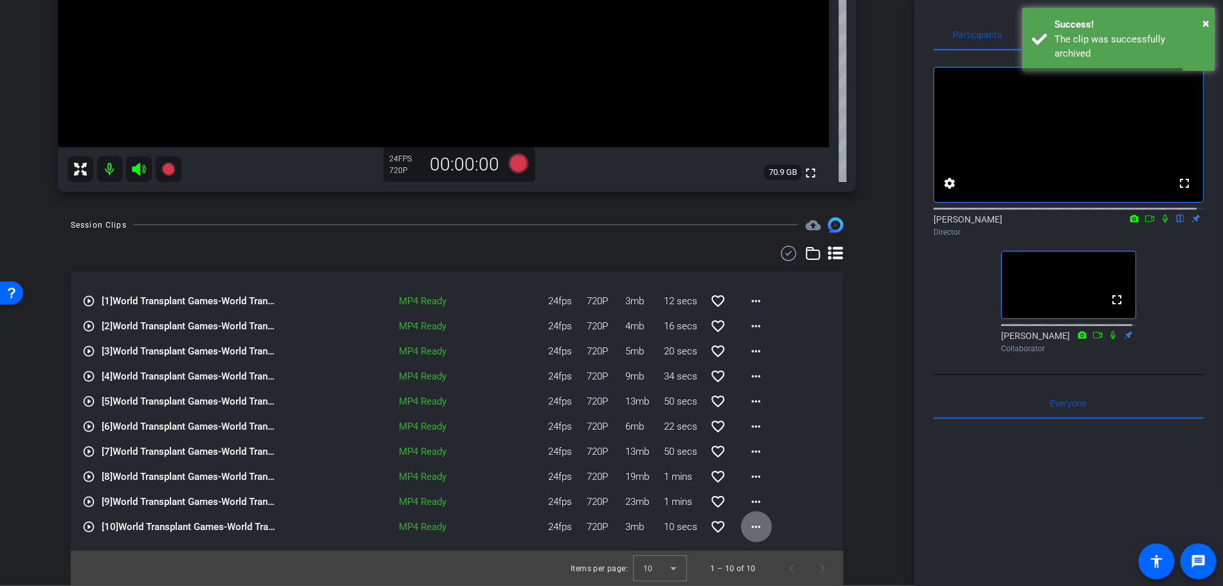
click at [751, 524] on mat-icon "more_horiz" at bounding box center [756, 526] width 15 height 15
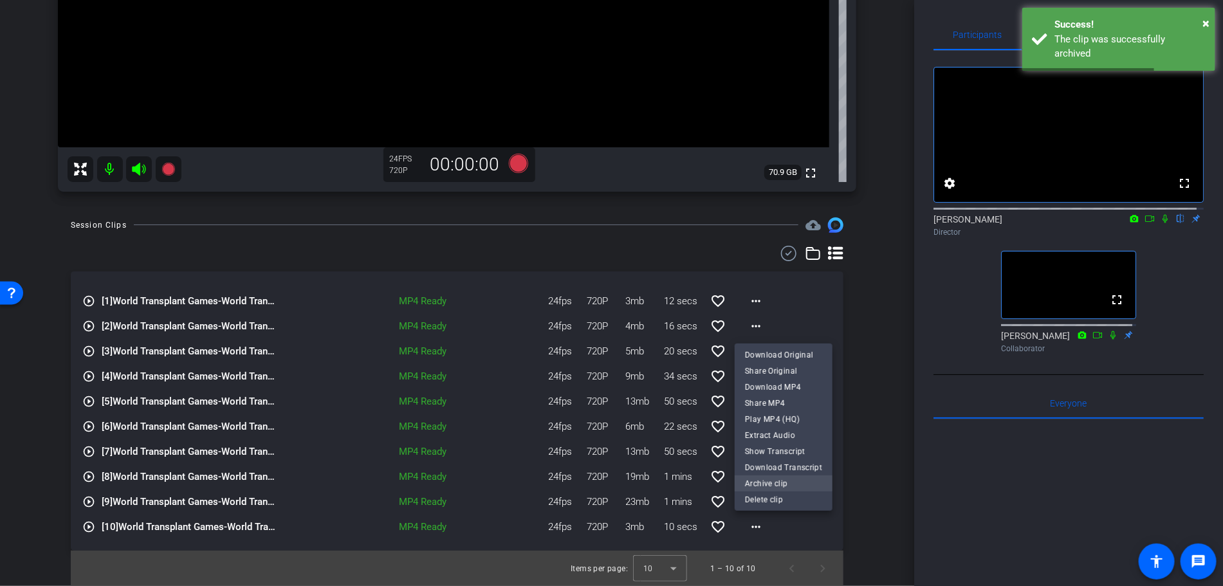
click at [761, 480] on span "Archive clip" at bounding box center [783, 483] width 77 height 15
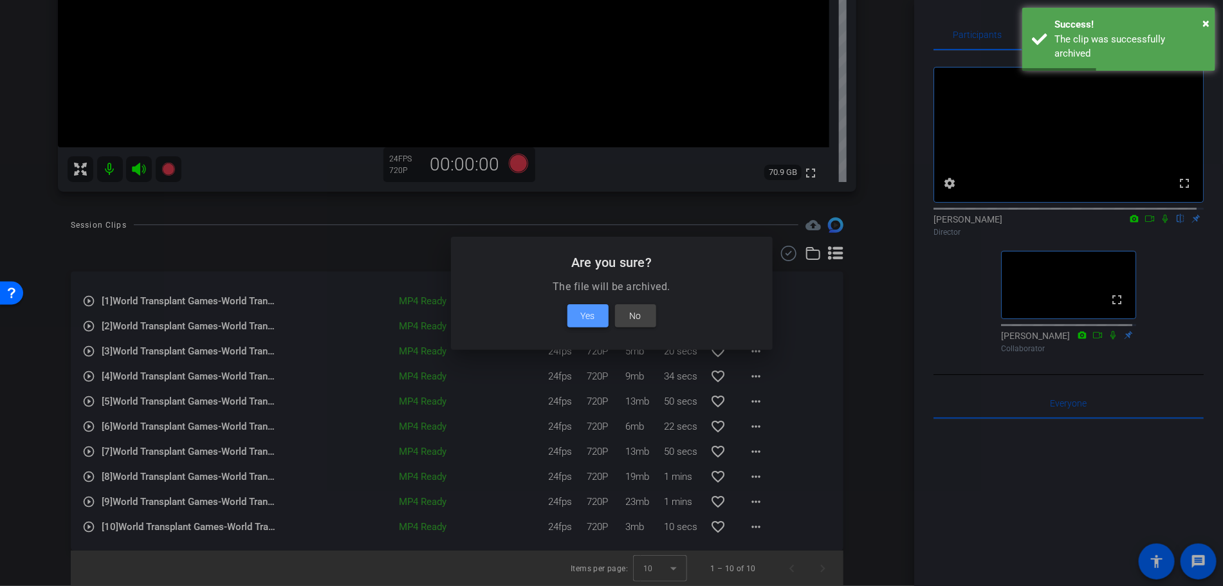
click at [594, 312] on span "Yes" at bounding box center [588, 315] width 14 height 15
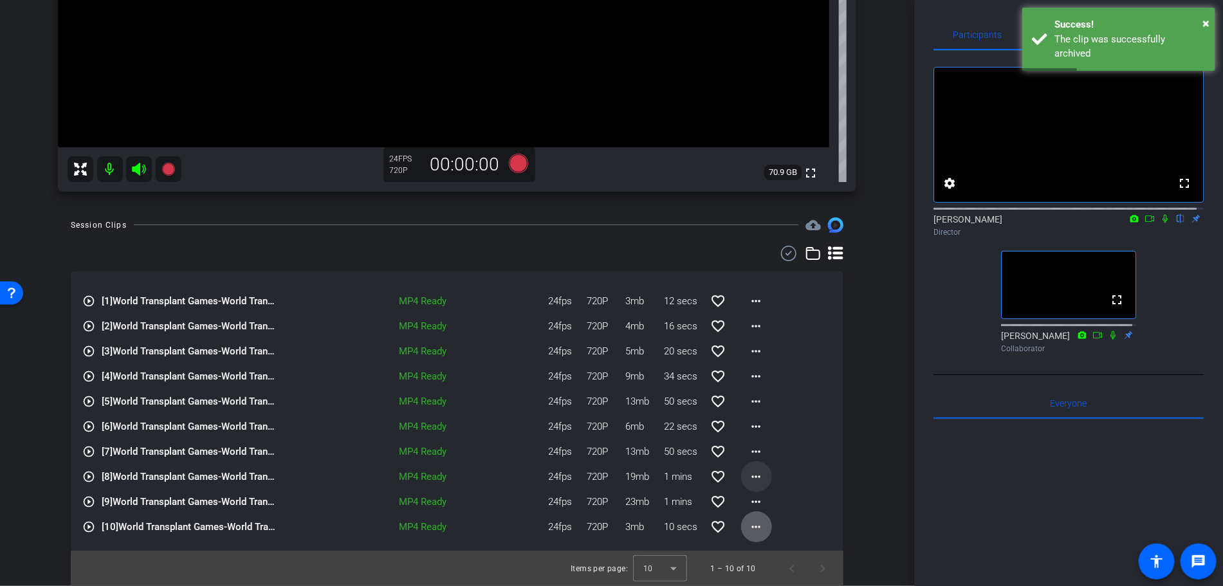
scroll to position [313, 0]
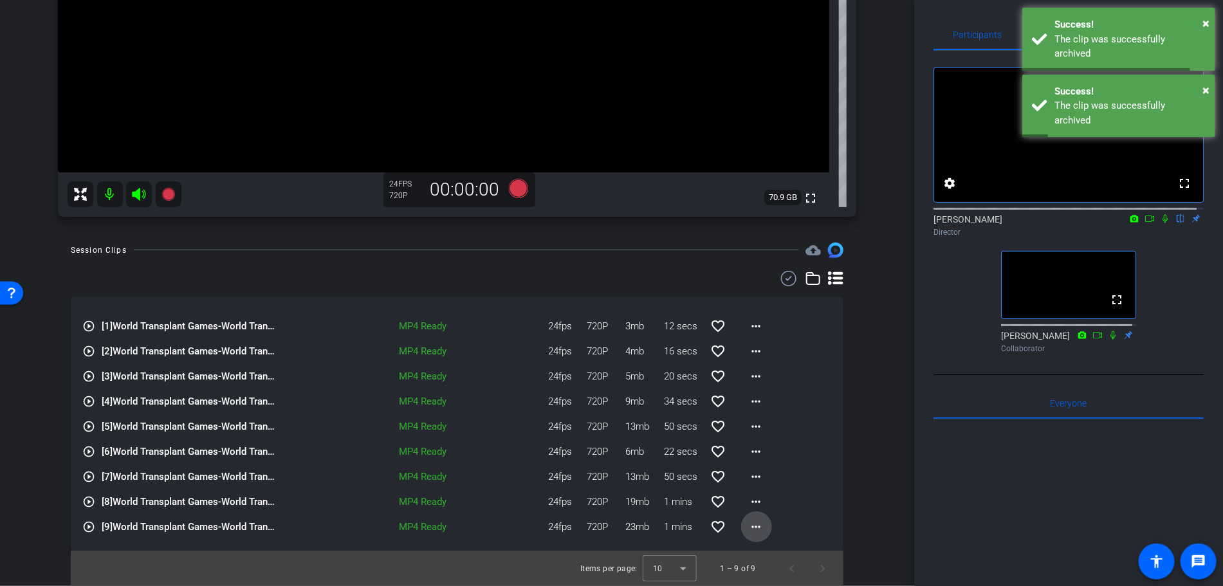
click at [749, 524] on mat-icon "more_horiz" at bounding box center [756, 526] width 15 height 15
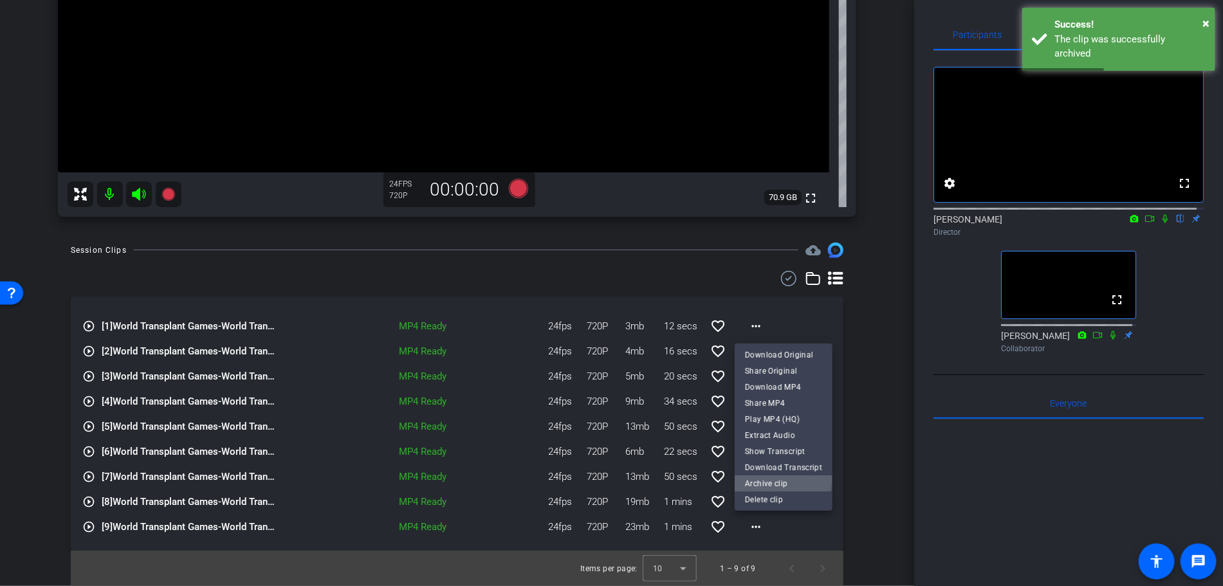
click at [757, 479] on span "Archive clip" at bounding box center [783, 482] width 77 height 15
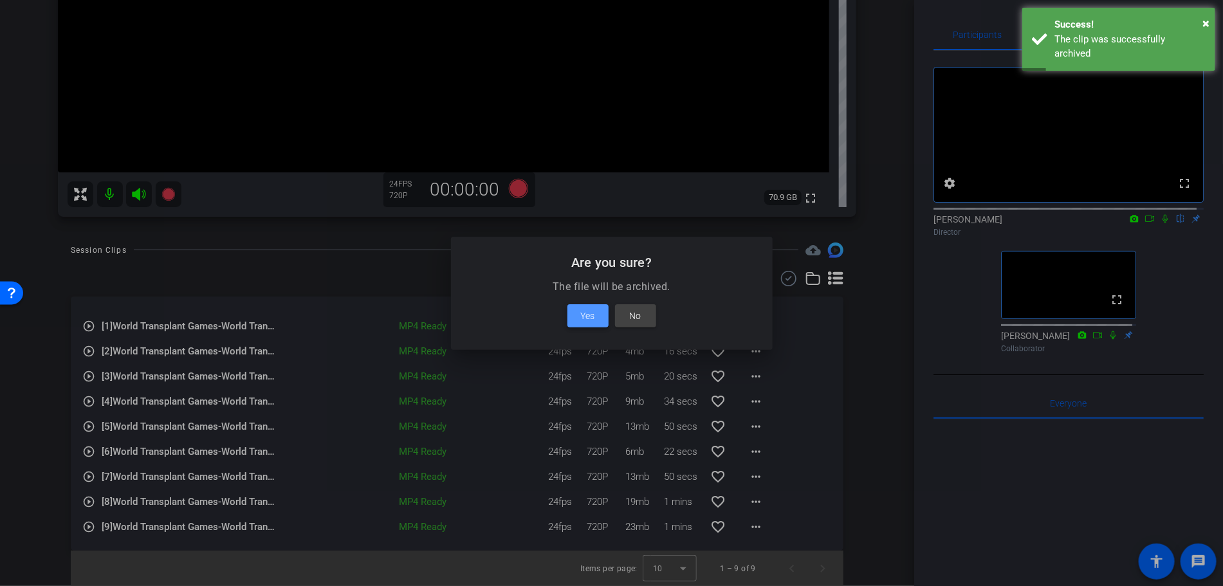
click at [586, 318] on span "Yes" at bounding box center [588, 315] width 14 height 15
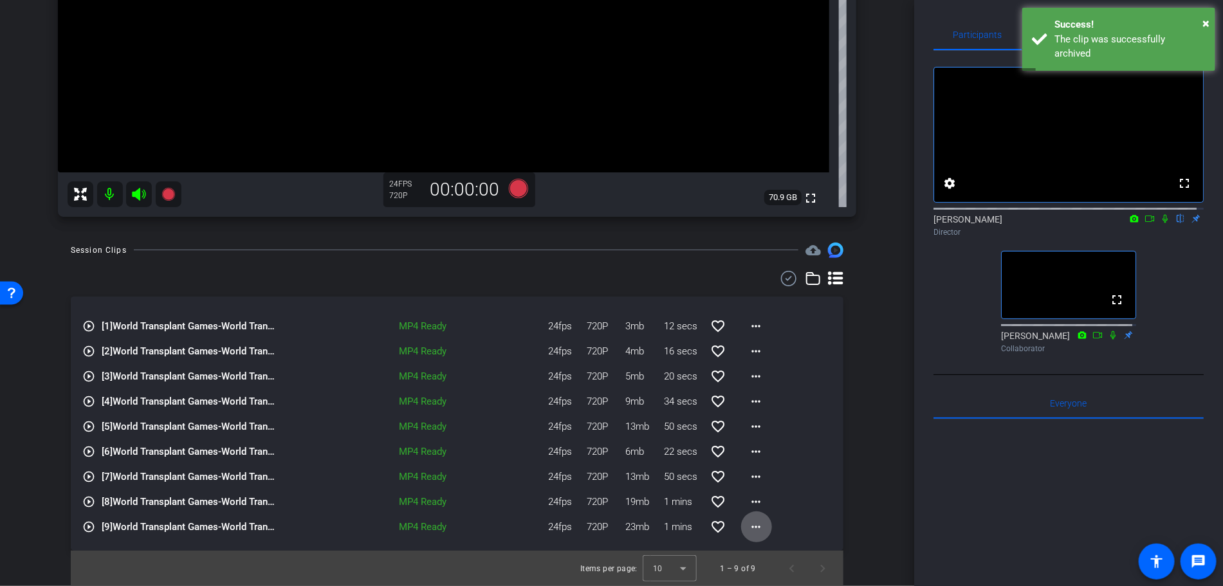
scroll to position [287, 0]
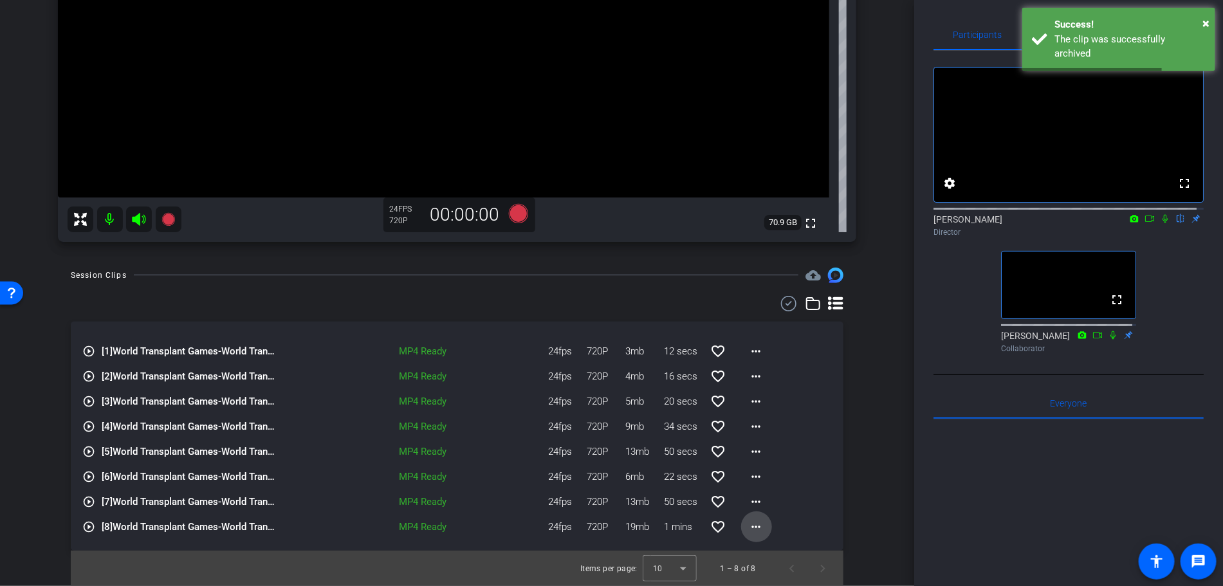
click at [750, 534] on span at bounding box center [756, 526] width 31 height 31
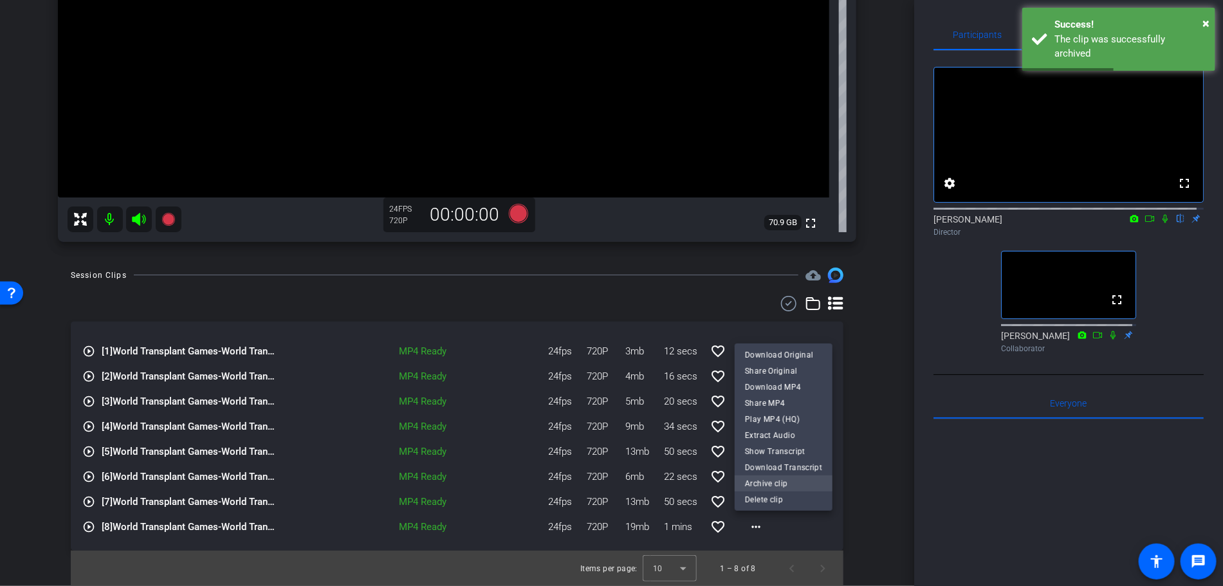
click at [764, 484] on span "Archive clip" at bounding box center [783, 483] width 77 height 15
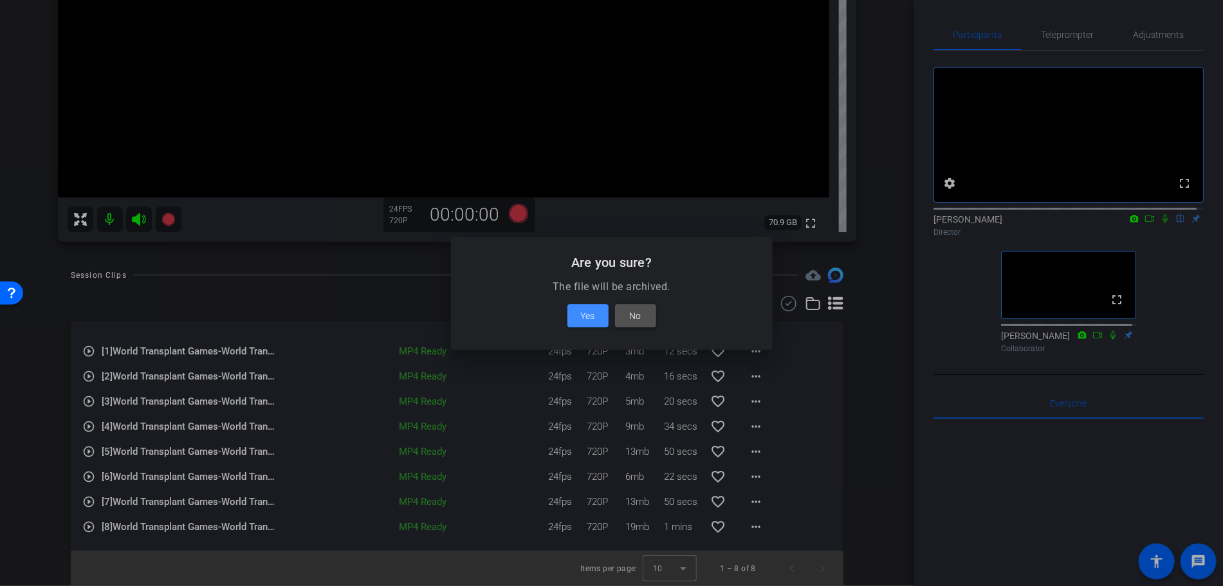
click at [644, 312] on span at bounding box center [635, 315] width 41 height 31
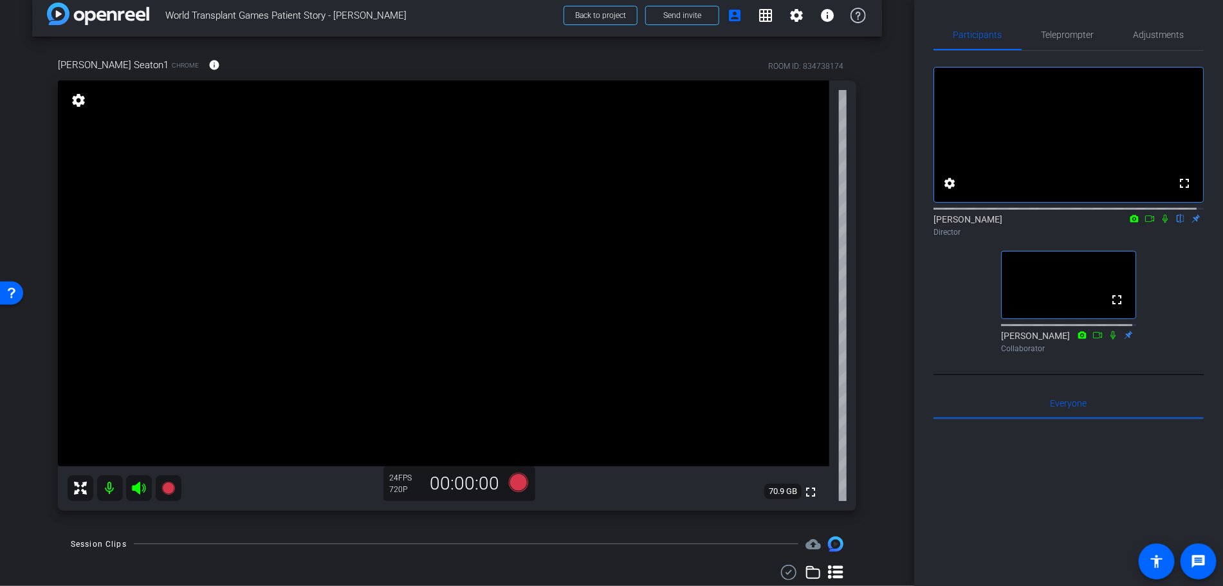
scroll to position [0, 0]
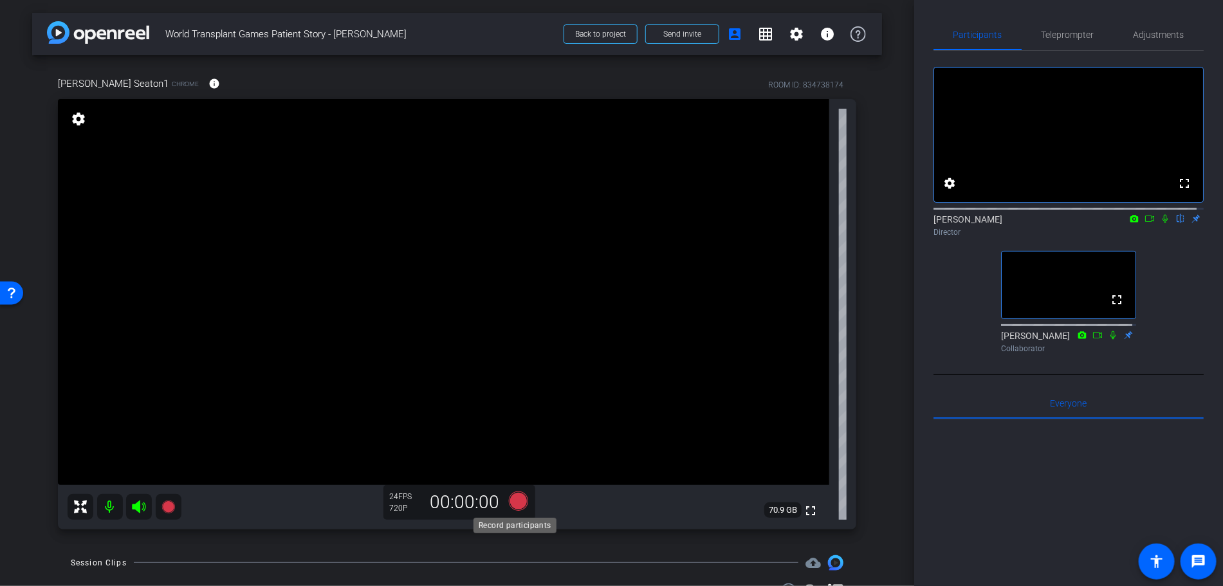
click at [516, 501] on icon at bounding box center [517, 500] width 19 height 19
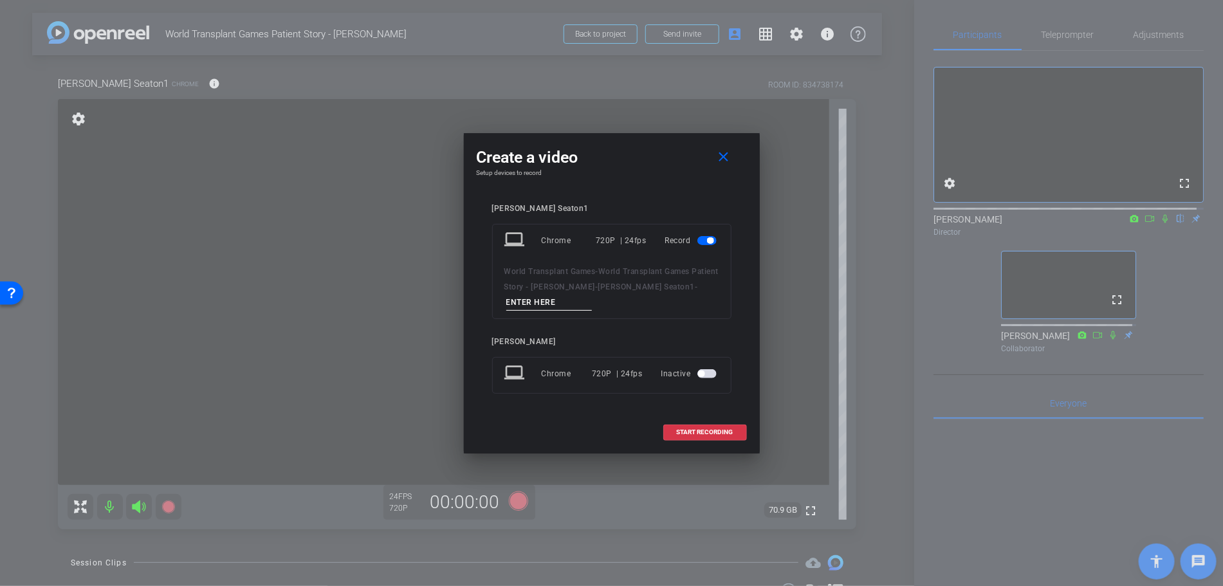
click at [576, 304] on input at bounding box center [549, 303] width 86 height 16
type input "Take 26"
click at [723, 432] on span "START RECORDING" at bounding box center [705, 432] width 57 height 6
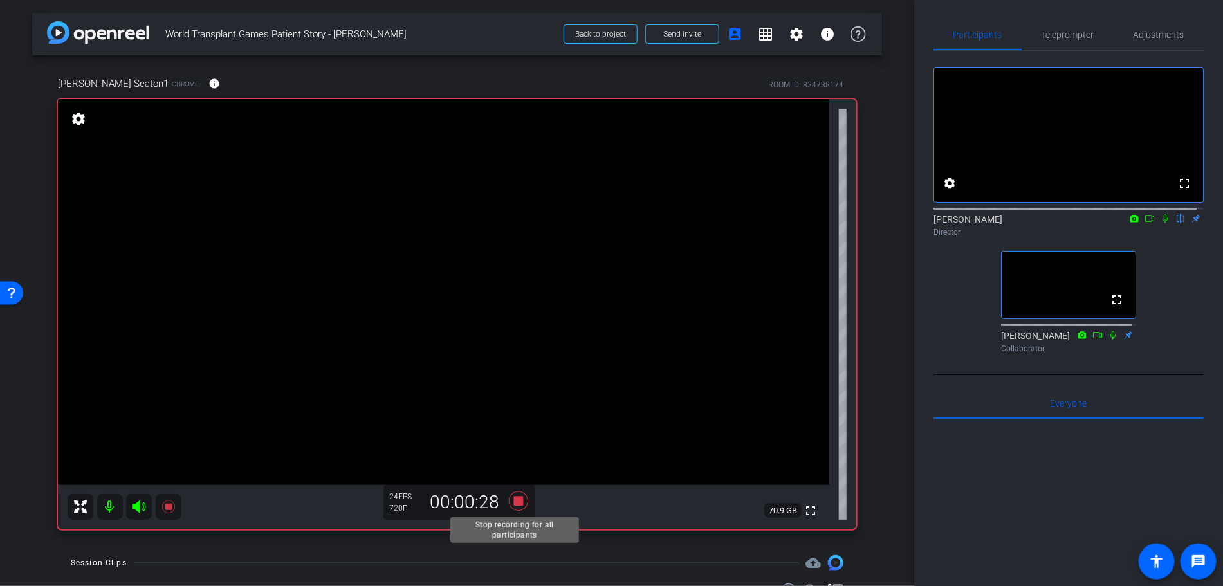
click at [514, 506] on icon at bounding box center [518, 500] width 31 height 23
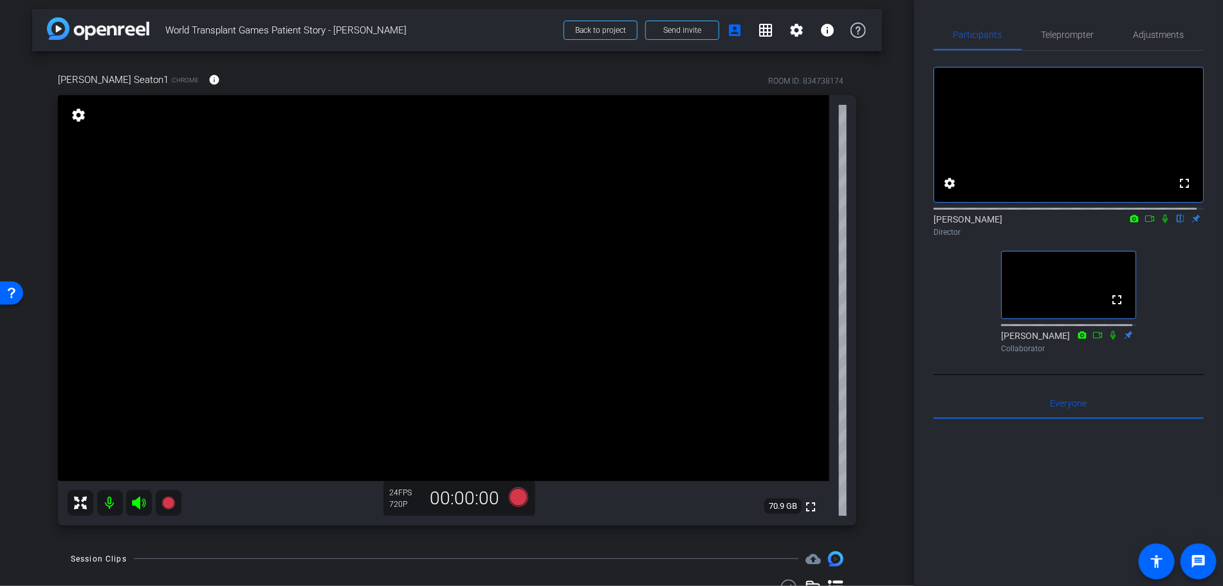
scroll to position [5, 0]
click at [518, 501] on icon at bounding box center [517, 495] width 19 height 19
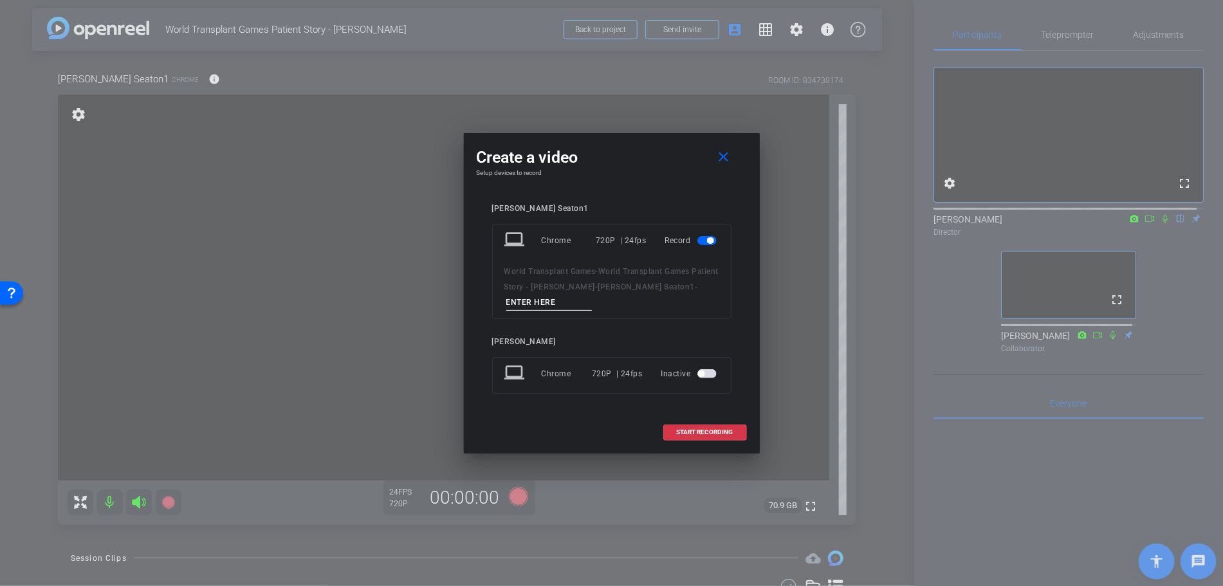
click at [562, 304] on input at bounding box center [549, 303] width 86 height 16
type input "Take 27"
click at [702, 429] on span "START RECORDING" at bounding box center [705, 432] width 57 height 6
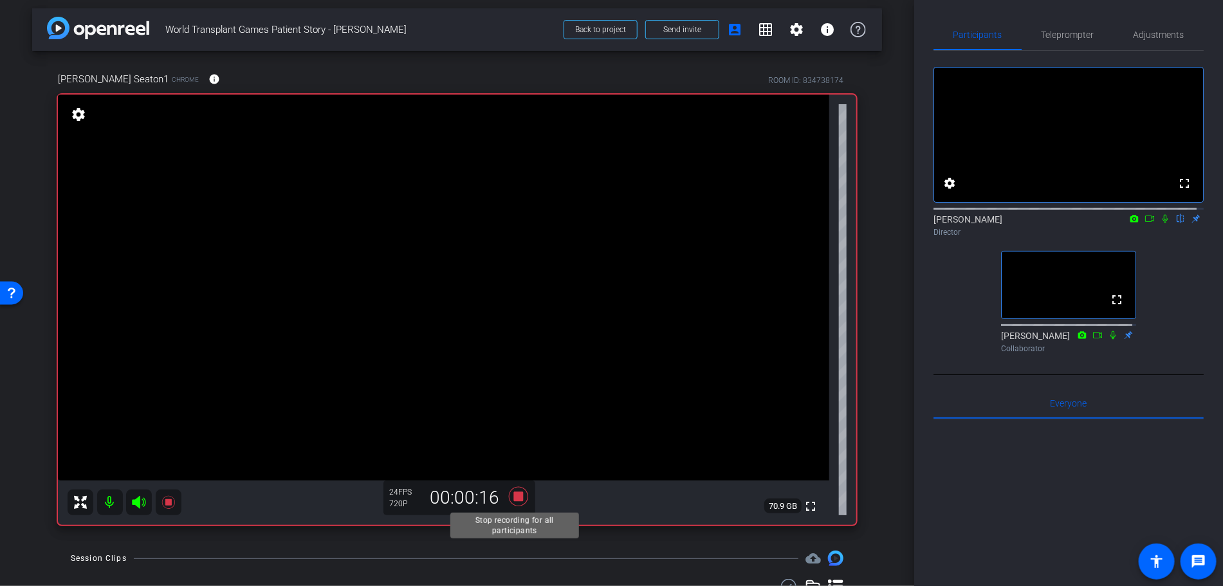
click at [508, 499] on icon at bounding box center [518, 496] width 31 height 23
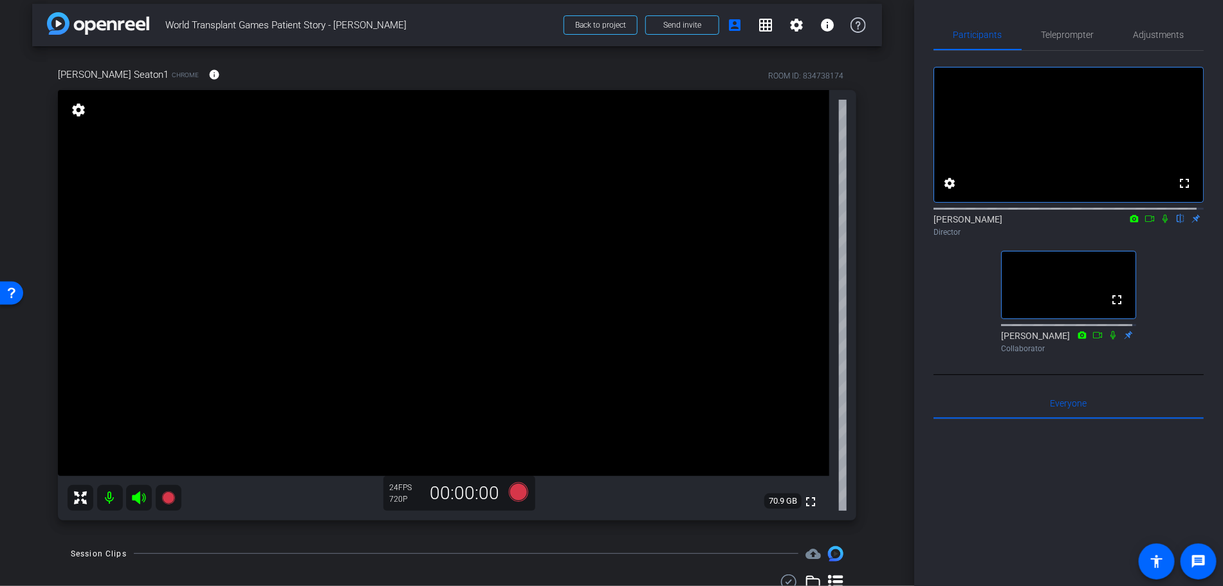
scroll to position [0, 0]
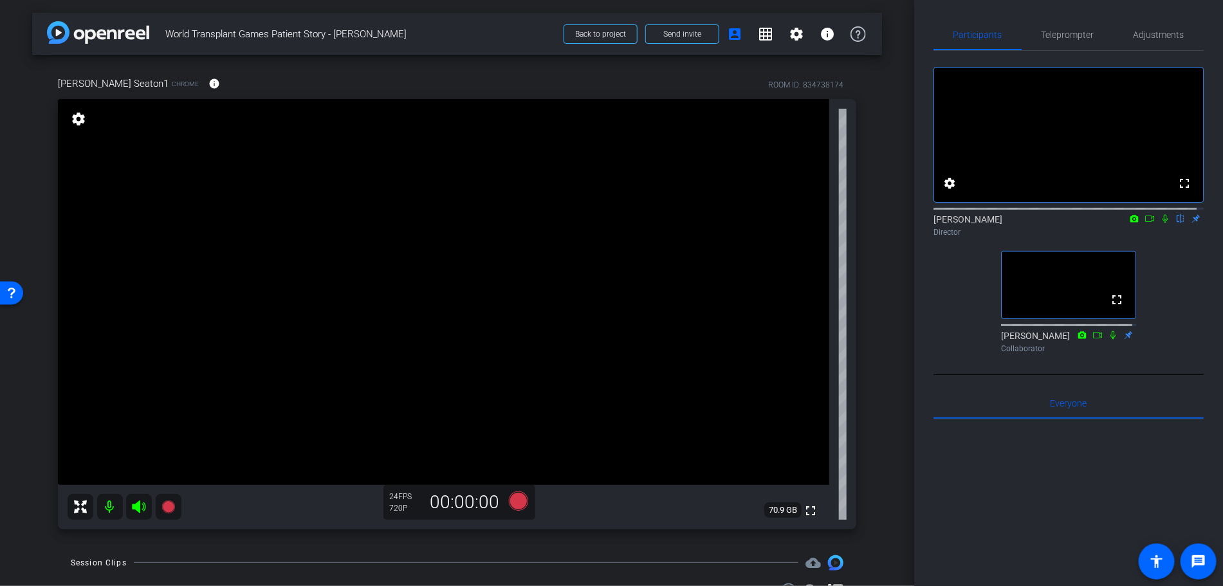
click at [915, 353] on div "Participants Teleprompter Adjustments fullscreen settings [PERSON_NAME] flip Di…" at bounding box center [1068, 293] width 309 height 586
click at [581, 37] on span "Back to project" at bounding box center [600, 34] width 51 height 9
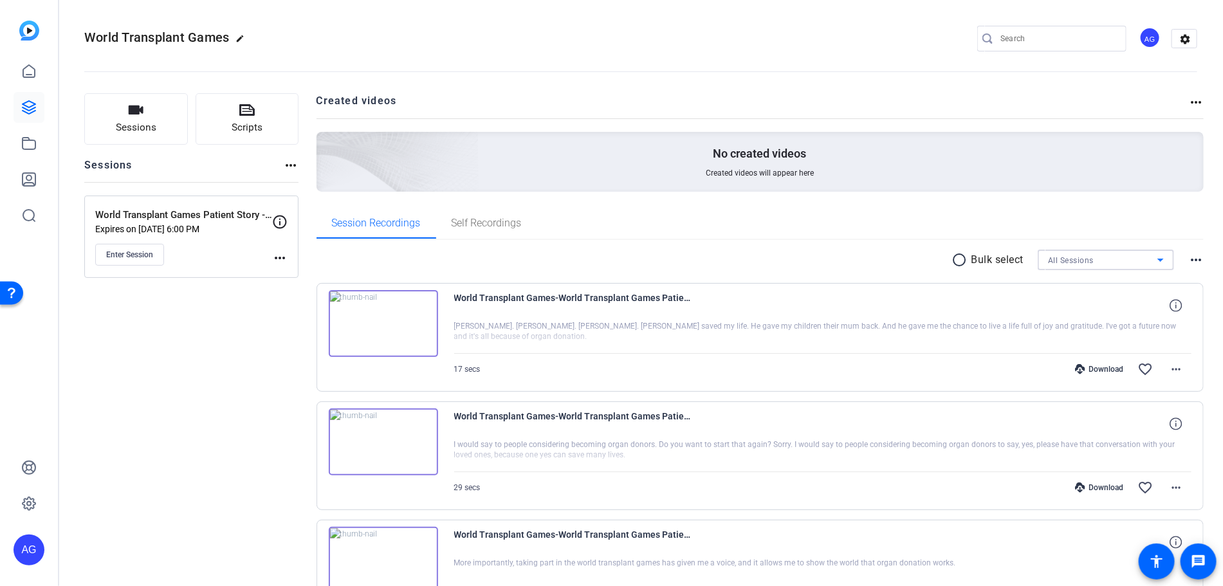
click at [1119, 257] on div "All Sessions" at bounding box center [1102, 260] width 109 height 16
click at [1118, 302] on span "World Transplant Games Patient Story - [PERSON_NAME]" at bounding box center [1099, 305] width 116 height 15
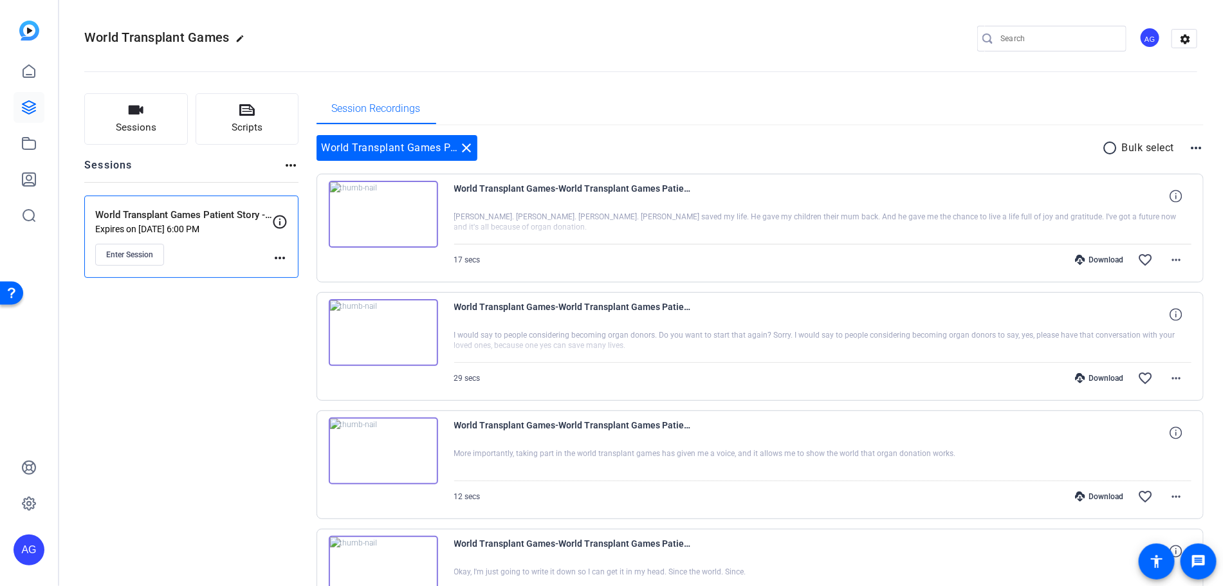
click at [1188, 140] on mat-icon "more_horiz" at bounding box center [1195, 147] width 15 height 15
click at [1158, 168] on span "View Archived Clips" at bounding box center [1149, 164] width 73 height 15
